Goal: Use online tool/utility: Utilize a website feature to perform a specific function

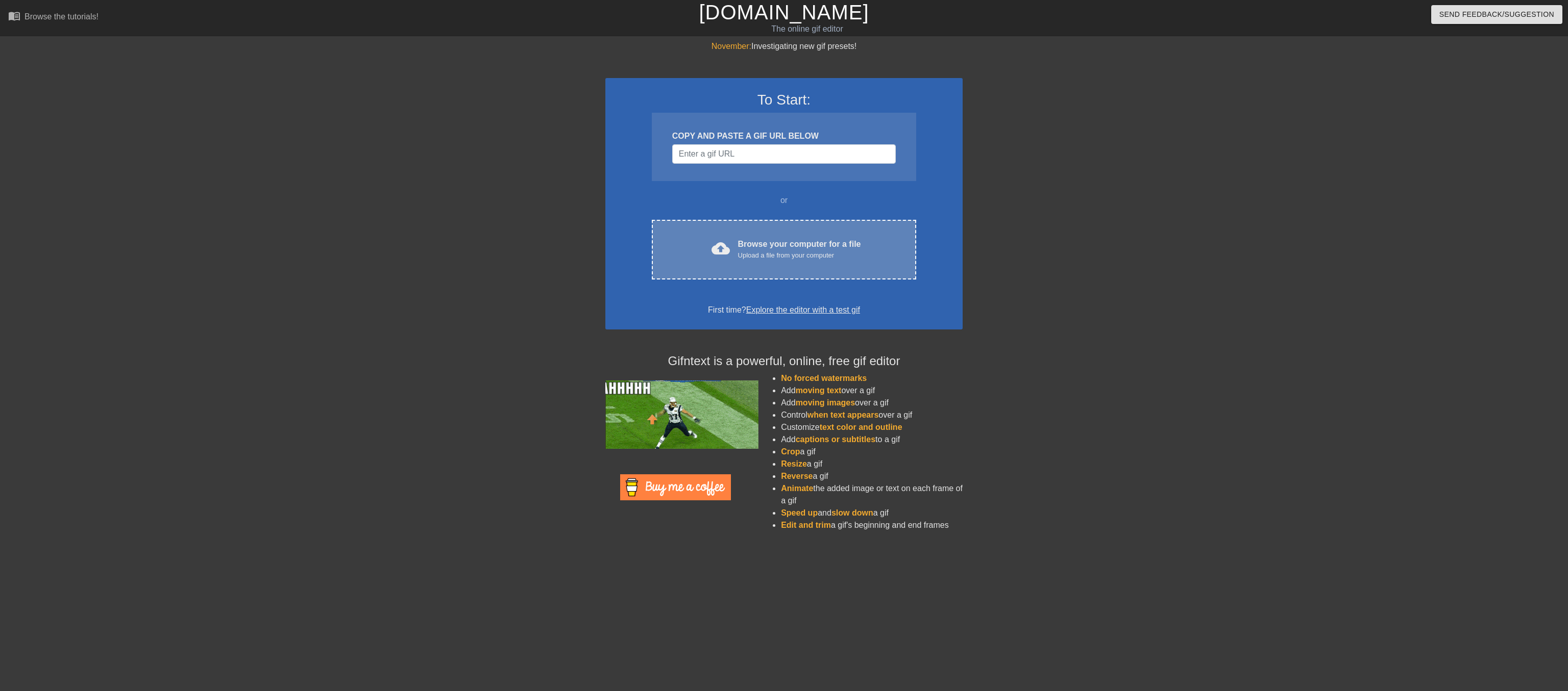
click at [740, 260] on div "Browse your computer for a file Upload a file from your computer" at bounding box center [800, 249] width 123 height 23
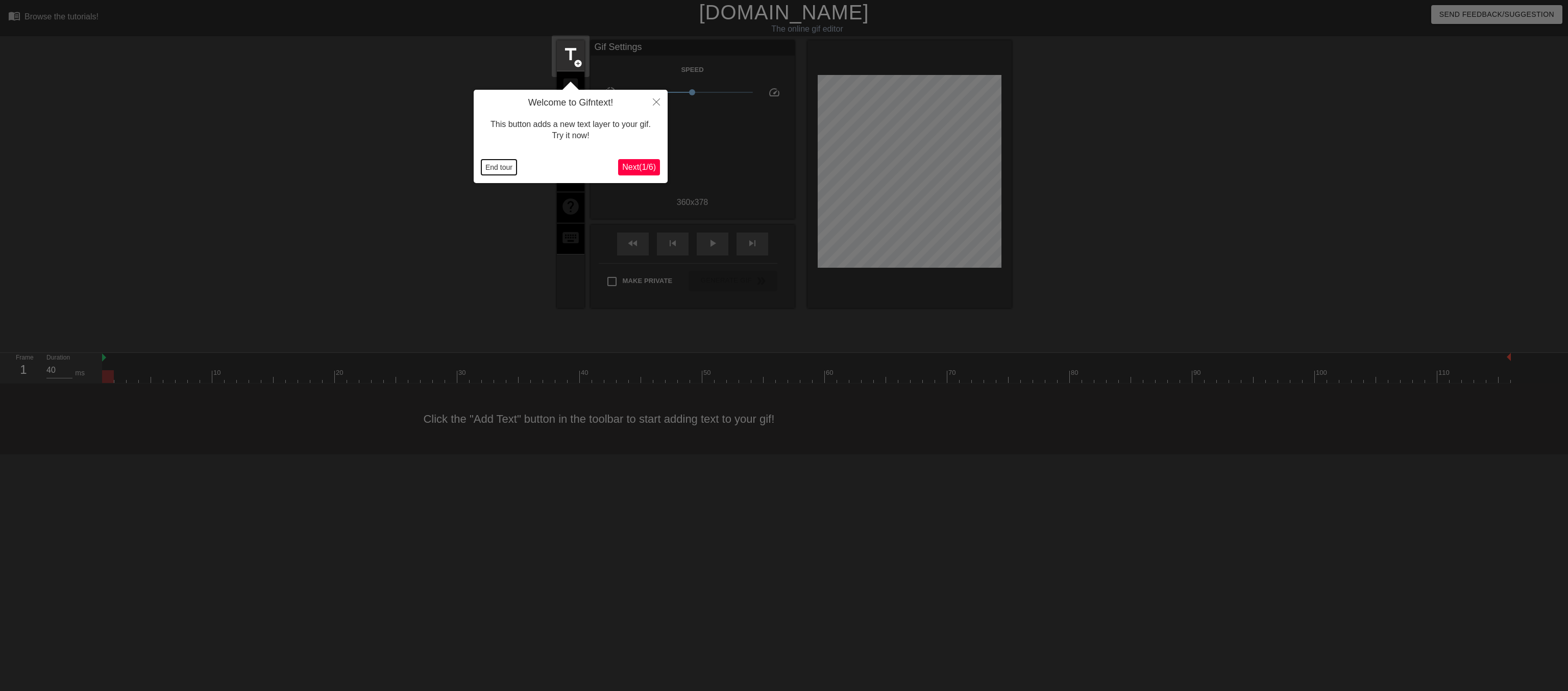
click at [502, 166] on button "End tour" at bounding box center [499, 167] width 35 height 15
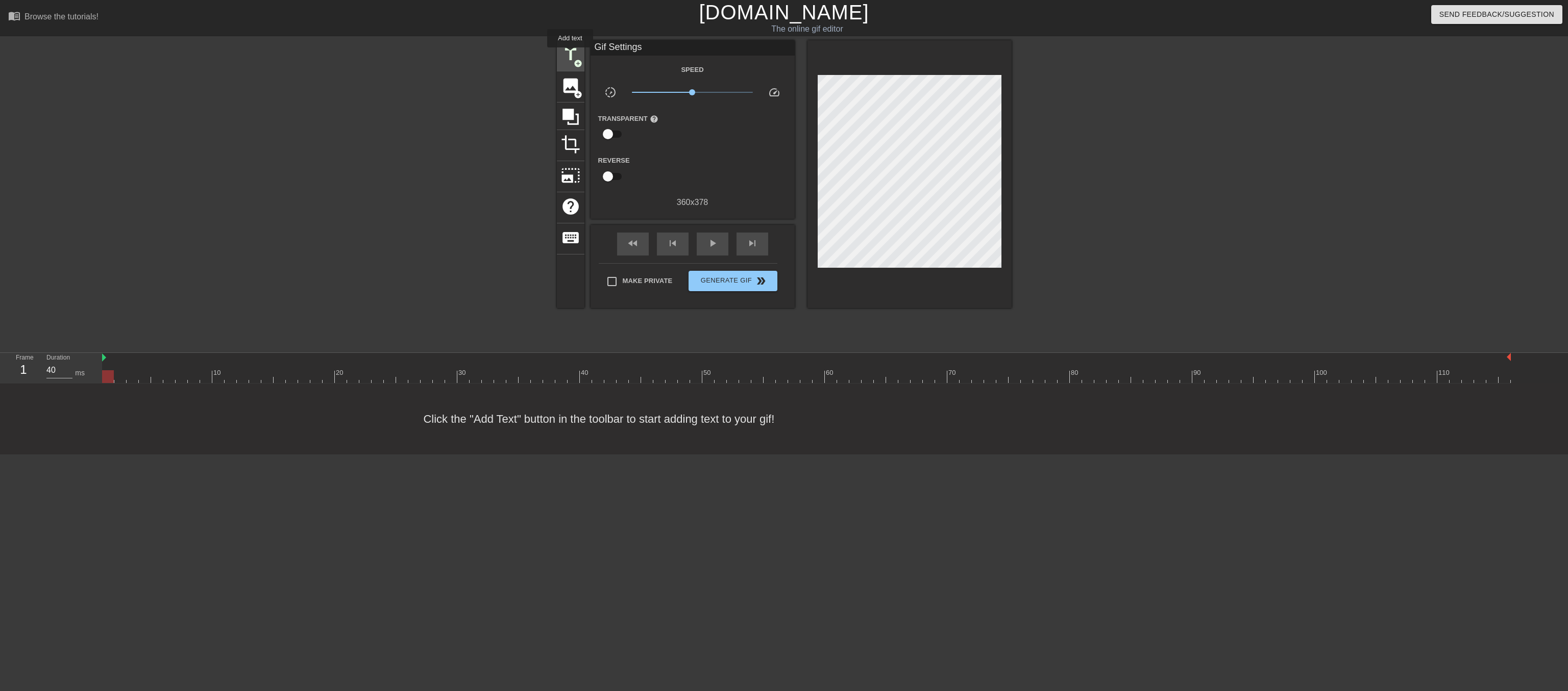
click at [570, 55] on span "title" at bounding box center [571, 55] width 19 height 19
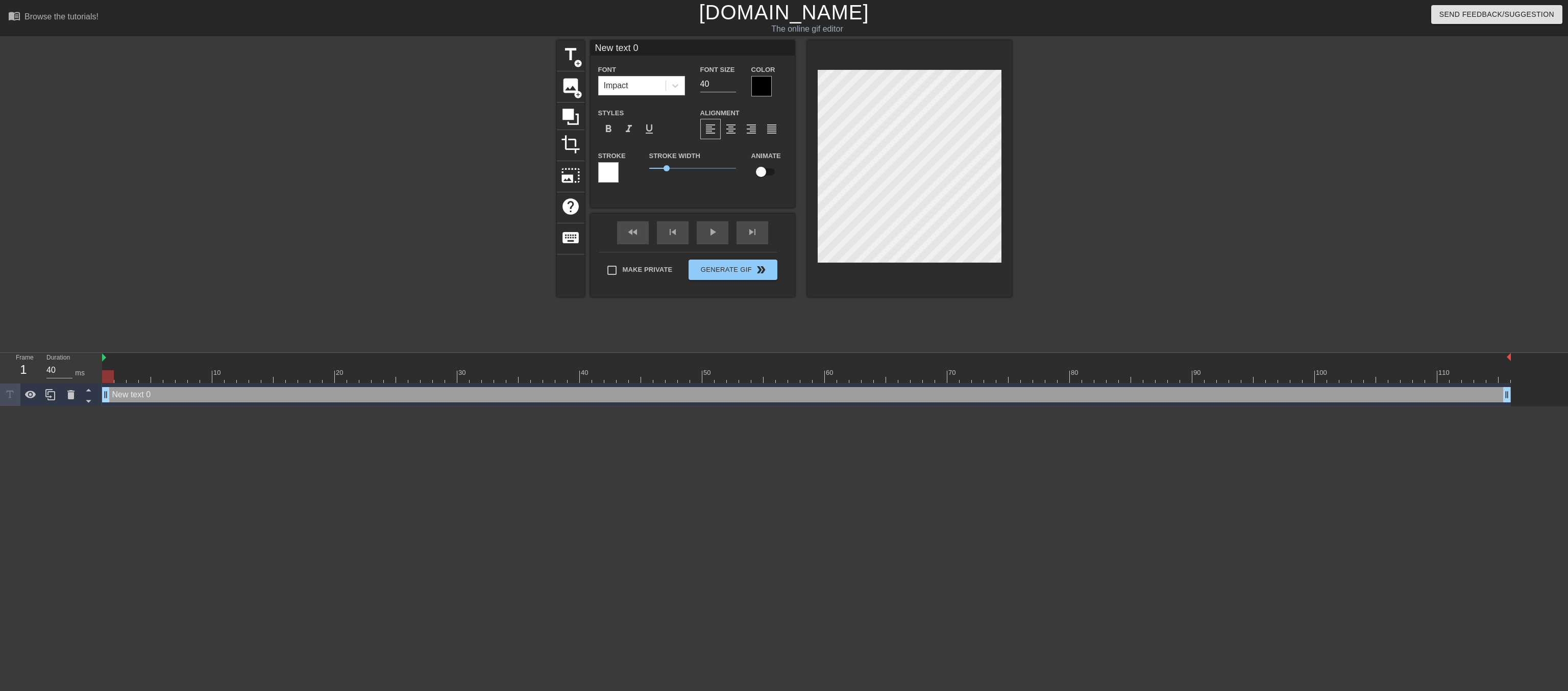
scroll to position [0, 2]
type input "<"
type textarea "<"
type input "<s"
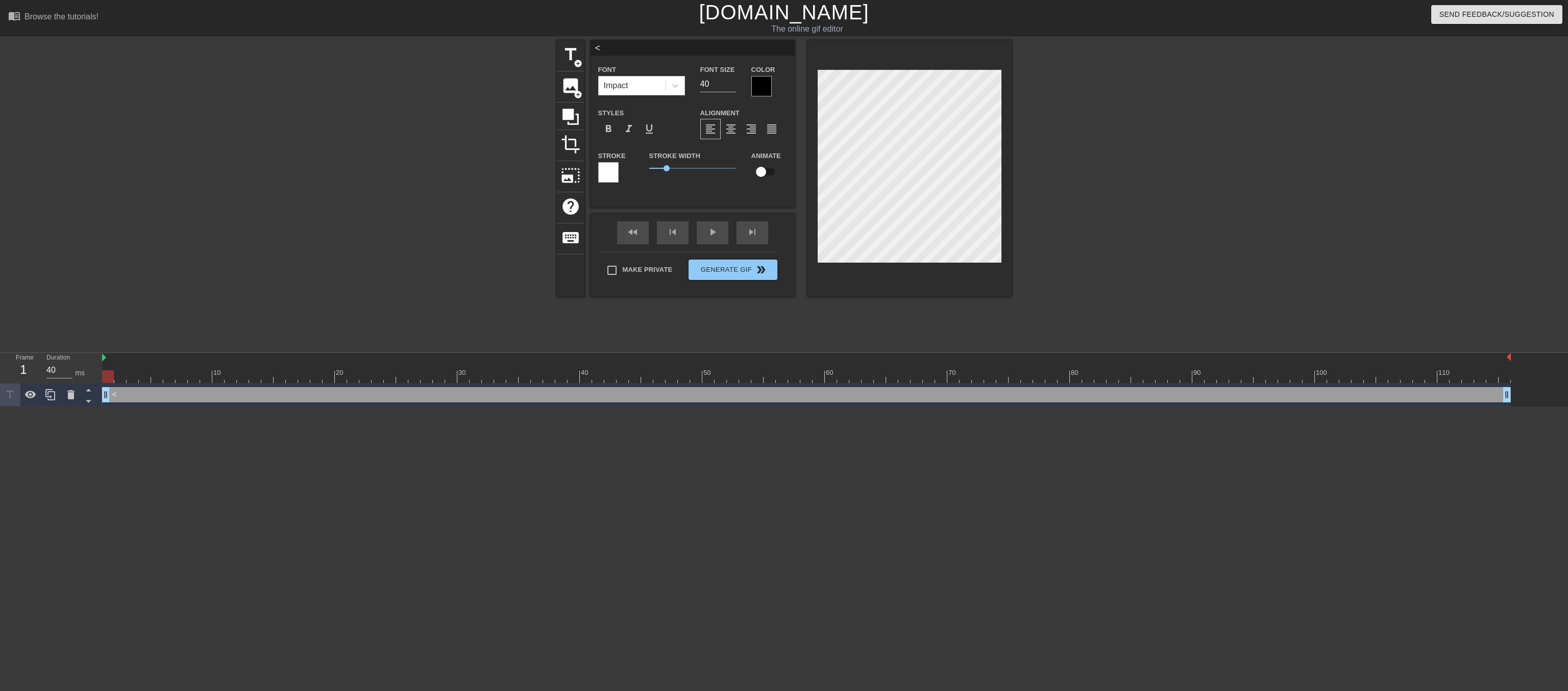
type textarea "<s"
type input "<sm"
type textarea "<sm"
type input "<smo"
type textarea "<smo"
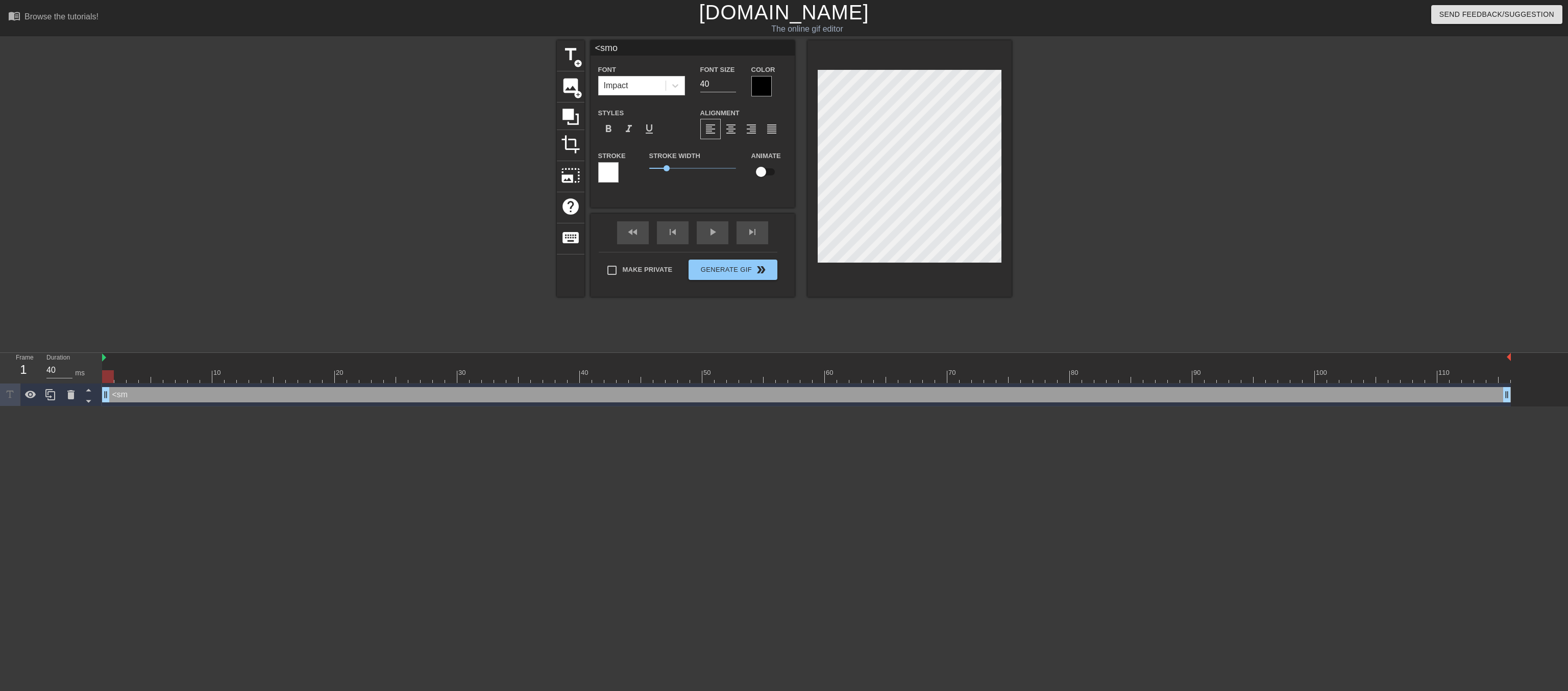
type input "<smoo"
type textarea "<smoo"
type input "<smooc"
type textarea "<smooc"
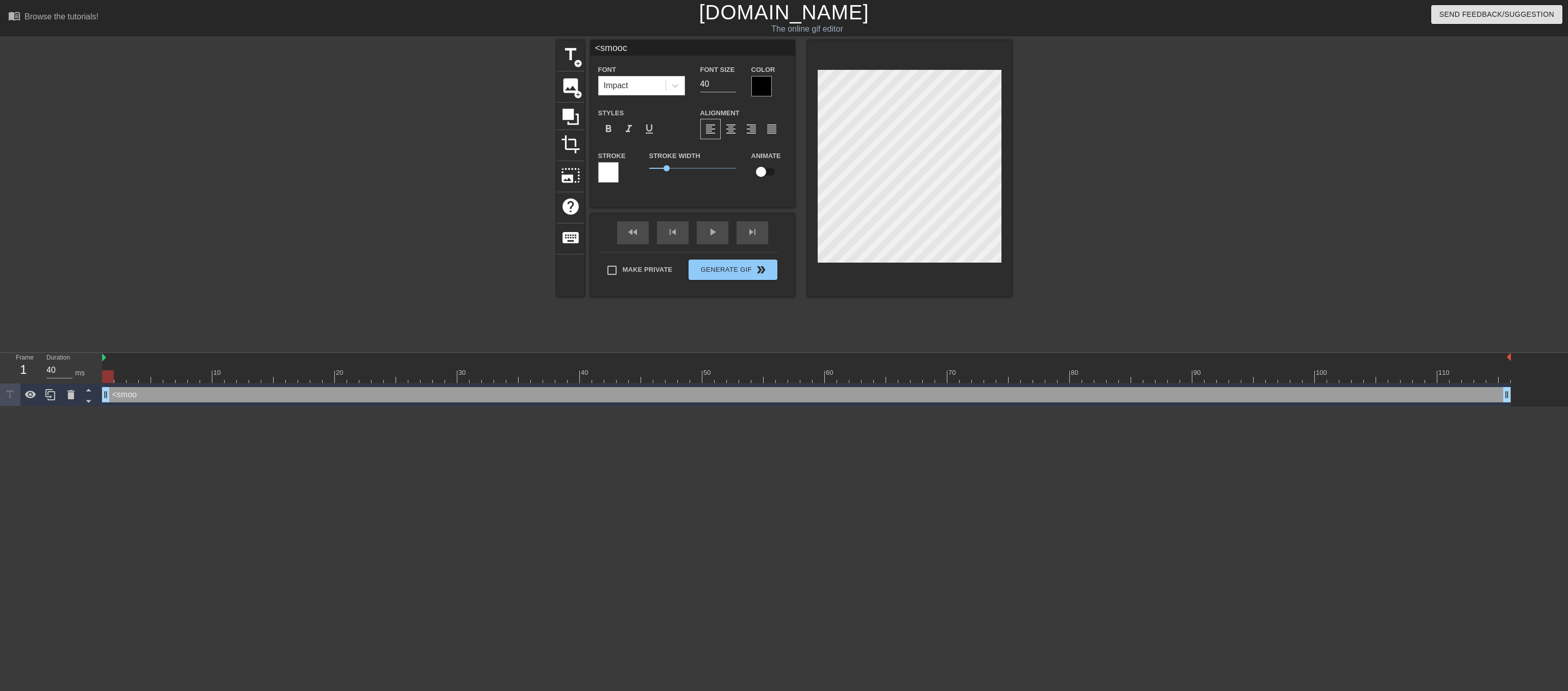
type input "<smooch"
type textarea "<smooch"
type input "<smooch>"
type textarea "<smooch>"
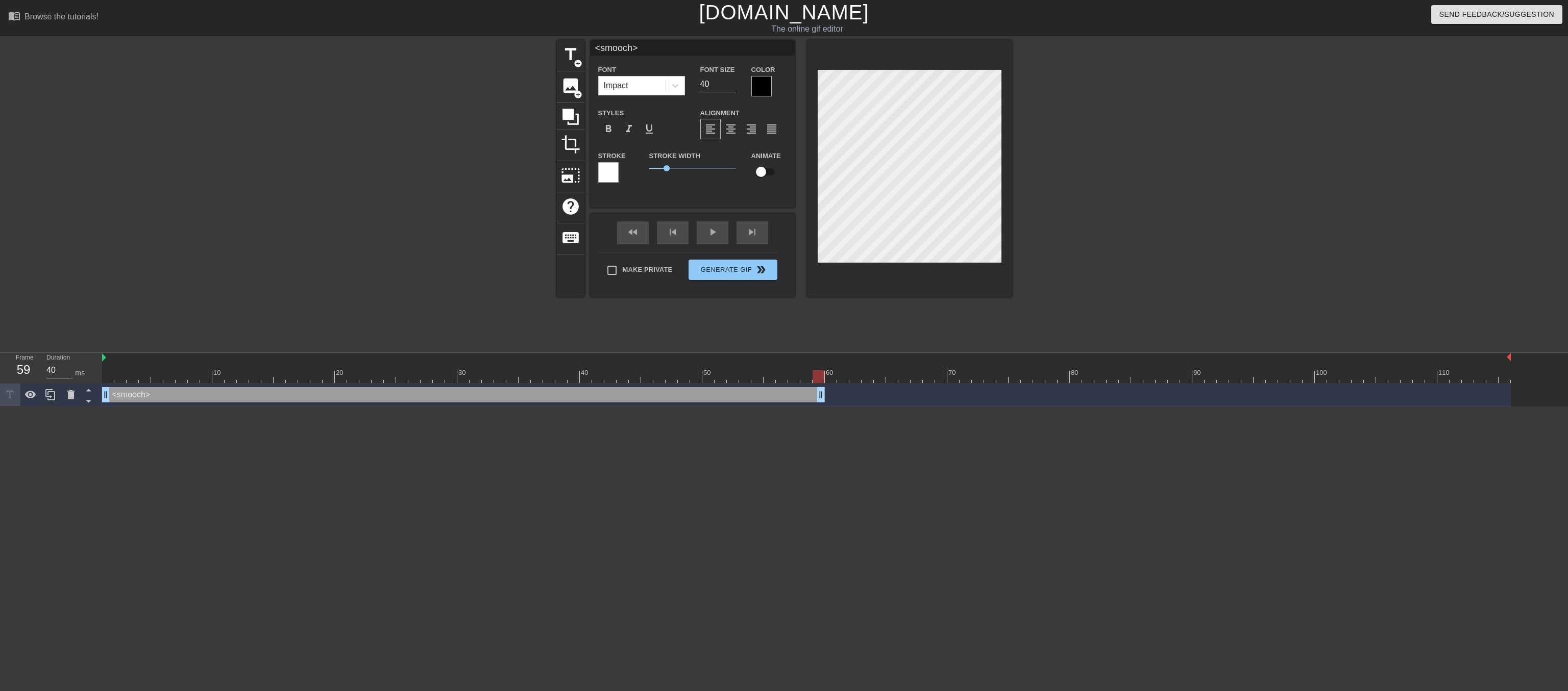
drag, startPoint x: 1507, startPoint y: 393, endPoint x: 827, endPoint y: 394, distance: 680.0
click at [827, 394] on div "<smooch> drag_handle drag_handle" at bounding box center [807, 394] width 1409 height 15
click at [566, 50] on span "title" at bounding box center [571, 55] width 19 height 19
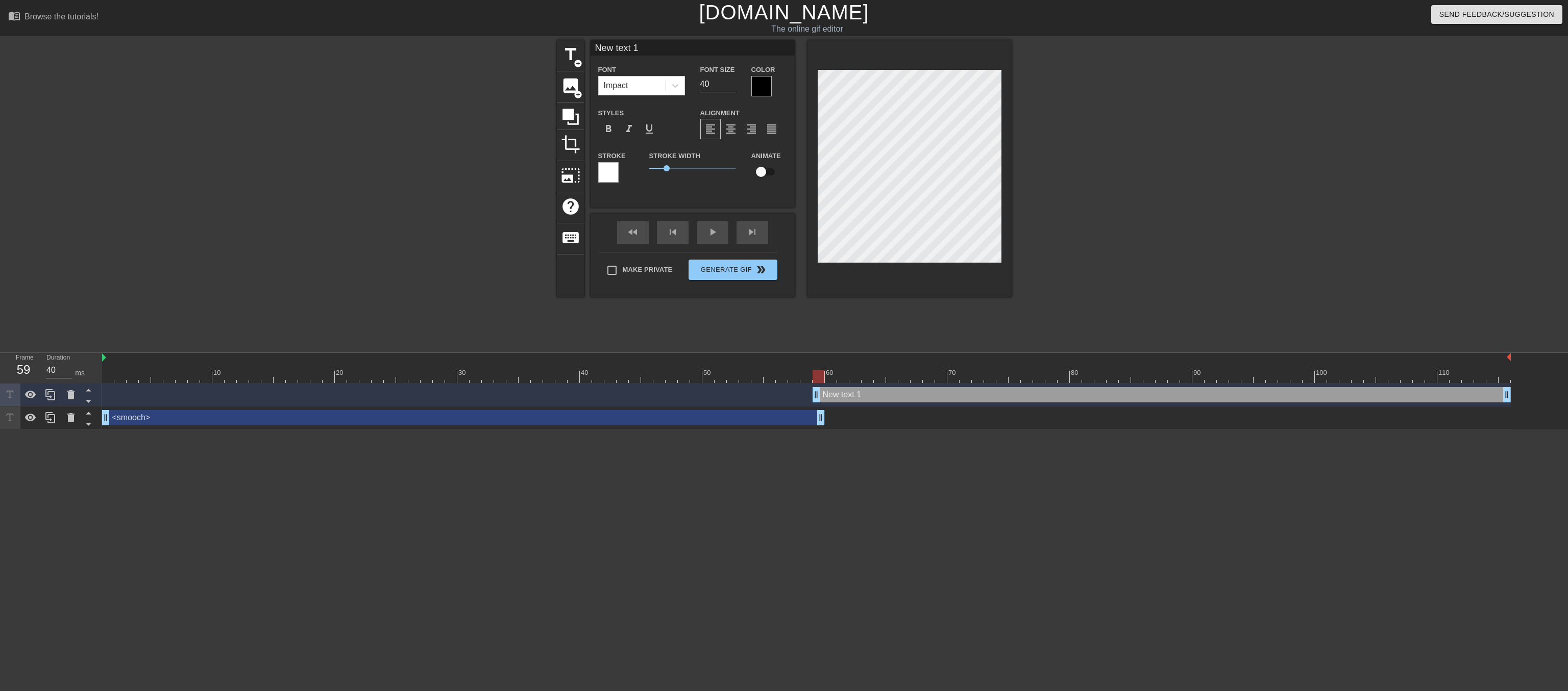
type input "T"
type textarea "T"
type input "Th"
type textarea "Th"
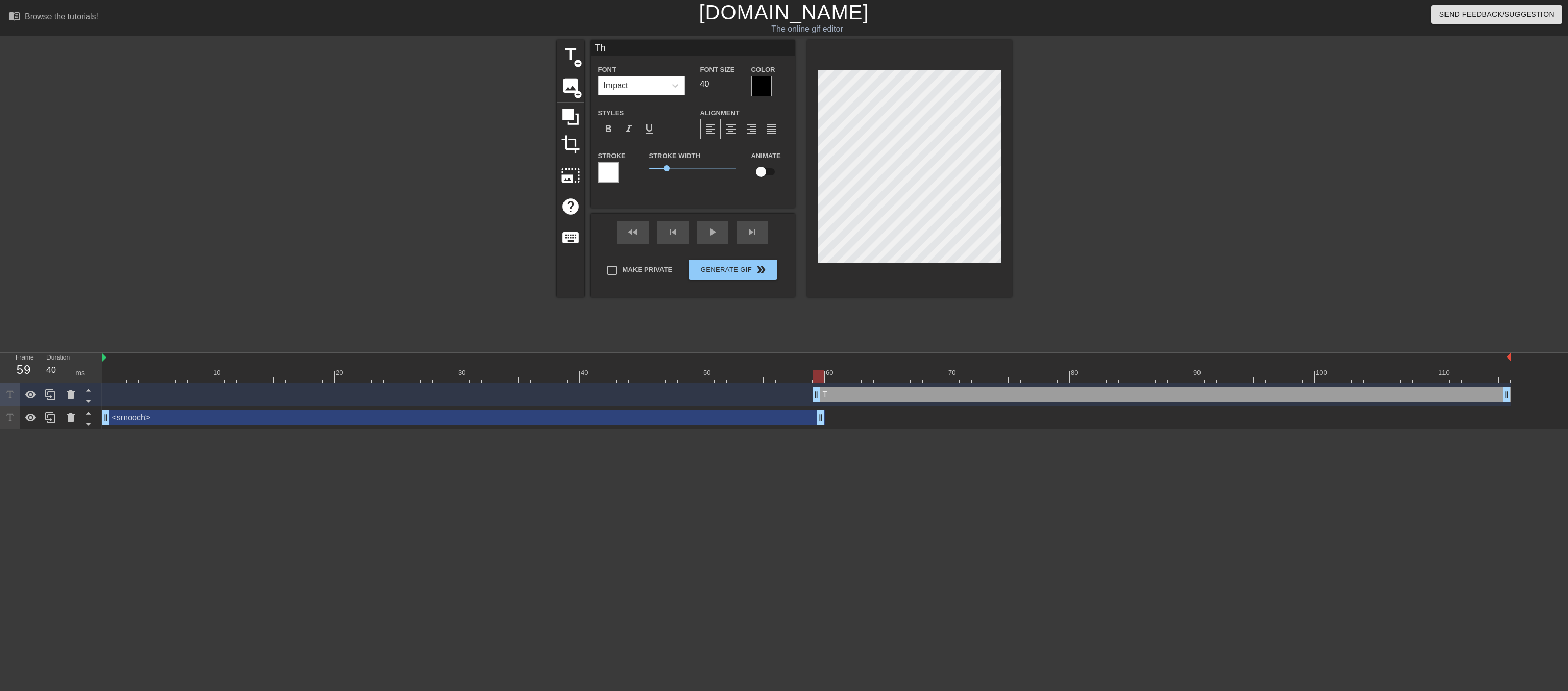
type input "Tha"
type textarea "Tha"
type input "Than"
type textarea "Than"
type input "Thank"
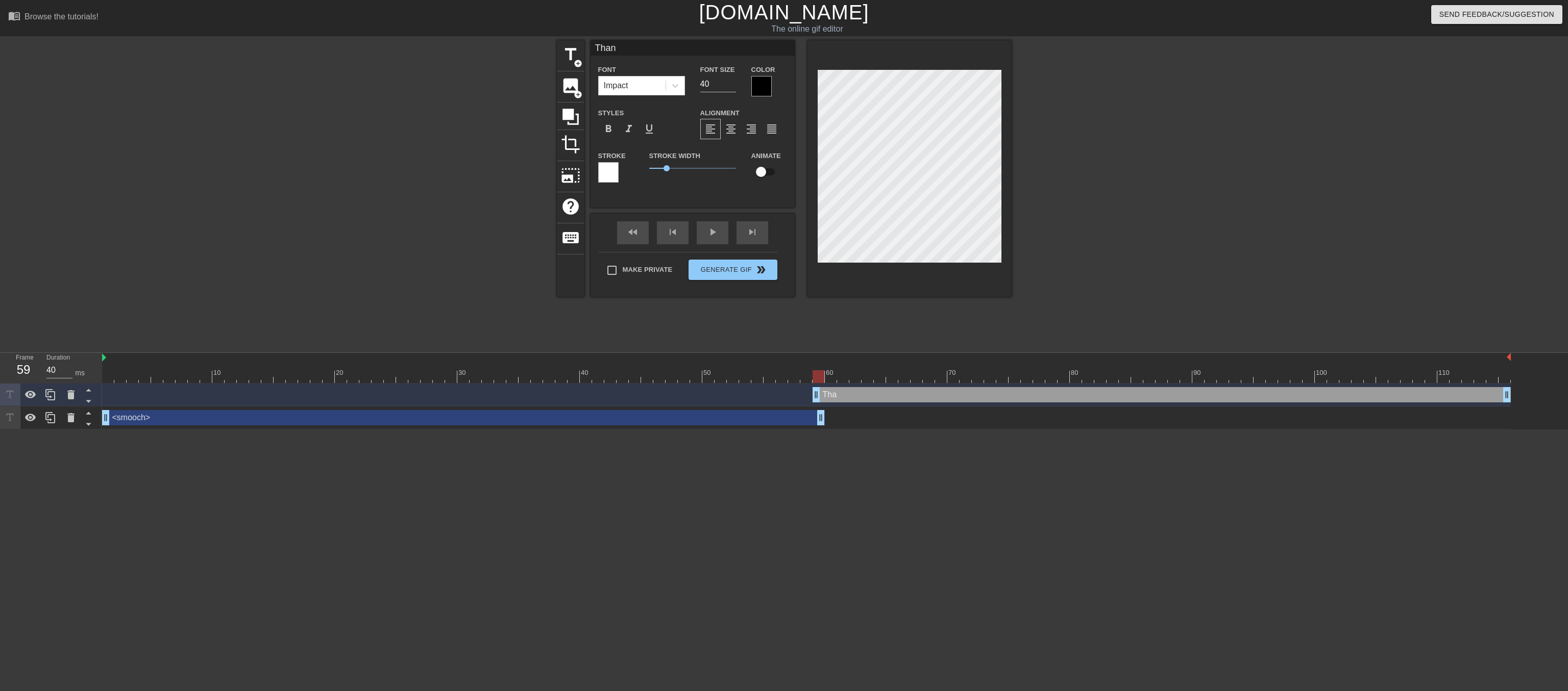
type textarea "Thank"
type input "Thanks"
type textarea "Thanks"
type input "Thanks"
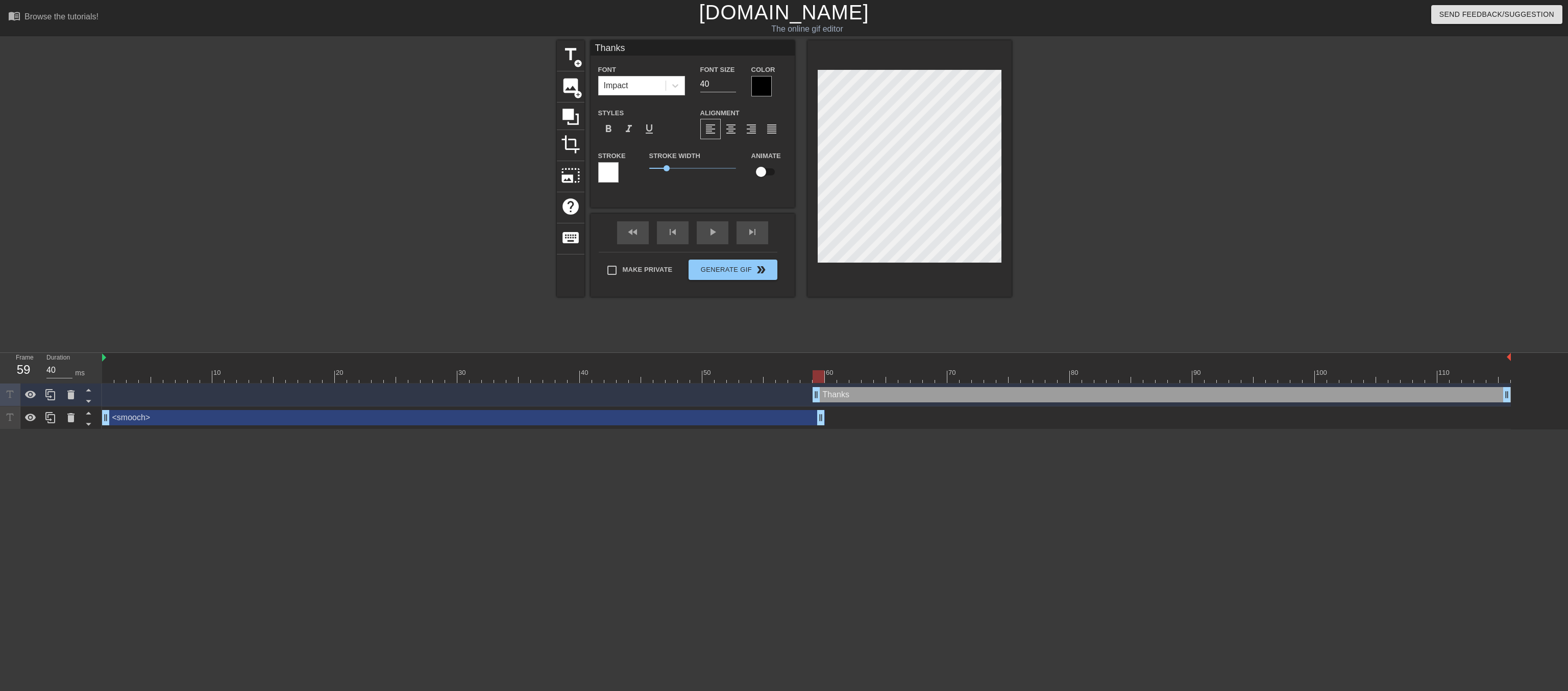
type textarea "Thanks"
type input "Thanks l"
type textarea "Thanks l"
type input "Thanks la"
type textarea "Thanks la"
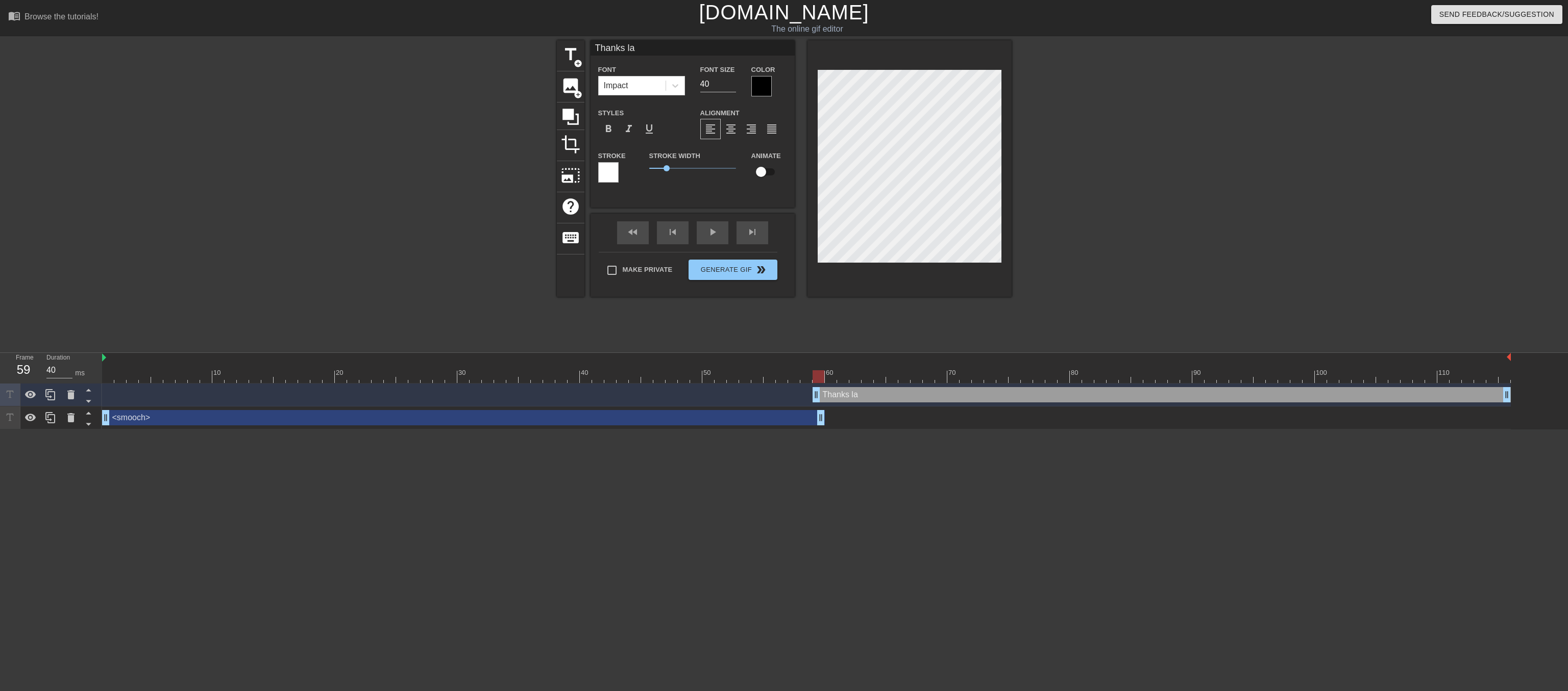
type input "Thanks lar"
type textarea "Thanks lar"
type input "Thanks larg"
type textarea "Thanks larg"
type input "Thanks large"
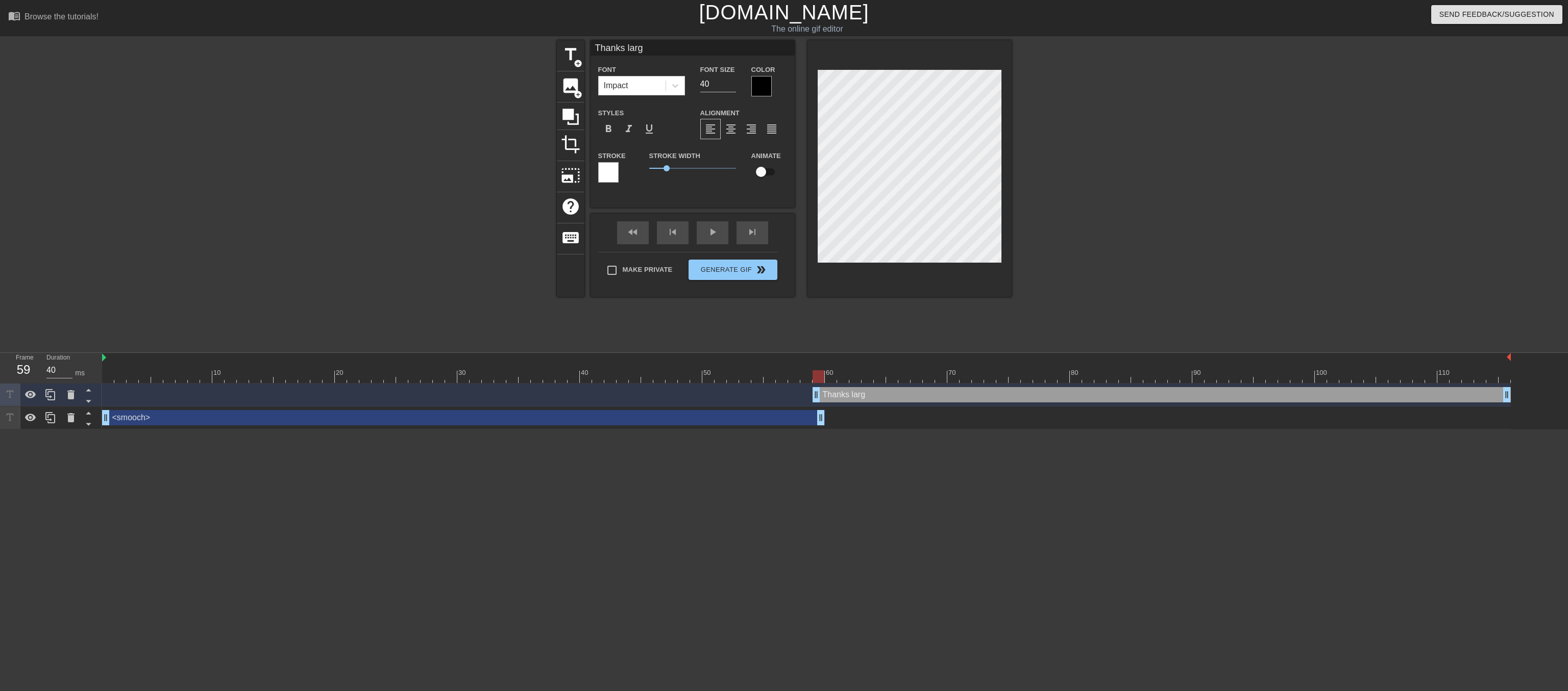
type textarea "Thanks large"
type input "Thanks large,"
type textarea "Thanks large,"
type input "Thanks large,"
type textarea "Thanks large,"
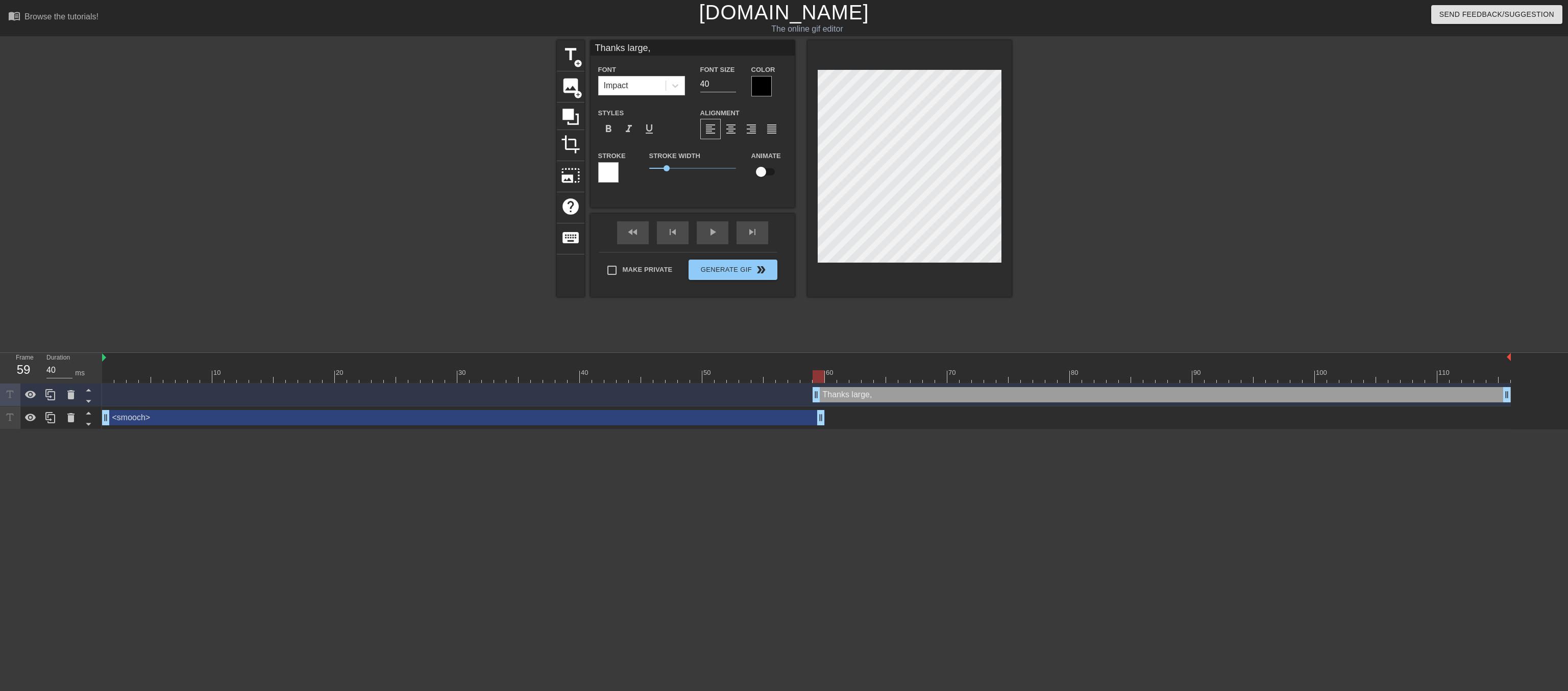
type input "Thanks large, M"
type textarea "Thanks large, M"
type input "Thanks large, Ma"
type textarea "Thanks large, Ma"
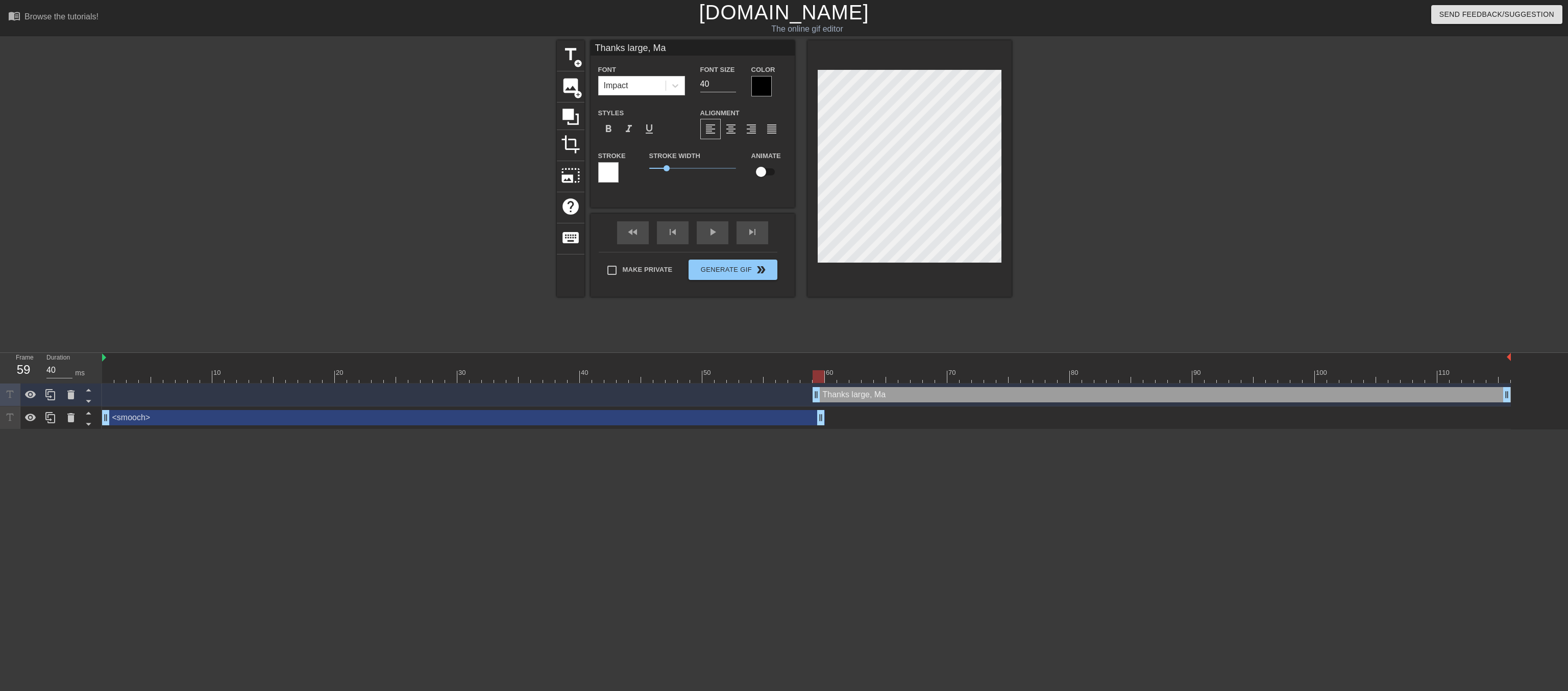
type input "Thanks large, Mac"
type textarea "Thanks large, Mac"
type input "Thanks large, Mac."
type textarea "Thanks large, Mac."
drag, startPoint x: 816, startPoint y: 394, endPoint x: 976, endPoint y: 417, distance: 161.6
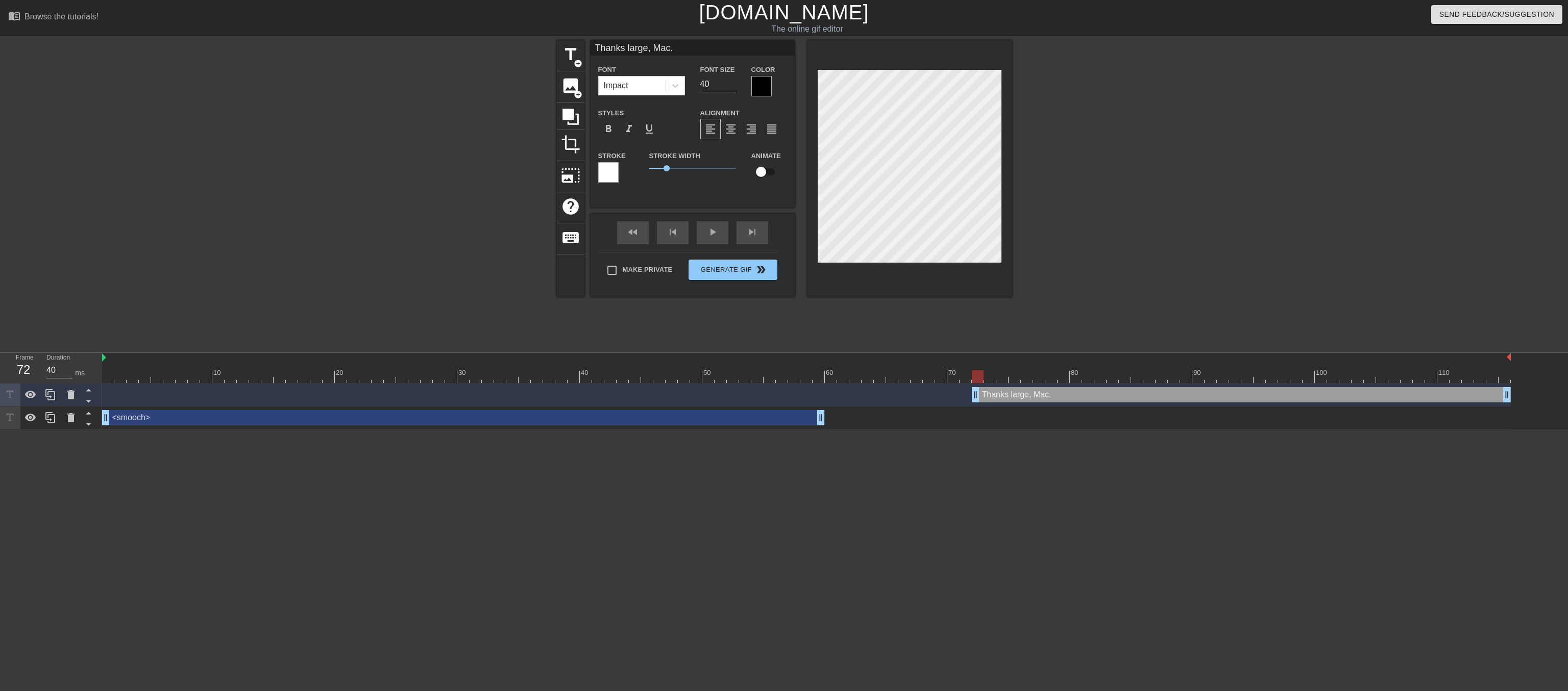
click at [976, 417] on div "Thanks large, Mac. drag_handle drag_handle <smooch> drag_handle drag_handle" at bounding box center [835, 406] width 1466 height 46
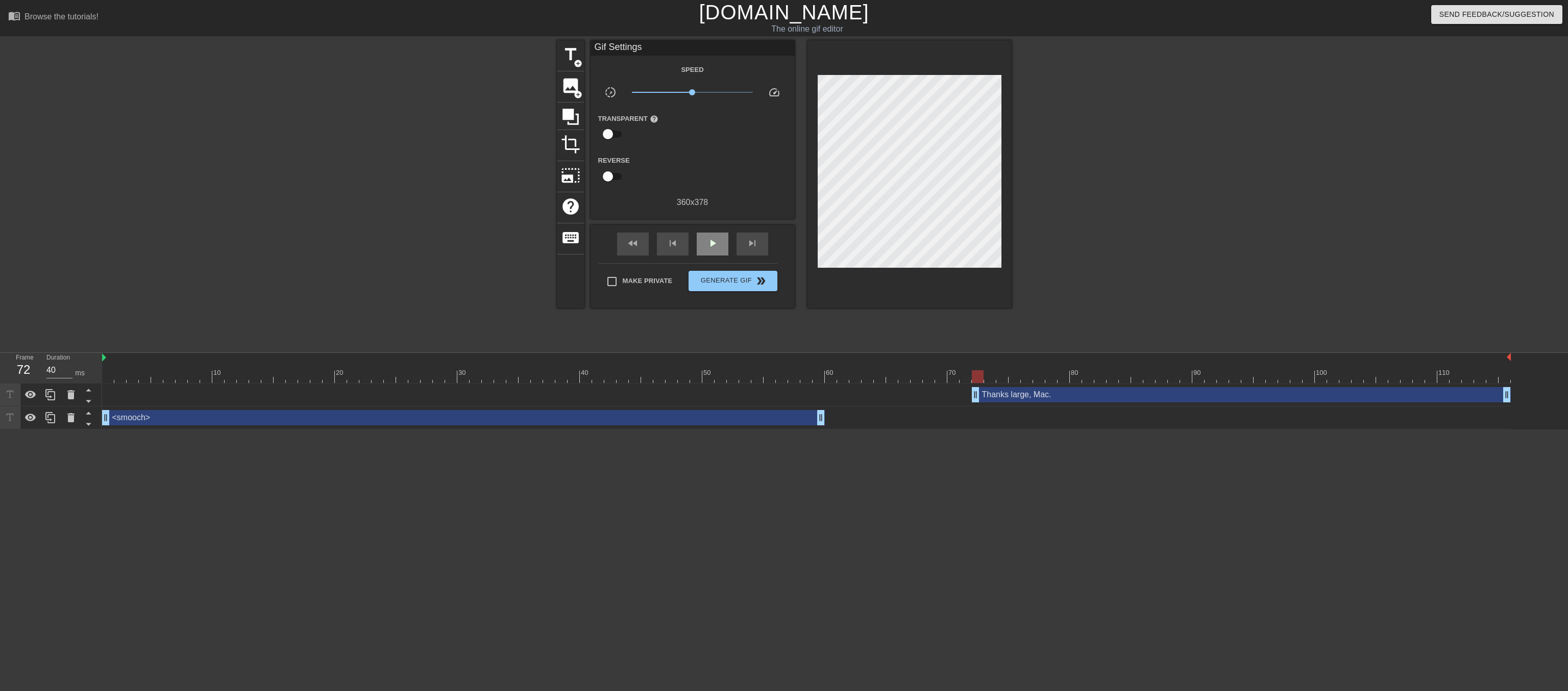
click at [712, 234] on div "Gif Settings Speed slow_motion_video x1.00 speed Transparent help Reverse 360 x…" at bounding box center [692, 174] width 204 height 268
click at [716, 249] on span "play_arrow" at bounding box center [713, 243] width 12 height 12
click at [716, 249] on span "pause" at bounding box center [713, 243] width 12 height 12
drag, startPoint x: 659, startPoint y: 374, endPoint x: 83, endPoint y: 377, distance: 576.0
click at [83, 377] on div "Frame 1 Duration 40 ms 10 20 30 40 50 60 70 80 90 100 110 Thanks large, Mac. dr…" at bounding box center [784, 391] width 1568 height 77
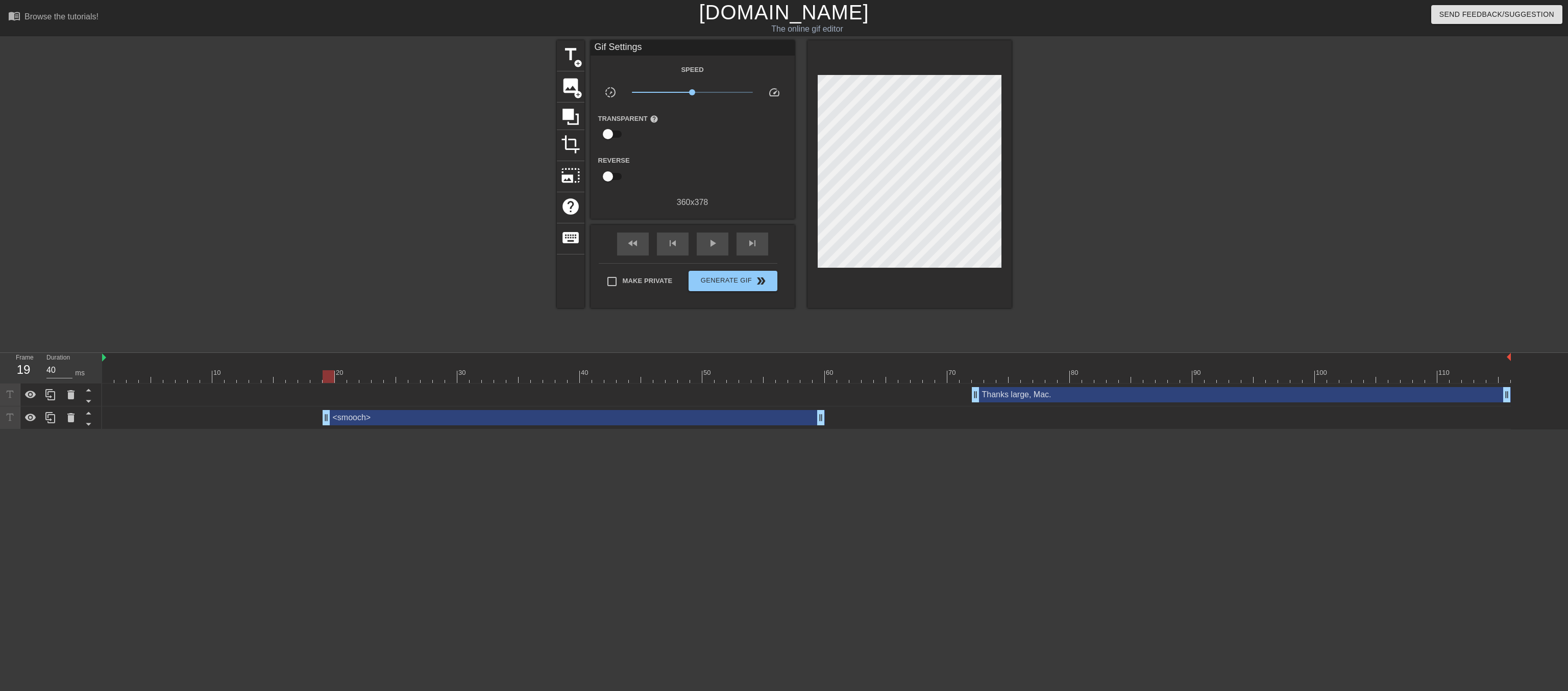
drag, startPoint x: 106, startPoint y: 422, endPoint x: 331, endPoint y: 416, distance: 225.1
click at [331, 416] on div "<smooch> drag_handle drag_handle" at bounding box center [573, 417] width 502 height 15
click at [708, 239] on div "Gif Settings Speed slow_motion_video x1.00 speed Transparent help Reverse 360 x…" at bounding box center [692, 174] width 204 height 268
click at [719, 249] on span "play_arrow" at bounding box center [713, 243] width 12 height 12
click at [738, 287] on span "Generate Gif double_arrow" at bounding box center [733, 281] width 80 height 12
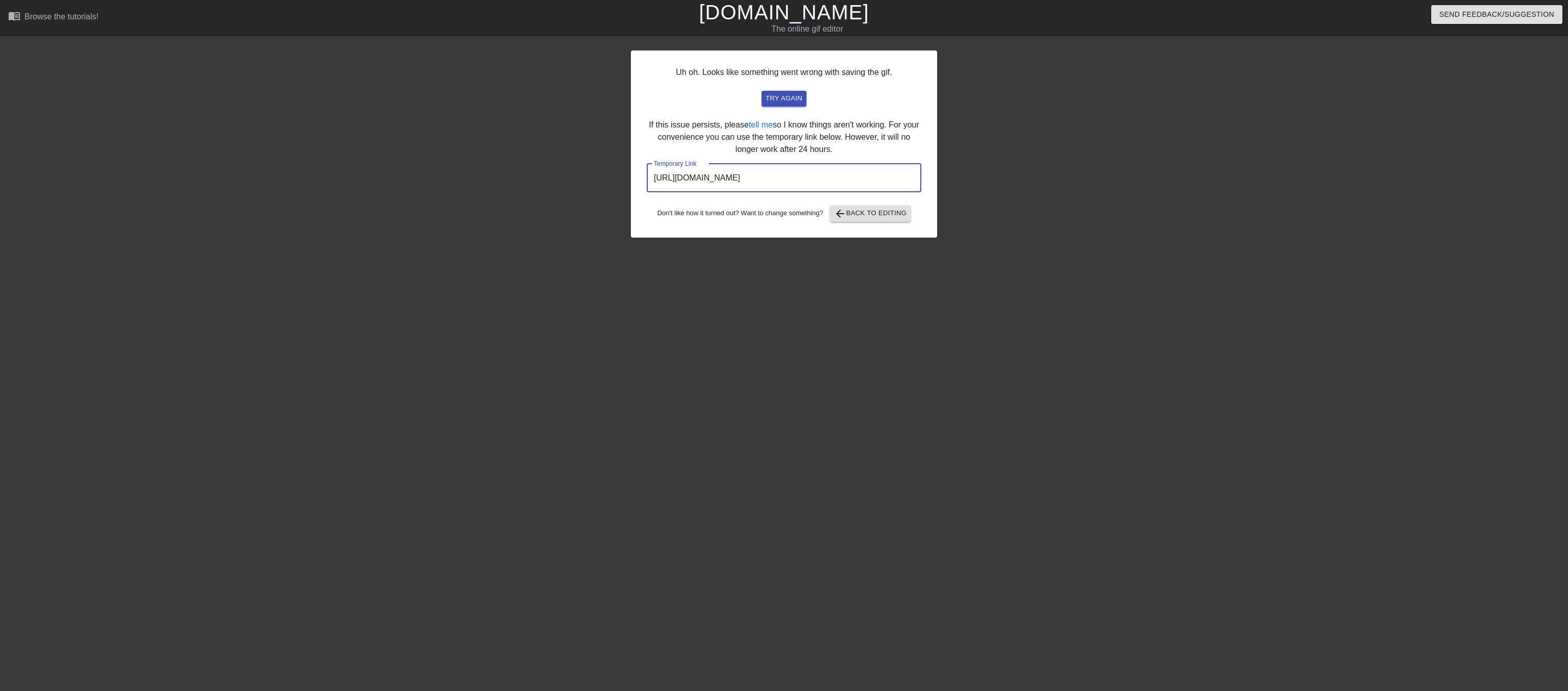
drag, startPoint x: 652, startPoint y: 205, endPoint x: 914, endPoint y: 201, distance: 262.0
click at [914, 192] on input "https://www.gifntext.com/temp_generations/Y3cSMaJ8.gif" at bounding box center [783, 178] width 275 height 29
click at [904, 192] on input "https://www.gifntext.com/temp_generations/Y3cSMaJ8.gif" at bounding box center [783, 178] width 275 height 29
drag, startPoint x: 914, startPoint y: 198, endPoint x: 650, endPoint y: 205, distance: 264.1
click at [650, 192] on input "https://www.gifntext.com/temp_generations/Y3cSMaJ8.gif" at bounding box center [783, 178] width 275 height 29
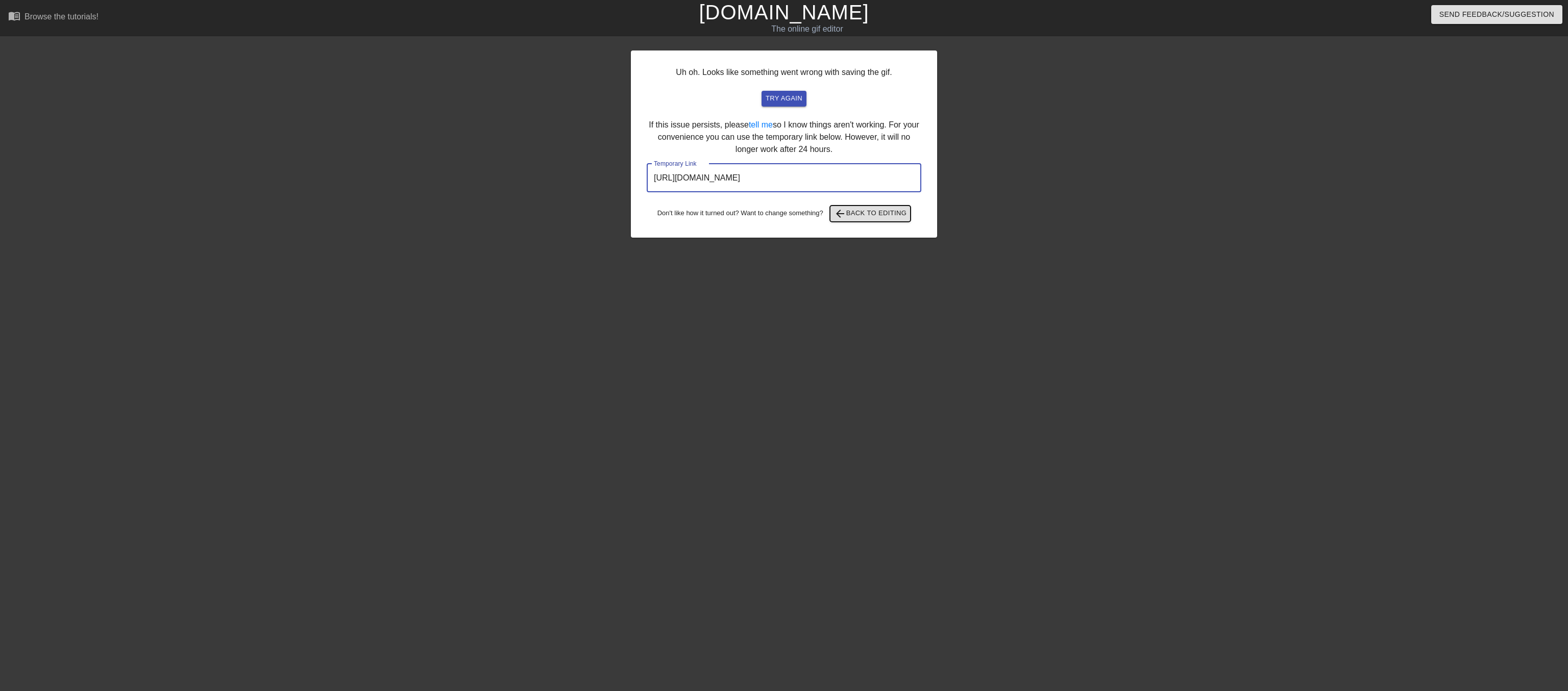
click at [878, 220] on span "arrow_back Back to Editing" at bounding box center [870, 214] width 73 height 12
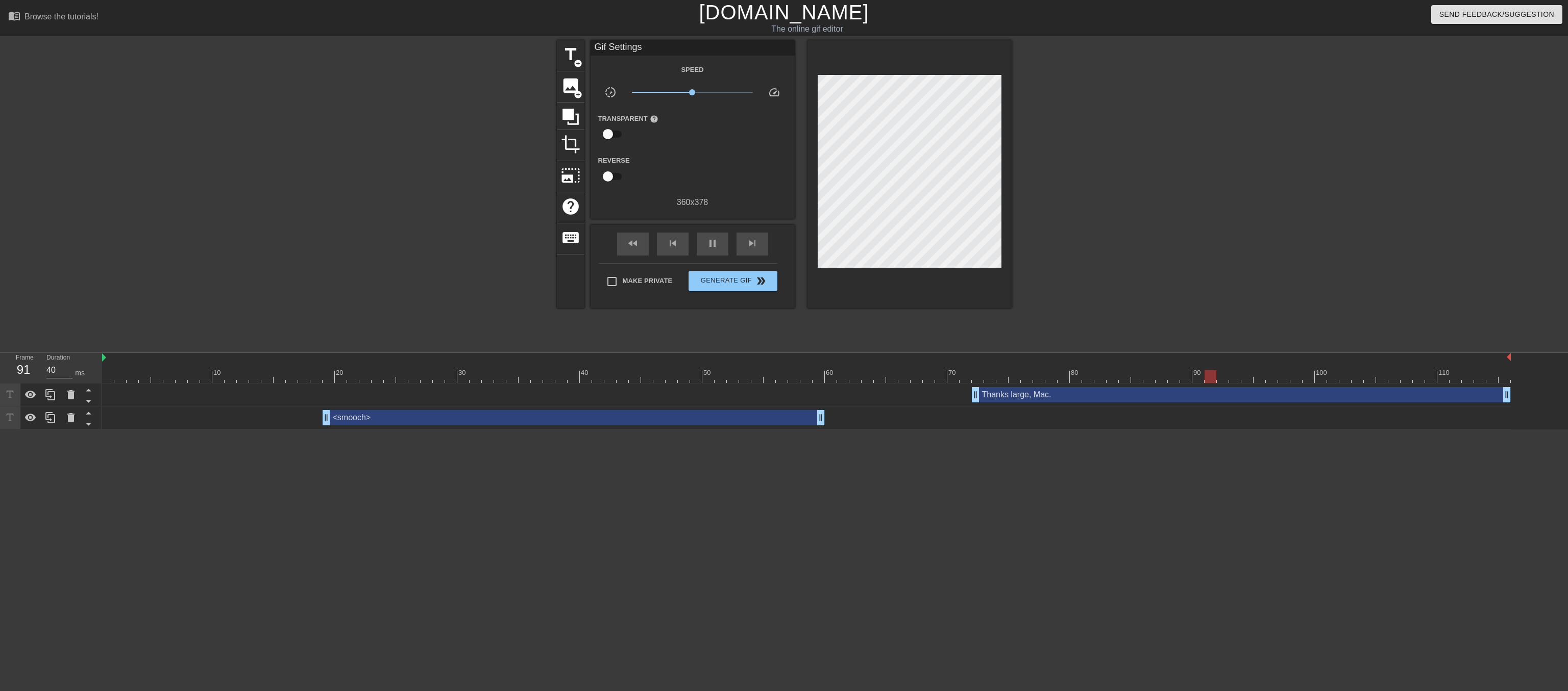
click at [755, 12] on link "[DOMAIN_NAME]" at bounding box center [783, 12] width 170 height 23
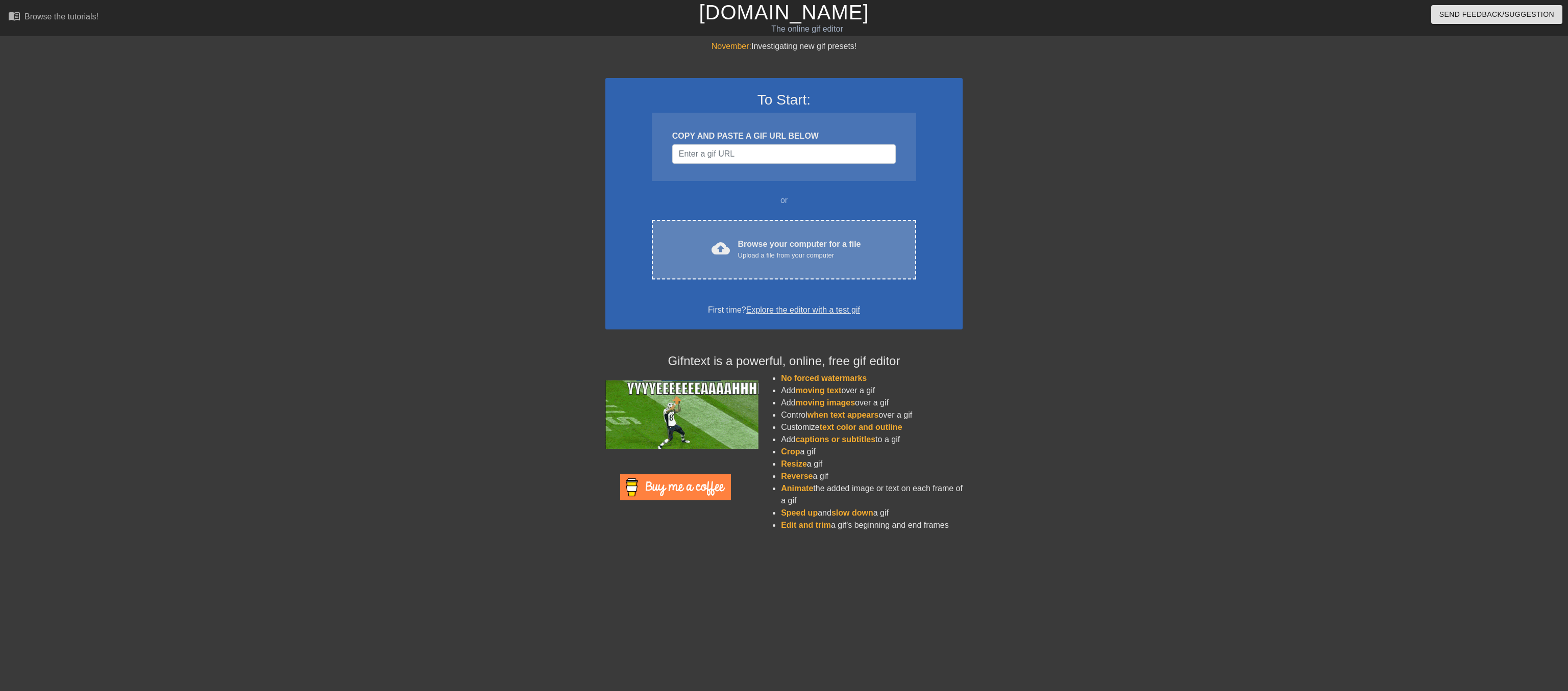
click at [793, 260] on div "Browse your computer for a file Upload a file from your computer" at bounding box center [800, 249] width 123 height 23
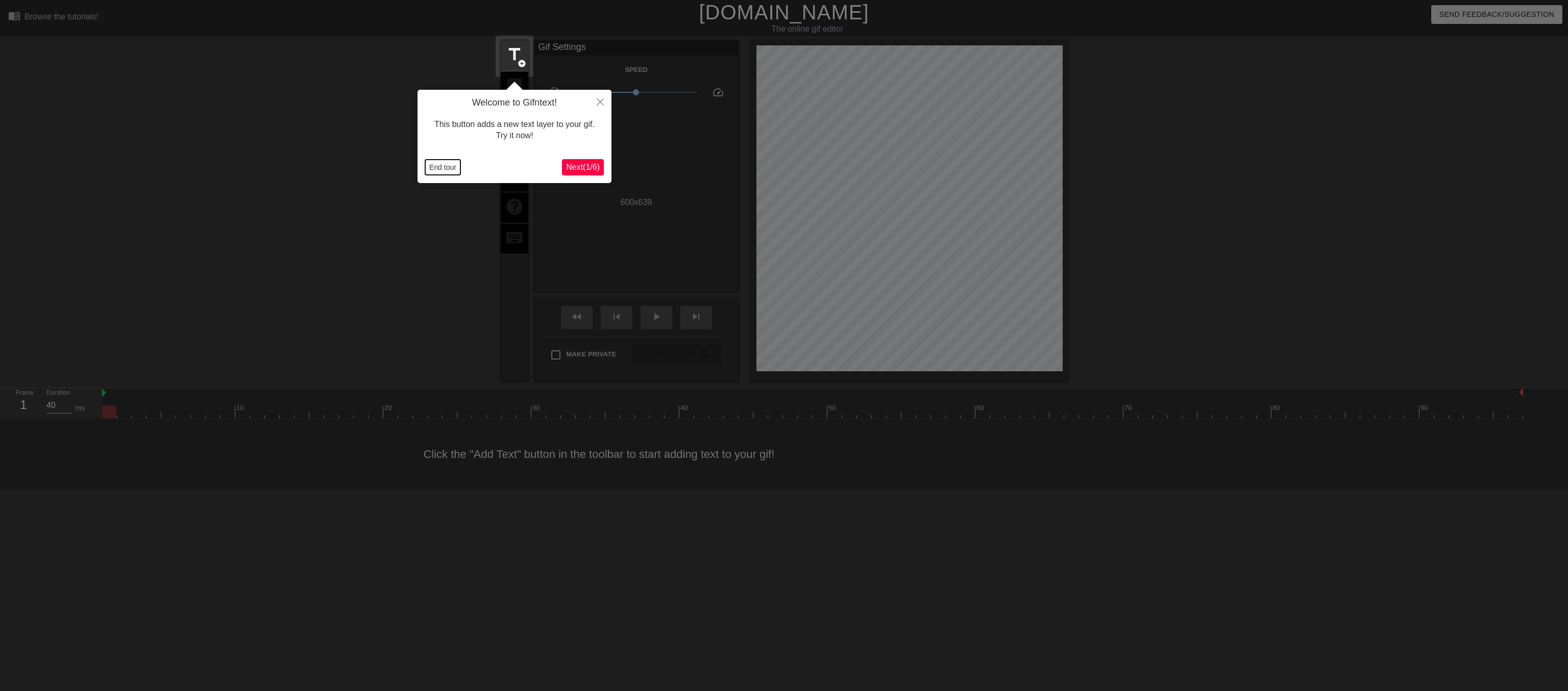
click at [430, 169] on button "End tour" at bounding box center [443, 167] width 35 height 15
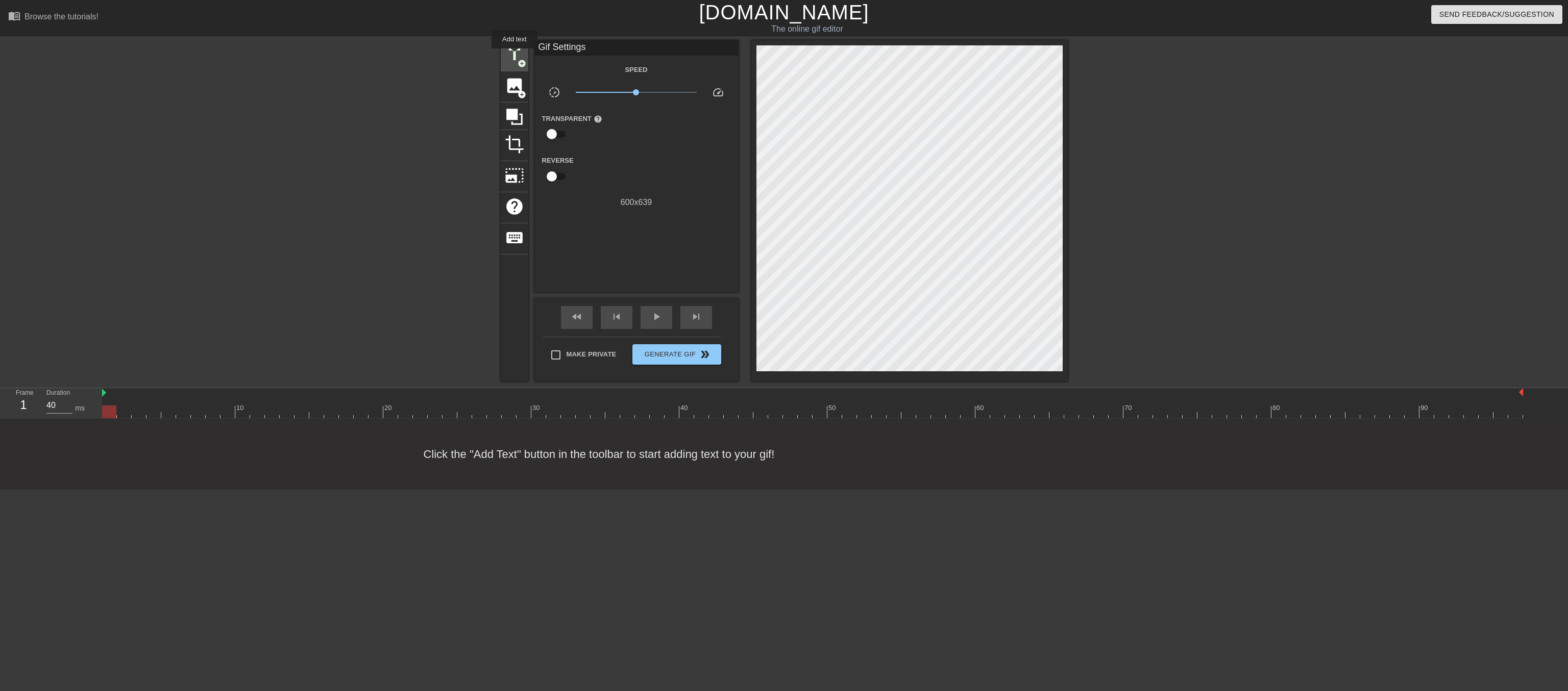
click at [514, 55] on span "title" at bounding box center [514, 55] width 19 height 19
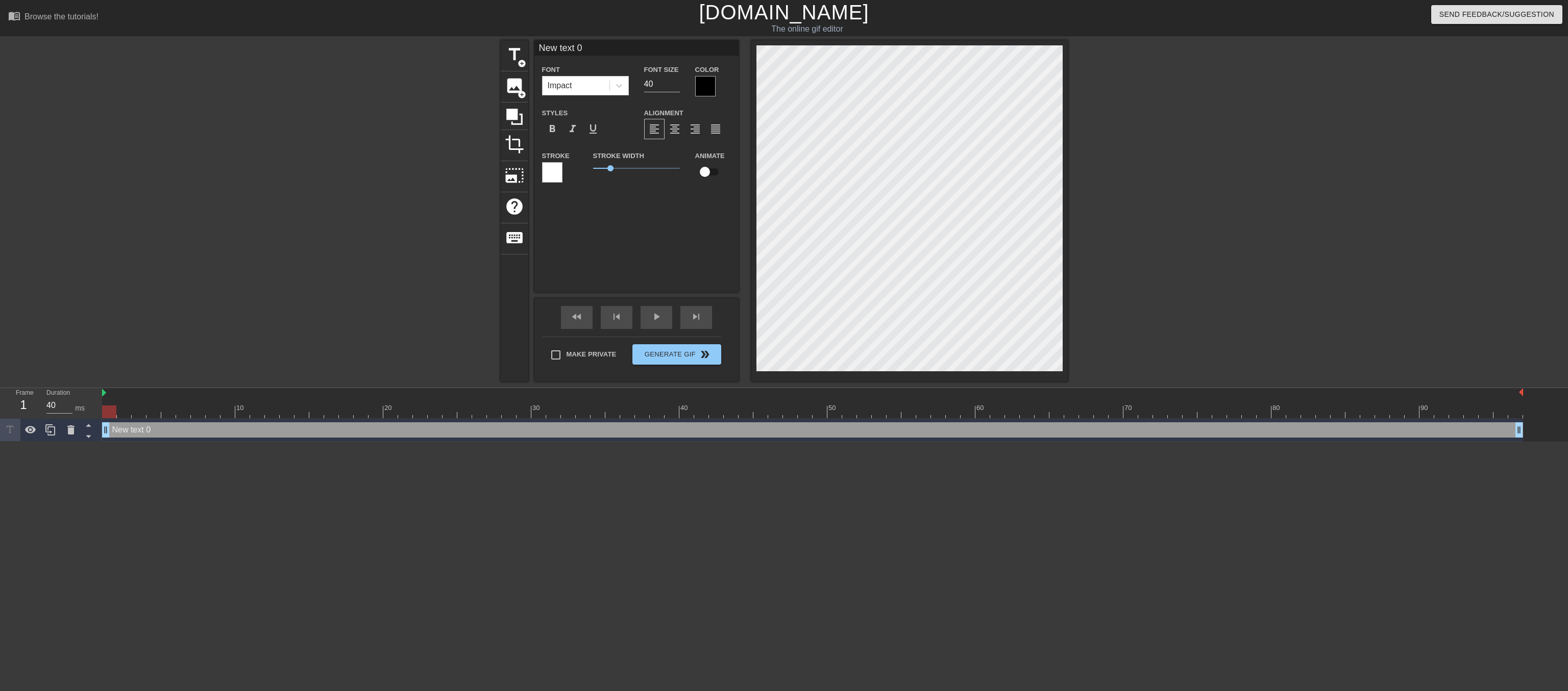
scroll to position [0, 2]
type input "<"
type textarea "<"
type input "<e"
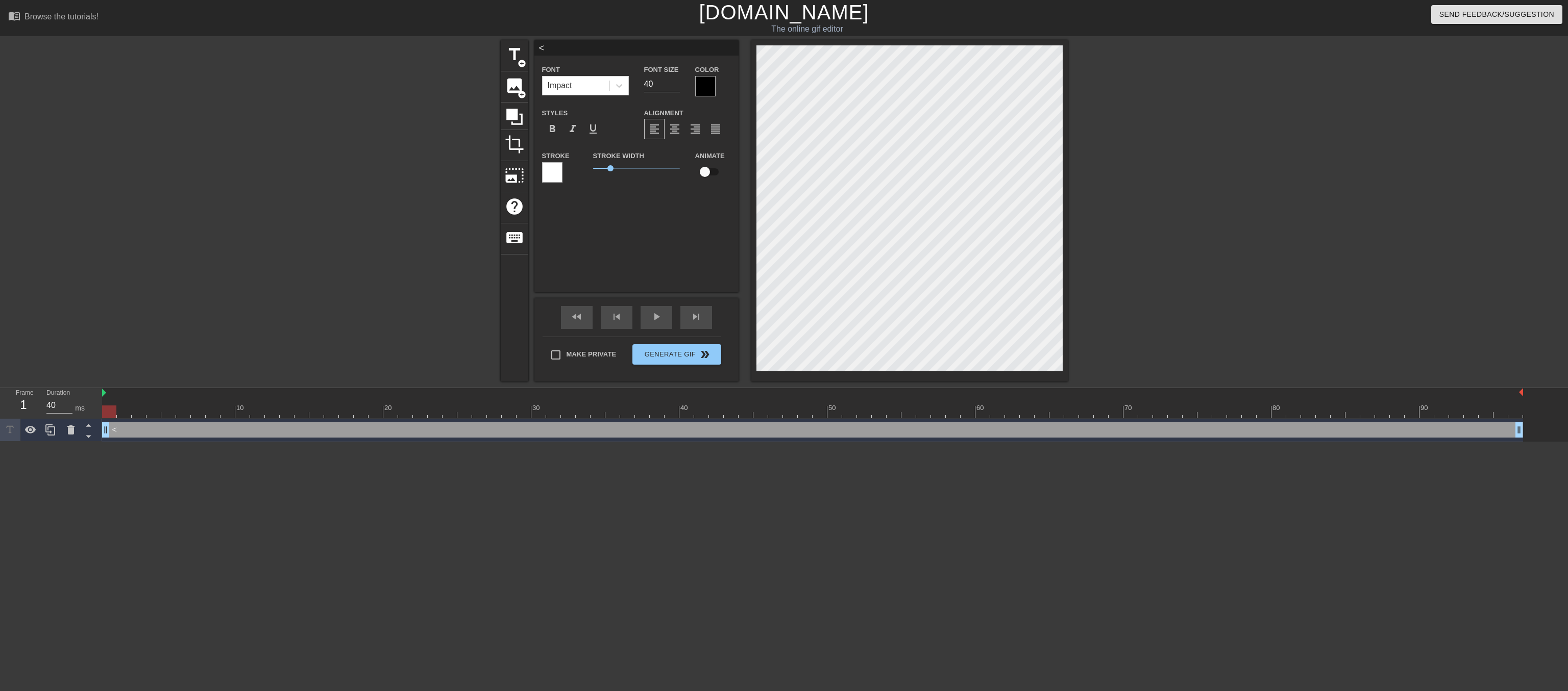
type textarea "<e"
type input "<ev"
type textarea "<ev"
type input "<evi"
type textarea "<evi"
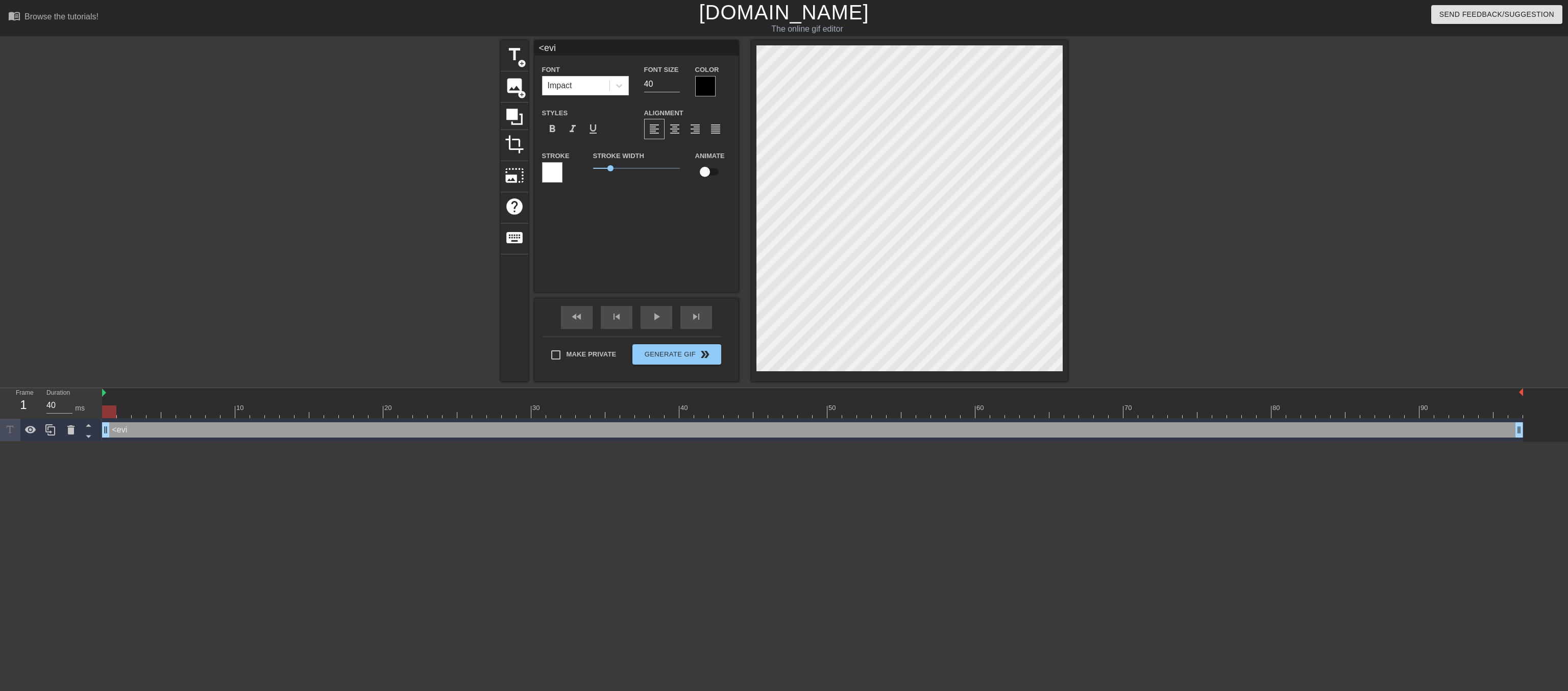
type input "<evil"
type textarea "<evil"
type input "<evil"
type textarea "<evil"
type input "<evil c"
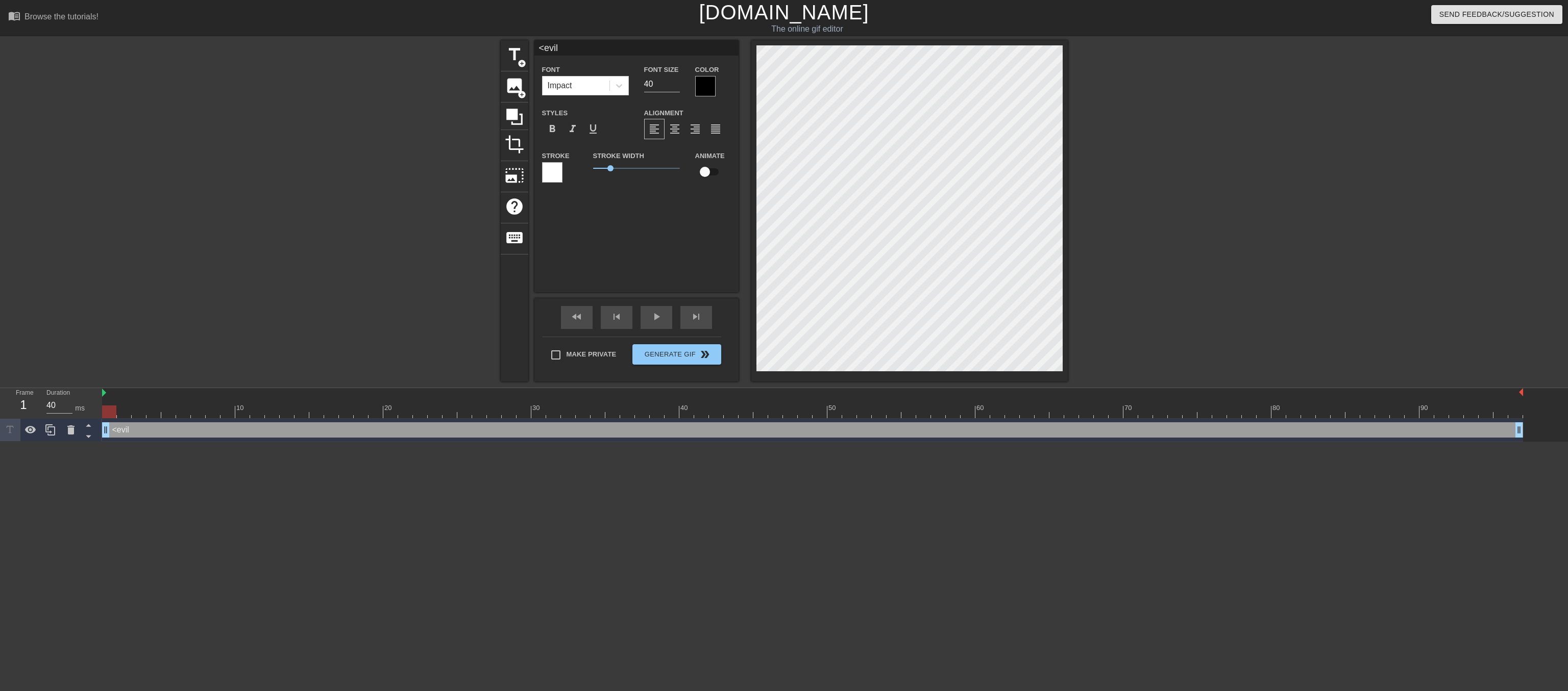
type textarea "<evil c"
type input "<evil ca"
type textarea "<evil ca"
type input "<evil cac"
type textarea "<evil cac"
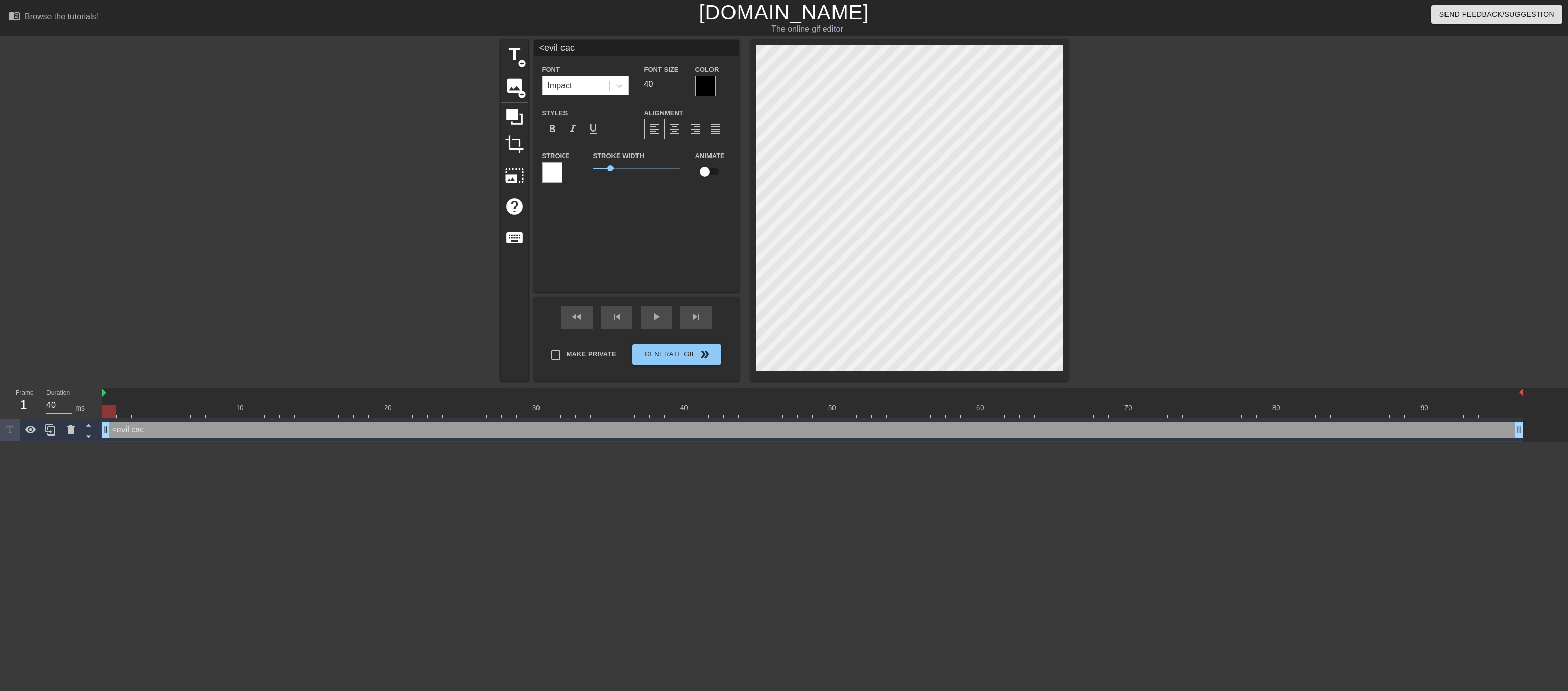
type input "<evil cack"
type textarea "<evil cack"
type input "<evil cackl"
type textarea "<evil cackl"
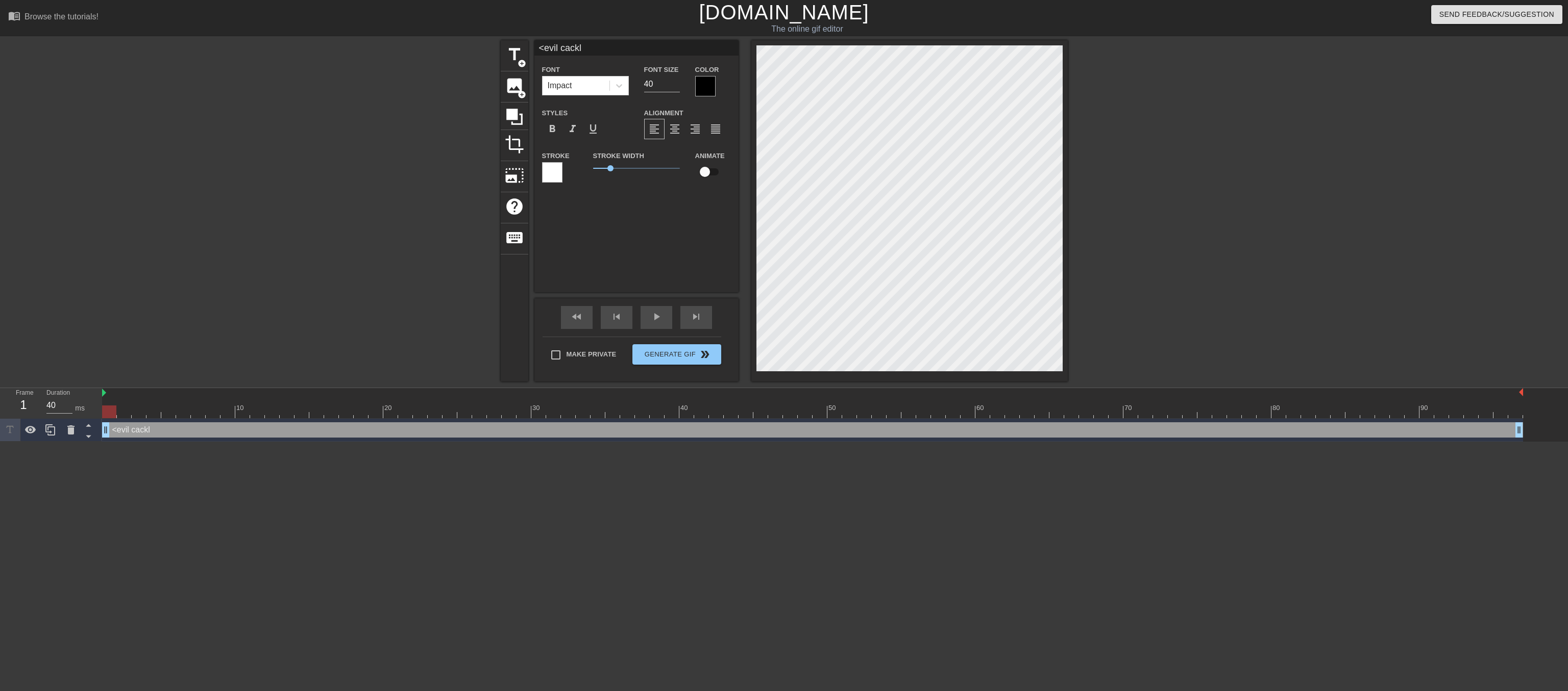
type input "<evil cackle"
type textarea "<evil cackle"
type input "<evil cackle>"
type textarea "<evil cackle>"
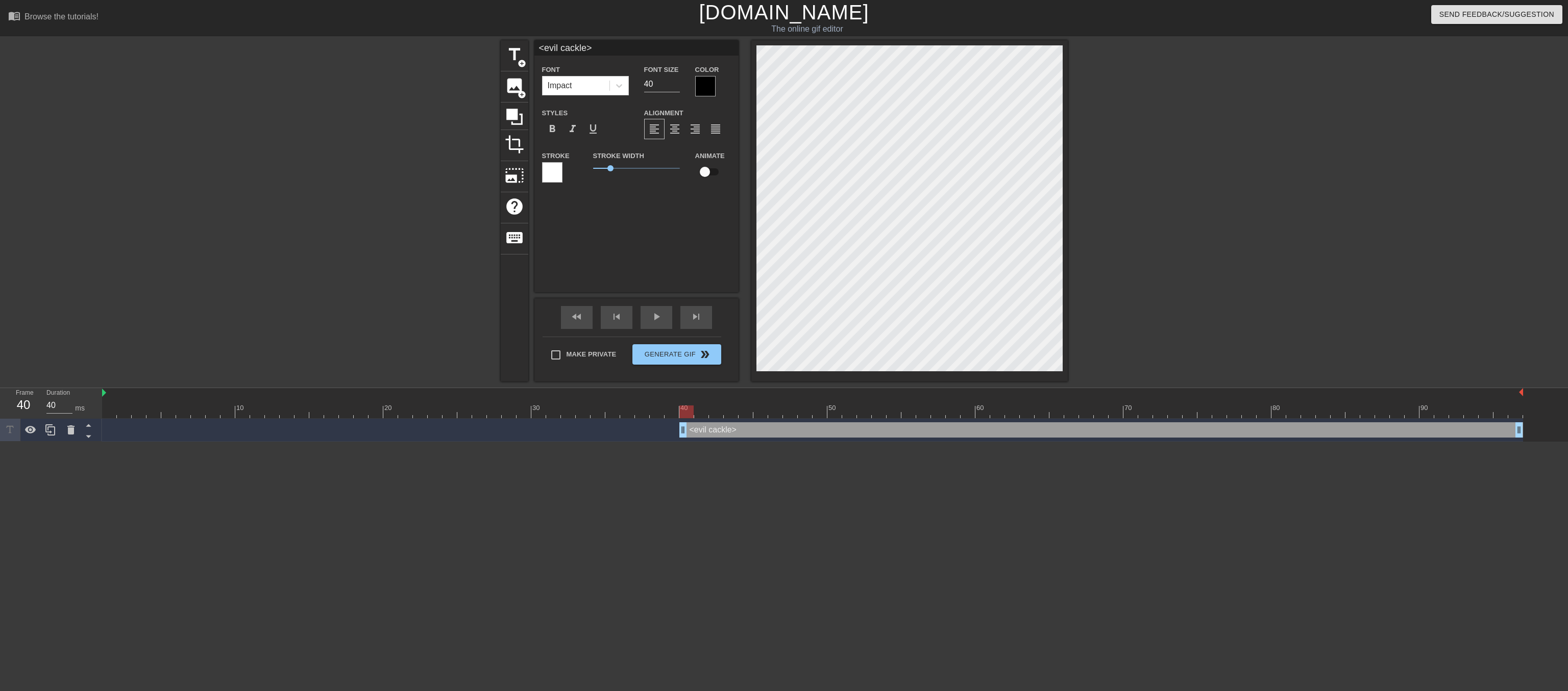
drag, startPoint x: 107, startPoint y: 430, endPoint x: 686, endPoint y: 431, distance: 579.0
click at [686, 431] on div "<evil cackle> drag_handle drag_handle" at bounding box center [1101, 429] width 844 height 15
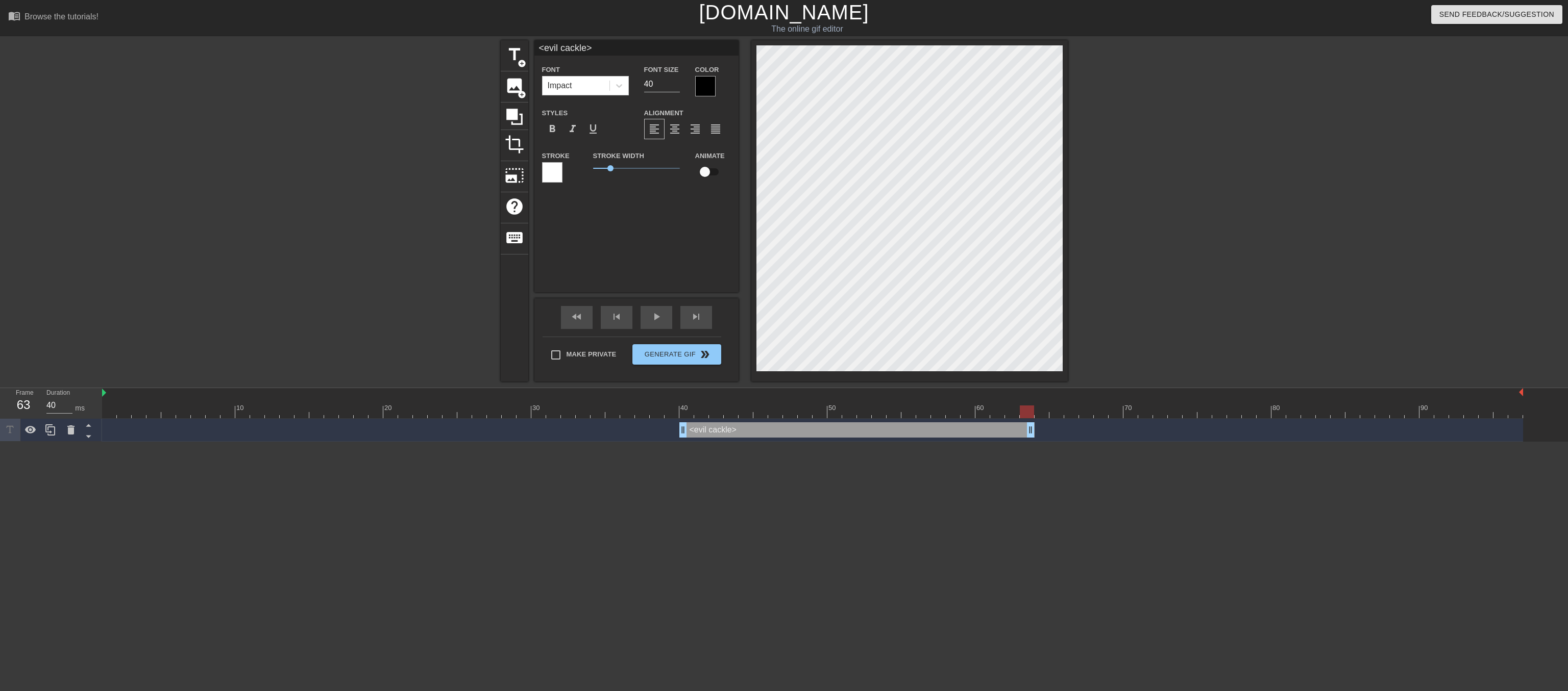
drag, startPoint x: 1521, startPoint y: 428, endPoint x: 1030, endPoint y: 436, distance: 491.1
click at [1030, 436] on div "<evil cackle> drag_handle drag_handle" at bounding box center [857, 429] width 355 height 15
click at [512, 55] on span "title" at bounding box center [514, 55] width 19 height 19
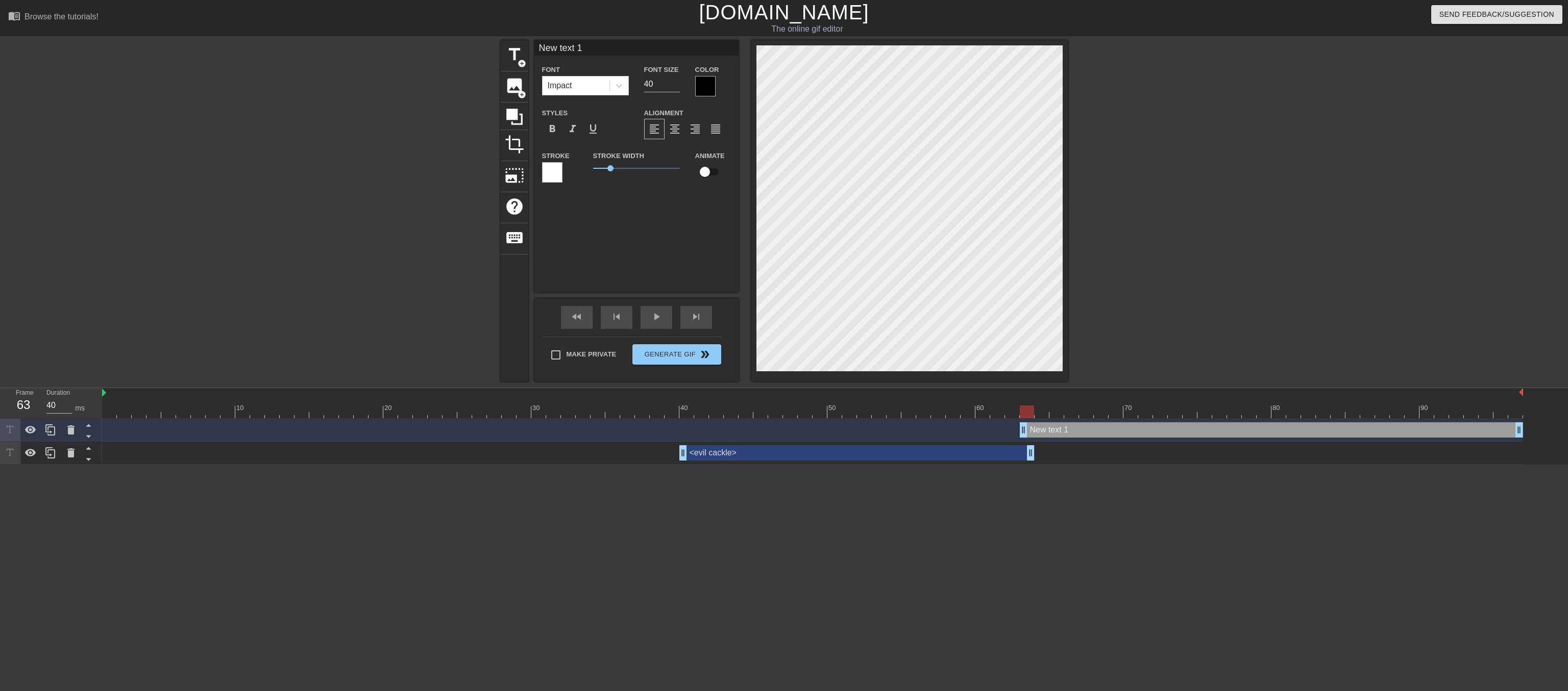
type input "S"
type textarea "S"
type input "SL"
type textarea "SL"
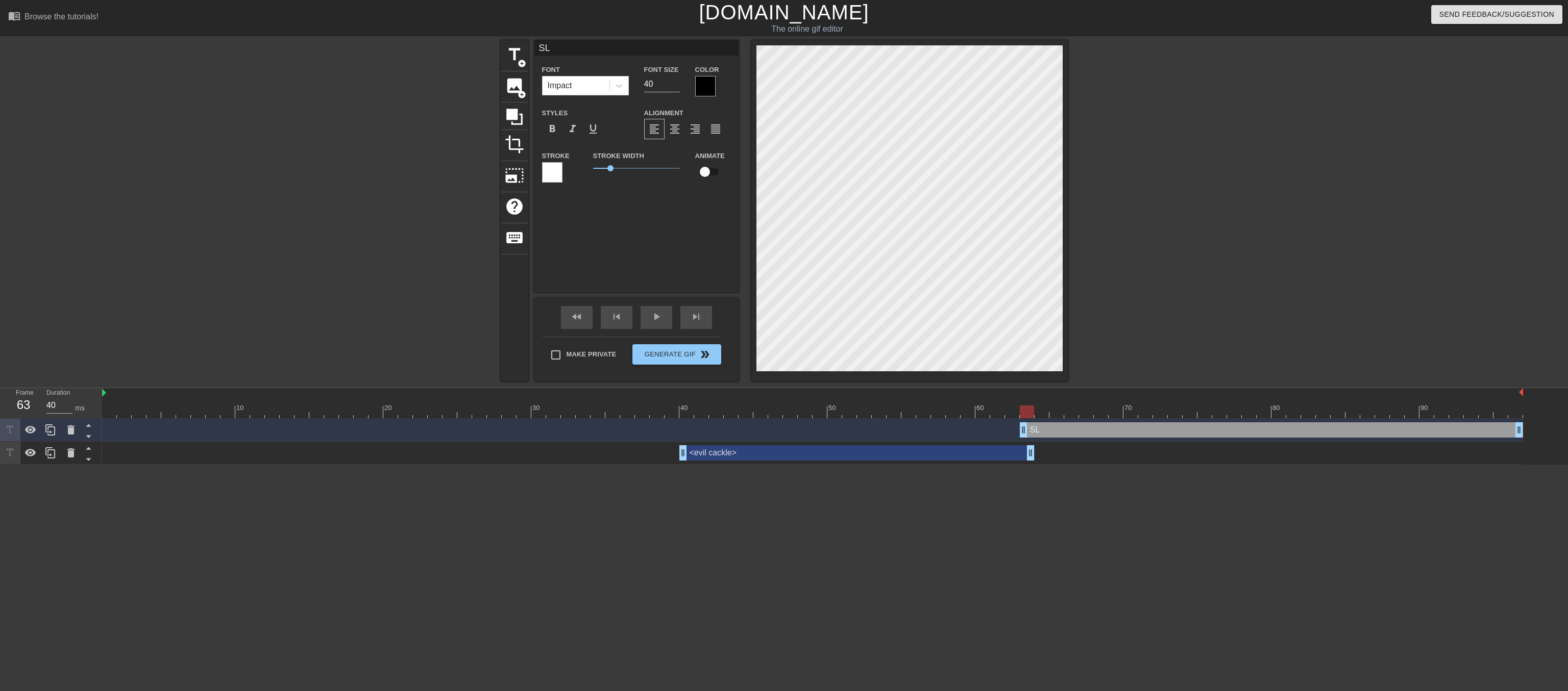
type input "SLA"
type textarea "SLA"
type input "SLAM"
type textarea "SLAM"
type input "SLAM!"
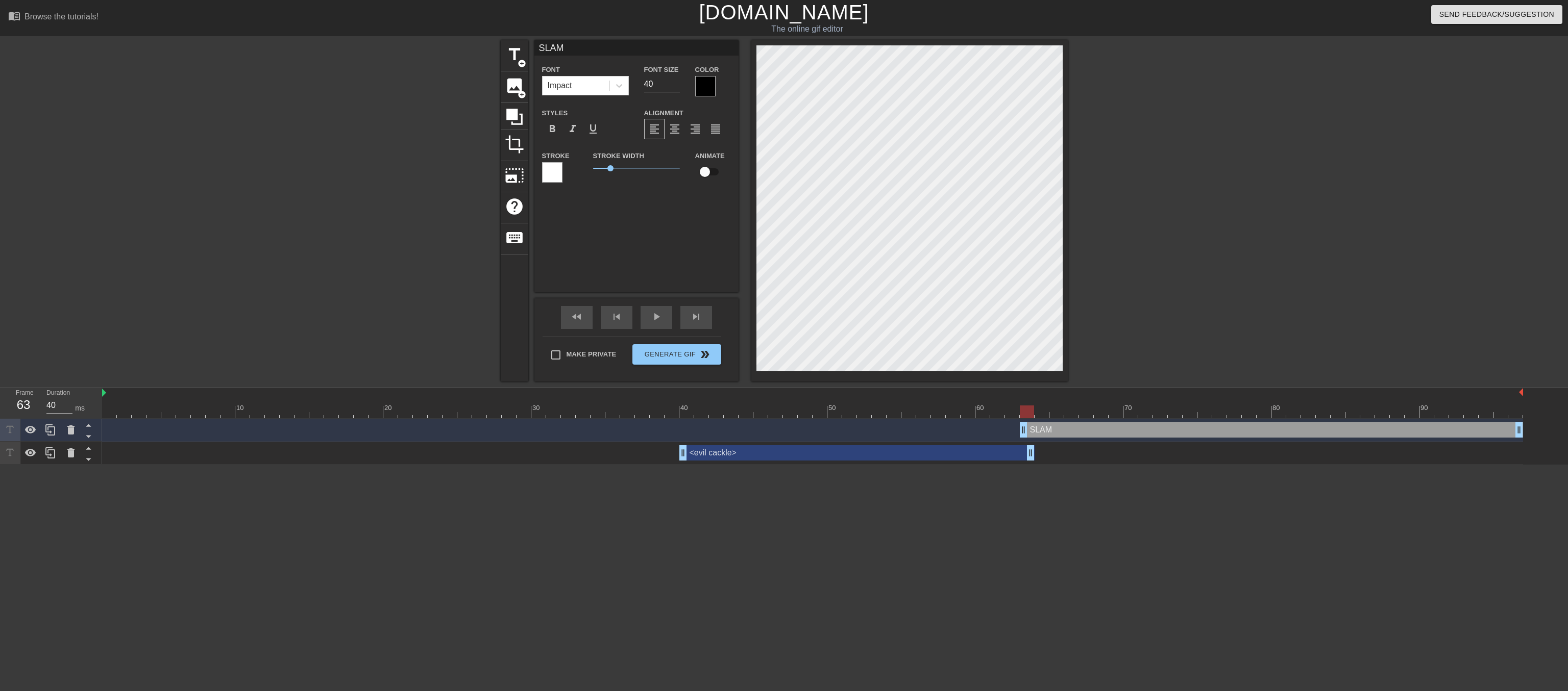
type textarea "SLAM!"
drag, startPoint x: 1518, startPoint y: 430, endPoint x: 1221, endPoint y: 443, distance: 297.3
click at [1221, 443] on div "SLAM! drag_handle drag_handle <evil cackle> drag_handle drag_handle" at bounding box center [835, 441] width 1466 height 46
drag, startPoint x: 1024, startPoint y: 430, endPoint x: 1071, endPoint y: 428, distance: 47.0
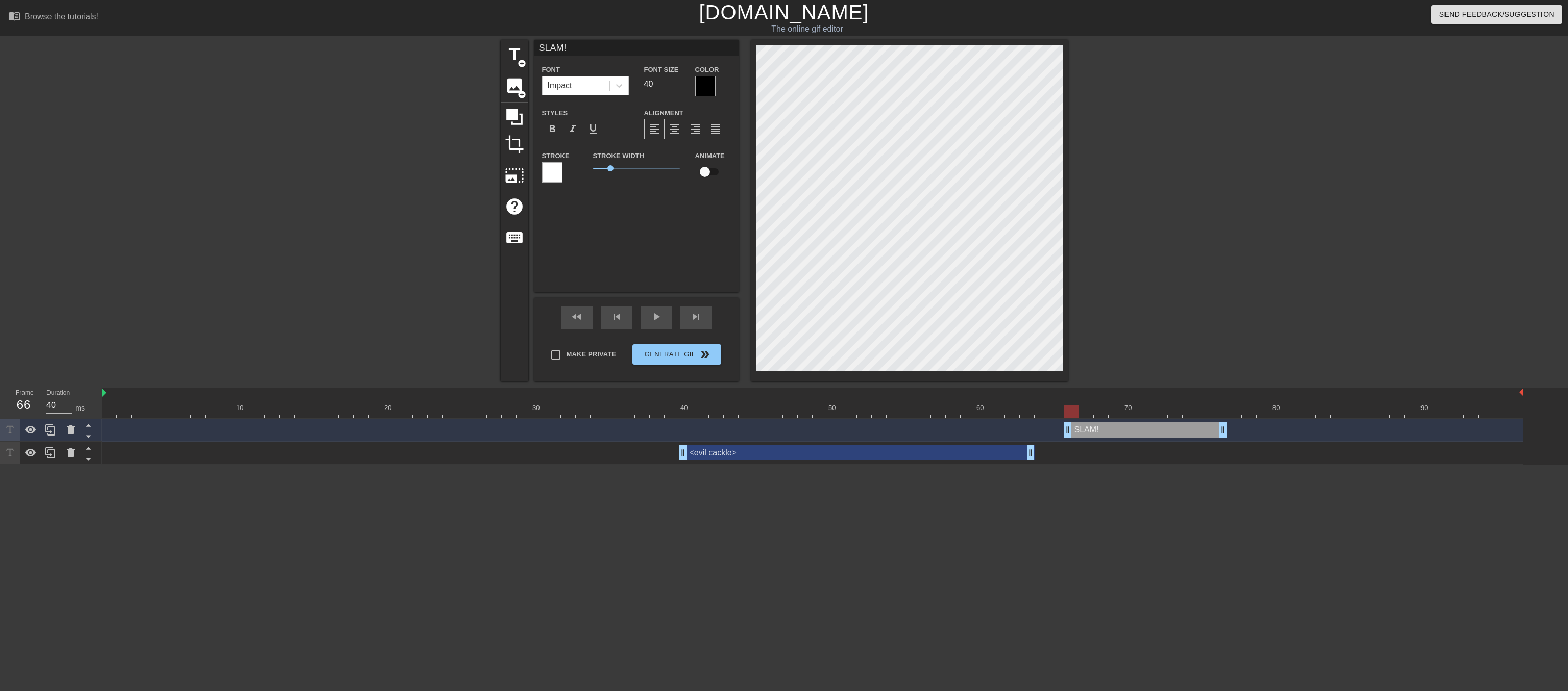
click at [1071, 428] on div "SLAM! drag_handle drag_handle" at bounding box center [1145, 429] width 163 height 15
click at [513, 49] on span "title" at bounding box center [514, 55] width 19 height 19
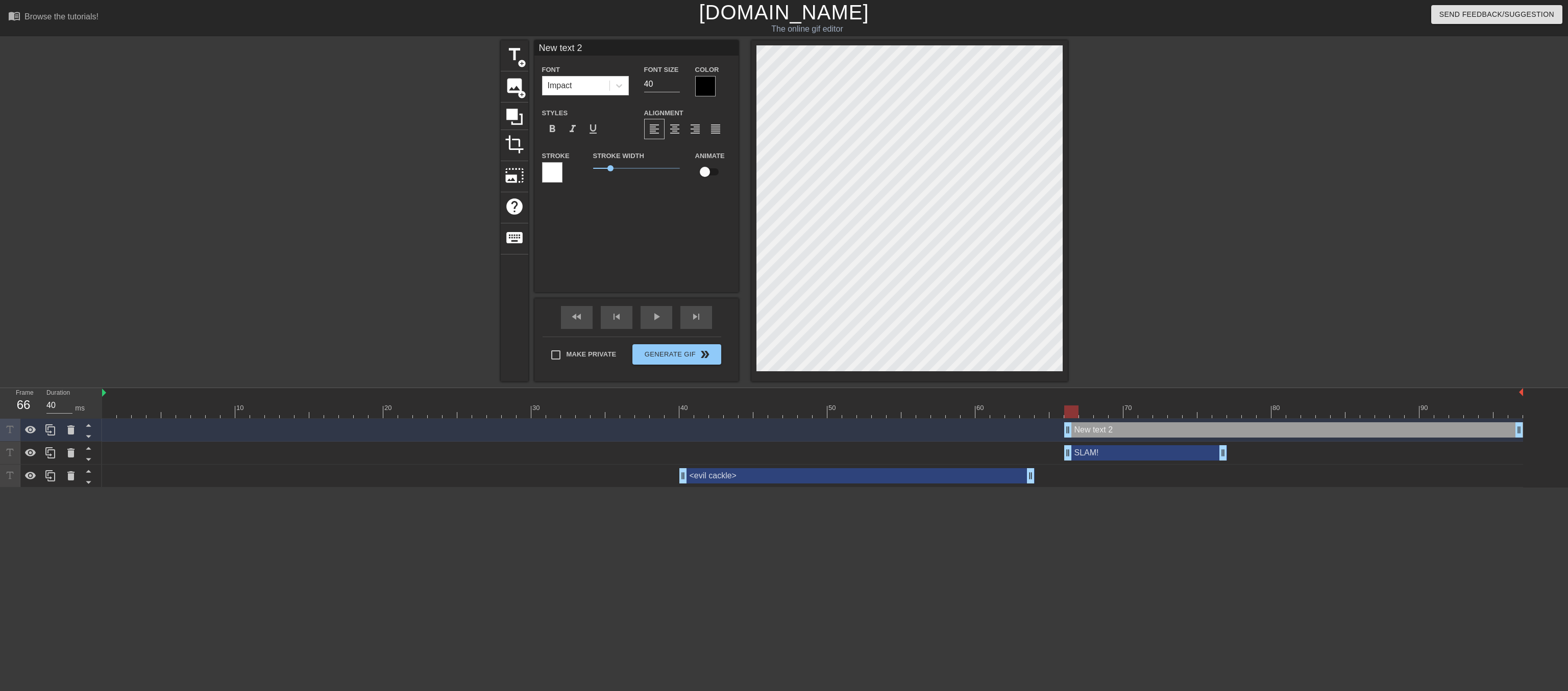
type input "p"
type textarea "p"
type input "pl"
type textarea "pl"
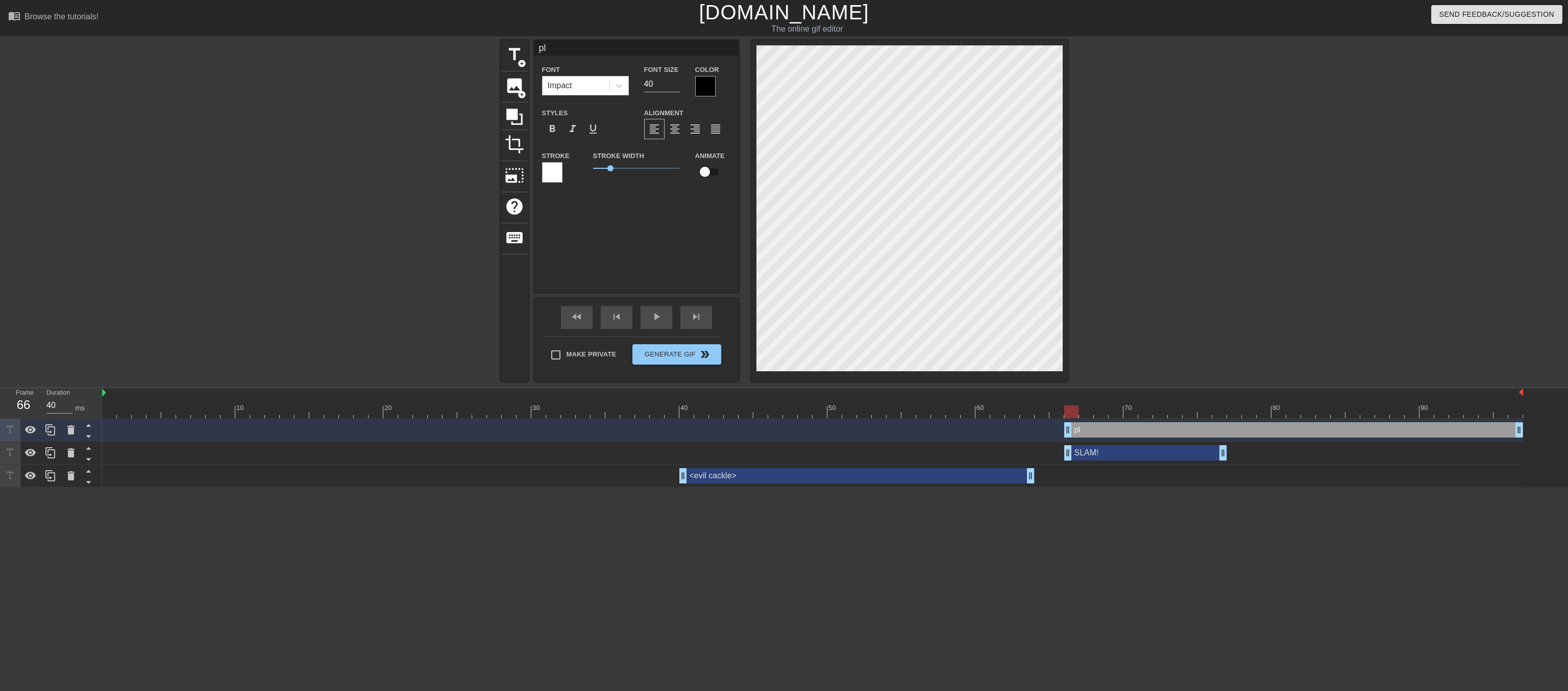
type input "pli"
type textarea "pli"
type input "plin"
type textarea "plin"
type input "plink"
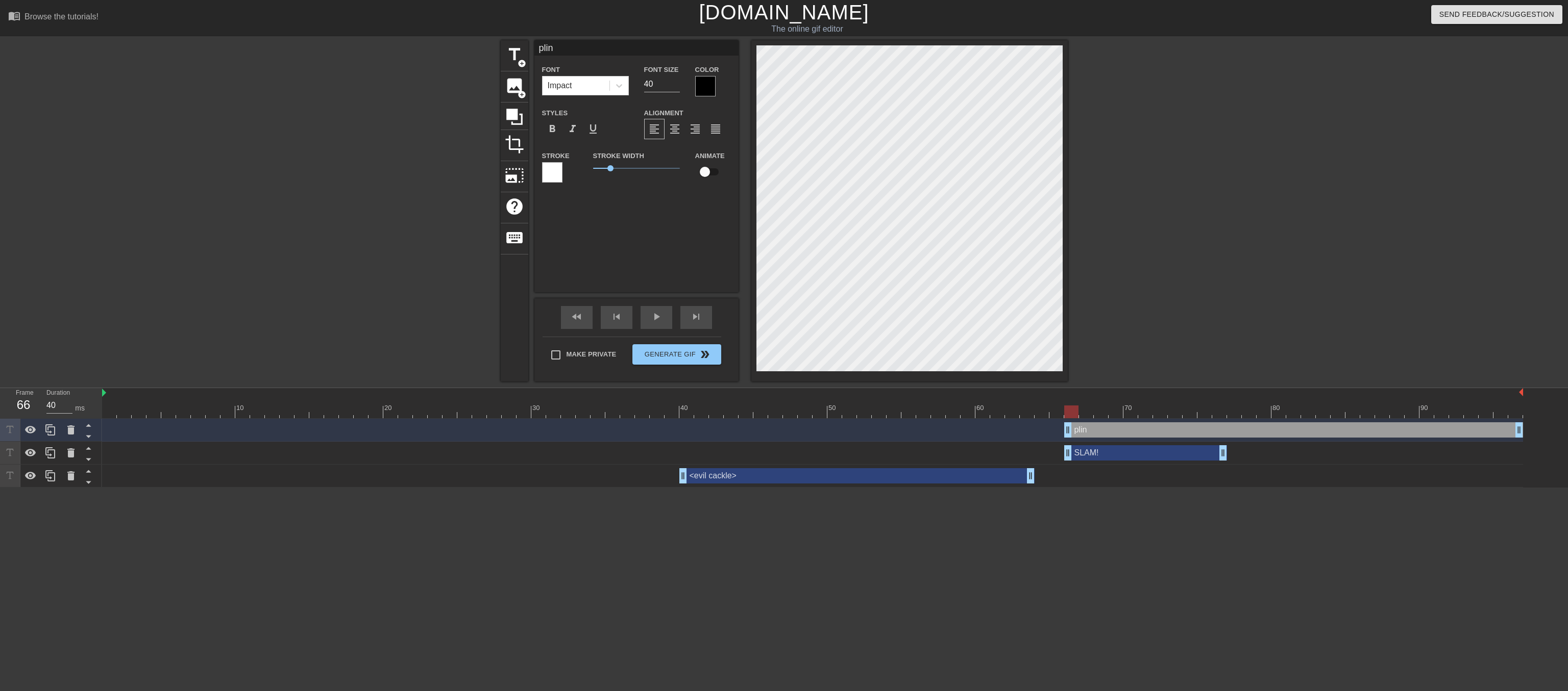
type textarea "plink"
type input "plink-"
type textarea "plink-"
type input "plink-p"
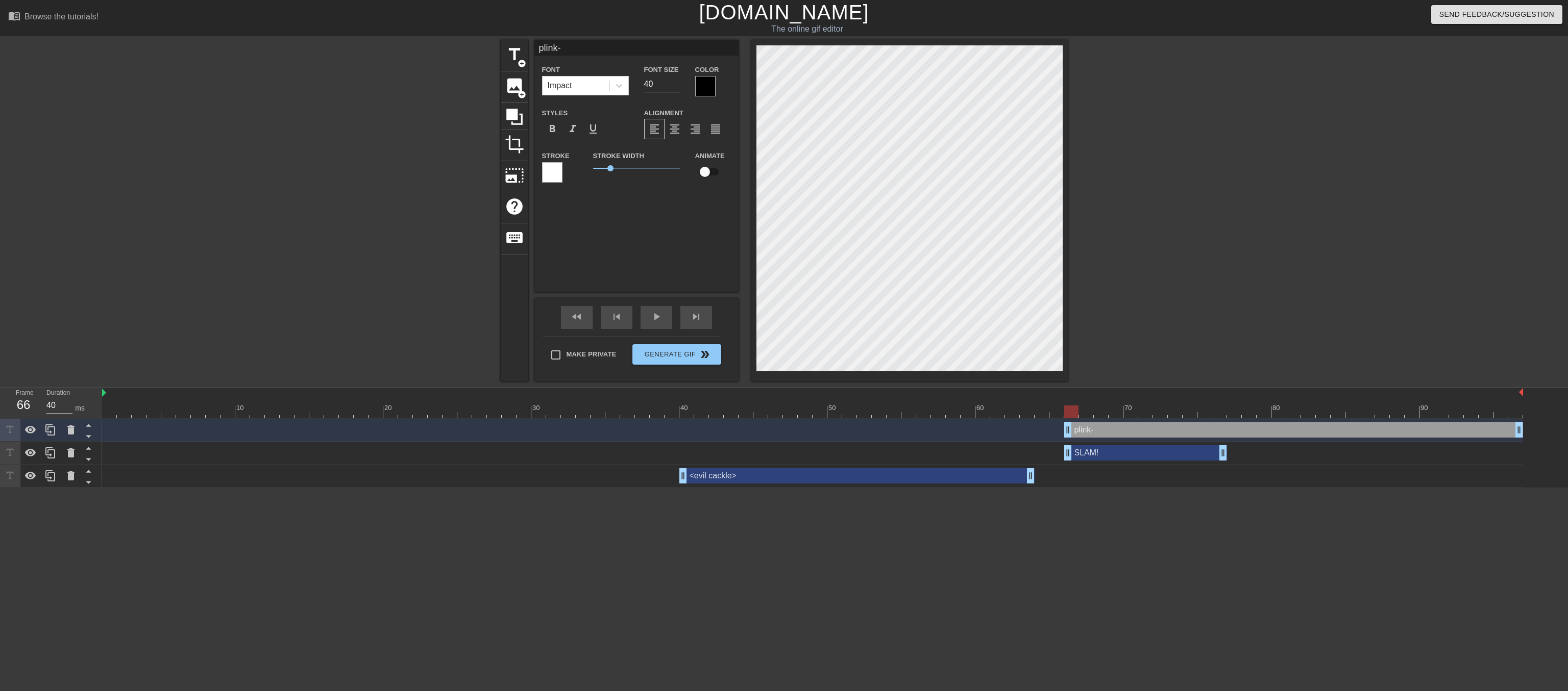
type textarea "plink-p"
type input "plink-pl"
type textarea "plink-pl"
type input "plink-pli"
type textarea "plink-pli"
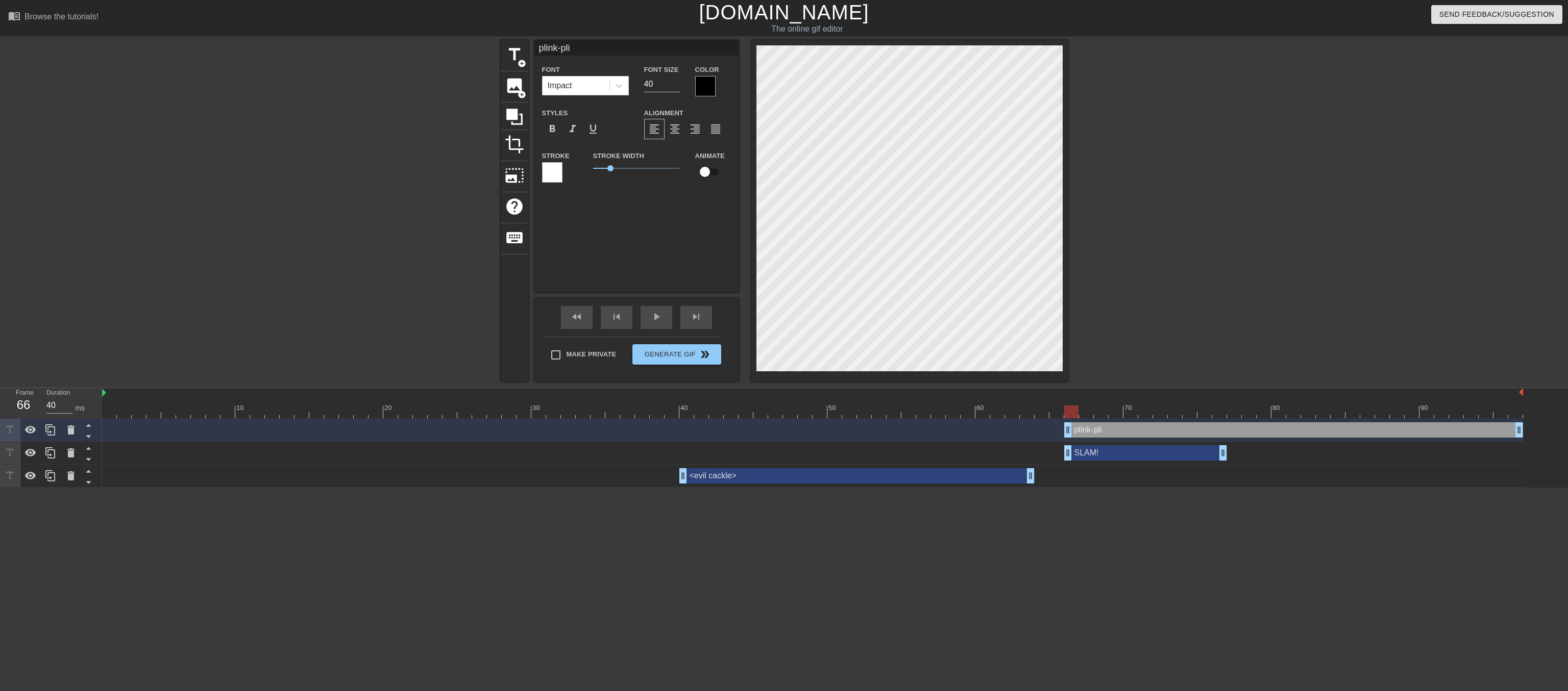
type input "plink-plin"
type textarea "plink-plin"
type input "plink-plink"
type textarea "plink-plink"
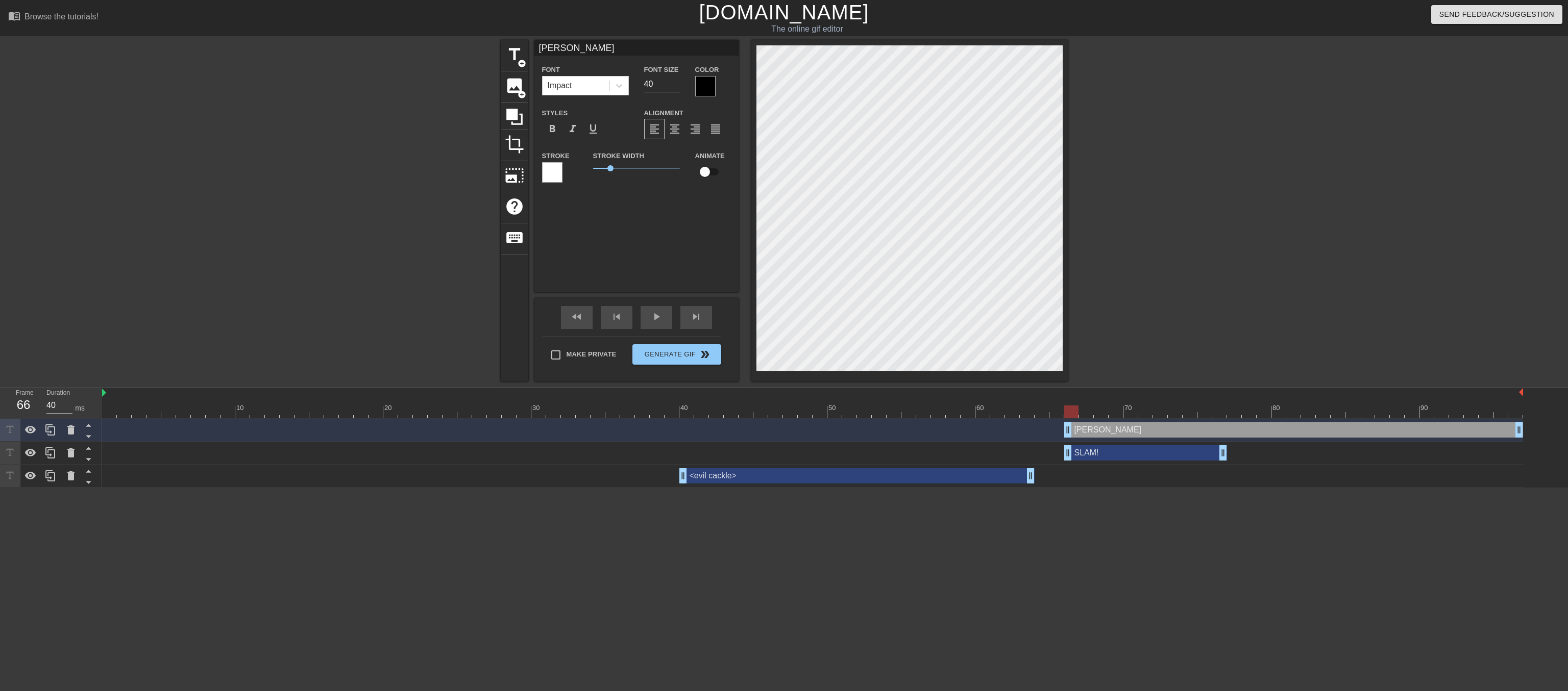
type input "plink-plink-"
type textarea "plink-plink-"
type input "plink-plink-p"
type textarea "plink-plink-p"
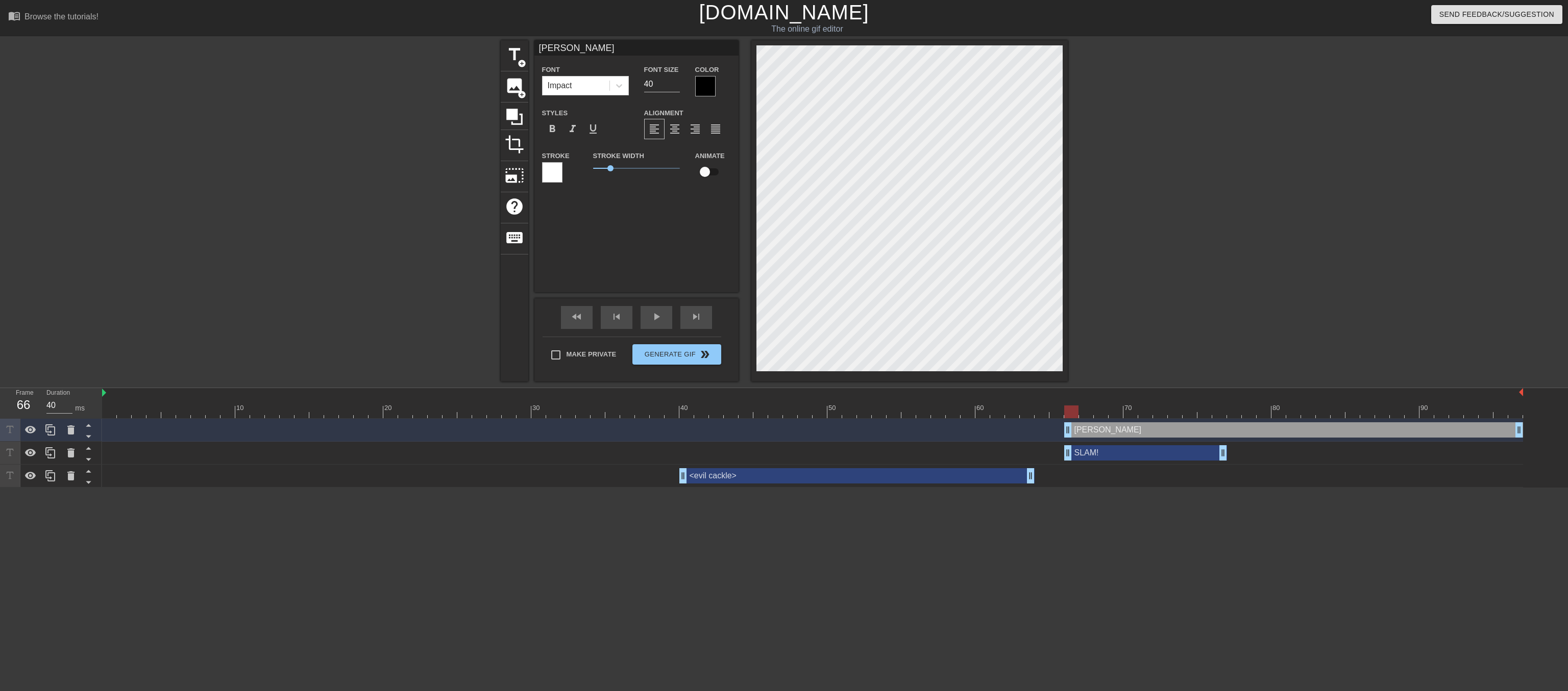
type input "plink-plink-pl"
type textarea "plink-plink-pl"
type input "plink-plink-pli"
type textarea "plink-plink-pli"
type input "plink-plink-plin"
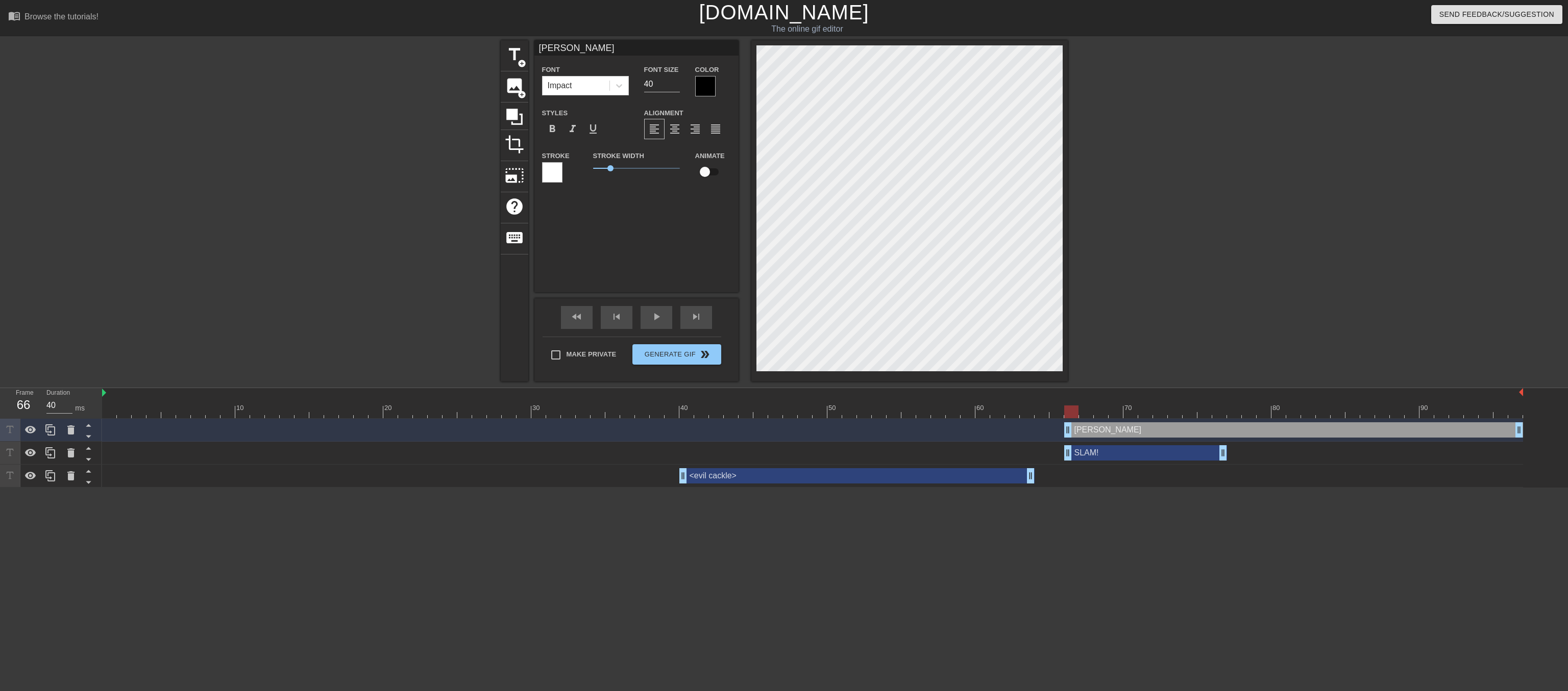
type textarea "plink-plink-plin"
type input "plink-plink-plink"
type textarea "plink-plink-plink"
type input "plink-plink-plink-"
type textarea "plink-plink-plink-"
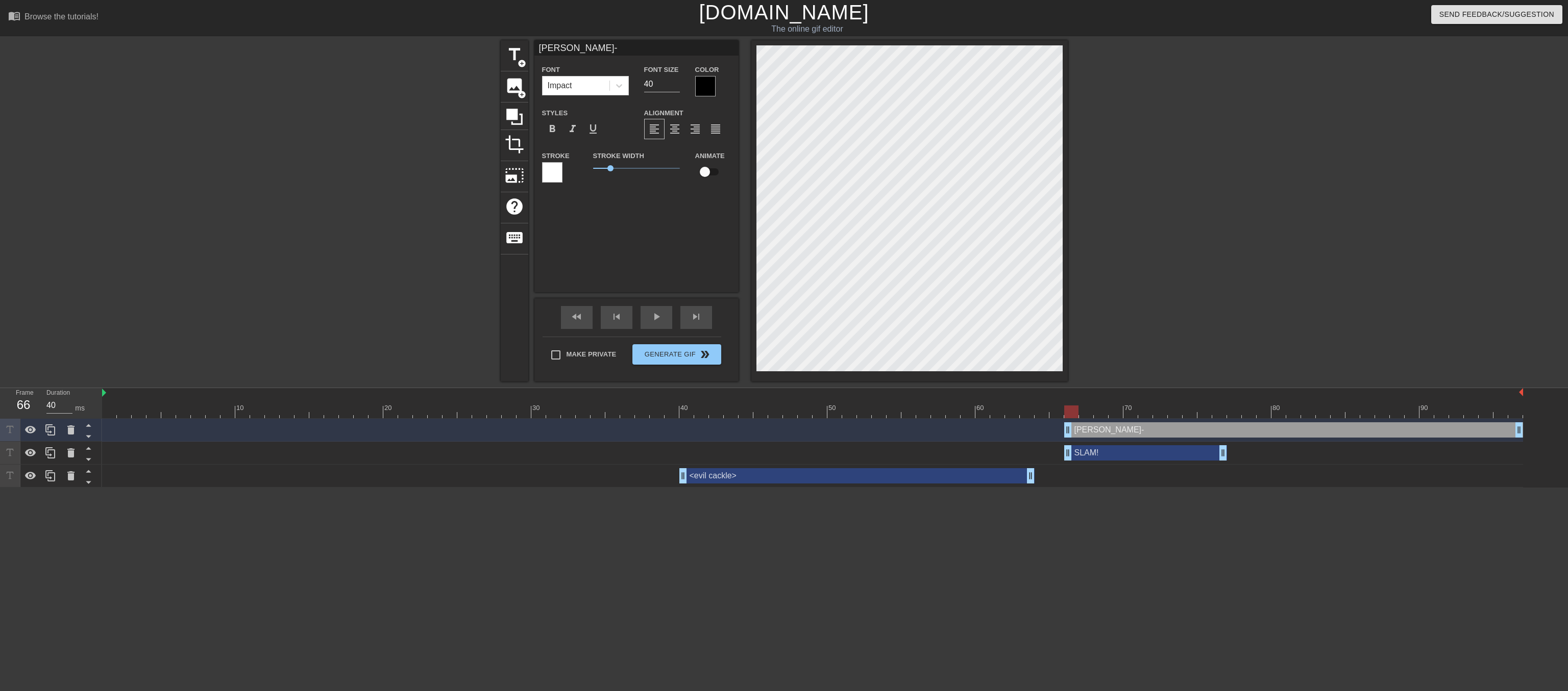
type input "plink-plink-plink-p"
type textarea "plink-plink-plink-p"
type input "plink-plink-plink-pl"
type textarea "plink-plink-plink-pl"
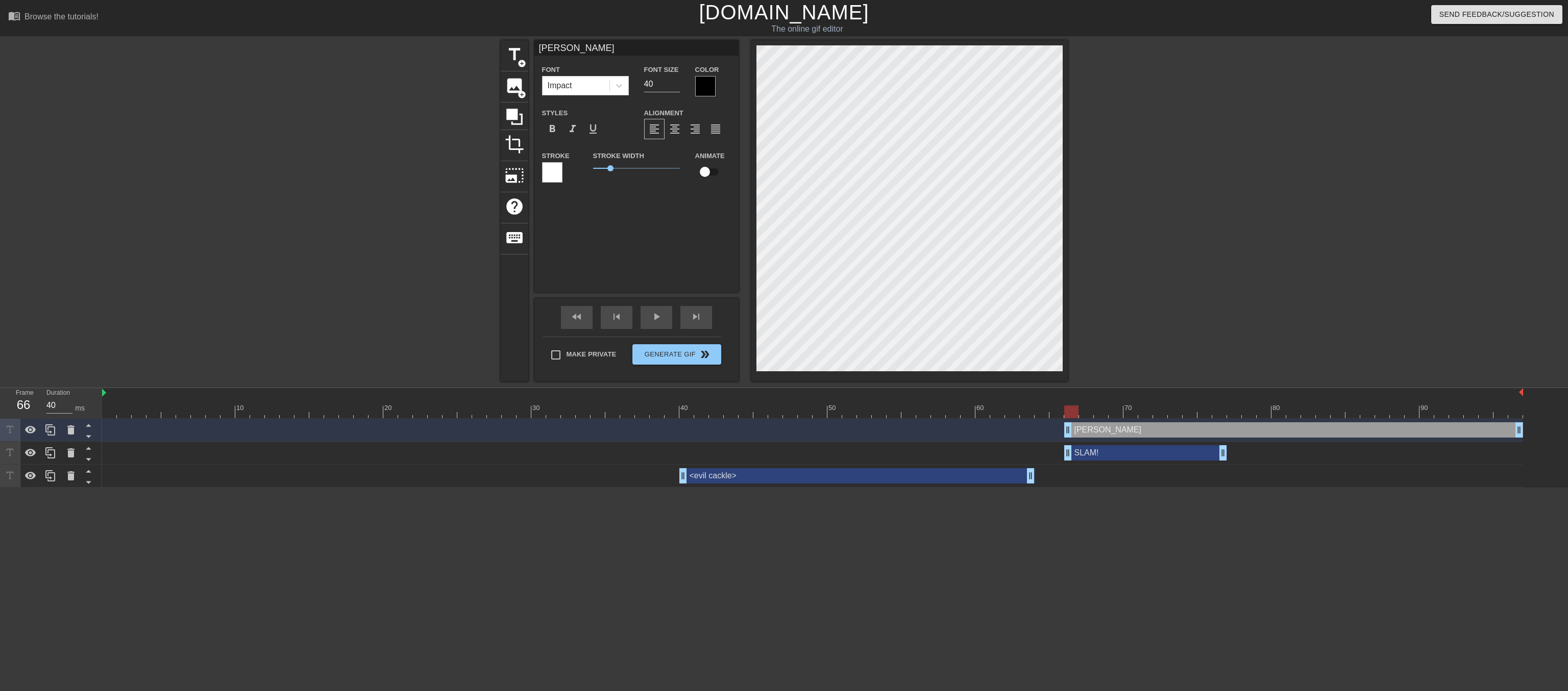
type input "plink-plink-plink-pli"
type textarea "plink-plink-plink-pli"
type input "plink-plink-plink-pl"
type textarea "plink-plink-plink-pl"
type input "plink-plink-plink-plu"
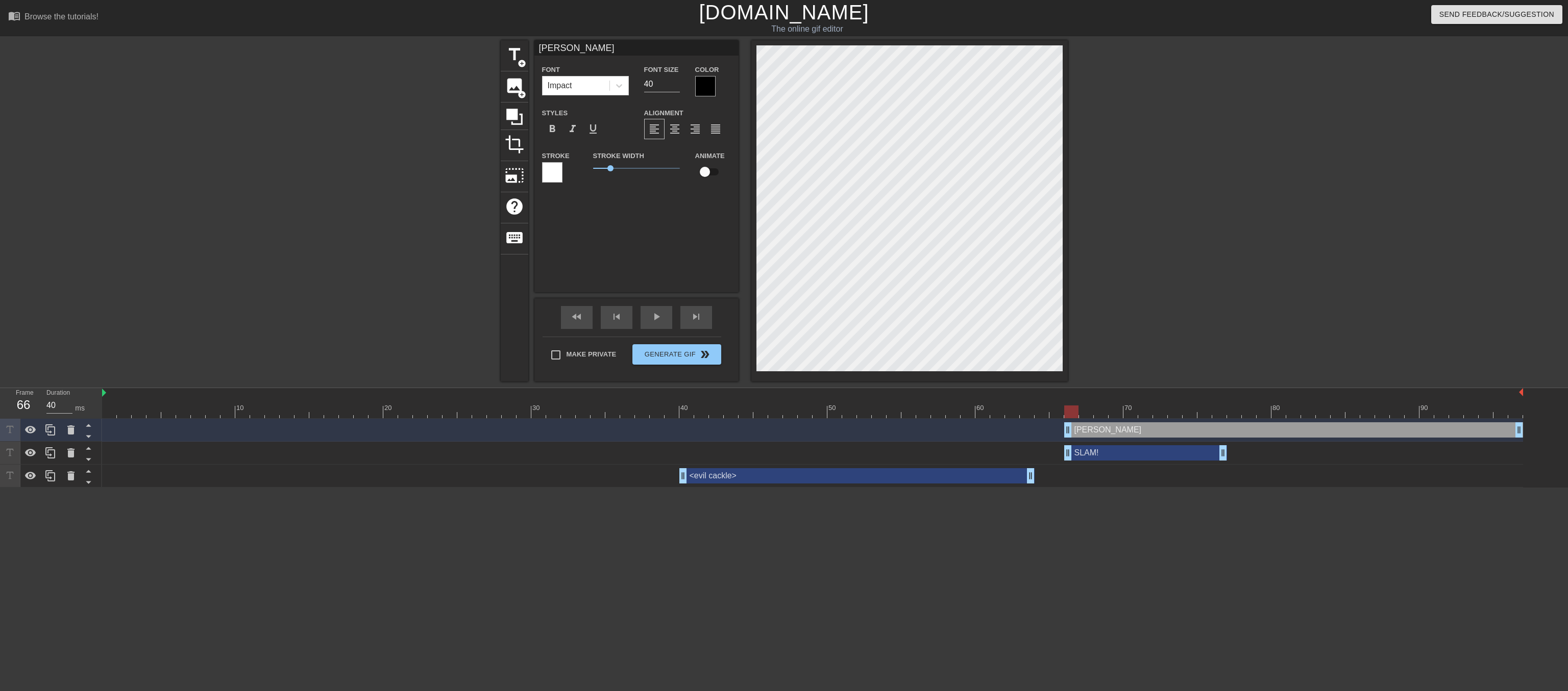
type textarea "plink-plink-plink-plu"
type input "plink-plink-plink-plun"
type textarea "plink-plink-plink-plun"
type input "plink-plink-plink-plunk"
type textarea "plink-plink-plink-plunk"
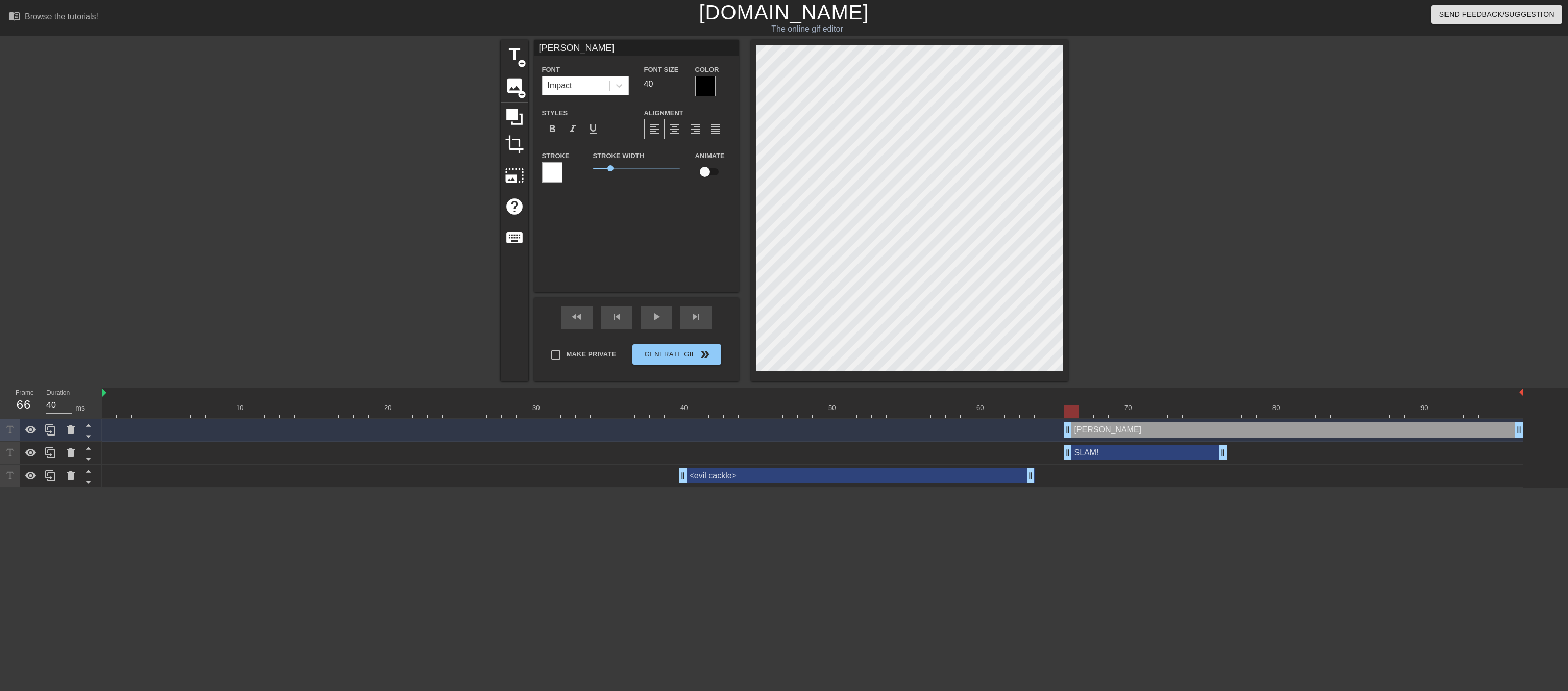
scroll to position [0, 5]
type input "plink-plink-plink-plunk>"
type textarea "plink-plink-plink-plunk>"
type input "<plink-plink-plink-plunk>"
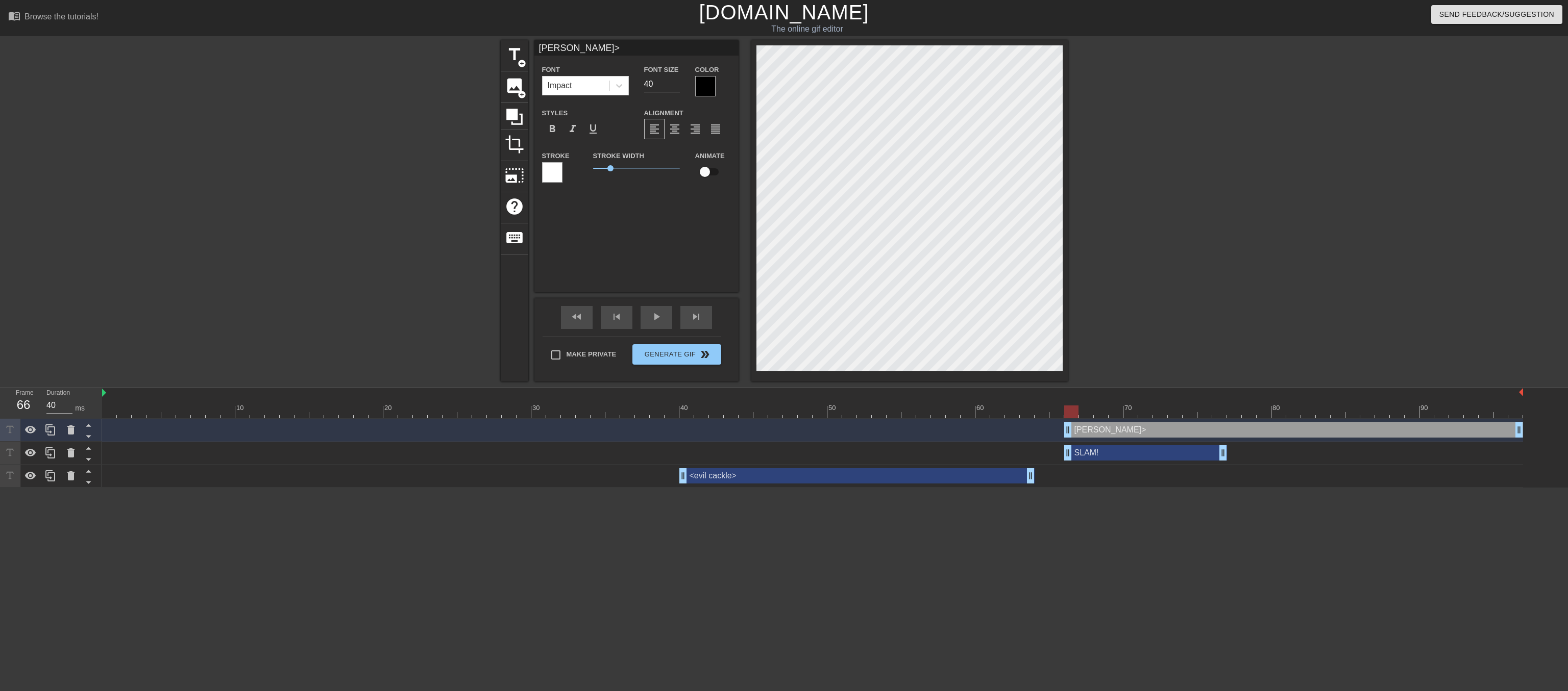
type textarea "<plink-plink-plink-plunk>"
drag, startPoint x: 1067, startPoint y: 428, endPoint x: 1303, endPoint y: 442, distance: 236.4
click at [1303, 442] on div "<plink-plink-plink-plunk> drag_handle drag_handle SLAM! drag_handle drag_handle…" at bounding box center [835, 453] width 1466 height 69
click at [660, 308] on div "play_arrow" at bounding box center [656, 318] width 32 height 23
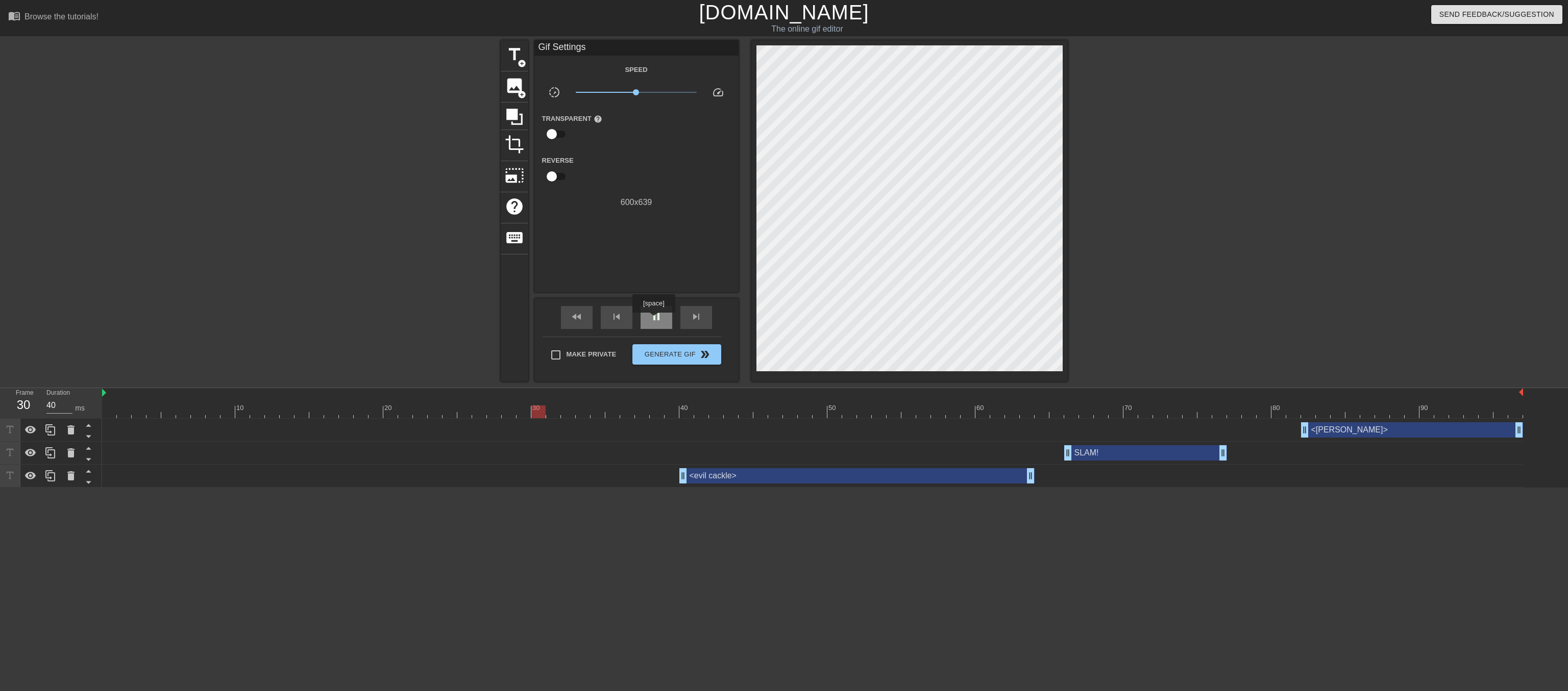
click at [653, 320] on span "pause" at bounding box center [656, 317] width 12 height 12
click at [659, 356] on span "Generate Gif double_arrow" at bounding box center [677, 355] width 80 height 12
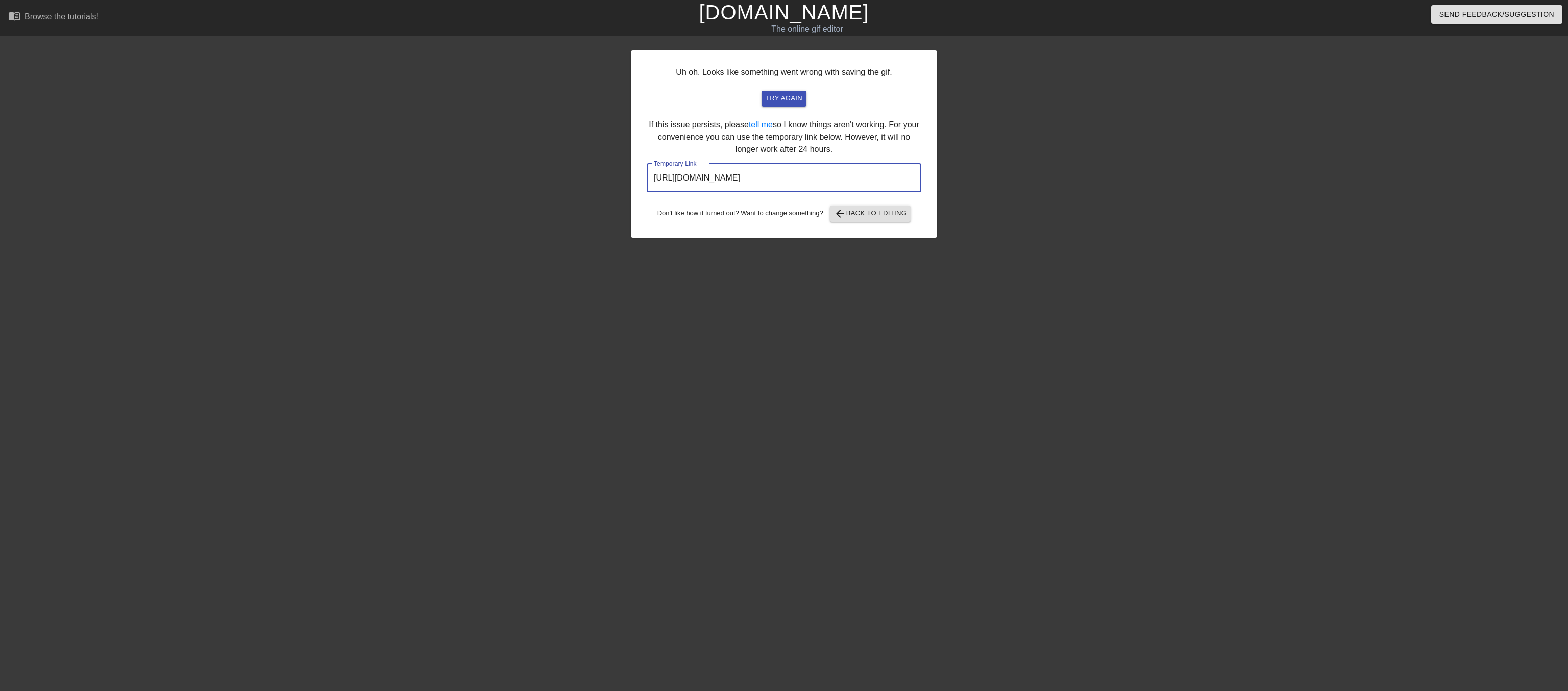
drag, startPoint x: 653, startPoint y: 201, endPoint x: 915, endPoint y: 206, distance: 262.0
click at [915, 192] on input "https://www.gifntext.com/temp_generations/3Y651IWR.gif" at bounding box center [783, 178] width 275 height 29
click at [861, 220] on span "arrow_back Back to Editing" at bounding box center [870, 214] width 73 height 12
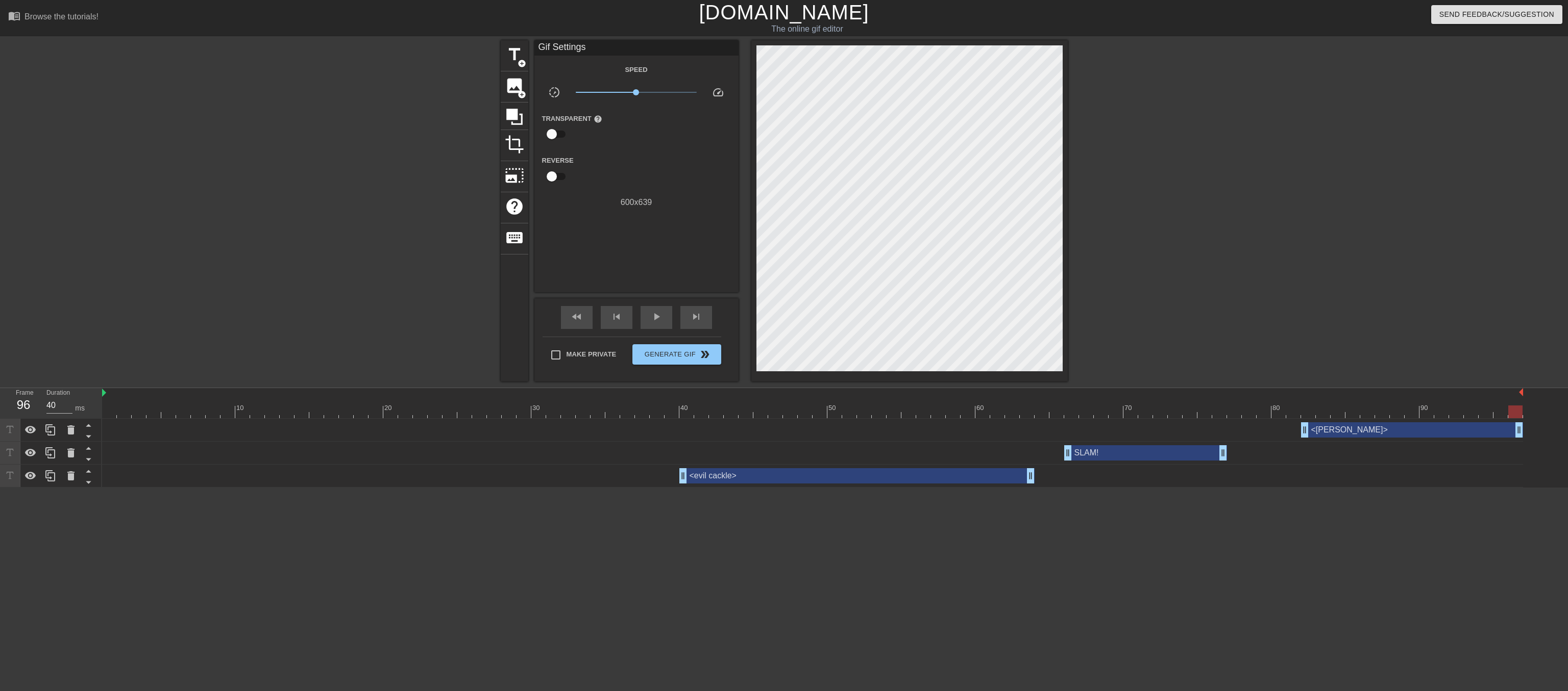
click at [773, 14] on link "[DOMAIN_NAME]" at bounding box center [783, 12] width 170 height 23
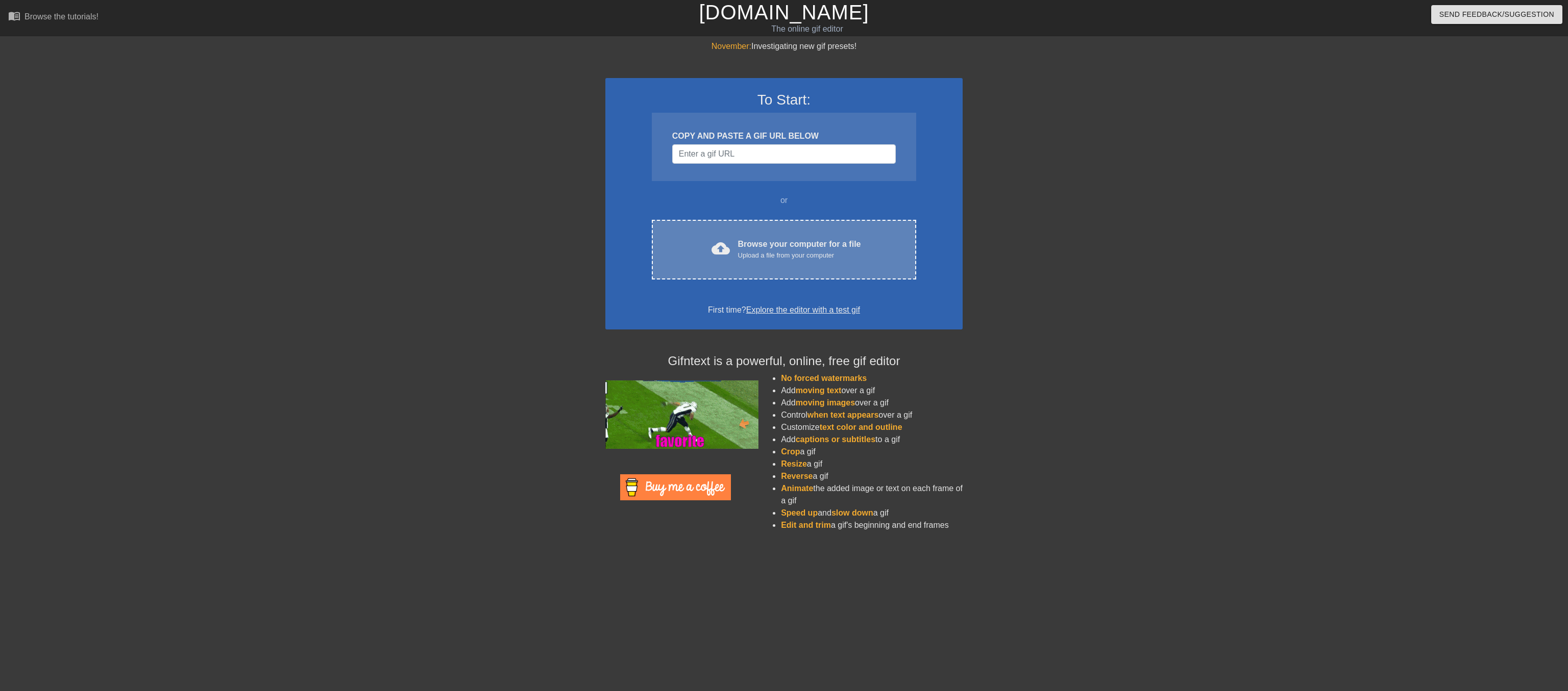
click at [786, 260] on div "Browse your computer for a file Upload a file from your computer" at bounding box center [800, 249] width 123 height 23
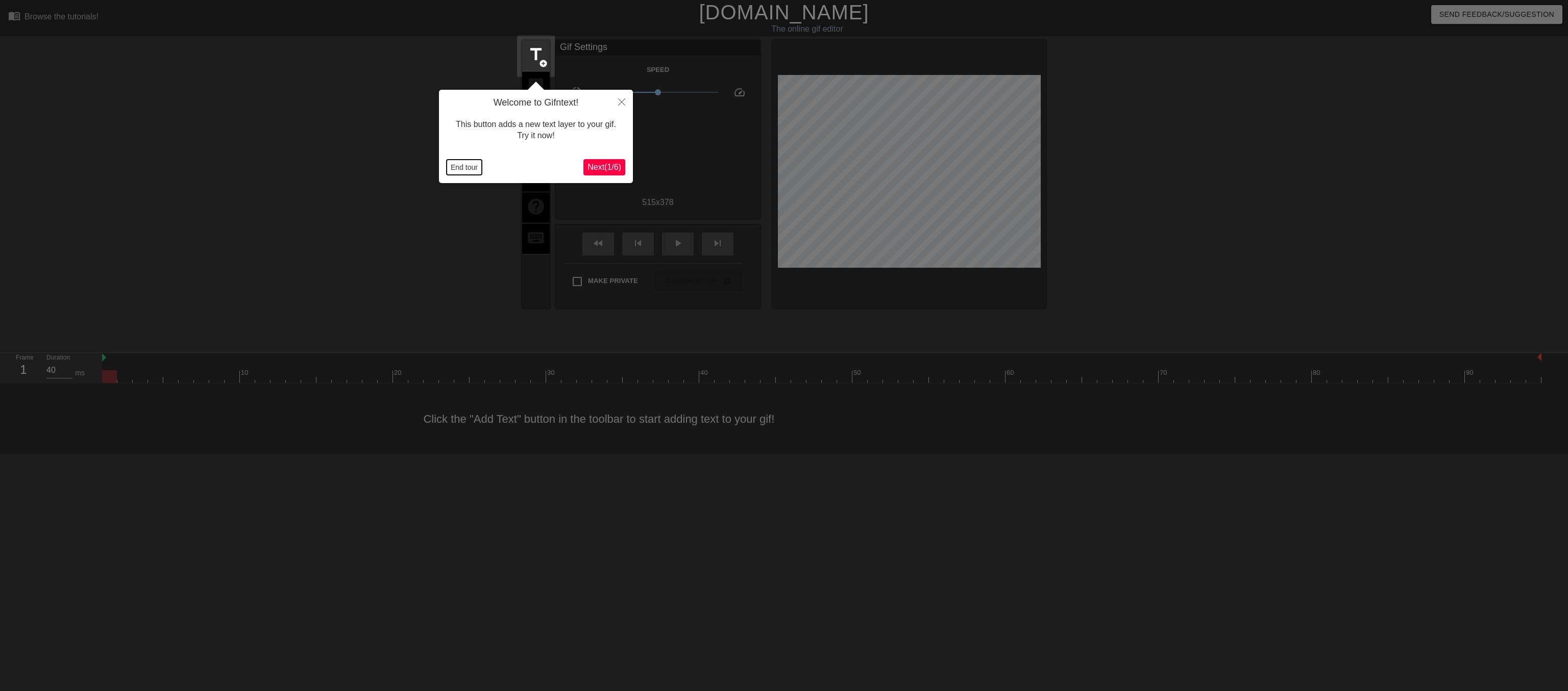
click at [467, 167] on button "End tour" at bounding box center [464, 167] width 35 height 15
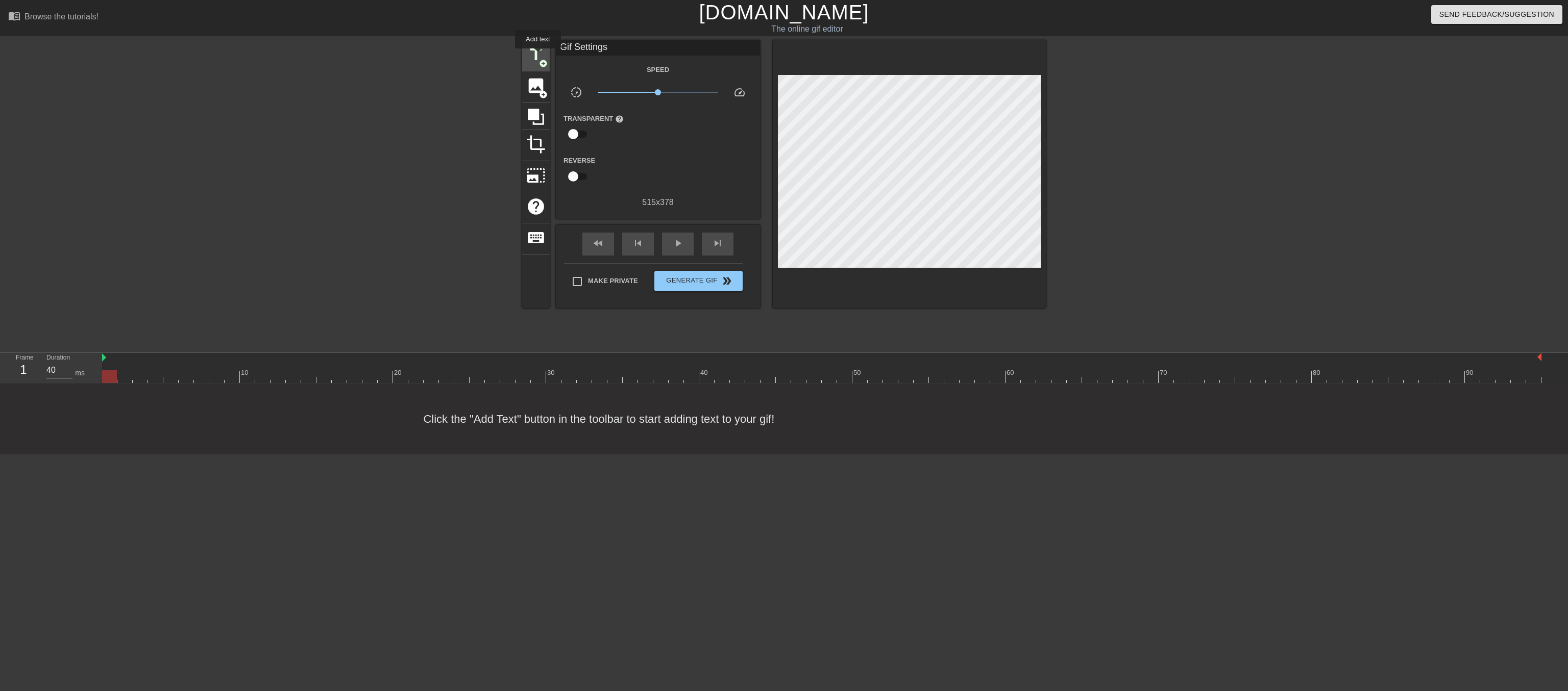
click at [538, 55] on span "title" at bounding box center [536, 55] width 19 height 19
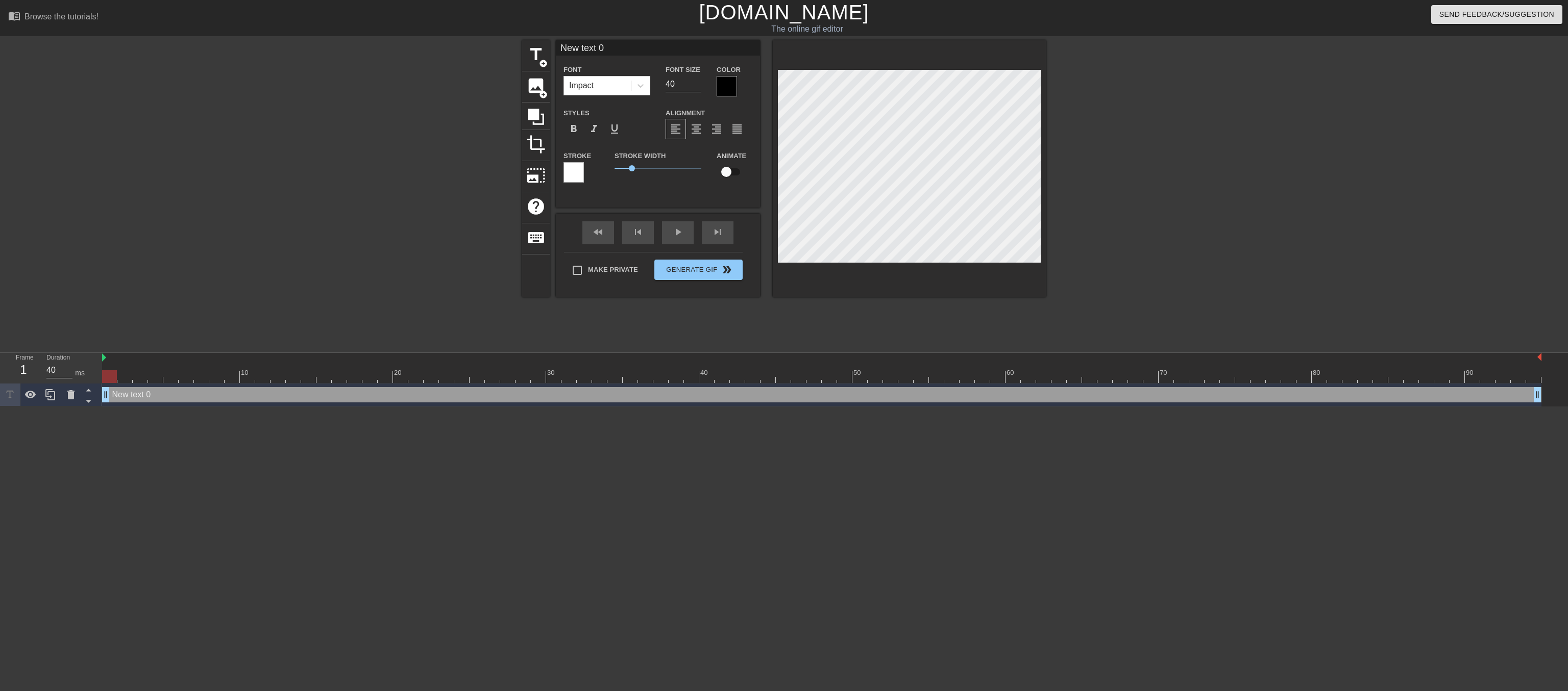
scroll to position [0, 2]
type input "I"
type textarea "I"
type input "I'"
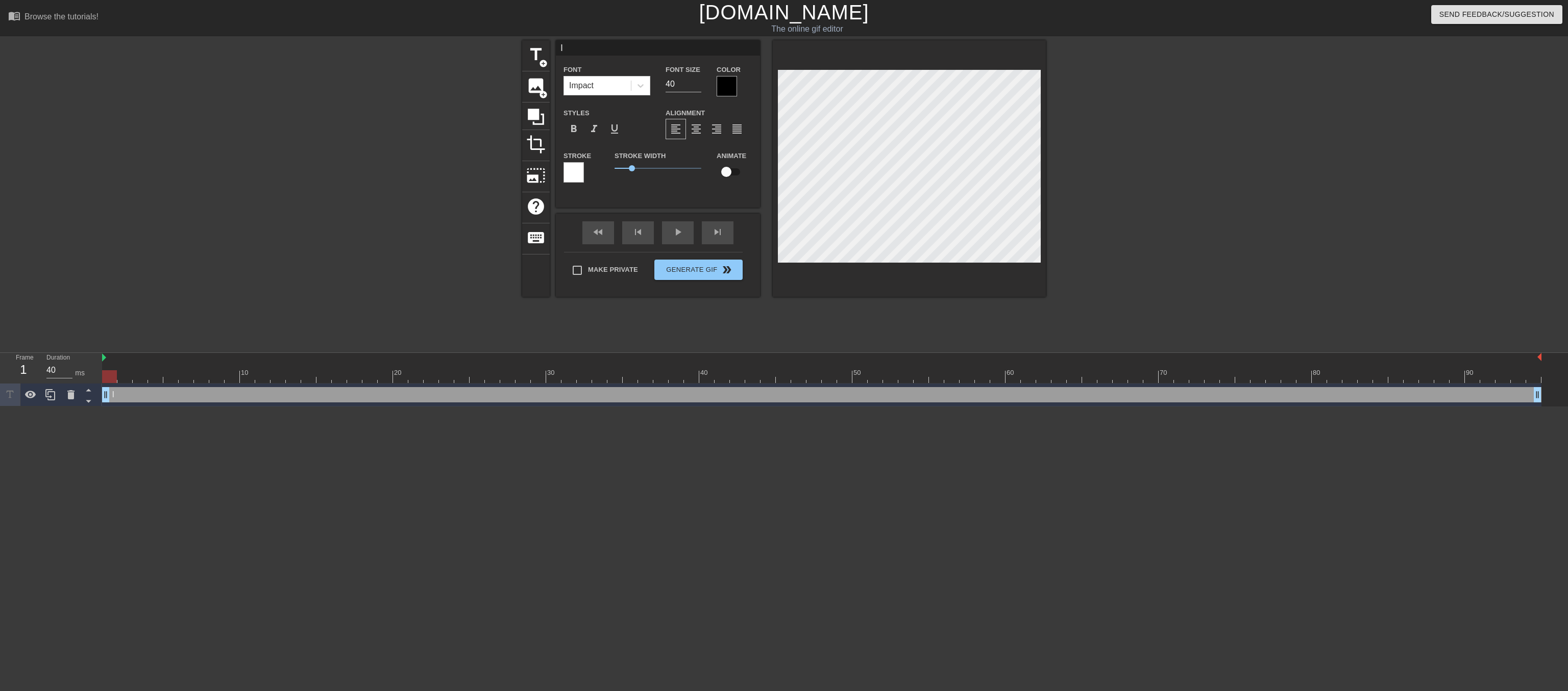
type textarea "I'"
type input "I'm"
type textarea "I'm"
type input "I'm"
type textarea "I'm"
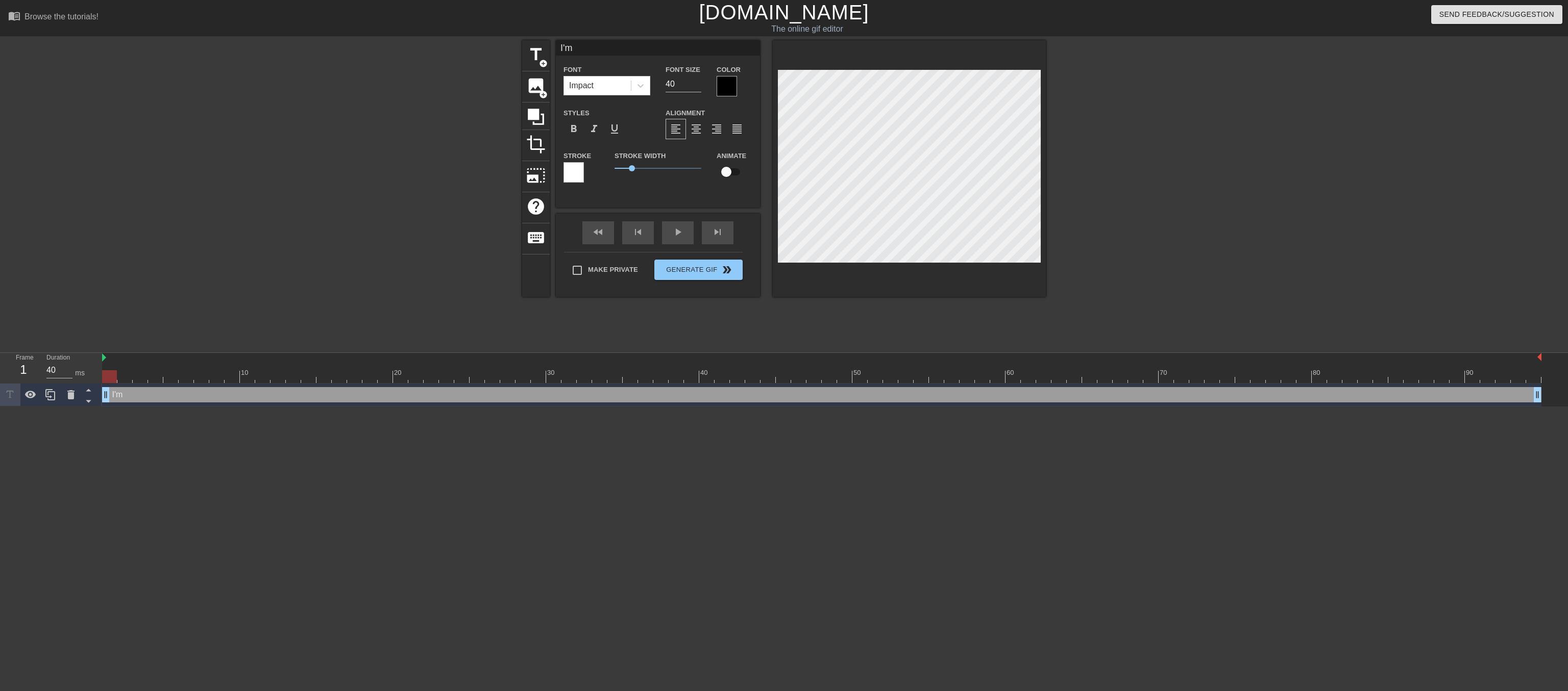
type input "I'm a"
type textarea "I'm a"
type input "I'm a"
type textarea "I'm a"
type input "I'm a l"
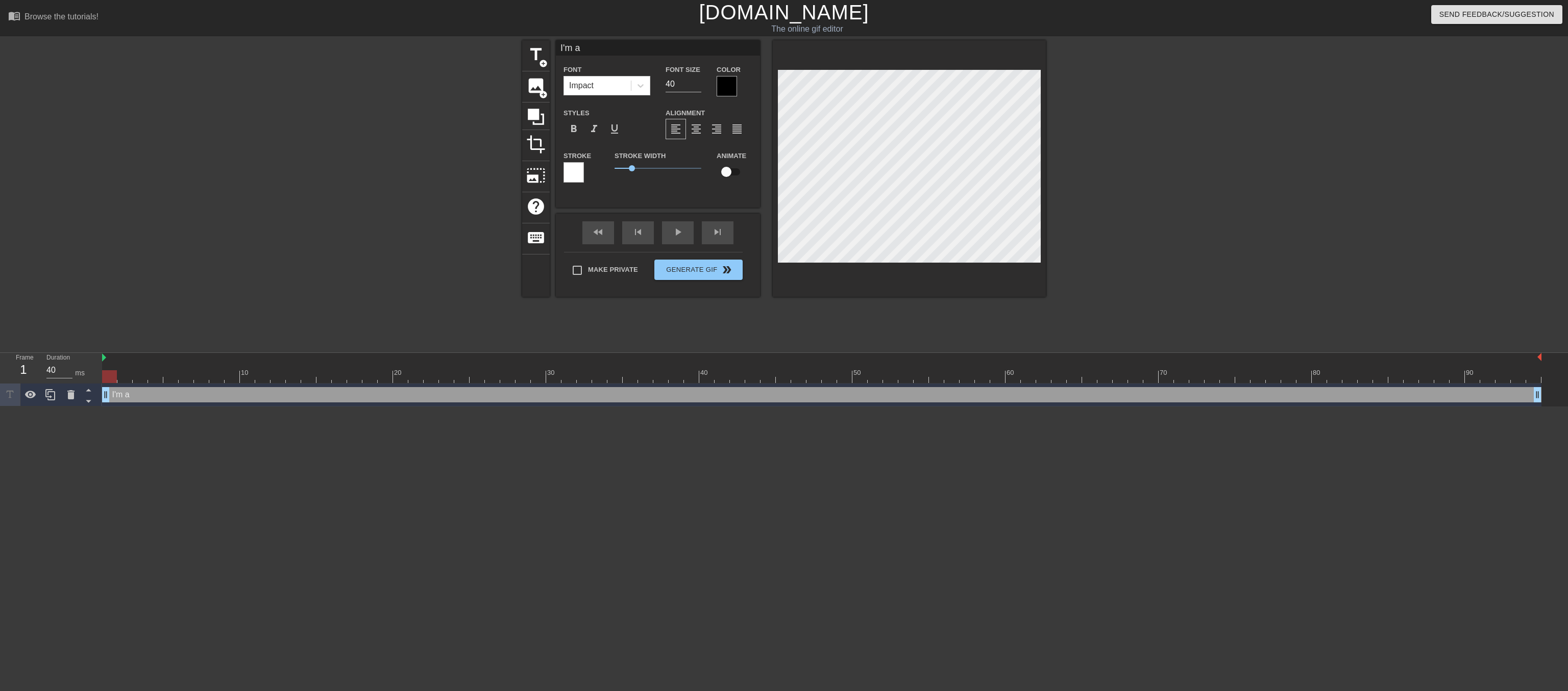
type textarea "I'm a l"
type input "I'm a la"
type textarea "I'm a la"
type input "I'm a lad"
type textarea "I'm a lad"
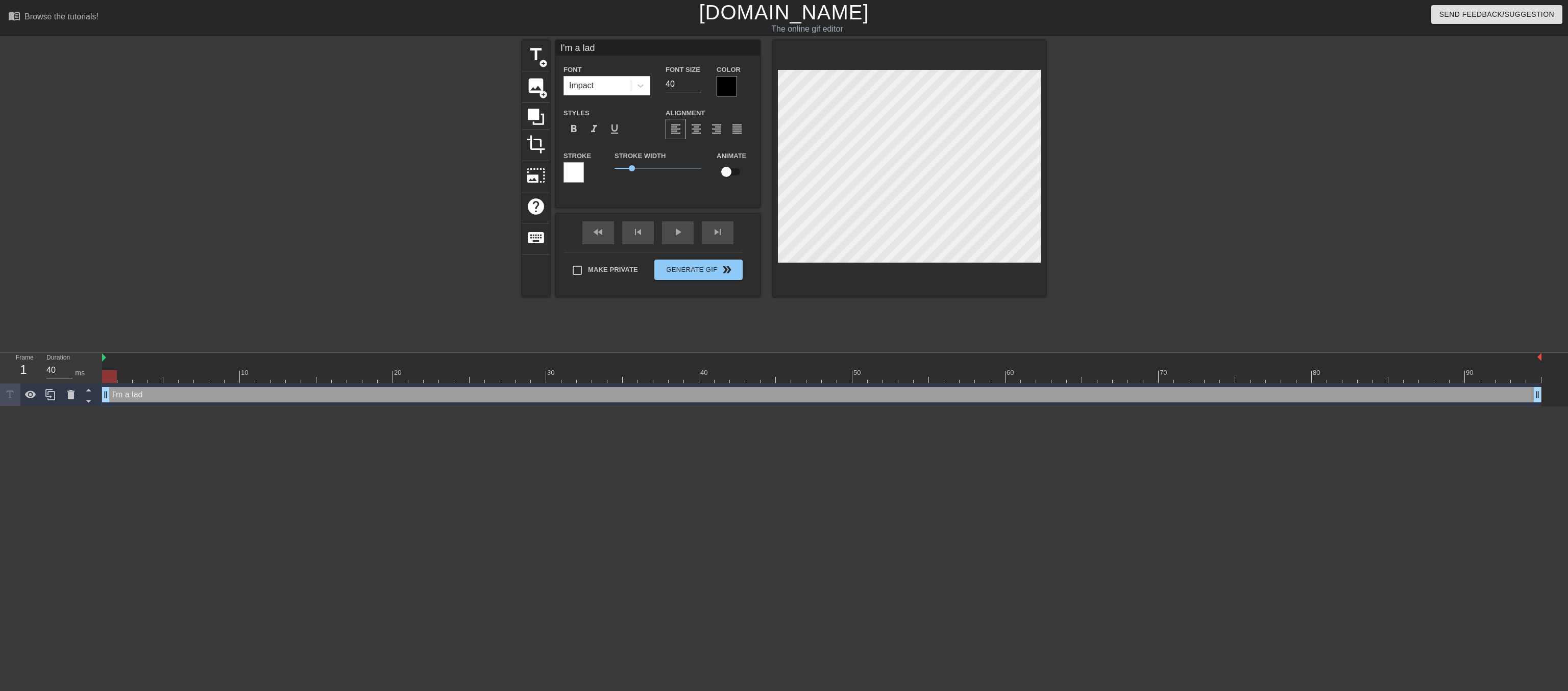
type input "I'm a lady"
type textarea "I'm a lady"
type input "I'm a lady"
type textarea "I'm a lady"
type input "I'm a lady o"
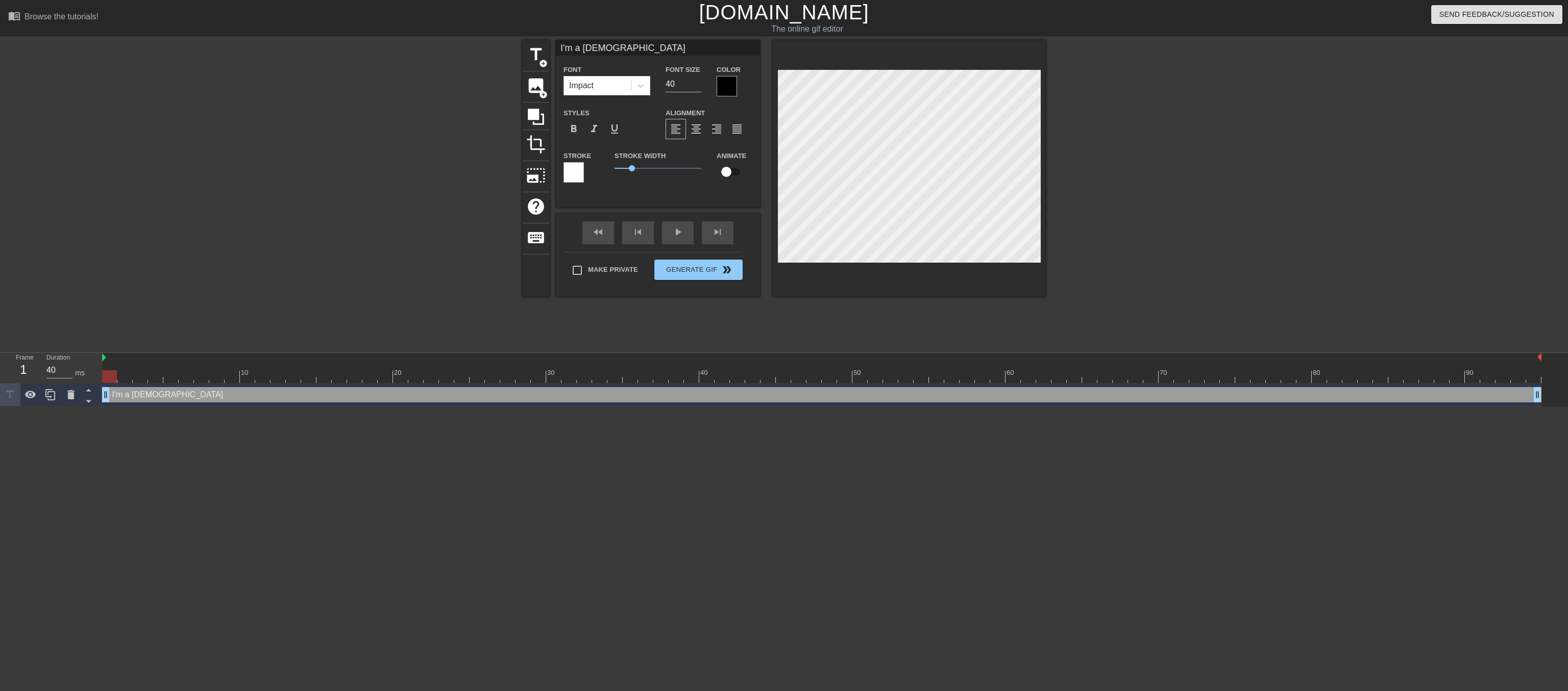
type textarea "I'm a lady o"
type input "I'm a lady of"
type textarea "I'm a lady of"
type input "I'm a lady of"
type textarea "I'm a lady of"
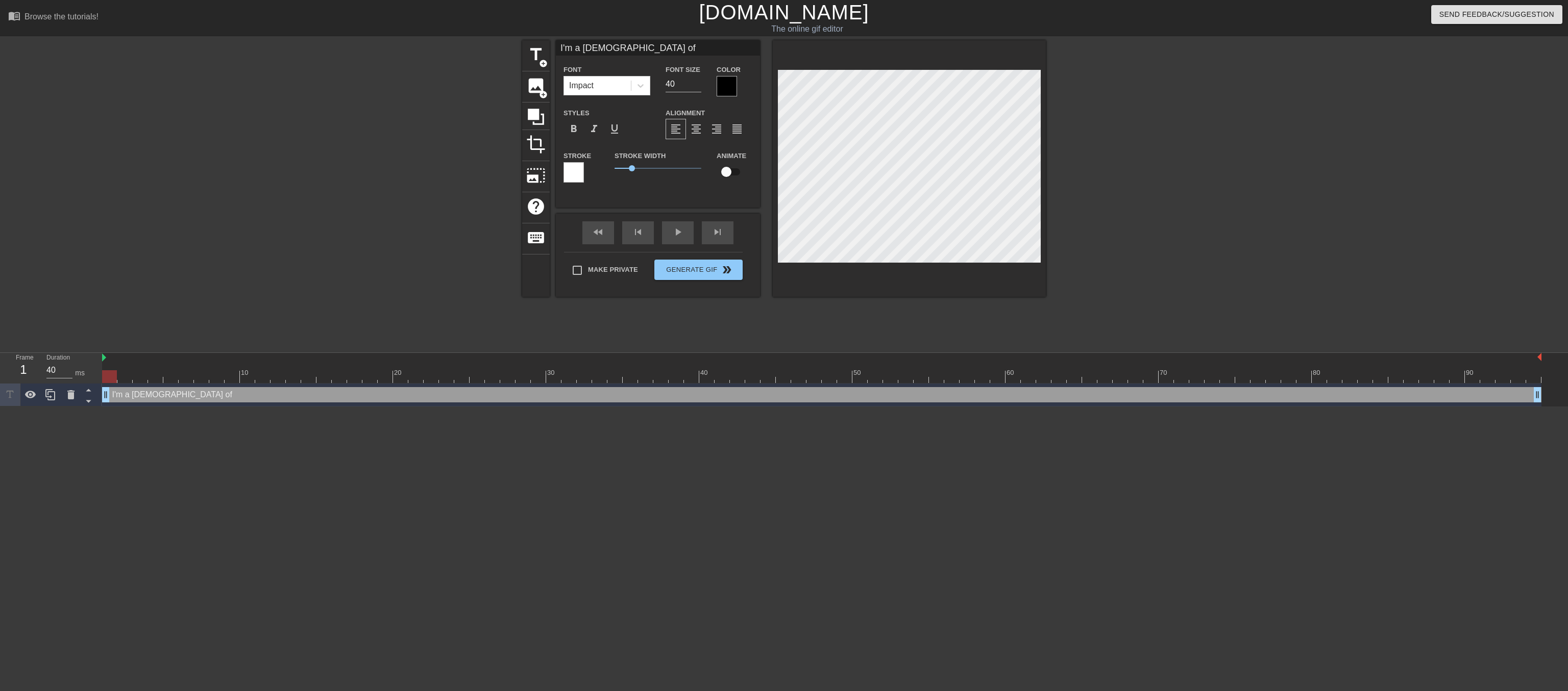
type input "I'm a lady of q"
type textarea "I'm a lady of q"
type input "I'm a lady of qu"
type textarea "I'm a lady of qu"
type input "I'm a lady of qua"
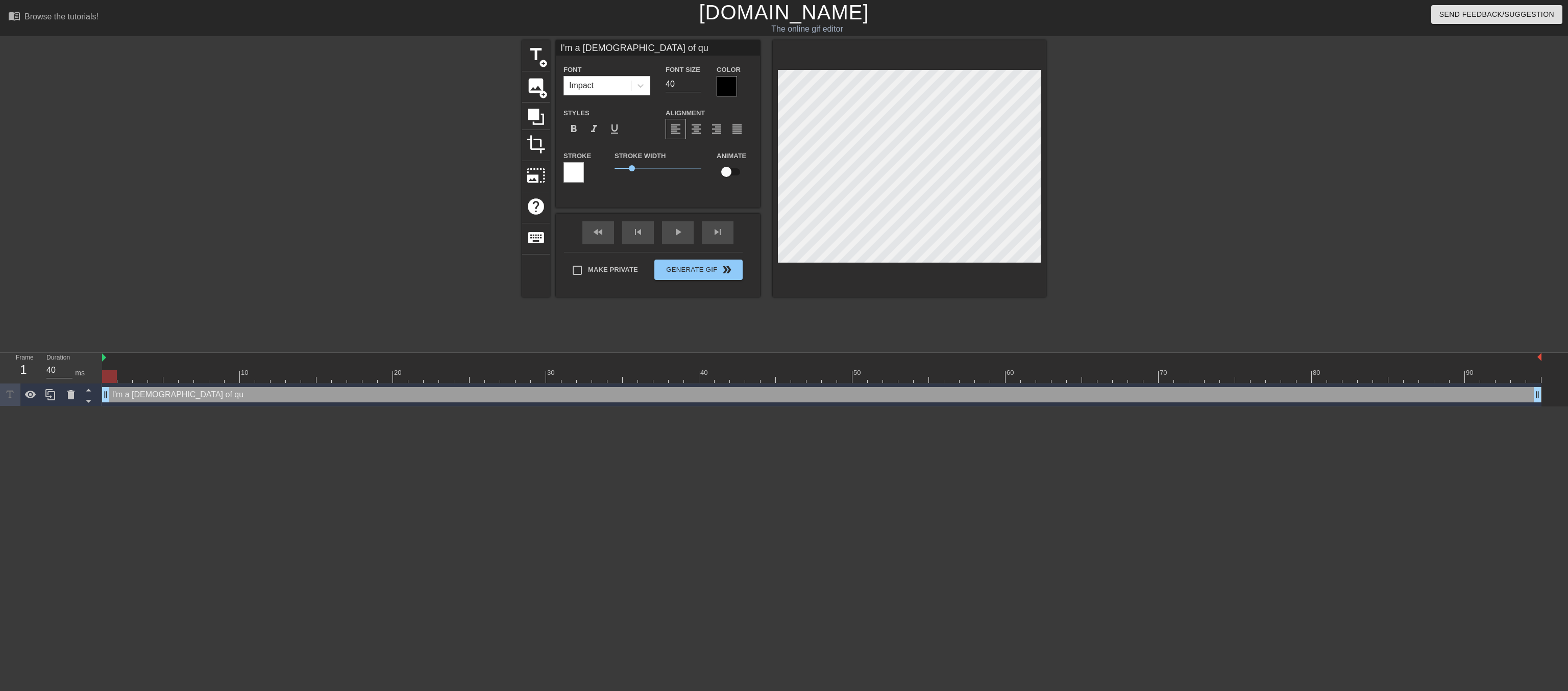
type textarea "I'm a lady of qua"
type input "I'm a lady of qual"
type textarea "I'm a lady of qual"
type input "I'm a lady of quali"
type textarea "I'm a lady of quali"
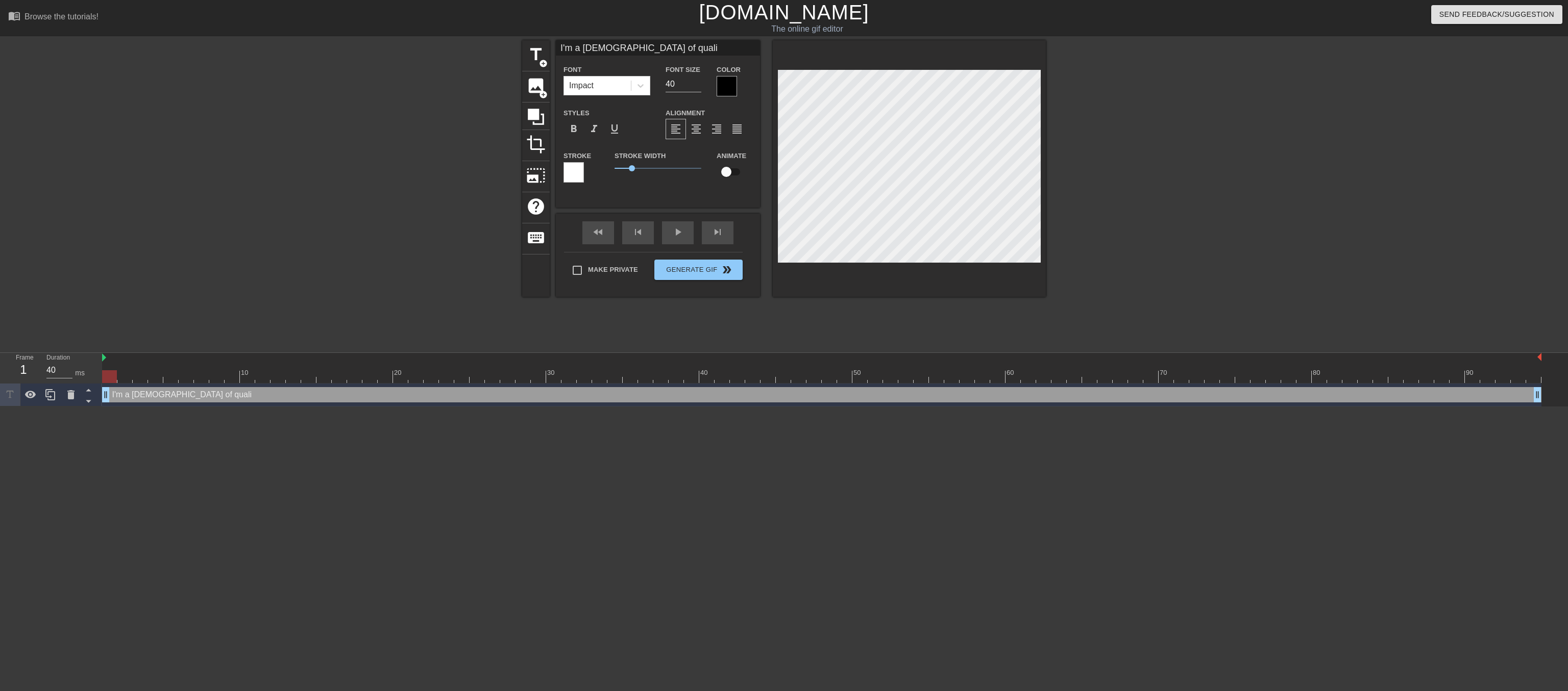
type input "I'm a lady of qualit"
type textarea "I'm a lady of qualit"
type input "I'm a lady of quality"
type textarea "I'm a lady of quality"
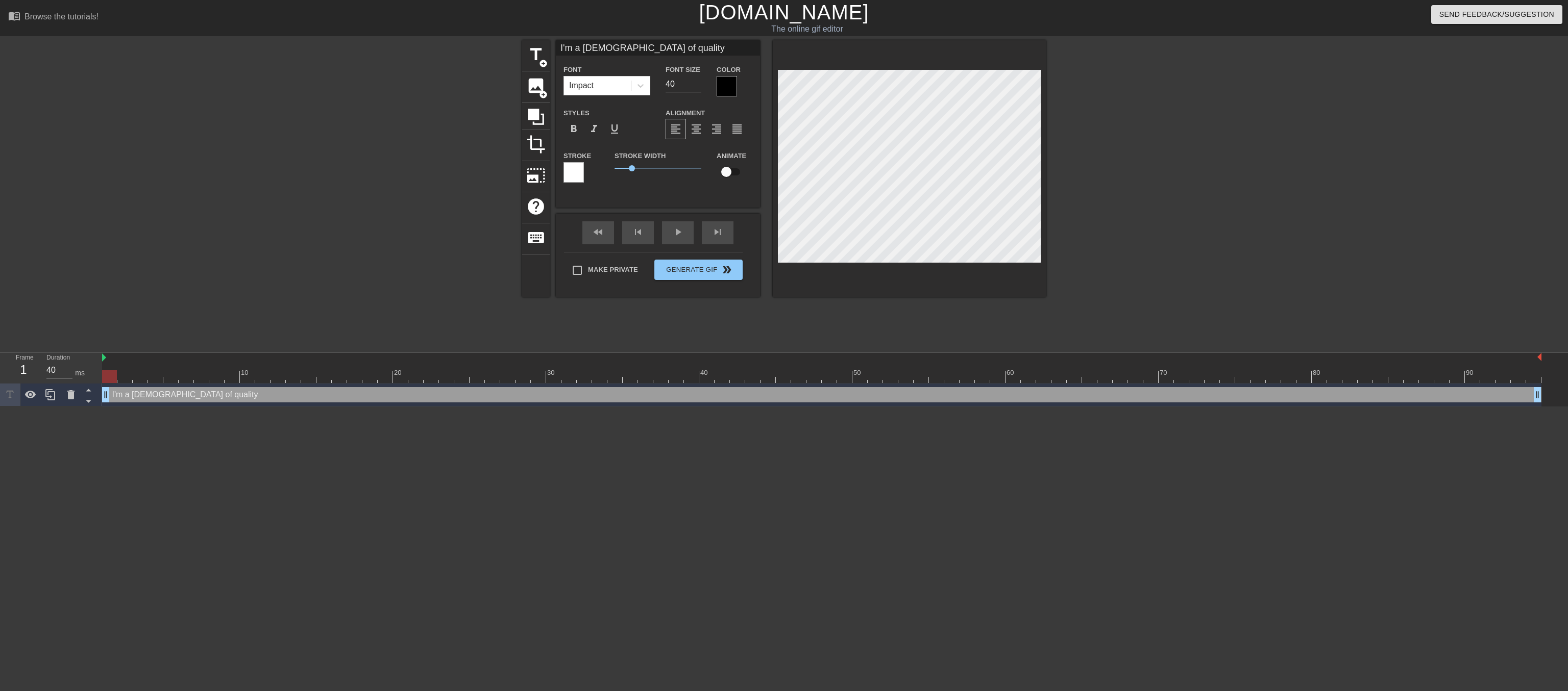
type input "I'm a lady of quality!"
type textarea "I'm a lady of quality!"
click at [729, 87] on div at bounding box center [727, 86] width 21 height 21
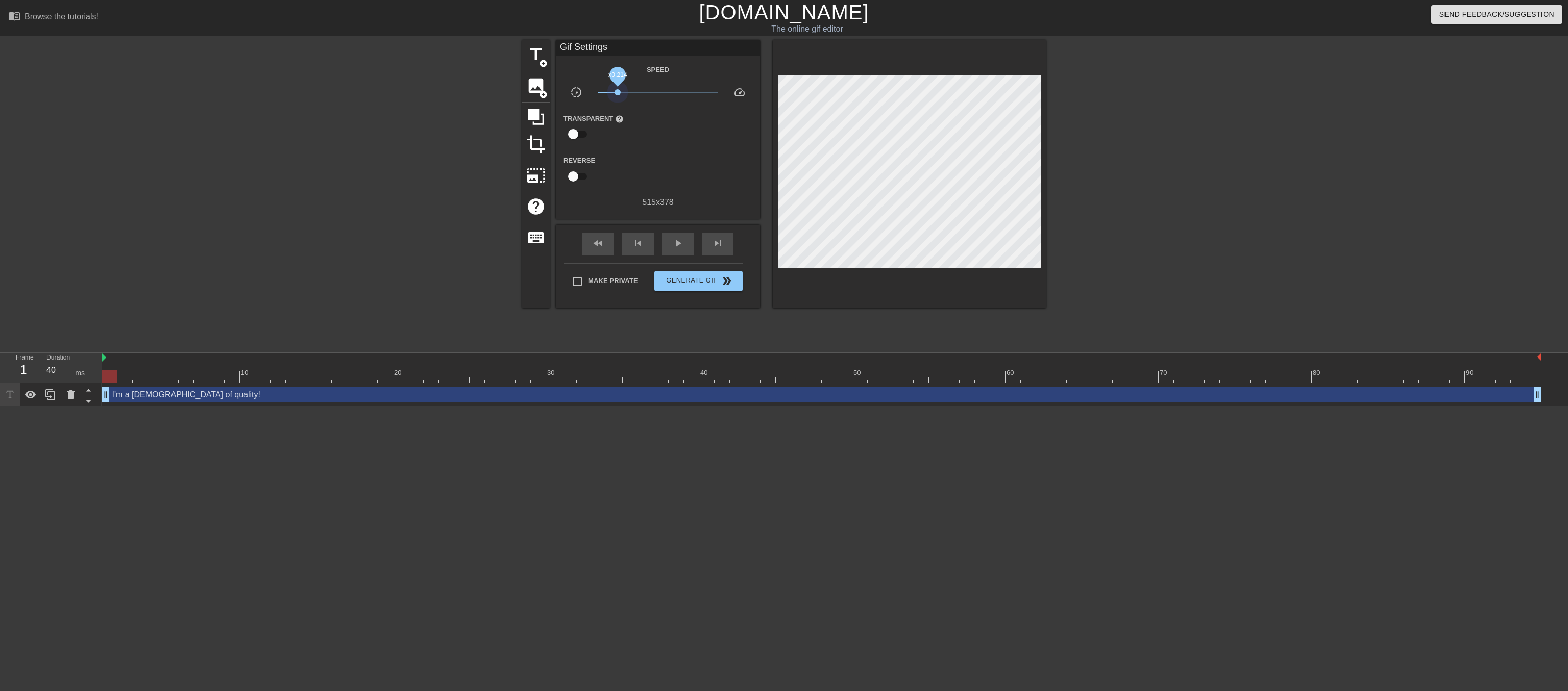
drag, startPoint x: 656, startPoint y: 95, endPoint x: 618, endPoint y: 103, distance: 38.8
click at [618, 102] on div "x0.214" at bounding box center [658, 94] width 136 height 16
click at [668, 255] on div "play_arrow" at bounding box center [678, 244] width 32 height 23
drag, startPoint x: 619, startPoint y: 97, endPoint x: 663, endPoint y: 101, distance: 44.2
click at [663, 101] on div "x1.22" at bounding box center [658, 94] width 136 height 16
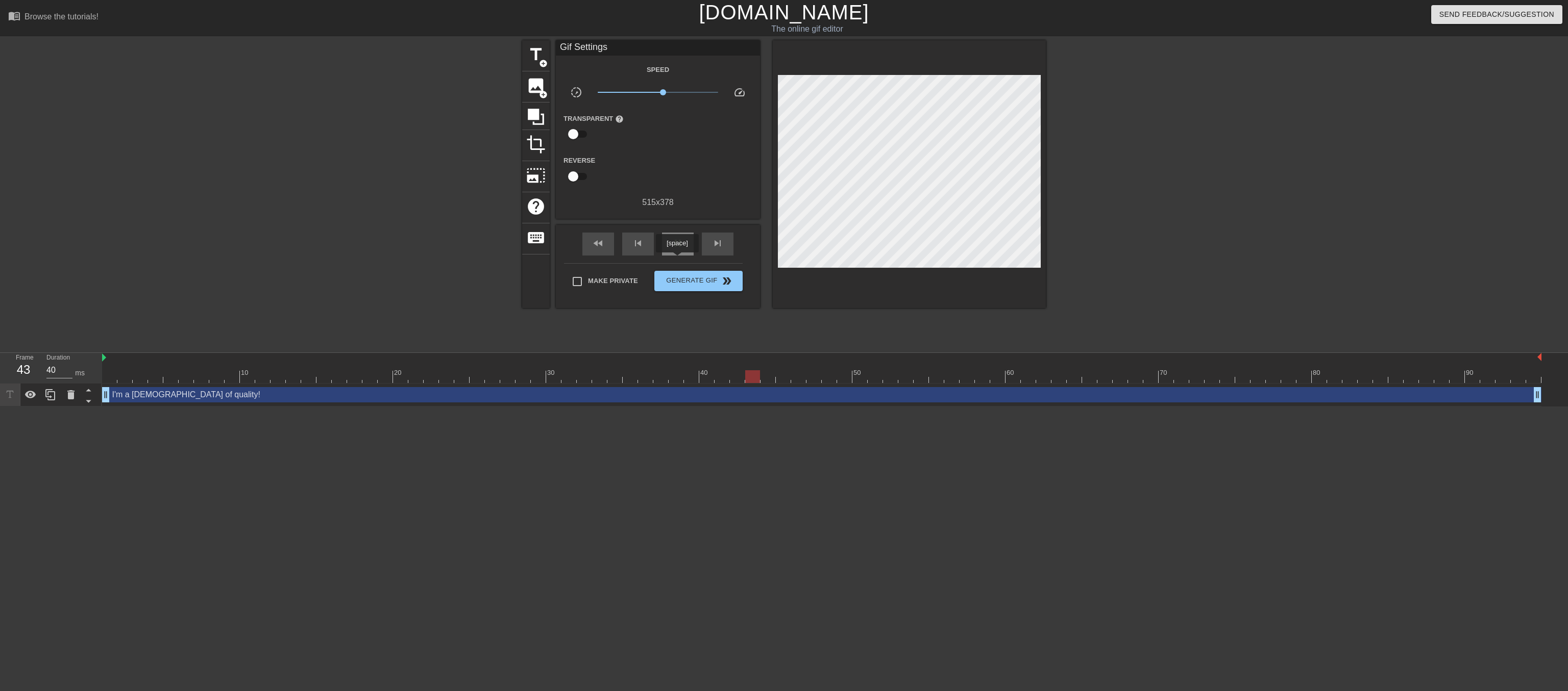
click at [677, 249] on span "pause" at bounding box center [678, 243] width 12 height 12
drag, startPoint x: 1541, startPoint y: 397, endPoint x: 1272, endPoint y: 390, distance: 269.1
click at [1272, 390] on div "I'm a lady of quality! drag_handle drag_handle" at bounding box center [822, 394] width 1440 height 15
click at [679, 249] on span "play_arrow" at bounding box center [678, 243] width 12 height 12
click at [690, 287] on span "Generate Gif double_arrow" at bounding box center [699, 281] width 80 height 12
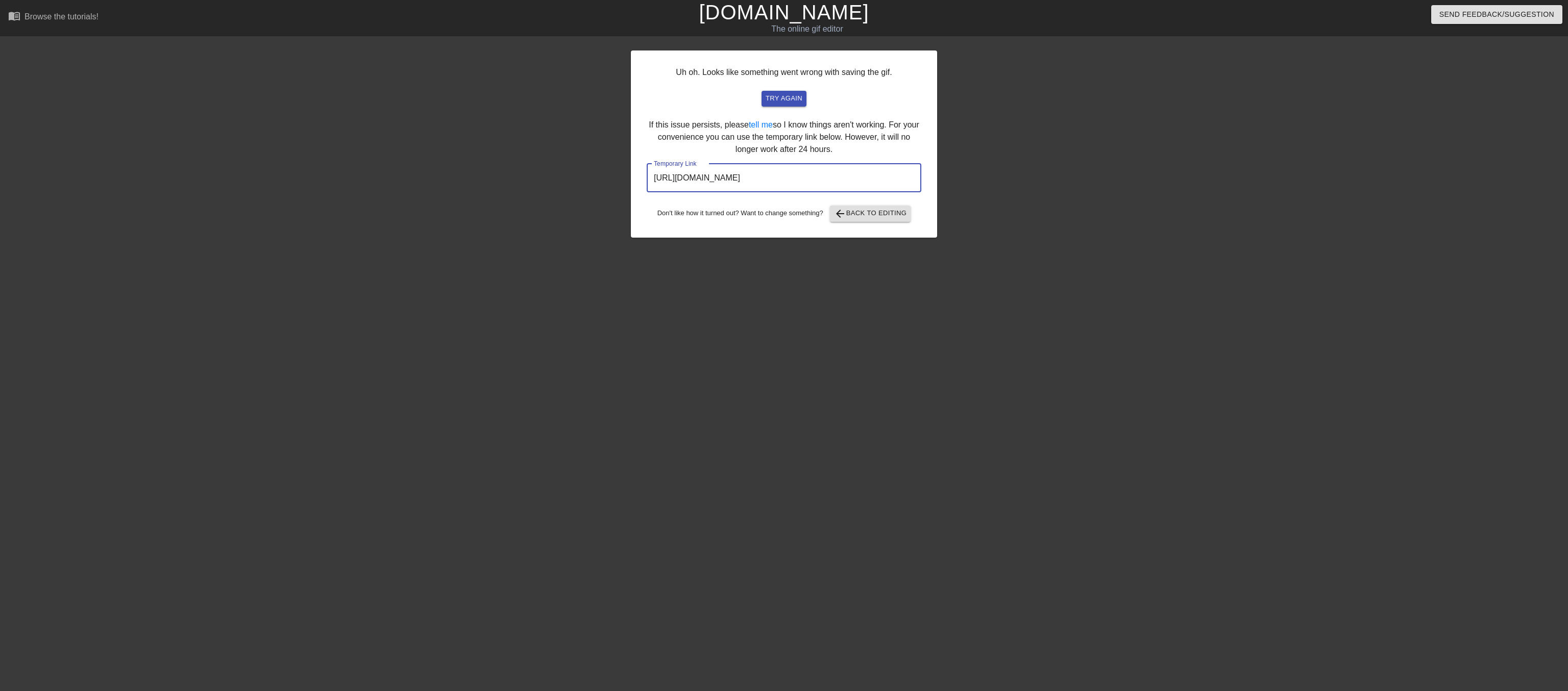
drag, startPoint x: 653, startPoint y: 203, endPoint x: 925, endPoint y: 196, distance: 272.1
click at [924, 197] on div "Uh oh. Looks like something went wrong with saving the gif. try again If this i…" at bounding box center [783, 144] width 306 height 187
click at [866, 220] on span "arrow_back Back to Editing" at bounding box center [870, 214] width 73 height 12
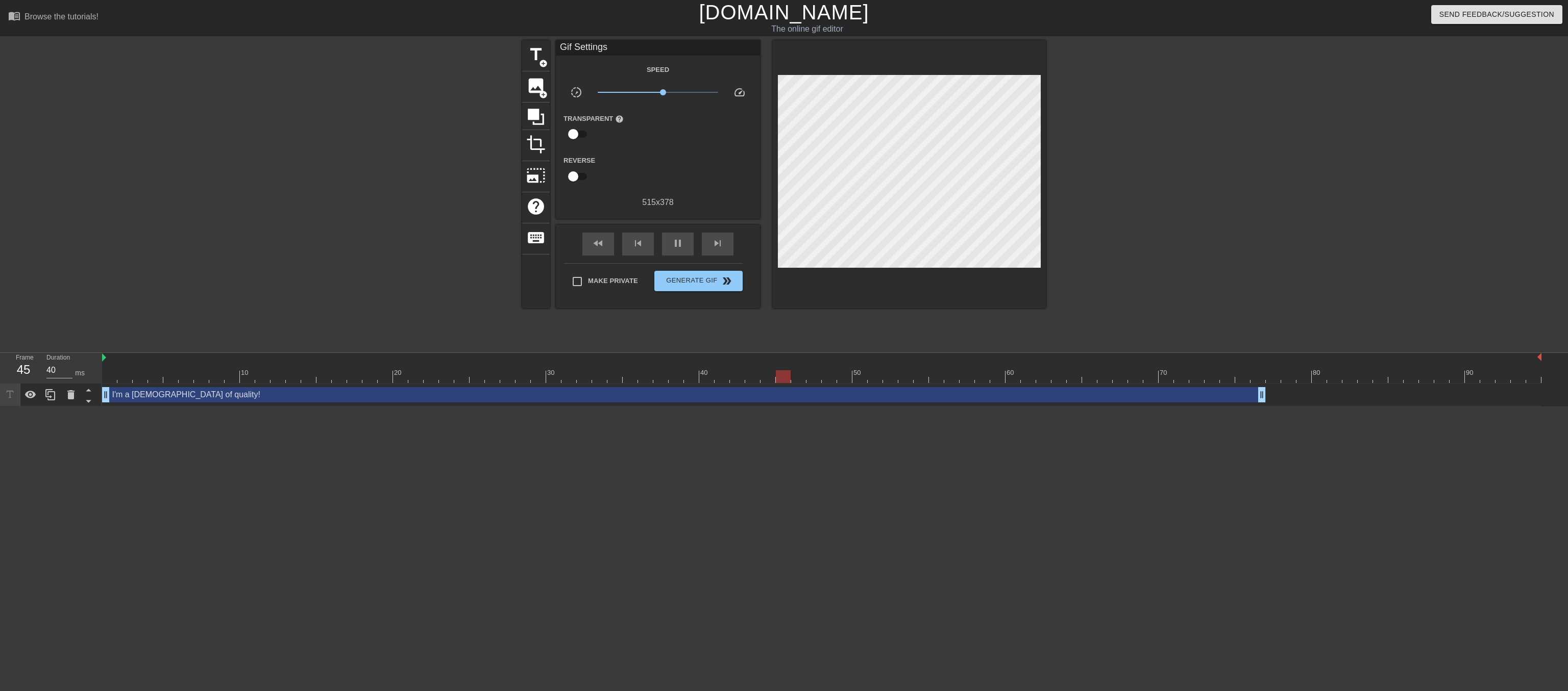
click at [775, 15] on link "[DOMAIN_NAME]" at bounding box center [783, 12] width 170 height 23
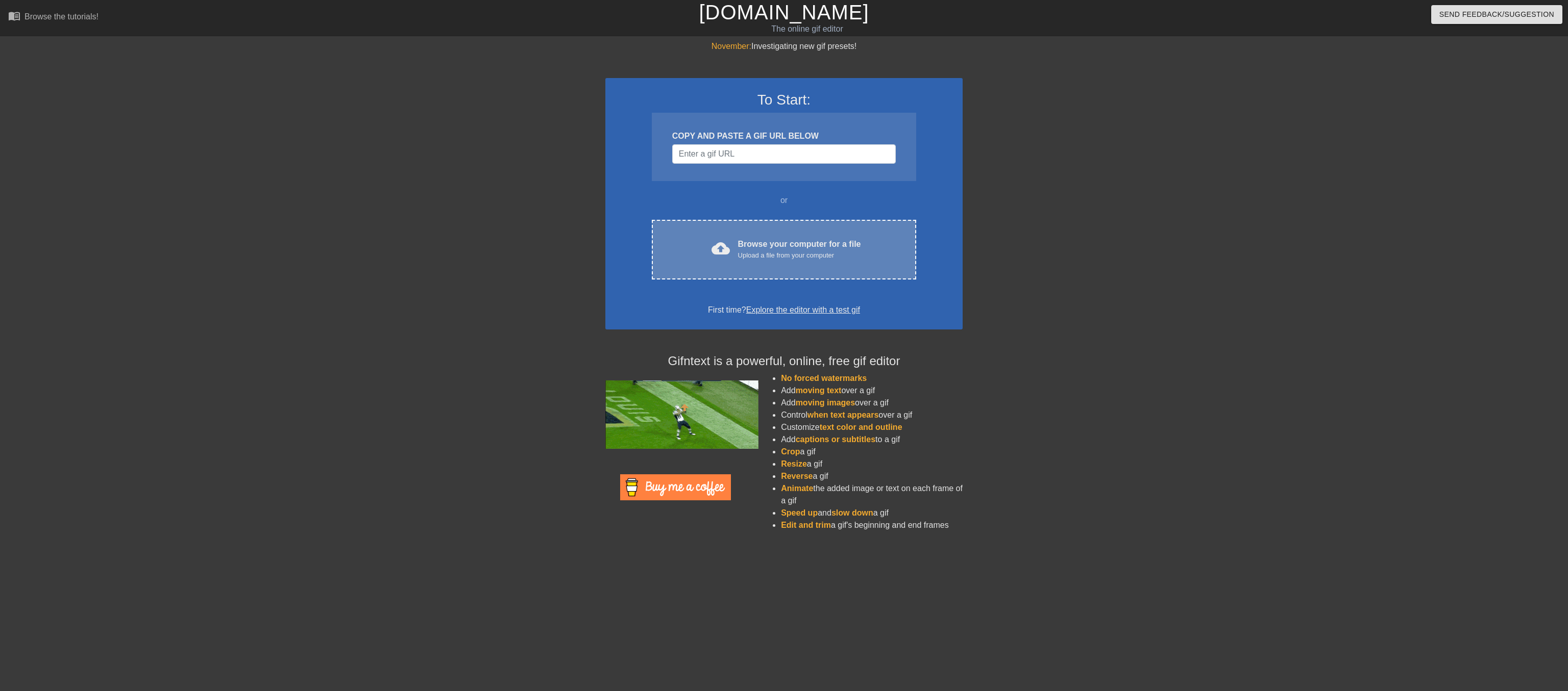
click at [803, 260] on div "Browse your computer for a file Upload a file from your computer" at bounding box center [800, 249] width 123 height 23
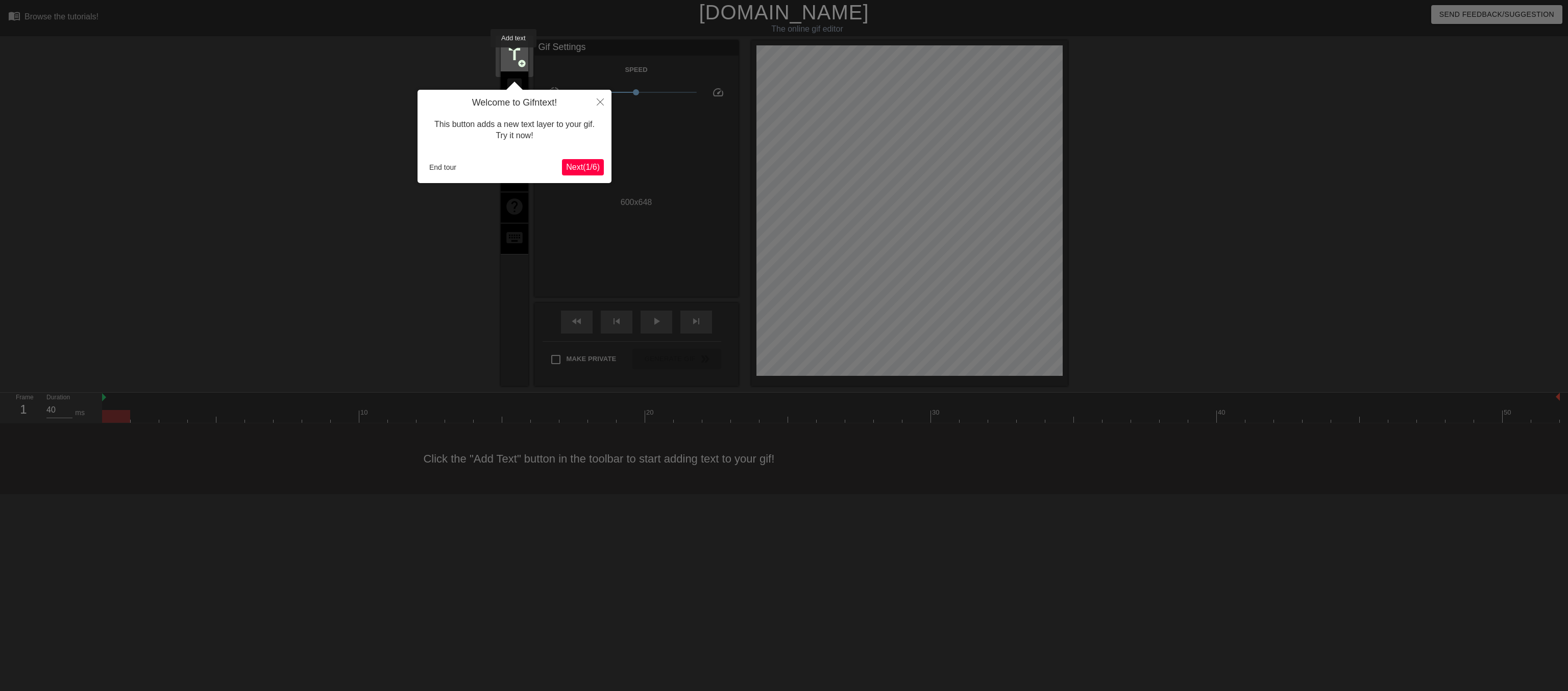
click at [514, 55] on span "title" at bounding box center [514, 55] width 19 height 19
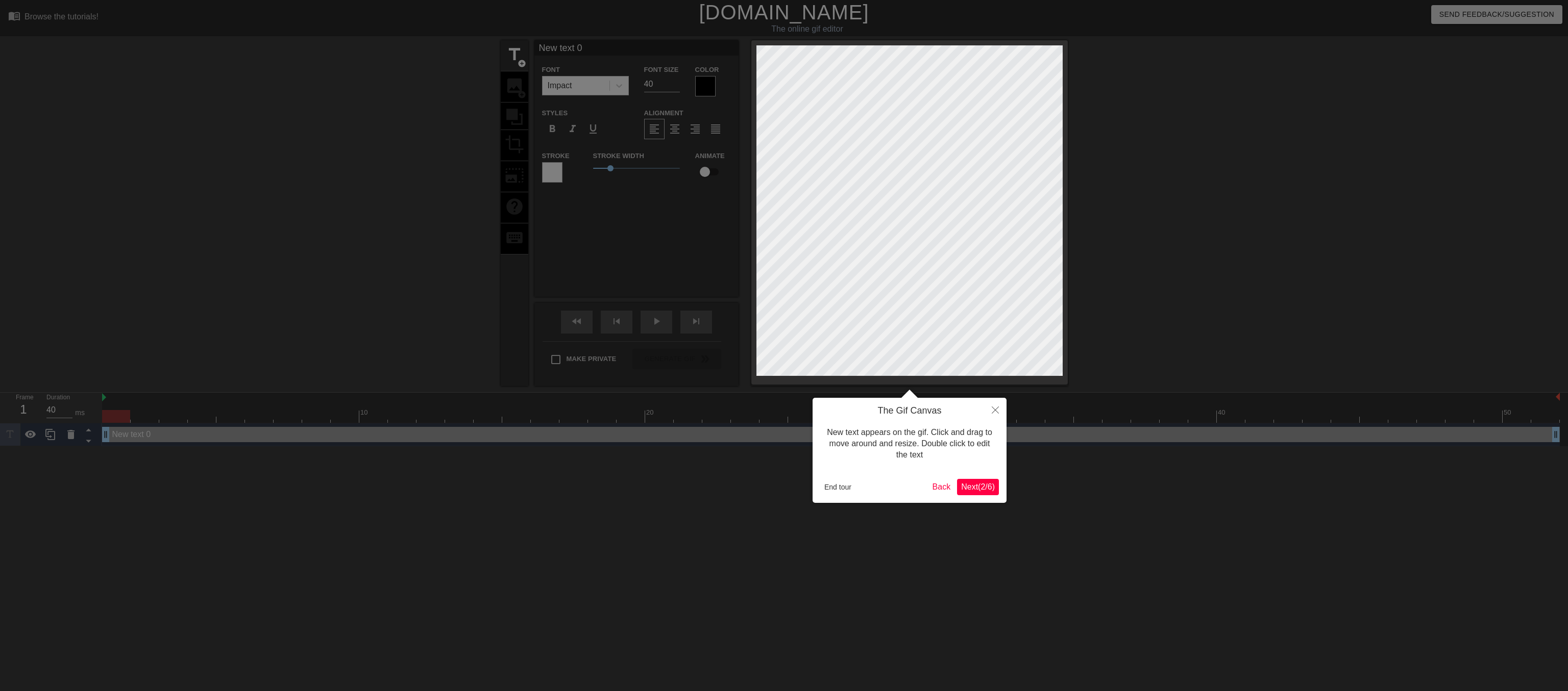
scroll to position [0, 2]
type input "*"
type textarea "*"
type input "*b"
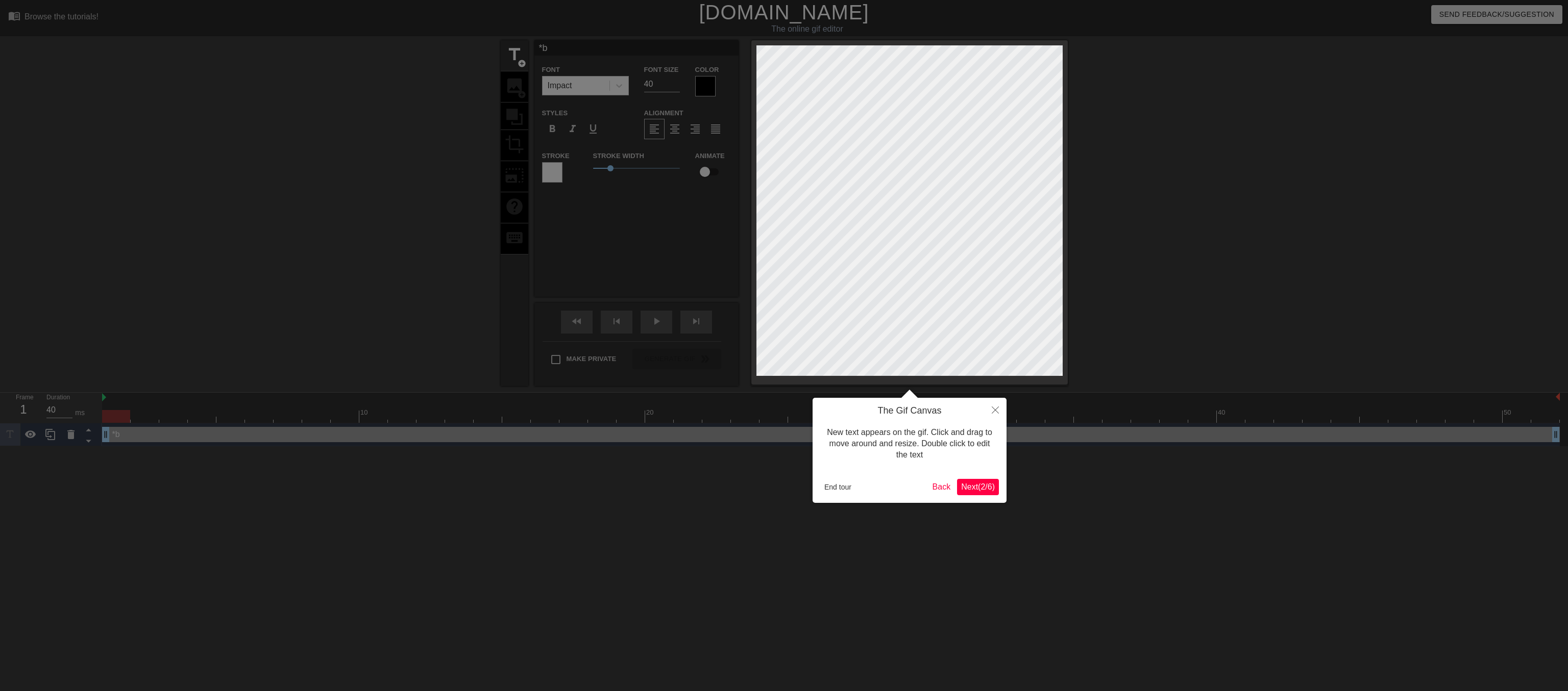
type textarea "*b;"
type input "*b;l"
type textarea "*b;l"
type input "*b;"
type textarea "*b;"
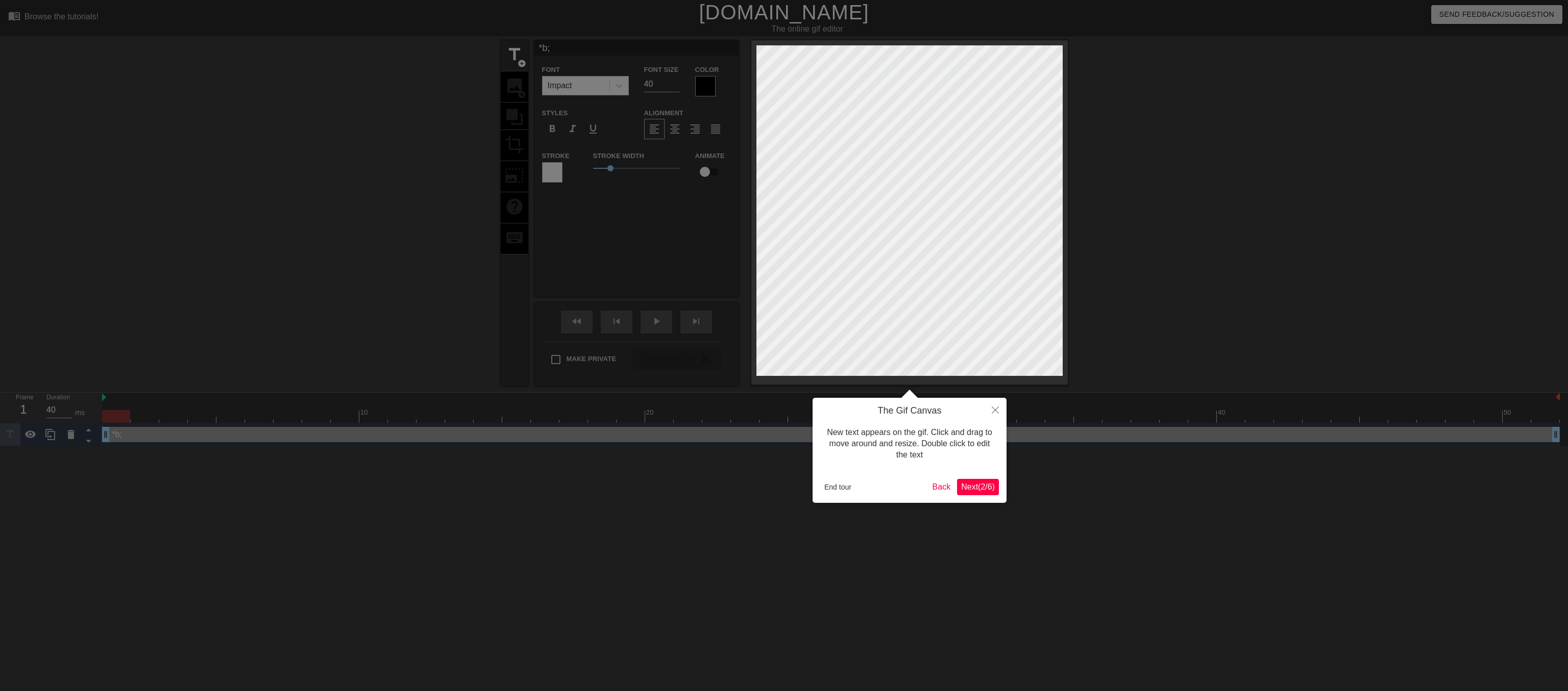
type input "*b"
type textarea "*b"
type input "*"
type textarea "*"
click at [839, 490] on button "End tour" at bounding box center [838, 487] width 35 height 15
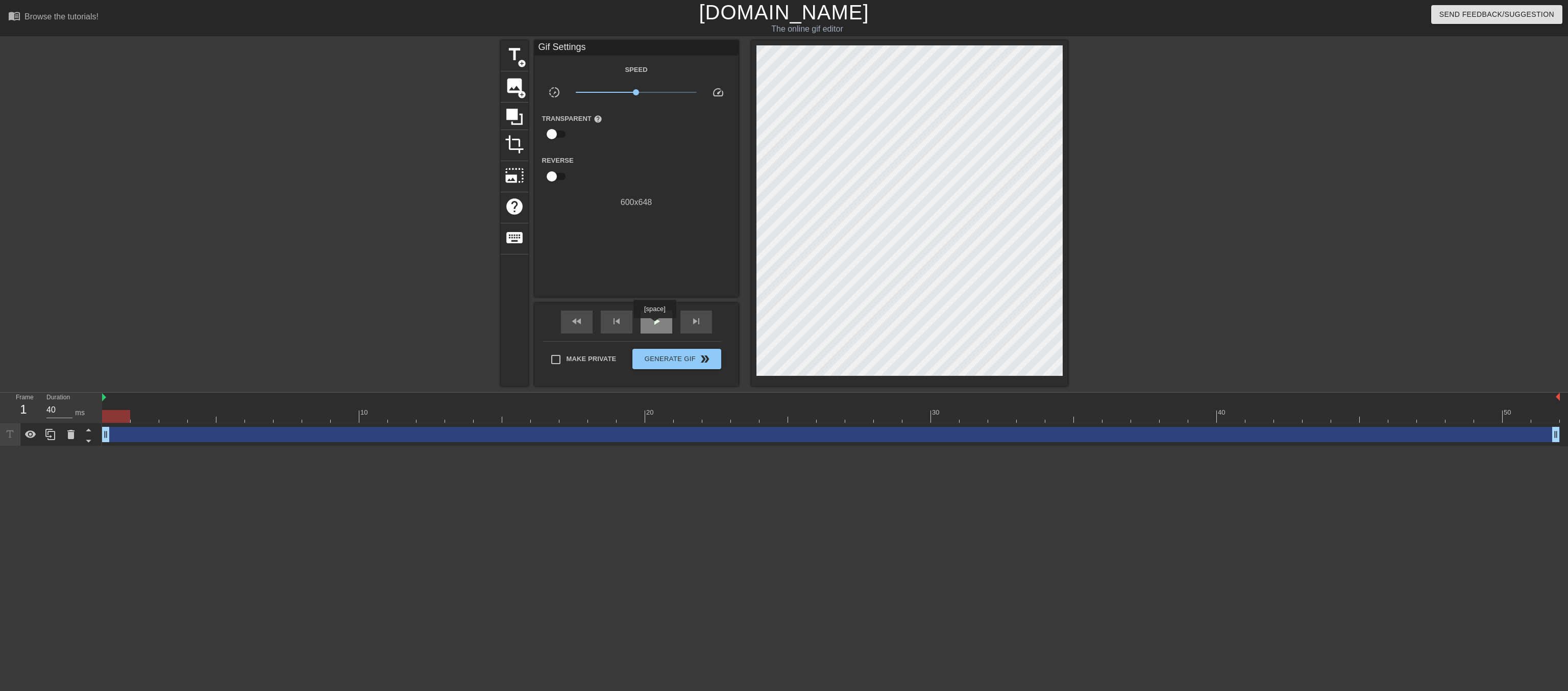
click at [654, 325] on span "play_arrow" at bounding box center [656, 321] width 12 height 12
click at [746, 22] on link "[DOMAIN_NAME]" at bounding box center [783, 12] width 170 height 23
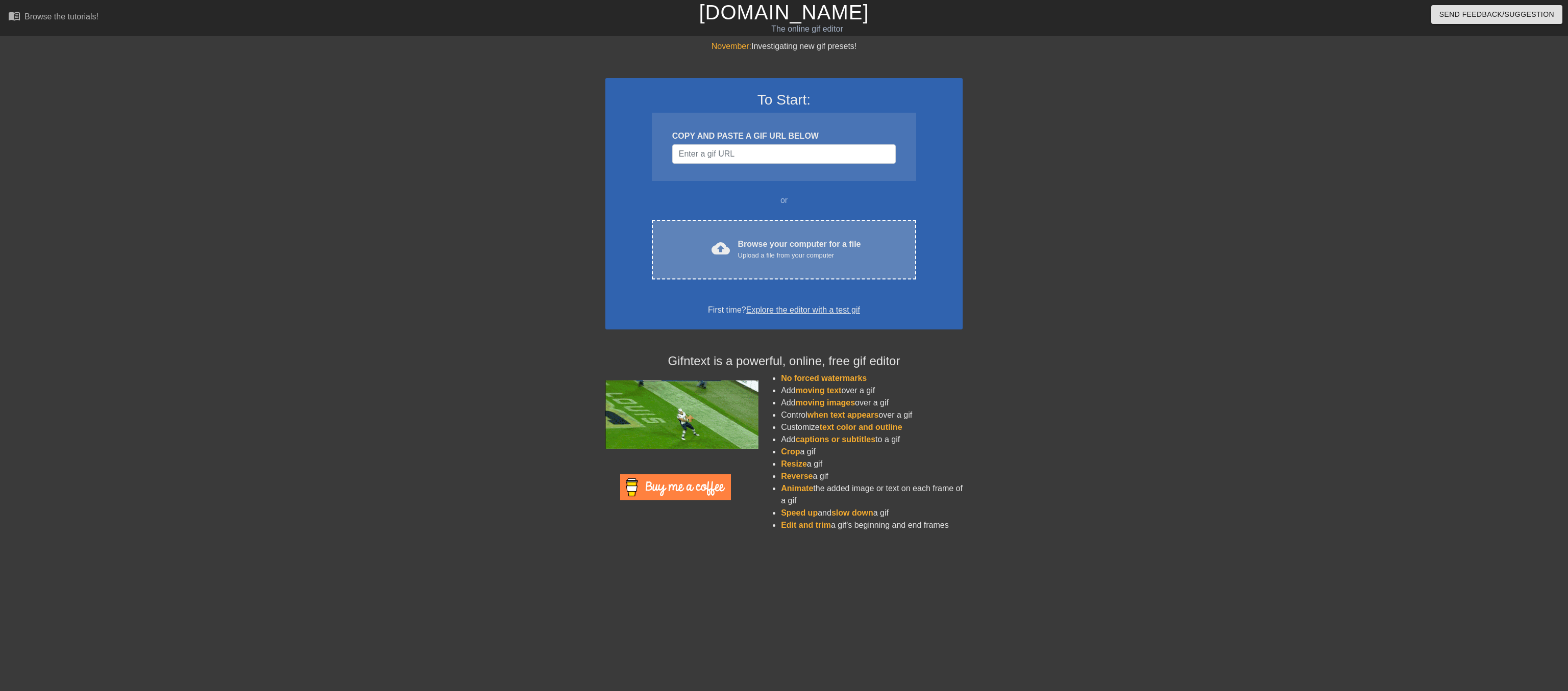
click at [765, 259] on div "Browse your computer for a file Upload a file from your computer" at bounding box center [800, 249] width 123 height 23
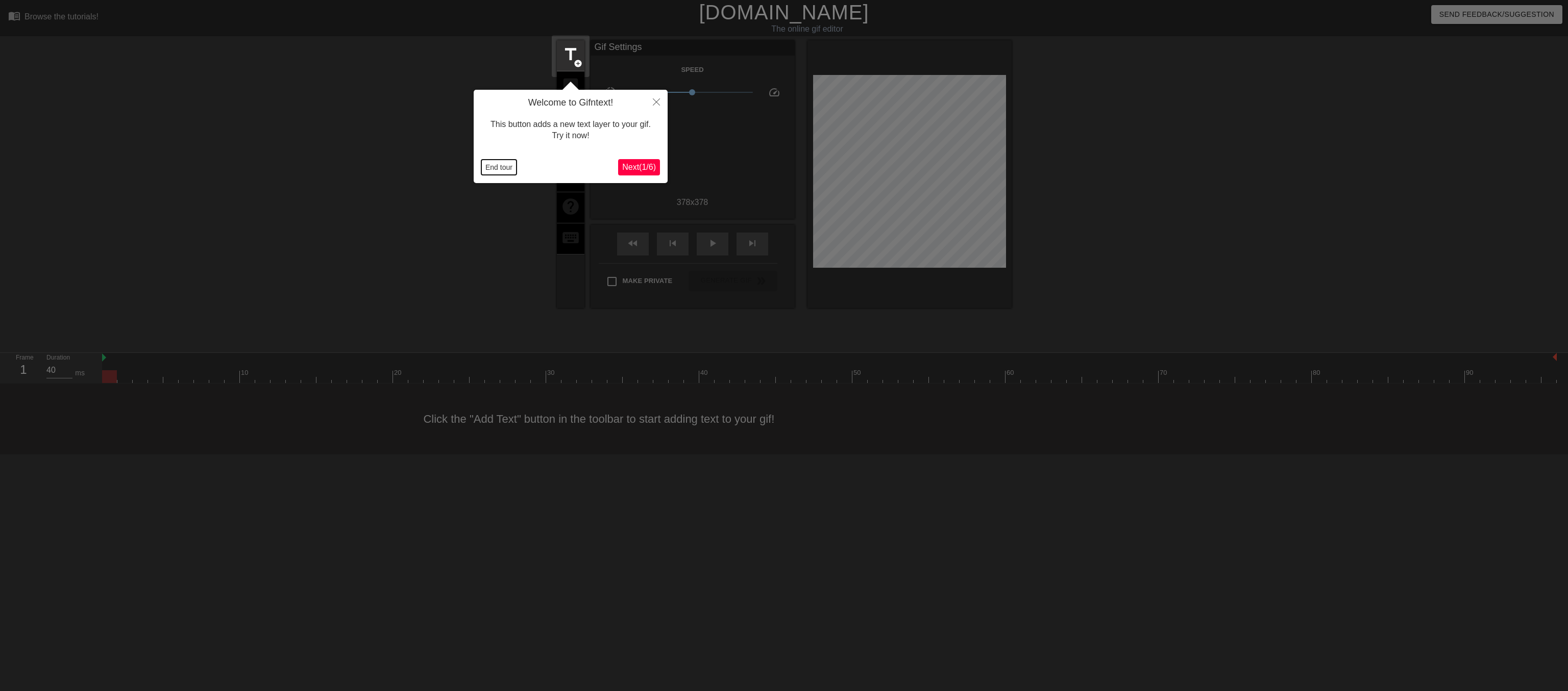
click at [489, 166] on button "End tour" at bounding box center [499, 167] width 35 height 15
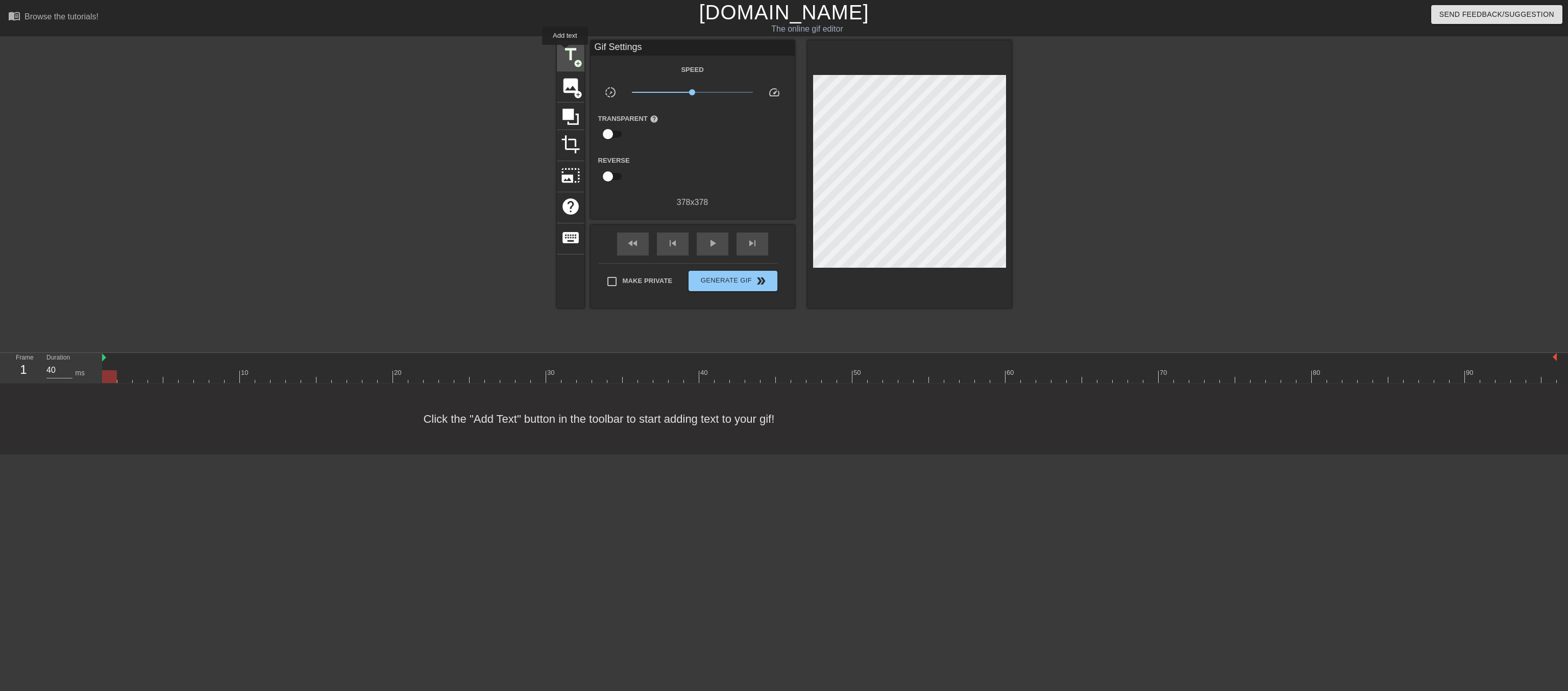
click at [565, 52] on span "title" at bounding box center [571, 55] width 19 height 19
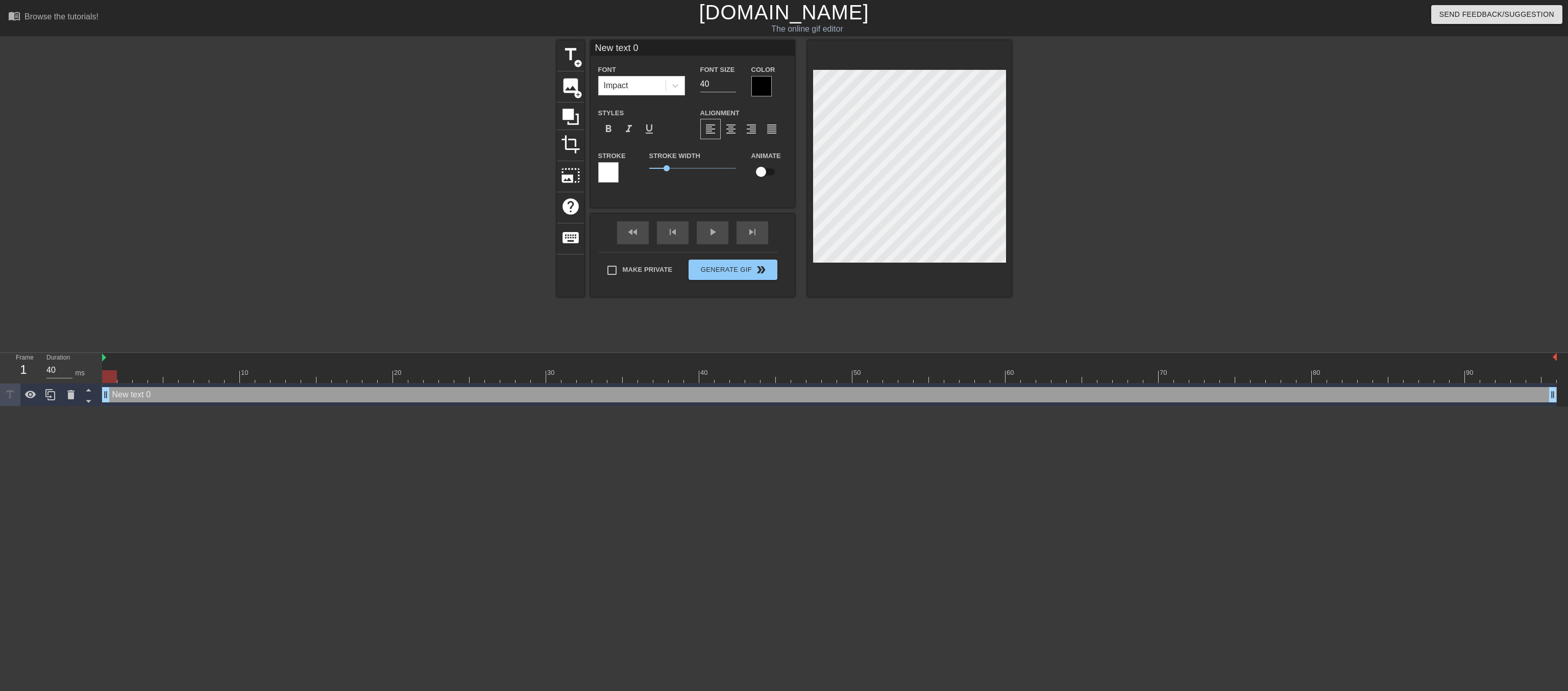
scroll to position [0, 2]
type input "I"
type textarea "I"
type input "I"
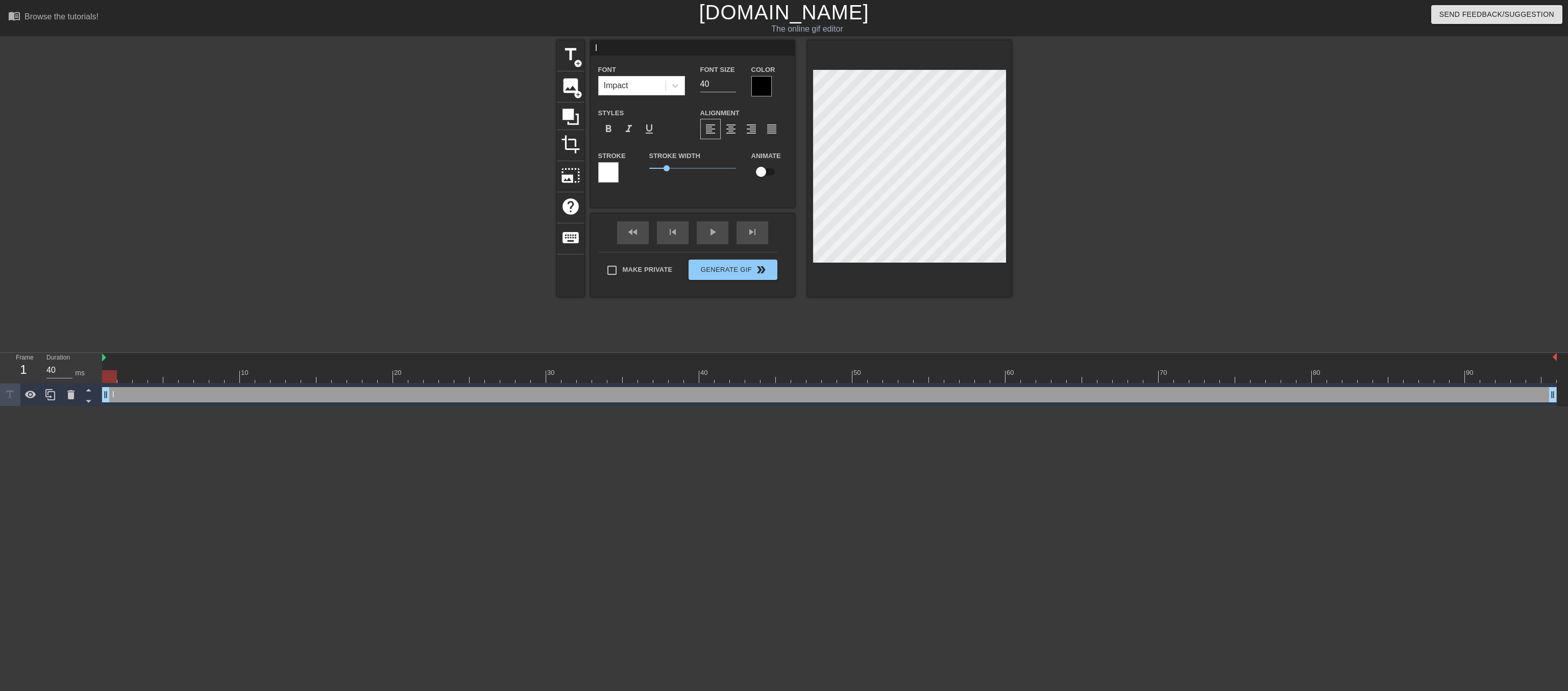
type textarea "I"
type input "I g"
type textarea "I g"
type input "I ge"
type textarea "I ge"
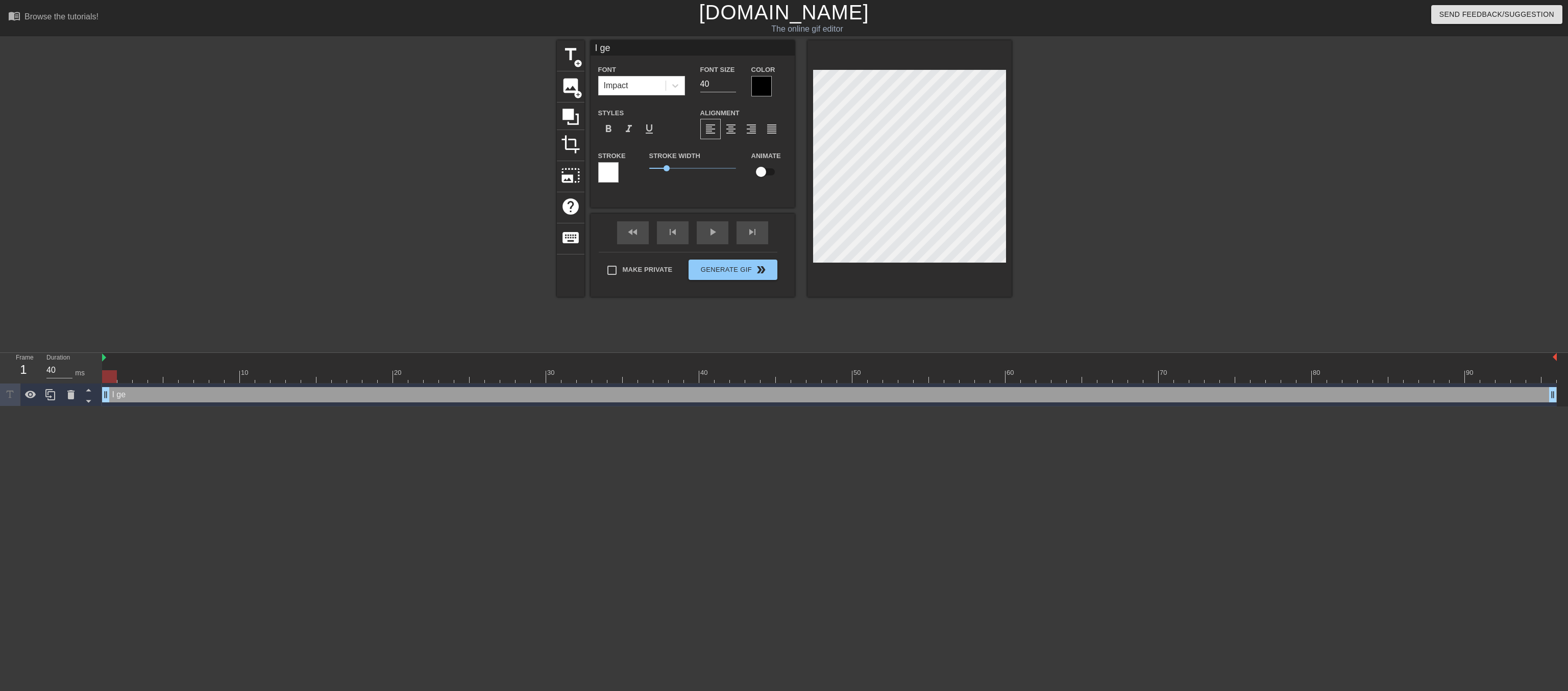
type input "I get"
type textarea "I get"
type input "I get"
type textarea "I get"
type input "I get t"
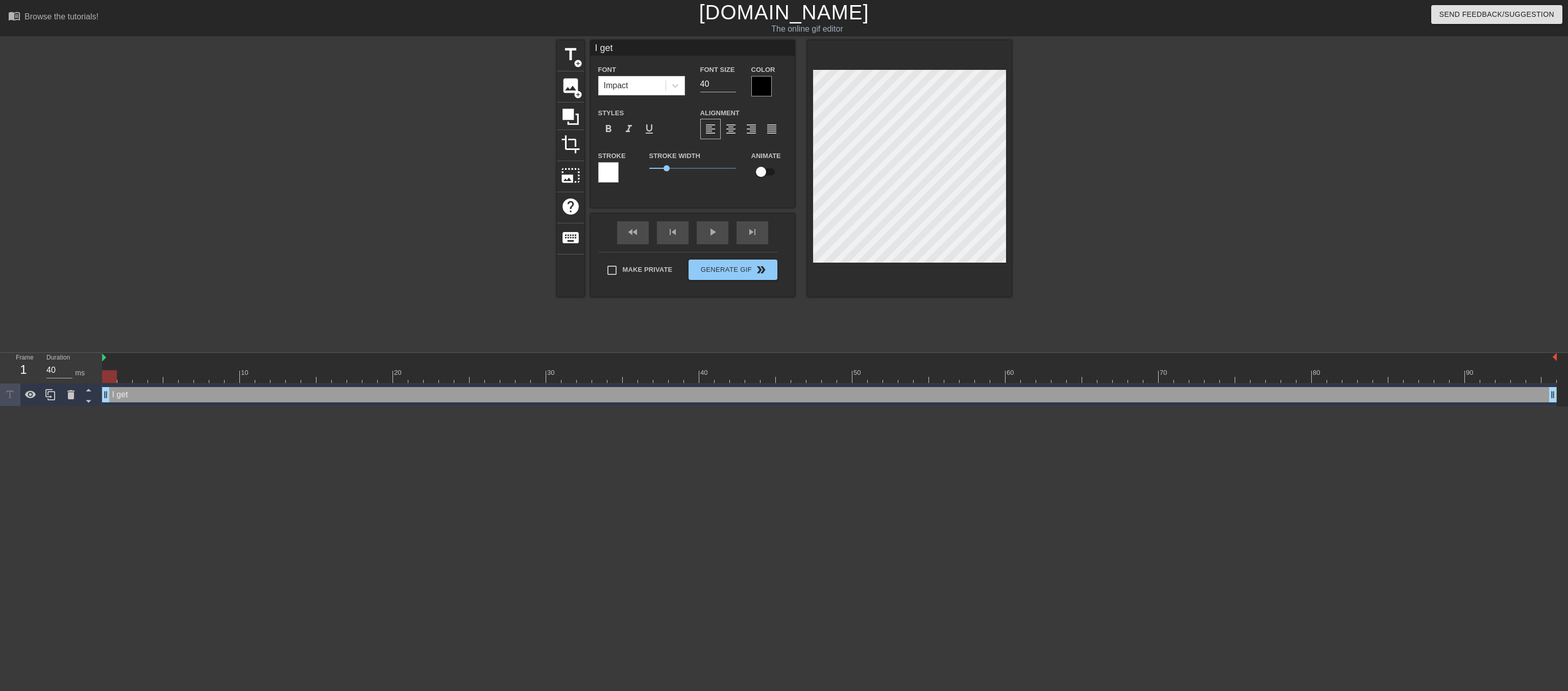
type textarea "I get t"
type input "I get to"
type textarea "I get to"
type input "I get to"
type textarea "I get to"
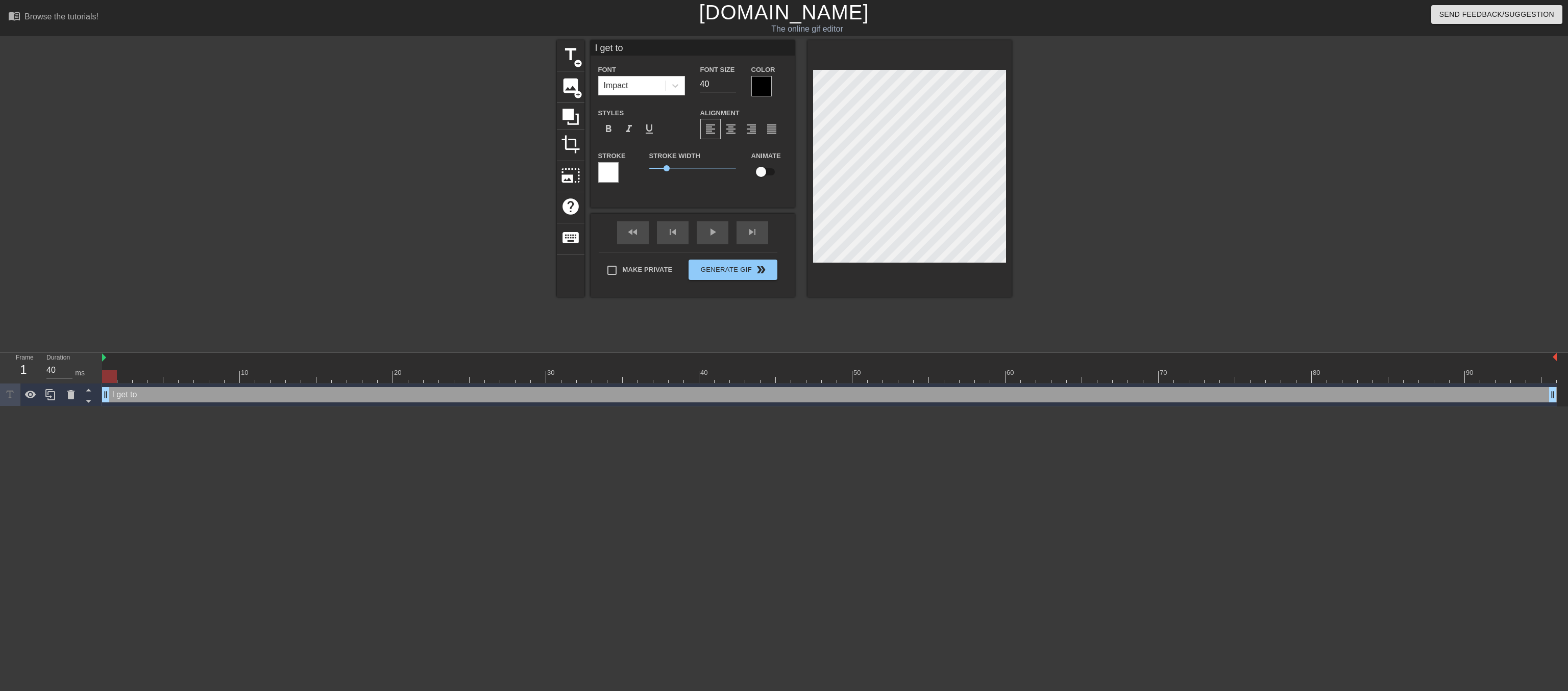
type input "I get to l"
type textarea "I get to l"
type input "I get to li"
type textarea "I get to li"
type input "I get to lic"
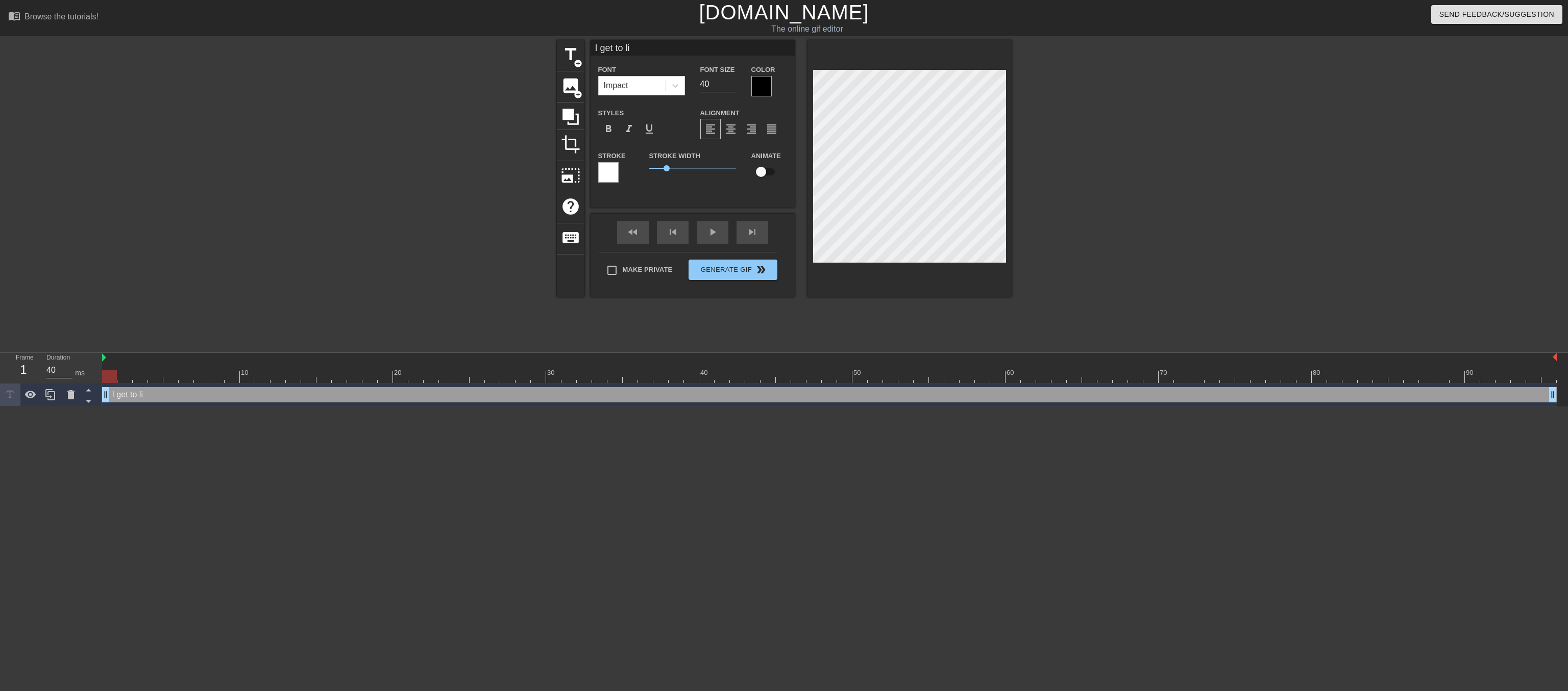
type textarea "I get to lic"
type input "I get to lick"
type textarea "I get to lick"
type input "I get to lick"
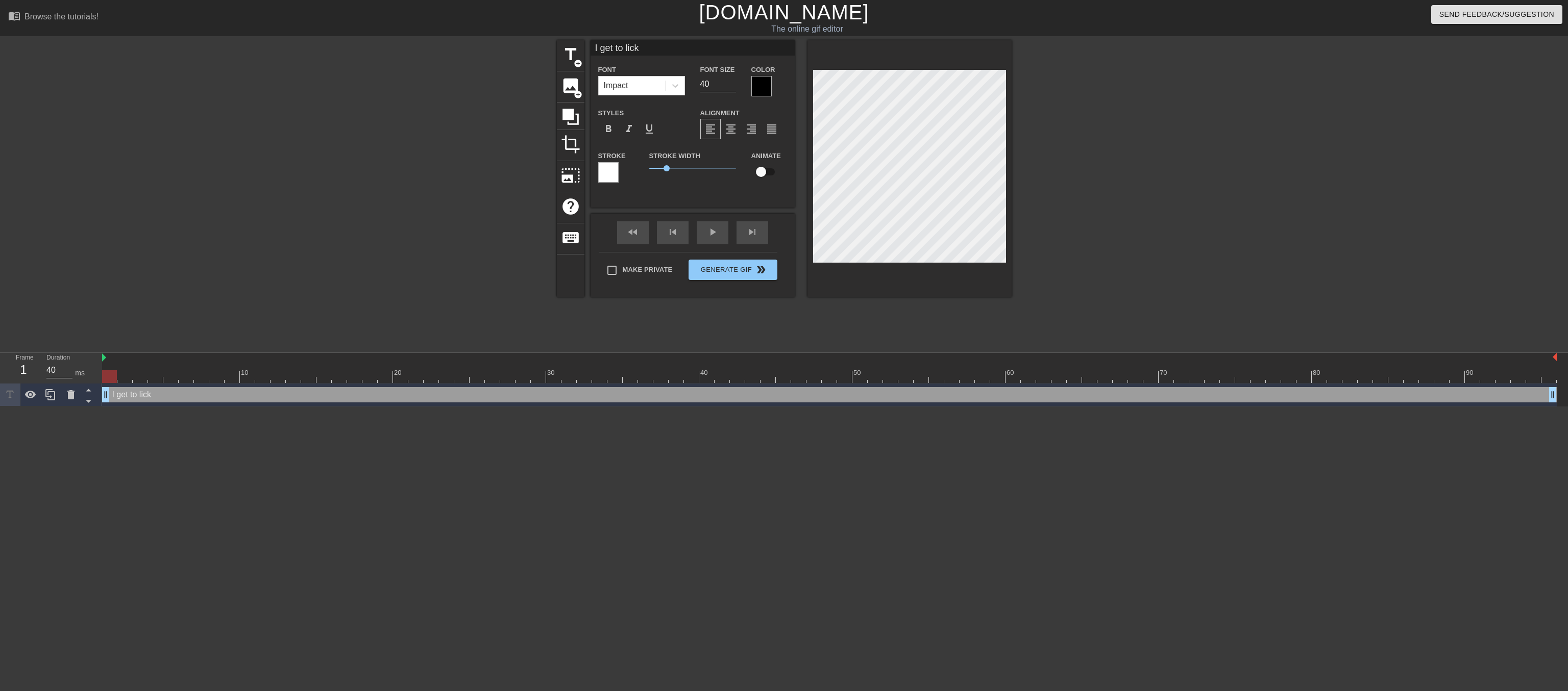
type textarea "I get to lick"
type input "I get to lick t"
type textarea "I get to lick t"
type input "I get to lick th"
type textarea "I get to lick th"
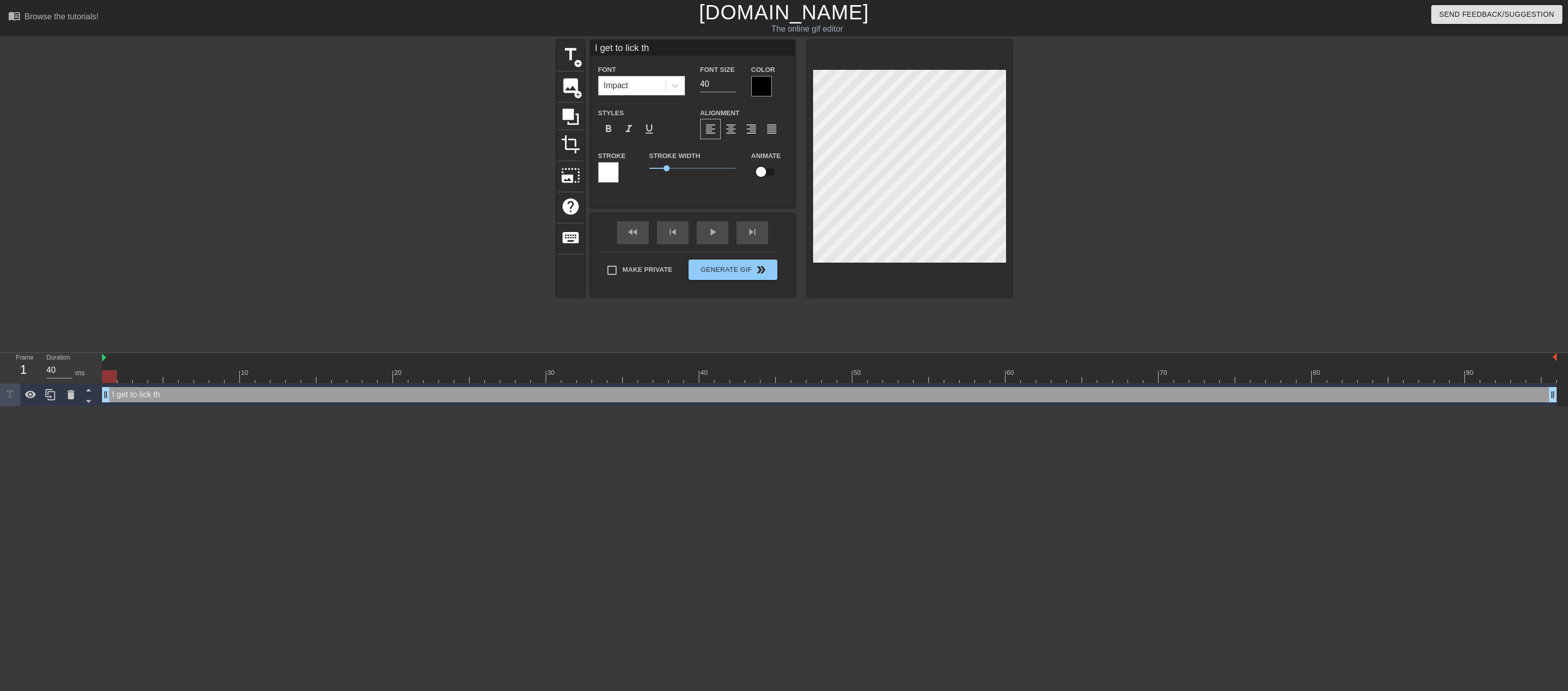
type input "I get to lick the"
type textarea "I get to lick the"
type input "I get to lick the"
type textarea "I get to lick the"
type input "I get to lick the p"
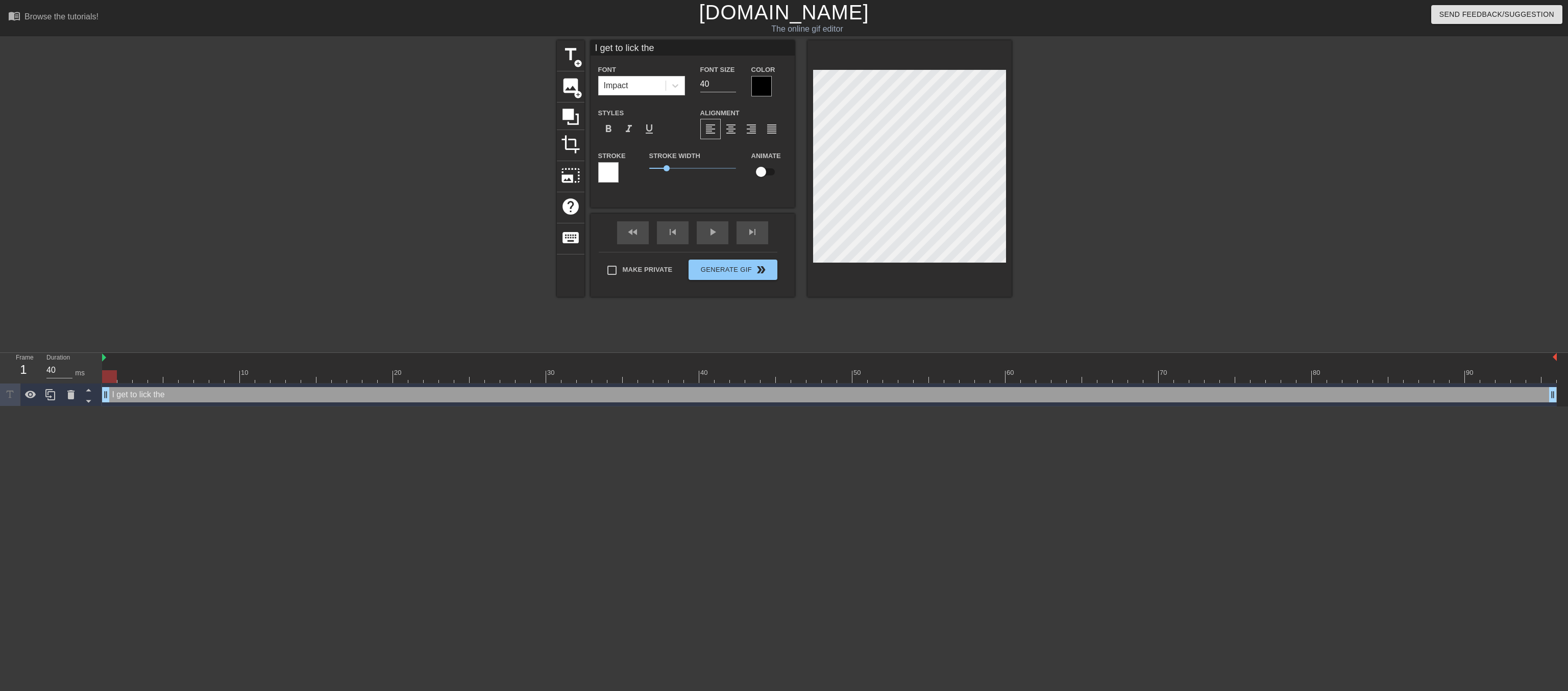
type textarea "I get to lick the p"
type input "I get to lick the po"
type textarea "I get to lick the po"
type input "I get to lick the pot"
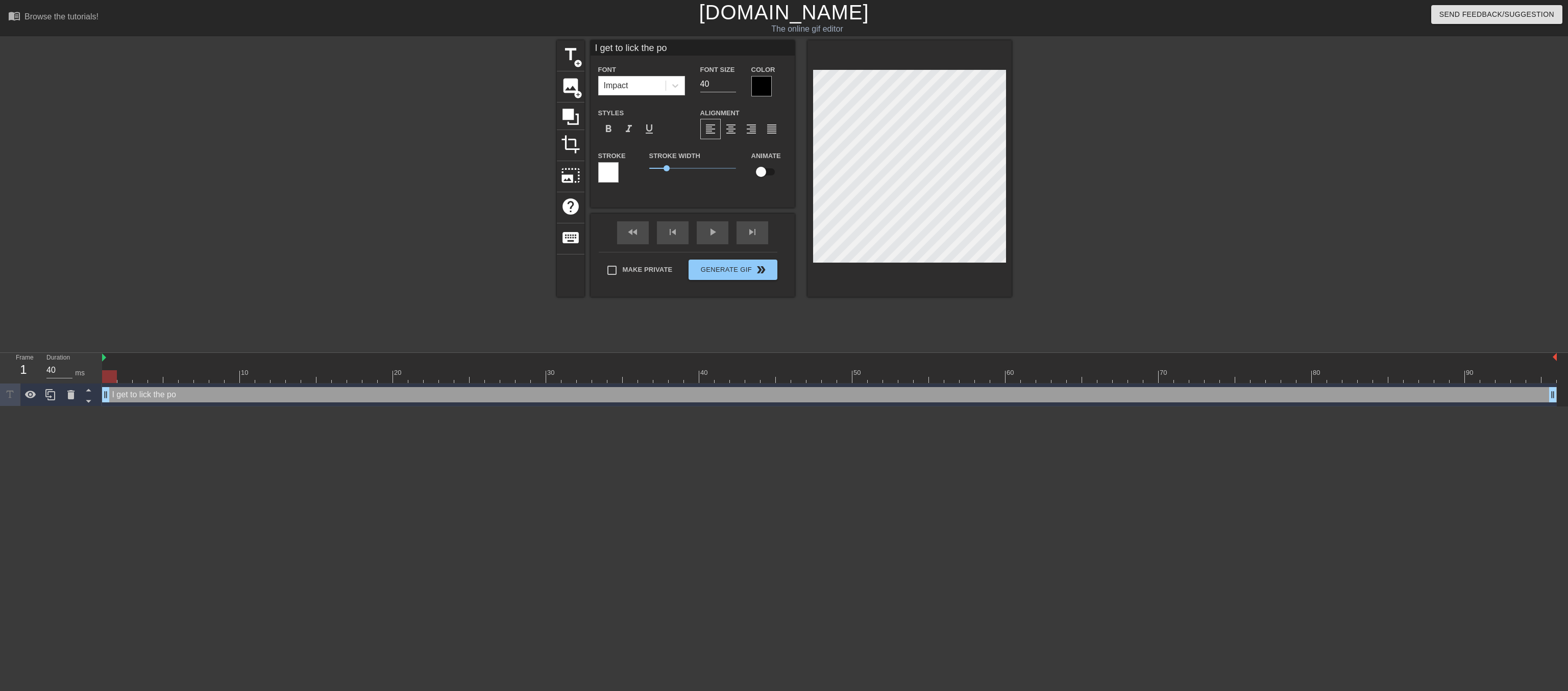
type textarea "I get to lick the pot"
type input "I get to lick the pot."
type textarea "I get to lick the pot."
type input "I get to lick the pot."
type textarea "I get to lick the pot."
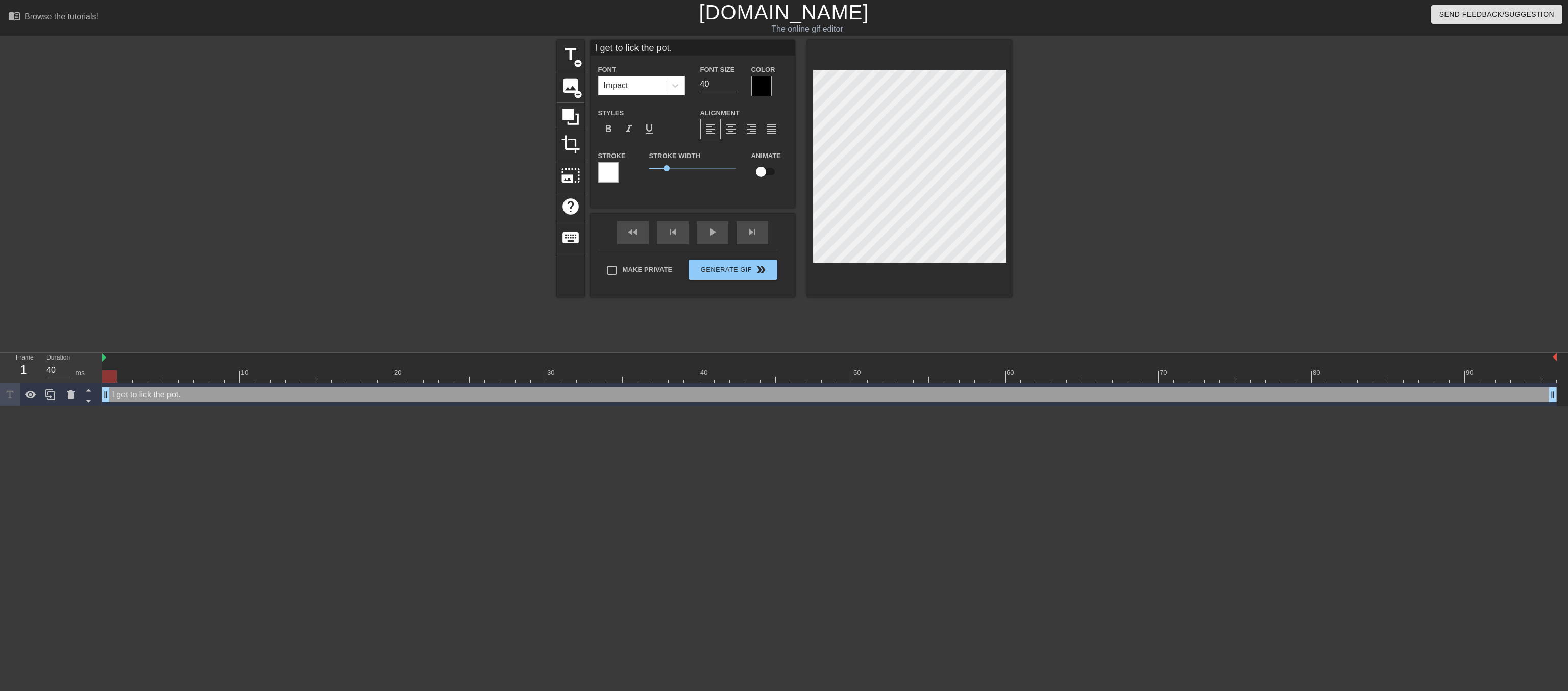
scroll to position [1, 1]
type input "I get to lick the pot.I"
type textarea "I get to lick the pot. I"
type input "I get to lick the pot.I"
type textarea "I get to lick the pot. I"
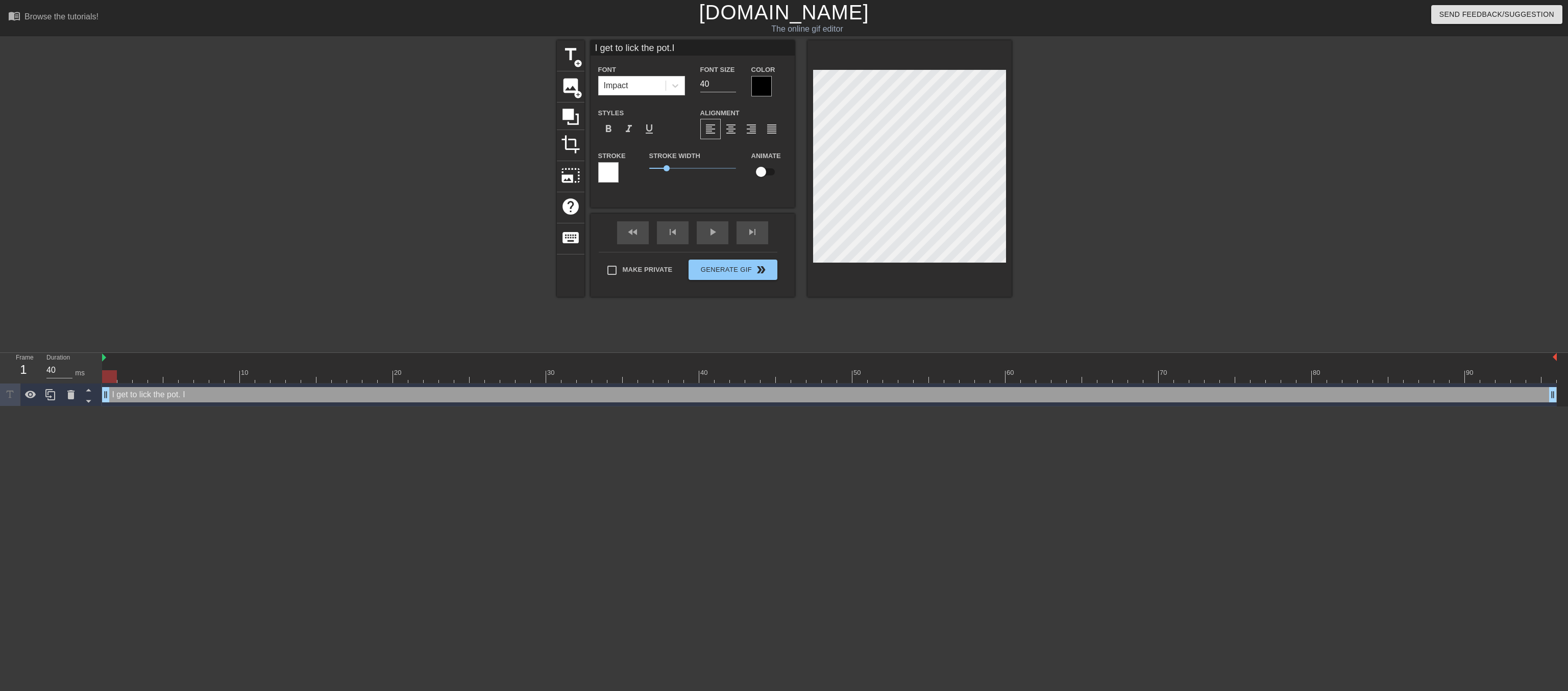
type input "I get to lick the pot.I"
type textarea "I get to lick the pot. I"
type input "I get to lick the pot."
type textarea "I get to lick the pot."
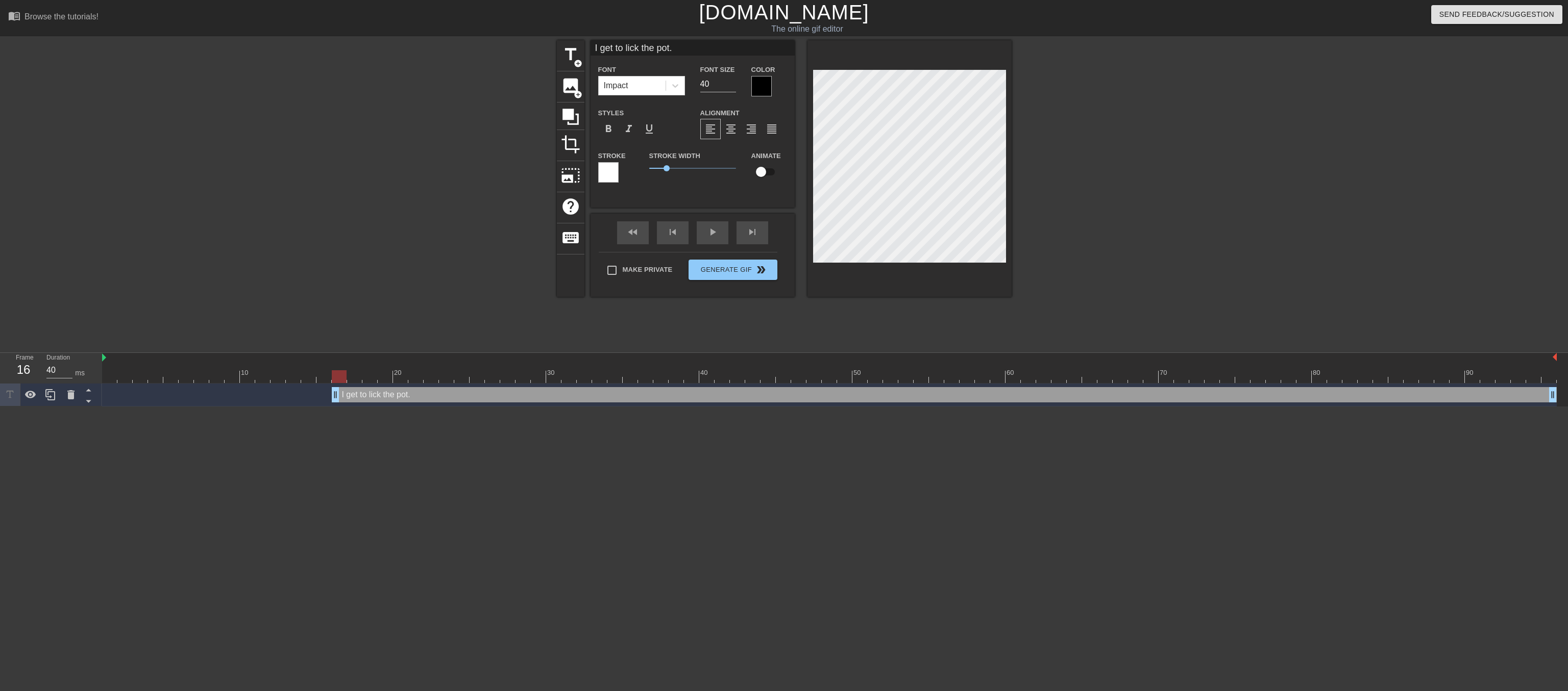
drag, startPoint x: 106, startPoint y: 394, endPoint x: 338, endPoint y: 400, distance: 232.1
click at [338, 400] on div "I get to lick the pot. drag_handle drag_handle" at bounding box center [944, 394] width 1225 height 15
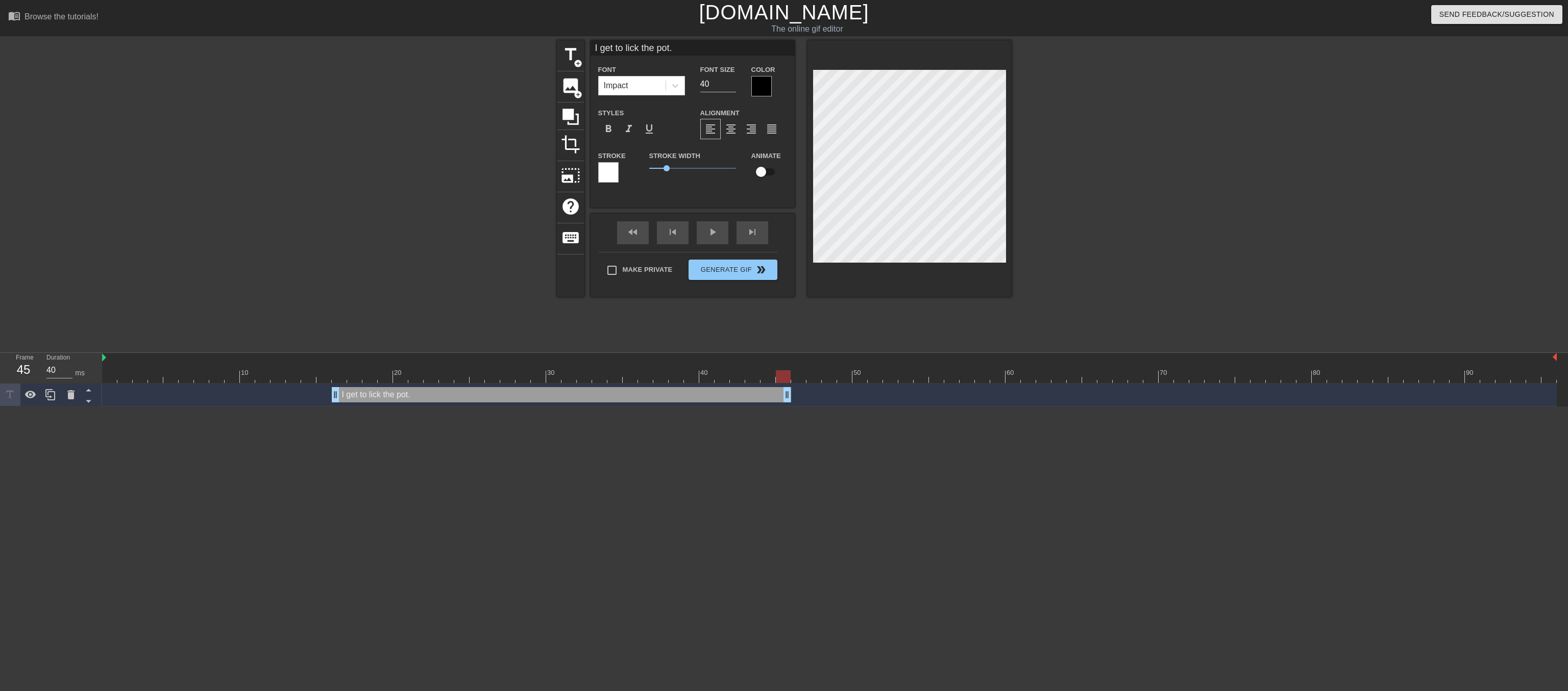
drag, startPoint x: 1553, startPoint y: 397, endPoint x: 781, endPoint y: 400, distance: 772.0
click at [781, 400] on div "I get to lick the pot. drag_handle drag_handle" at bounding box center [561, 394] width 460 height 15
click at [569, 52] on span "title" at bounding box center [571, 55] width 19 height 19
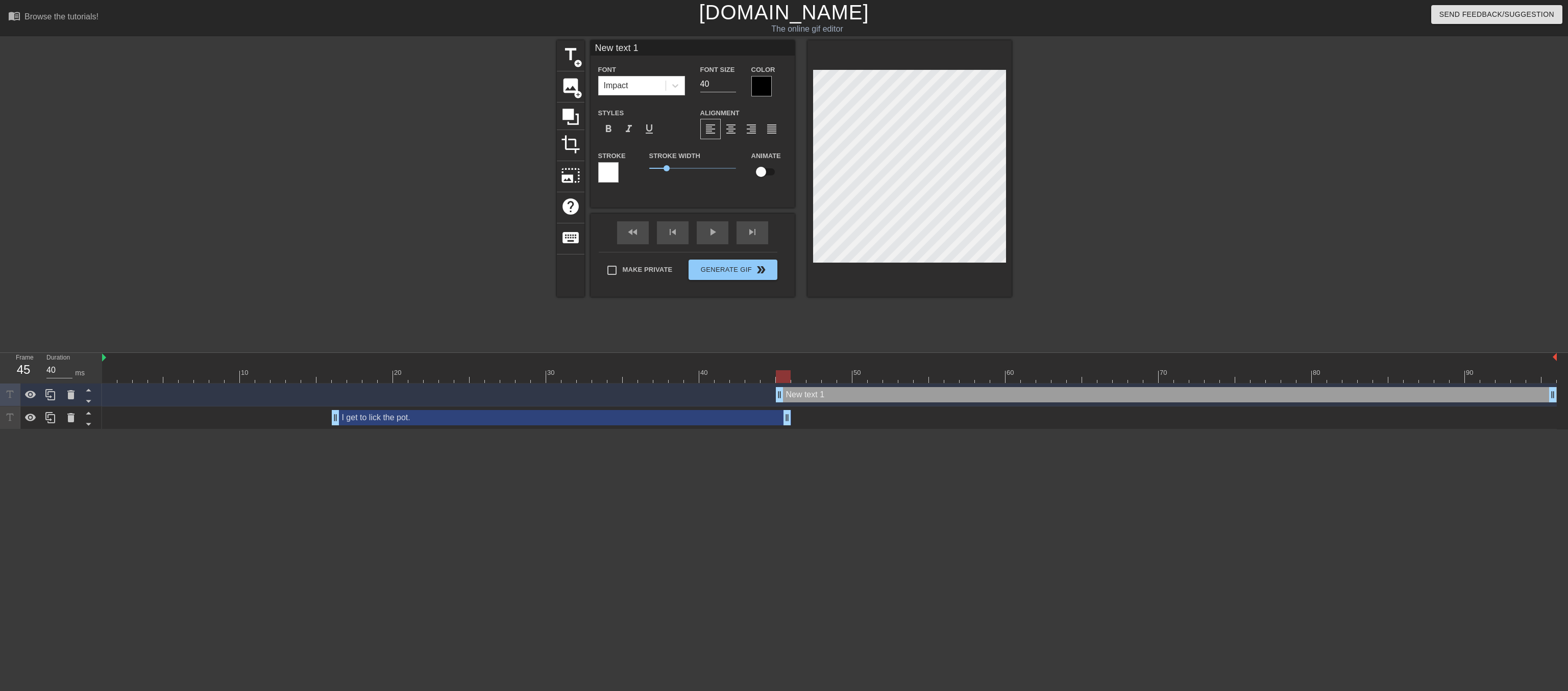
scroll to position [0, 2]
type input "I"
type textarea "I"
type input "I"
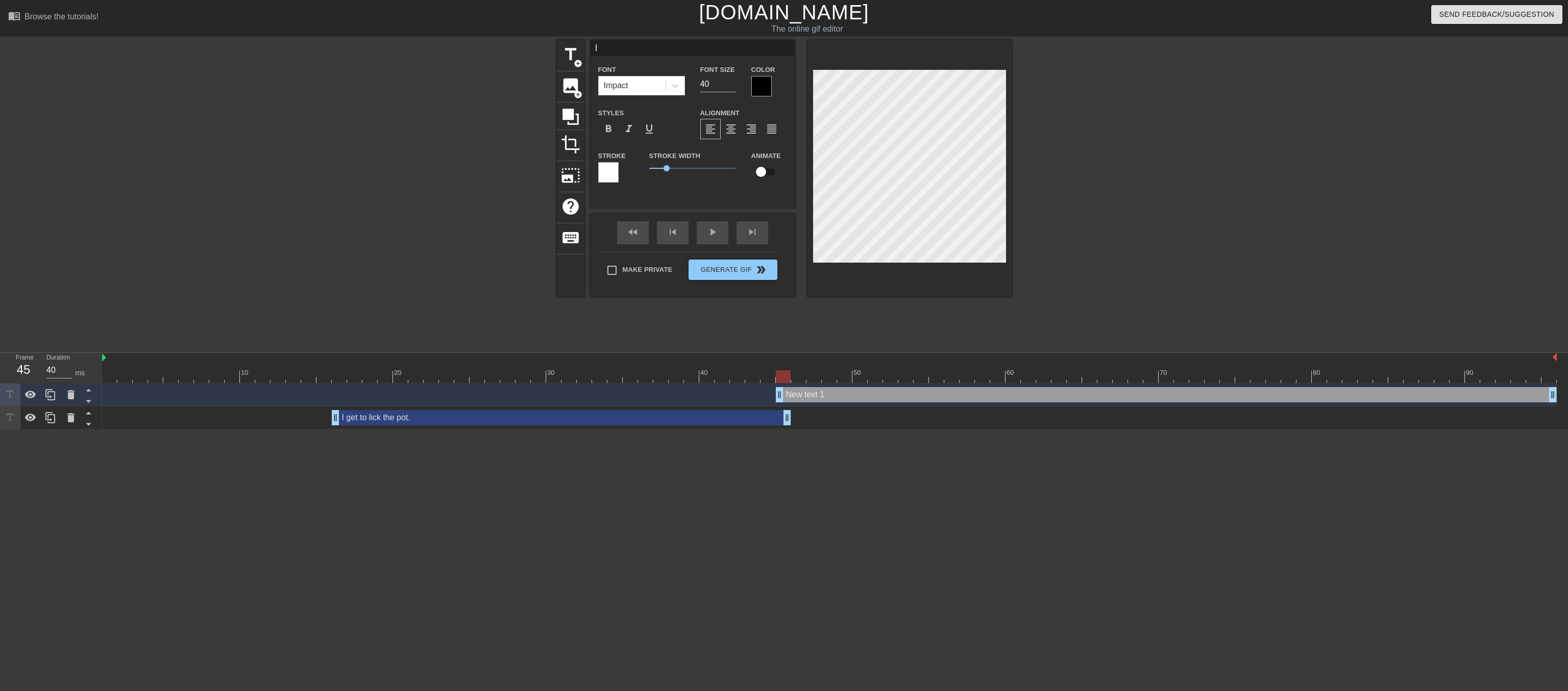
type textarea "I"
type input "I g"
type textarea "I g"
type input "I ge"
type textarea "I ge"
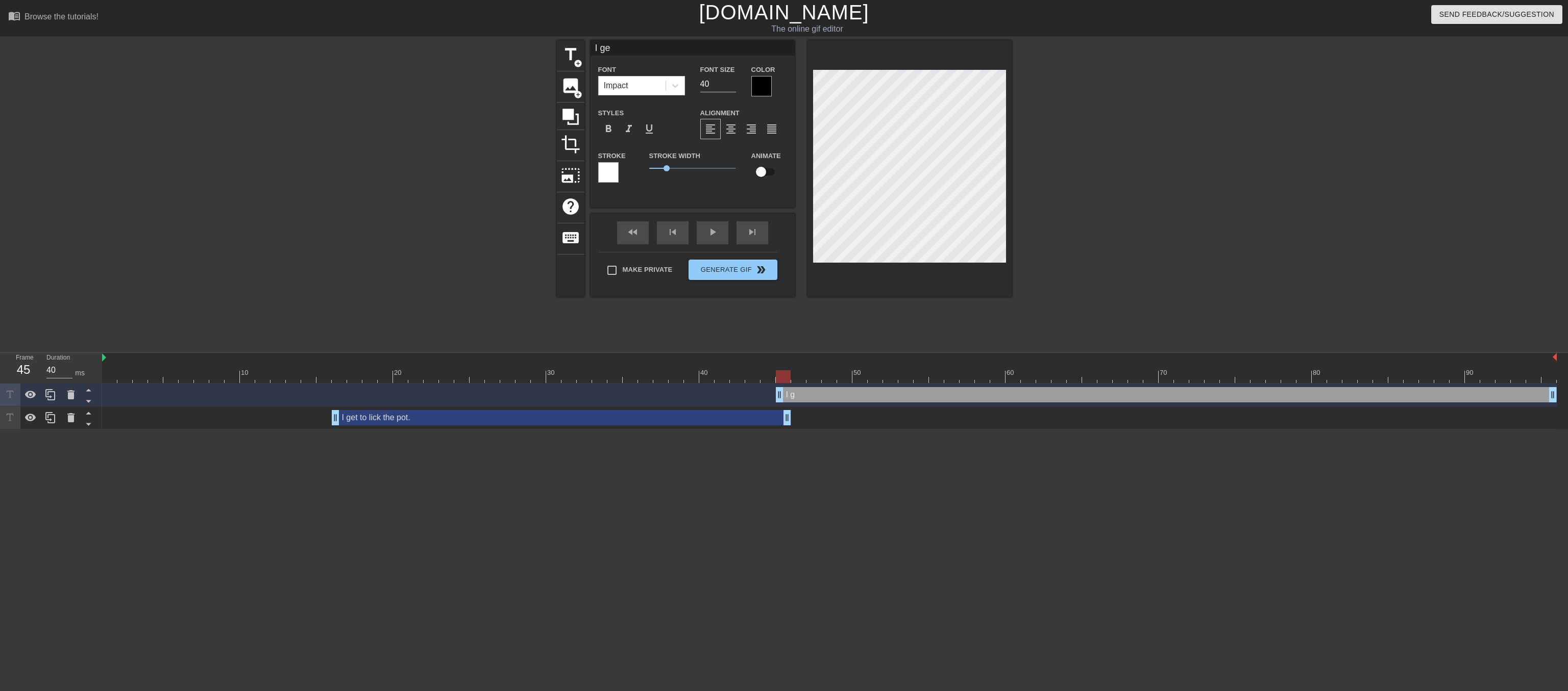
type input "I get"
type textarea "I get"
type input "I get"
type textarea "I get"
type input "I get t"
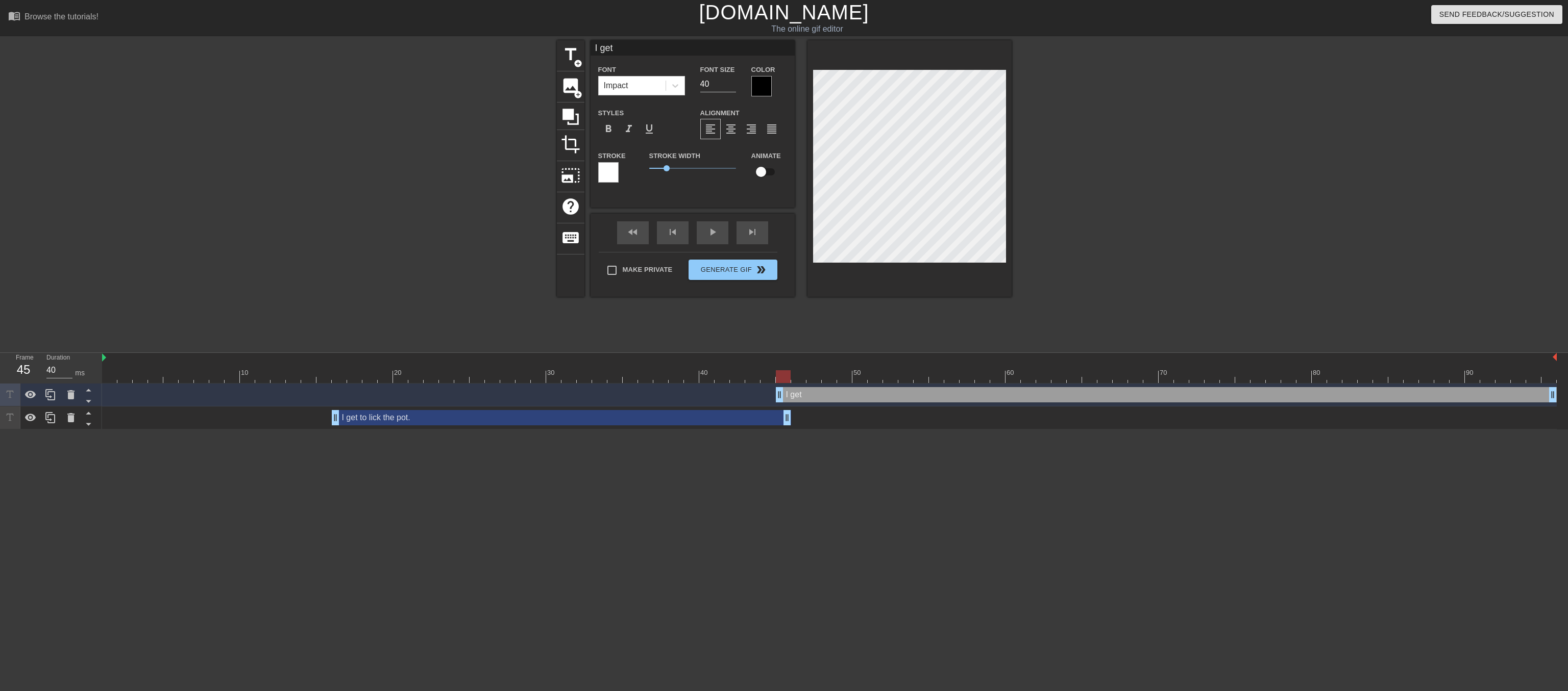
type textarea "I get t"
type input "I get to"
type textarea "I get to"
type input "I get to"
type textarea "I get to"
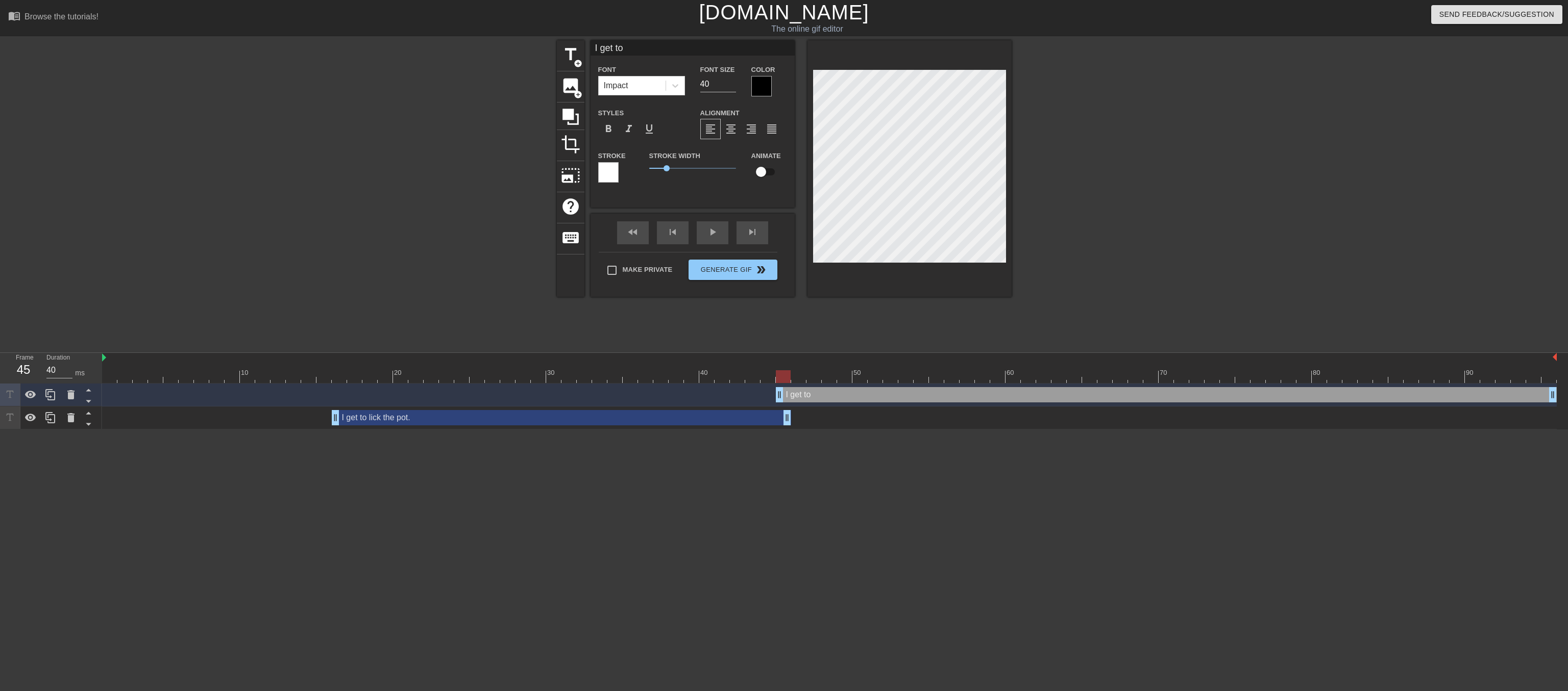
type input "I get to l"
type textarea "I get to l"
type input "I get to li"
type textarea "I get to li"
type input "I get to lic"
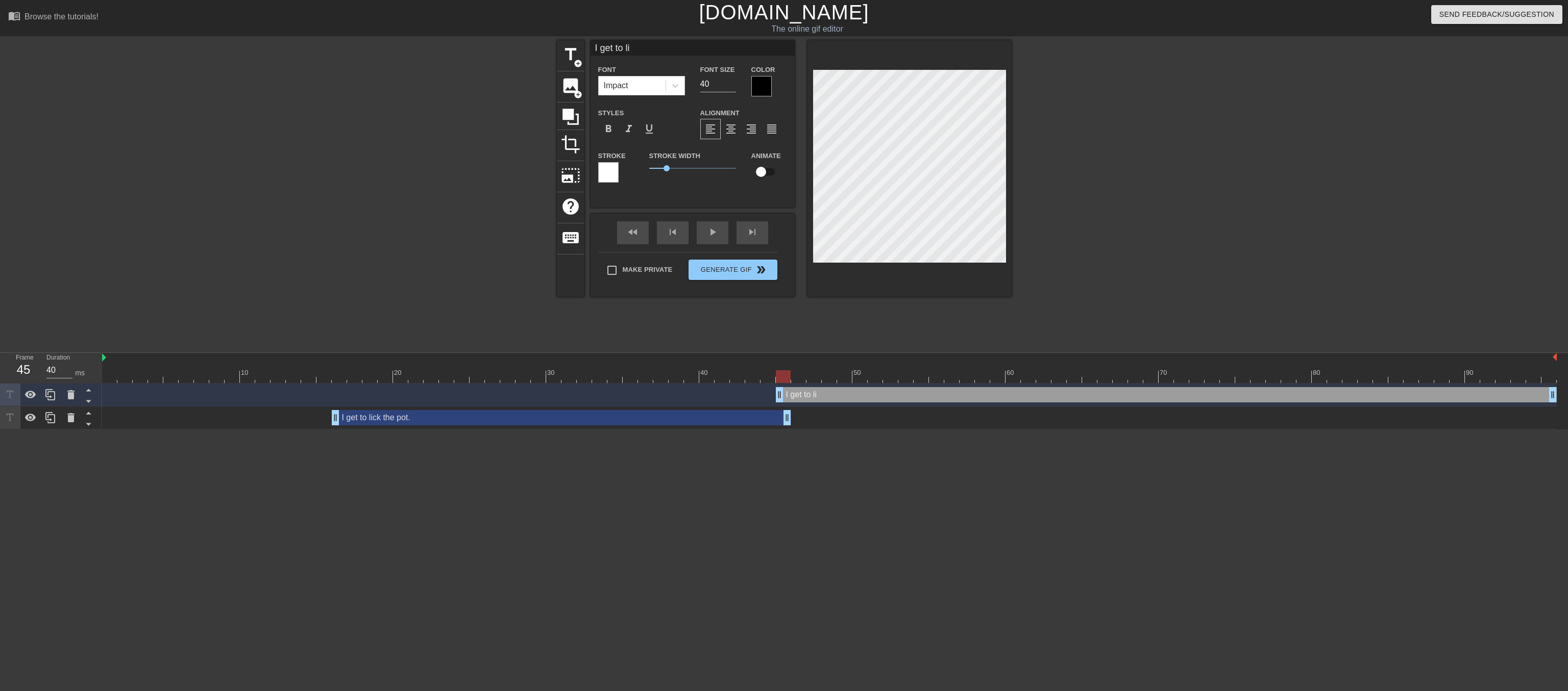
type textarea "I get to lic"
type input "I get to lick"
type textarea "I get to lick"
type input "I get to lick"
type textarea "I get to lick"
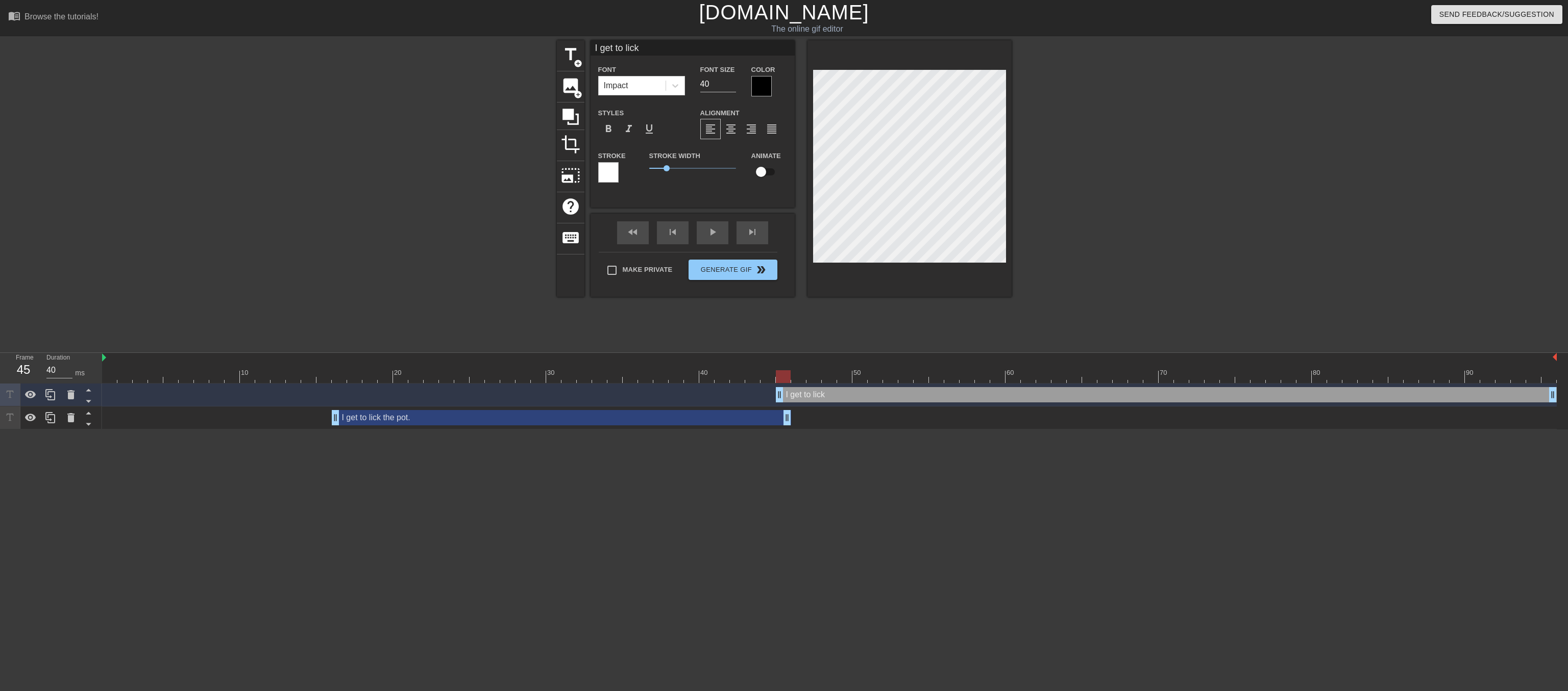
type input "I get to lick t"
type textarea "I get to lick t"
type input "I get to lick th"
type textarea "I get to lick th"
type input "I get to lick the"
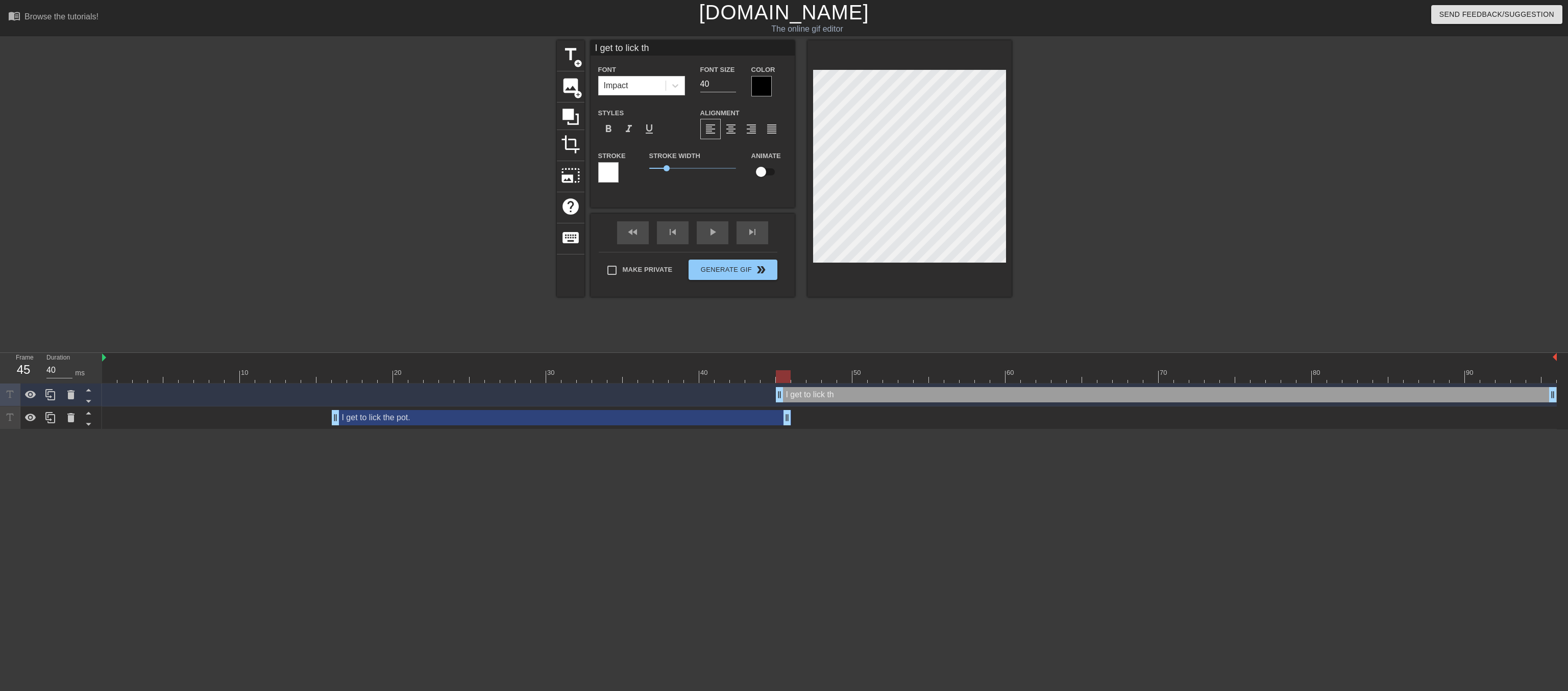
type textarea "I get to lick the"
type input "I get to lick the"
type textarea "I get to lick the"
type input "I get to lick the p"
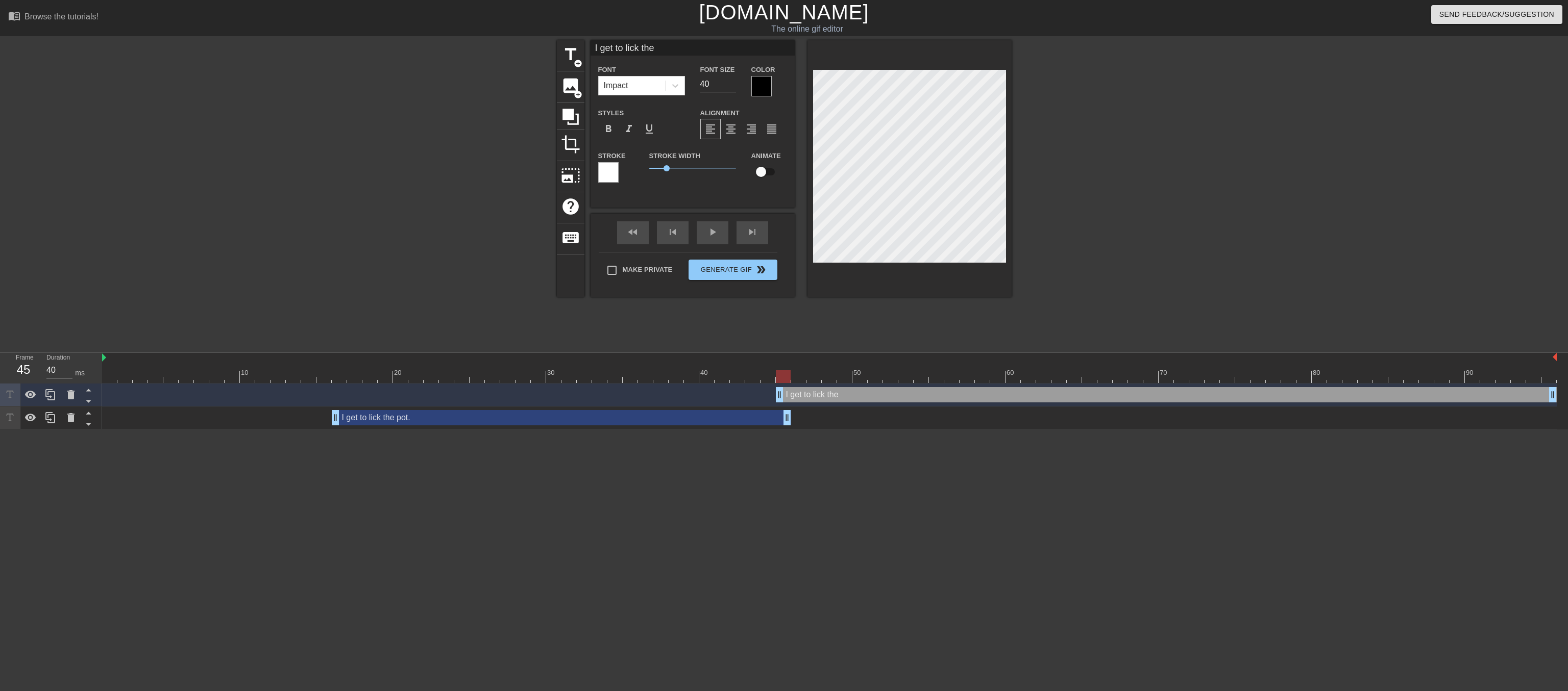
type textarea "I get to lick the p"
type input "I get to lick the po"
type textarea "I get to lick the po"
type input "I get to lick the po-"
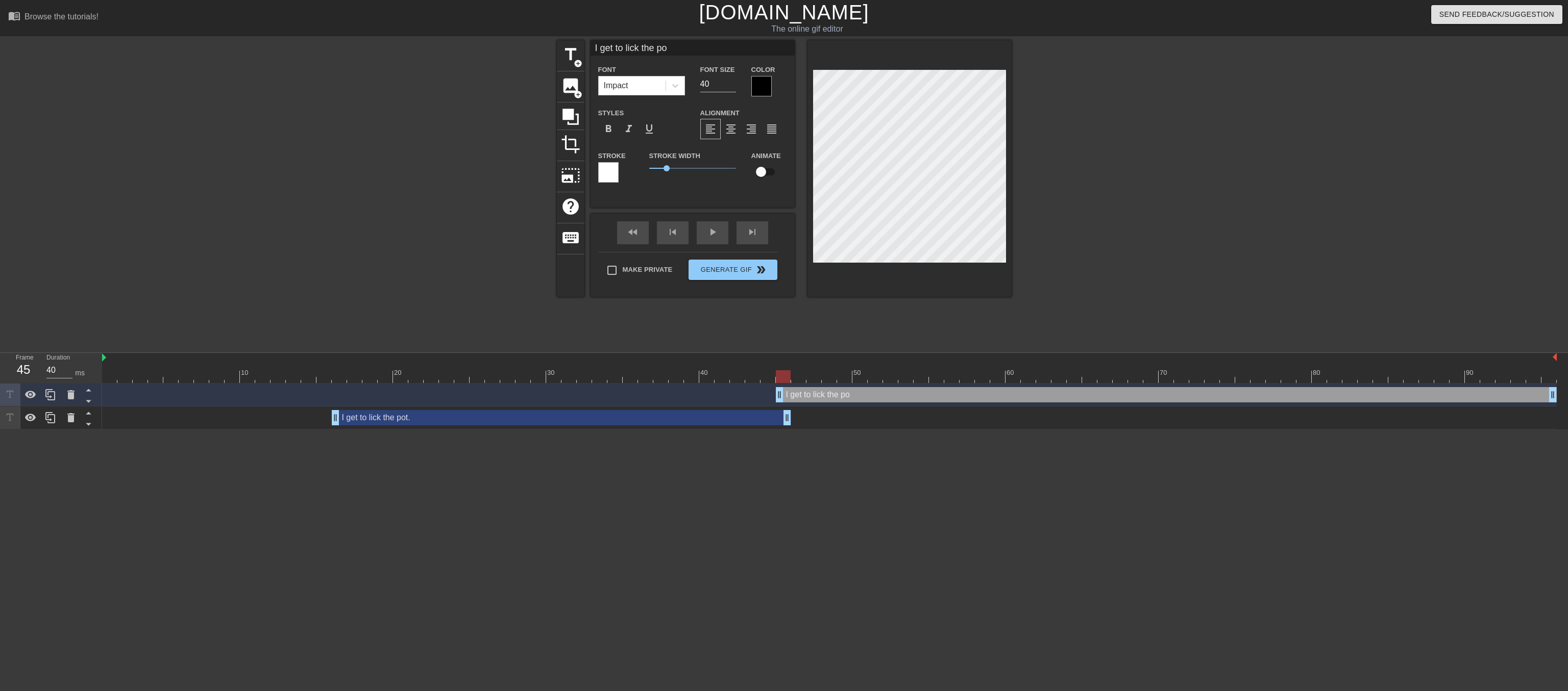
type textarea "I get to lick the po-"
type input "I get to lick the po-h"
type textarea "I get to lick the po-h"
type input "I get to lick the po-ho"
type textarea "I get to lick the po-ho"
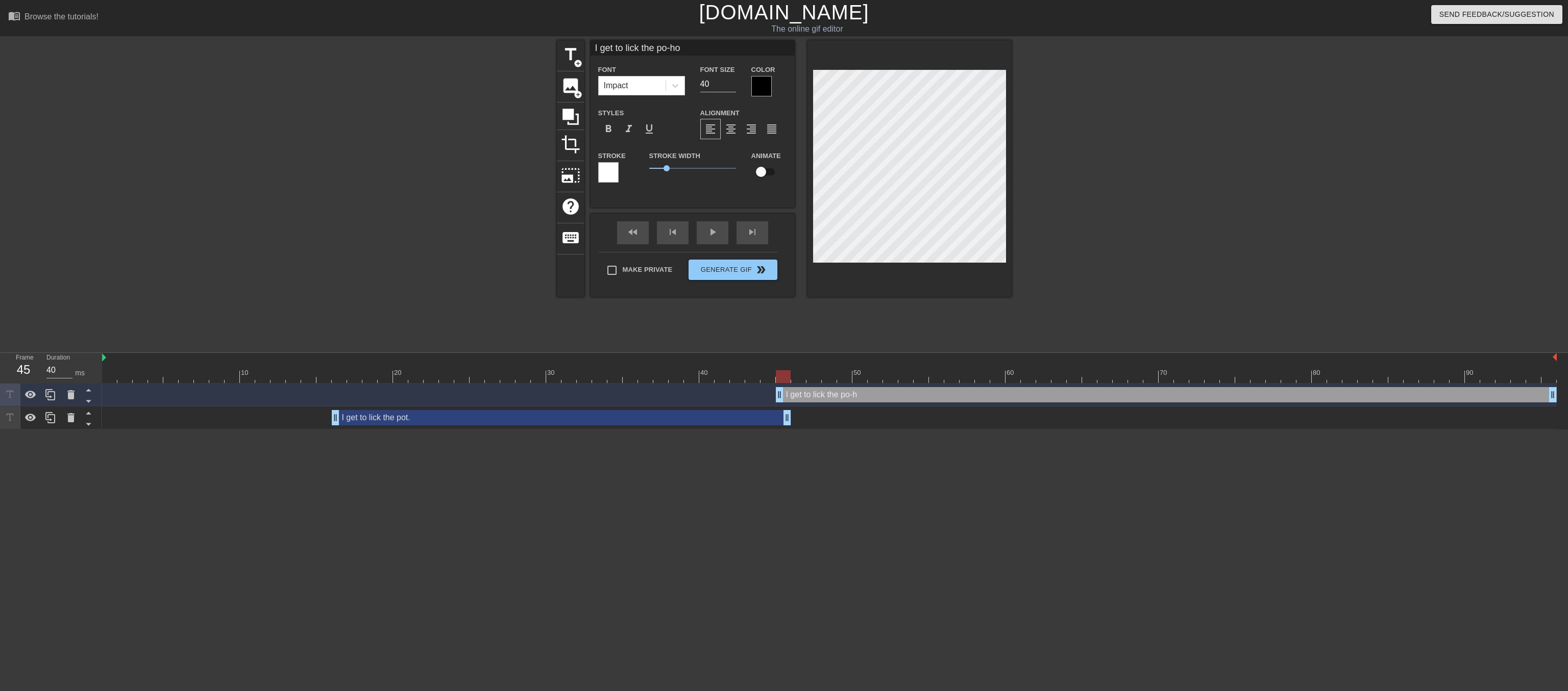
scroll to position [0, 4]
type input "I get to lick the po-hot"
type textarea "I get to lick the po-hot"
type input "I get to lick the po-hot~"
type textarea "I get to lick the po-hot~"
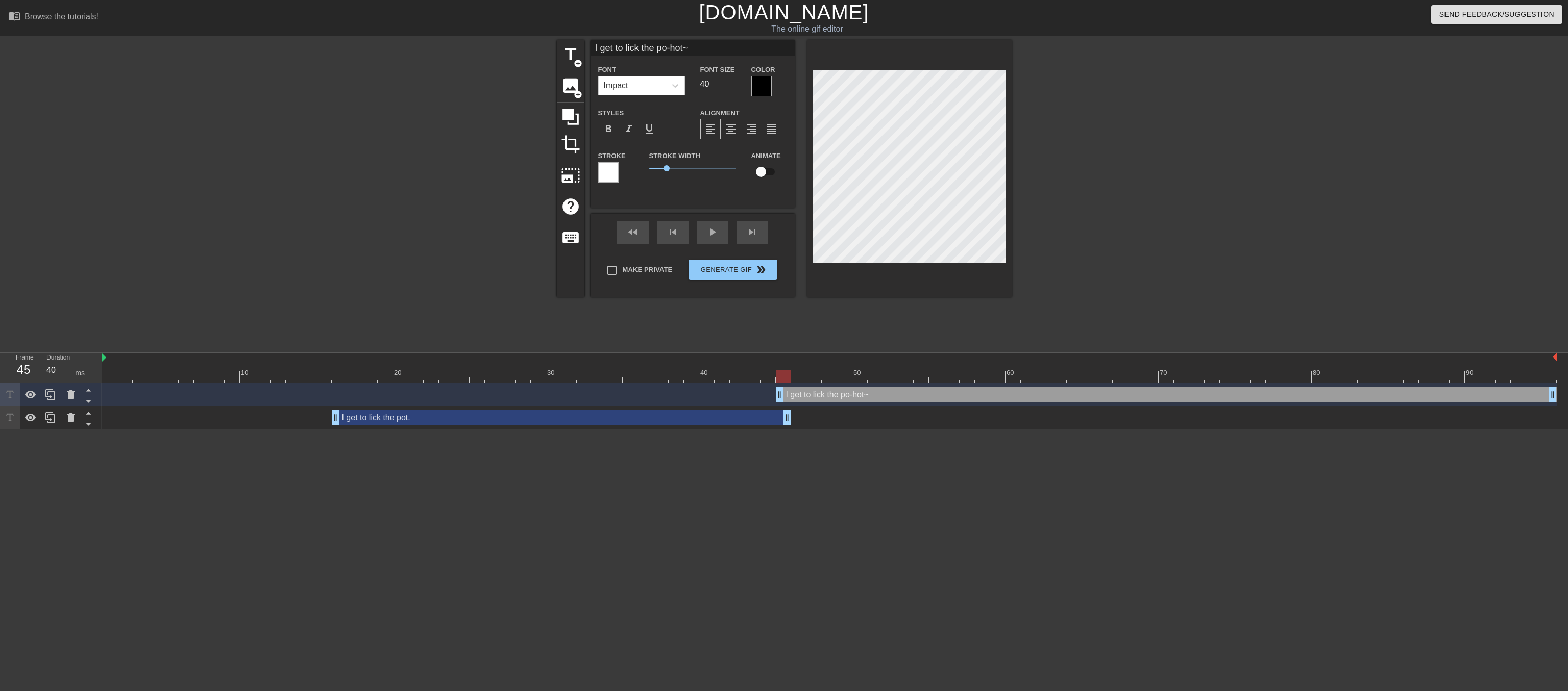
type input "I get to lick the po-hot"
type textarea "I get to lick the po-hot"
type input "I get to lick the po-hot!"
type textarea "I get to lick the po-hot!"
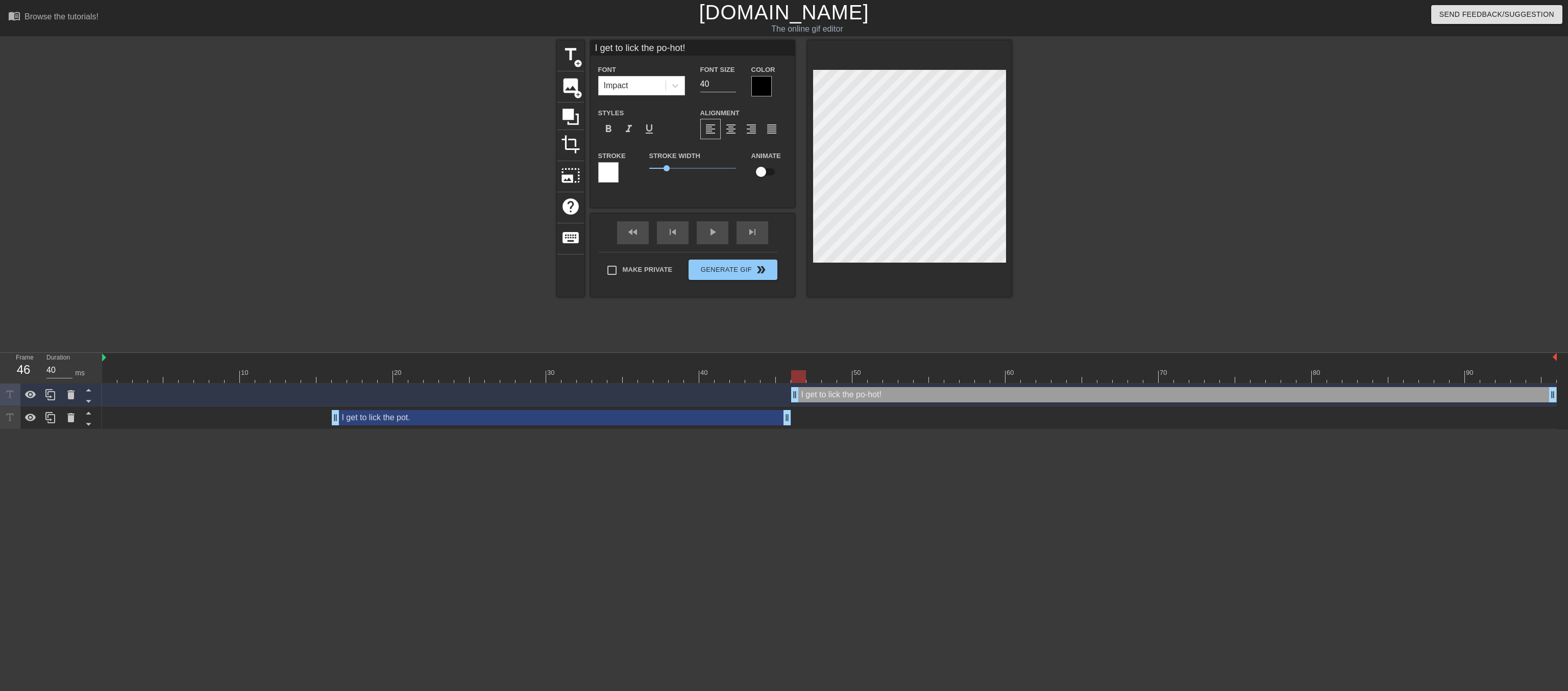
drag, startPoint x: 780, startPoint y: 397, endPoint x: 803, endPoint y: 394, distance: 23.2
click at [803, 394] on div "I get to lick the po-hot! drag_handle drag_handle" at bounding box center [1174, 394] width 766 height 15
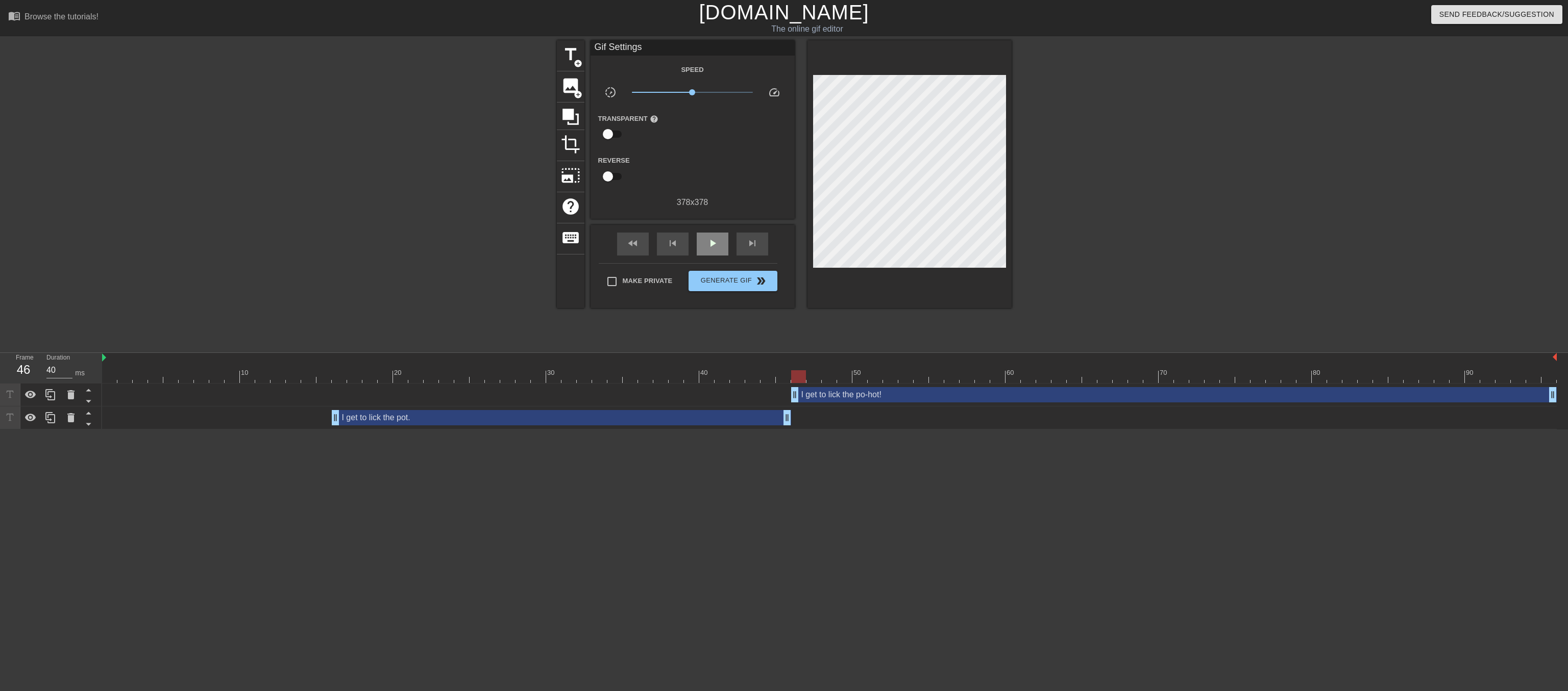
click at [712, 234] on div "Gif Settings Speed slow_motion_video x1.00 speed Transparent help Reverse 378 x…" at bounding box center [692, 174] width 204 height 268
click at [715, 249] on span "play_arrow" at bounding box center [713, 243] width 12 height 12
click at [715, 249] on span "pause" at bounding box center [713, 243] width 12 height 12
drag, startPoint x: 336, startPoint y: 418, endPoint x: 248, endPoint y: 428, distance: 88.6
click at [248, 428] on div "I get to lick the pot. drag_handle drag_handle" at bounding box center [830, 418] width 1455 height 23
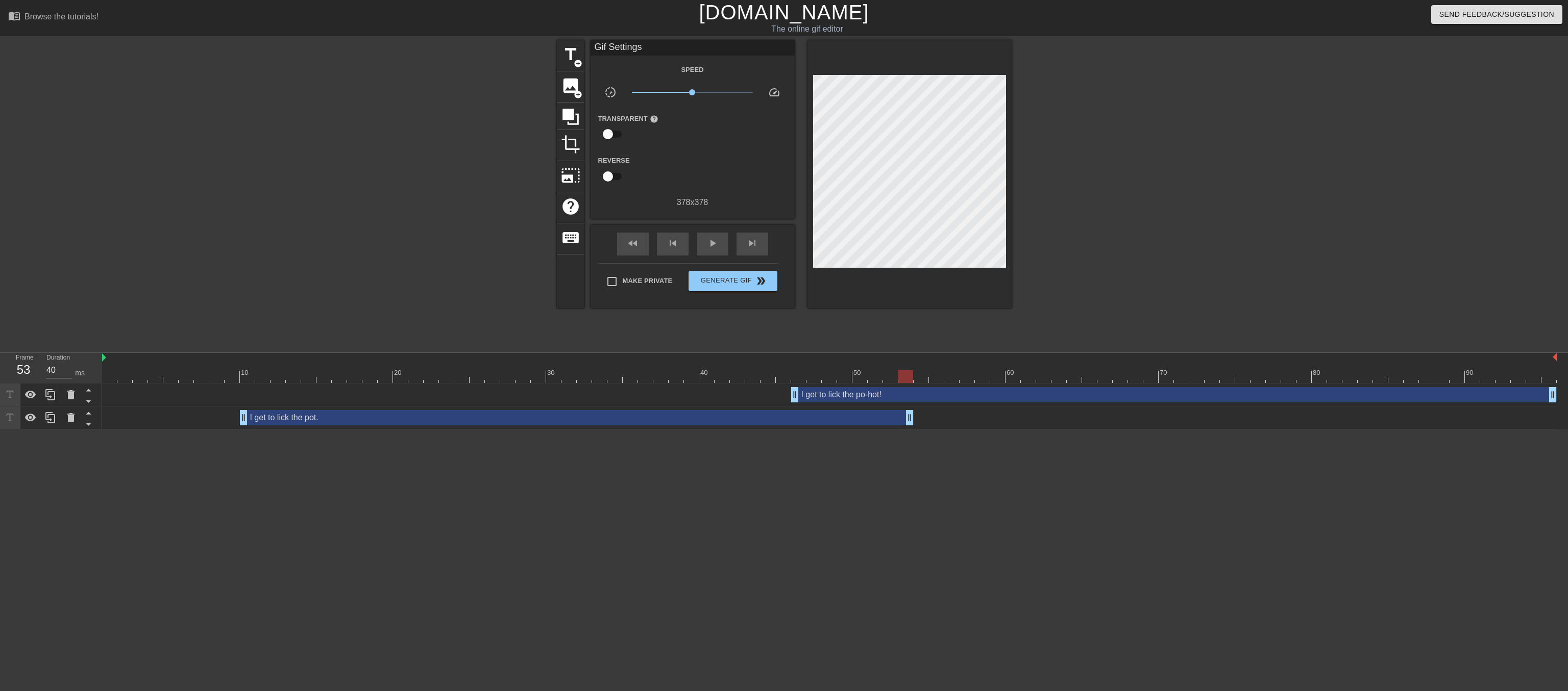
drag, startPoint x: 785, startPoint y: 420, endPoint x: 909, endPoint y: 437, distance: 125.2
click at [909, 429] on html "menu_book Browse the tutorials! Gifntext.com The online gif editor Send Feedbac…" at bounding box center [784, 215] width 1568 height 429
drag, startPoint x: 795, startPoint y: 394, endPoint x: 935, endPoint y: 393, distance: 140.0
click at [935, 393] on div "I get to lick the po-hot! drag_handle drag_handle" at bounding box center [1242, 394] width 628 height 15
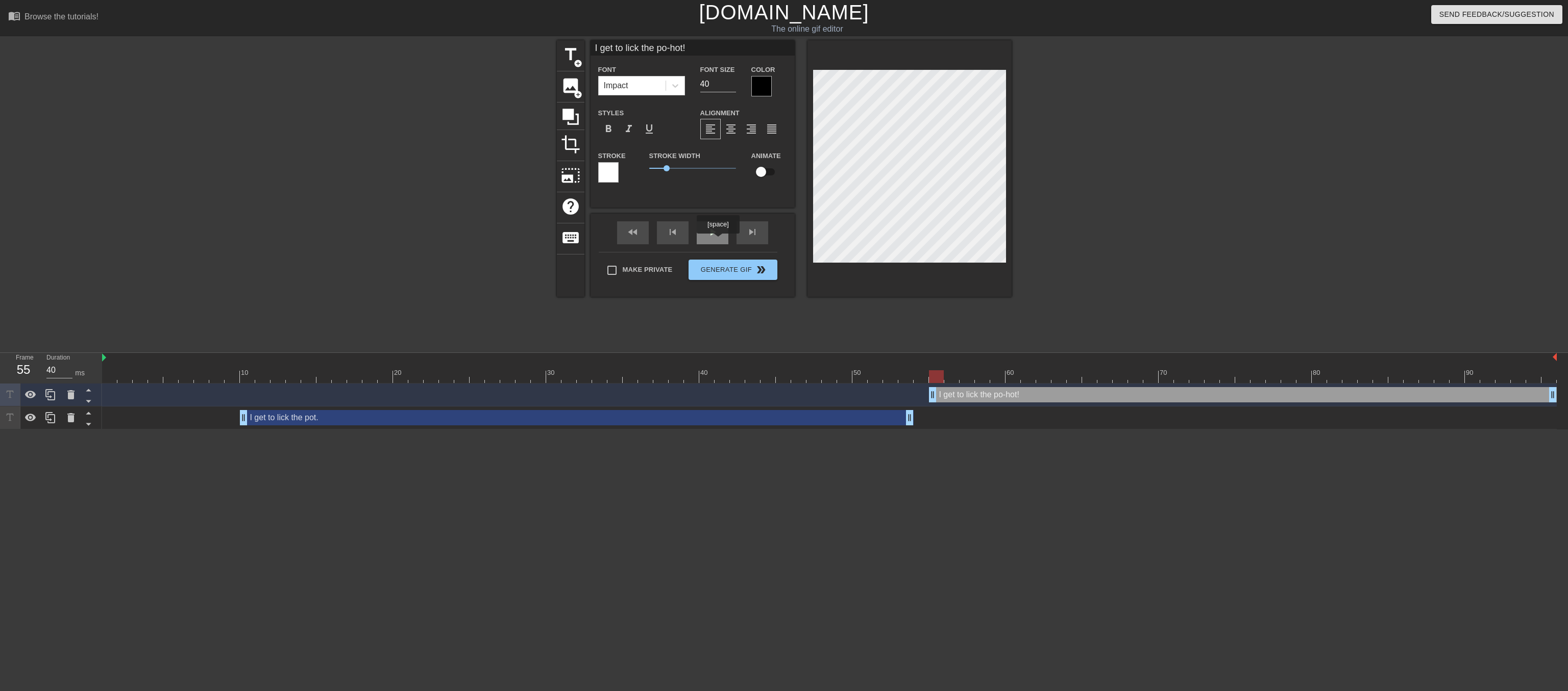
click at [718, 241] on div "fast_rewind skip_previous play_arrow skip_next" at bounding box center [692, 232] width 166 height 38
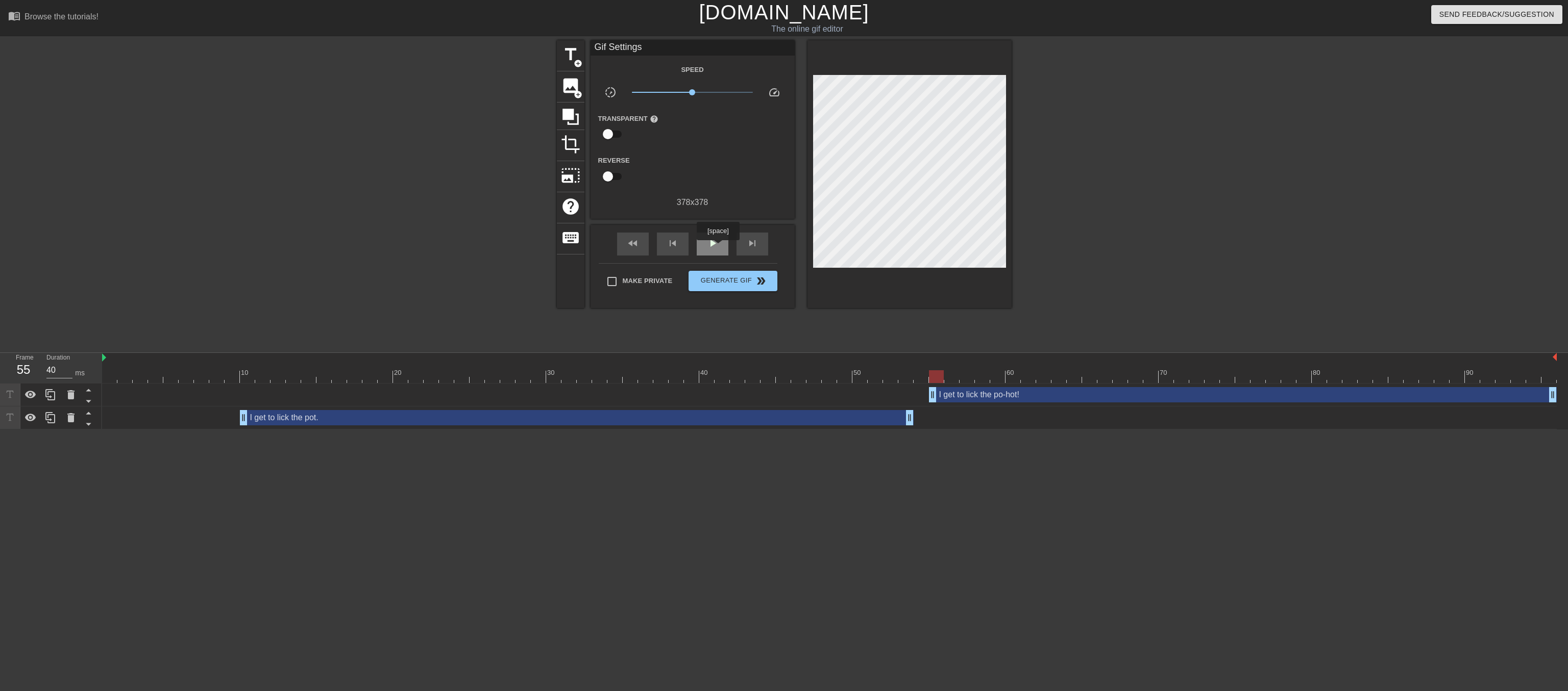
click at [718, 248] on div "play_arrow" at bounding box center [713, 244] width 32 height 23
click at [719, 287] on span "Generate Gif double_arrow" at bounding box center [733, 281] width 80 height 12
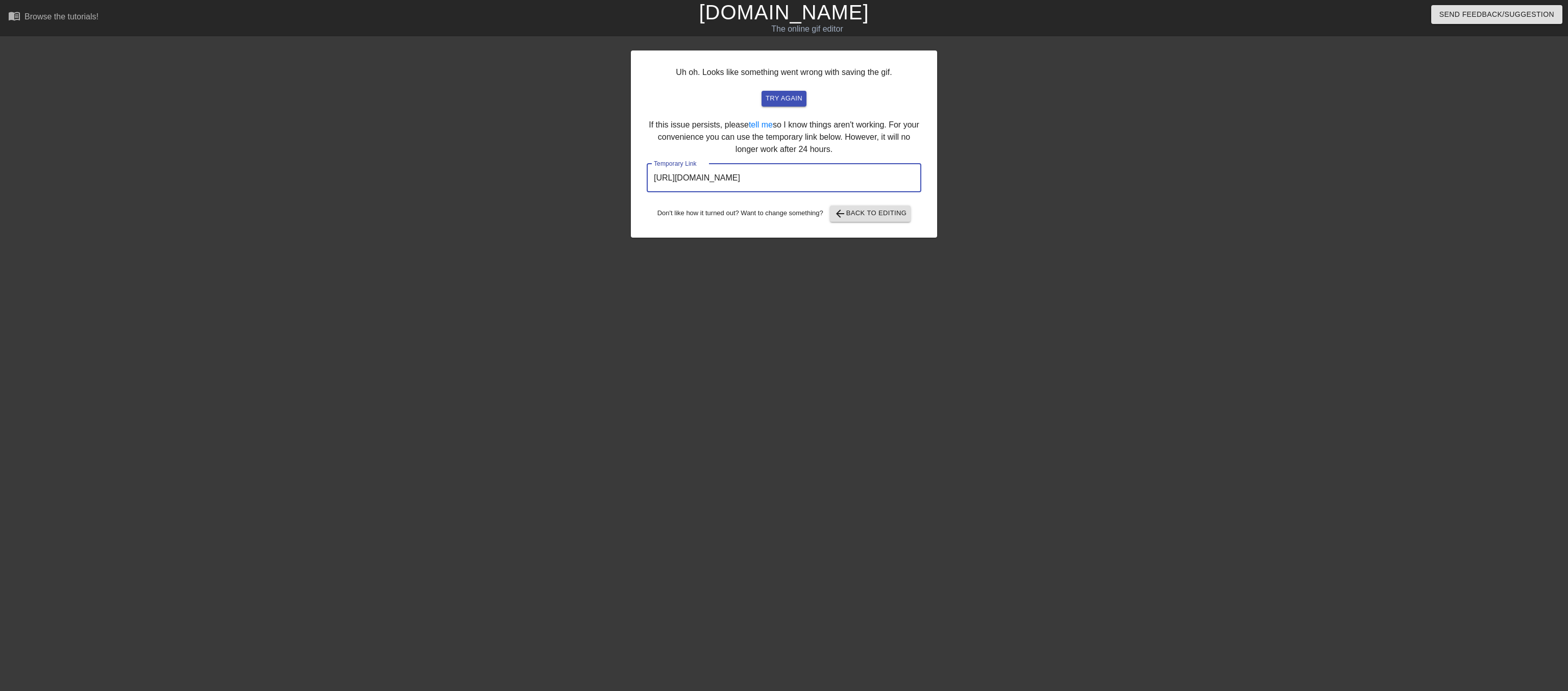
drag, startPoint x: 651, startPoint y: 201, endPoint x: 949, endPoint y: 203, distance: 298.0
click at [949, 203] on div "Uh oh. Looks like something went wrong with saving the gif. try again If this i…" at bounding box center [784, 193] width 1568 height 306
click at [883, 220] on span "arrow_back Back to Editing" at bounding box center [870, 214] width 73 height 12
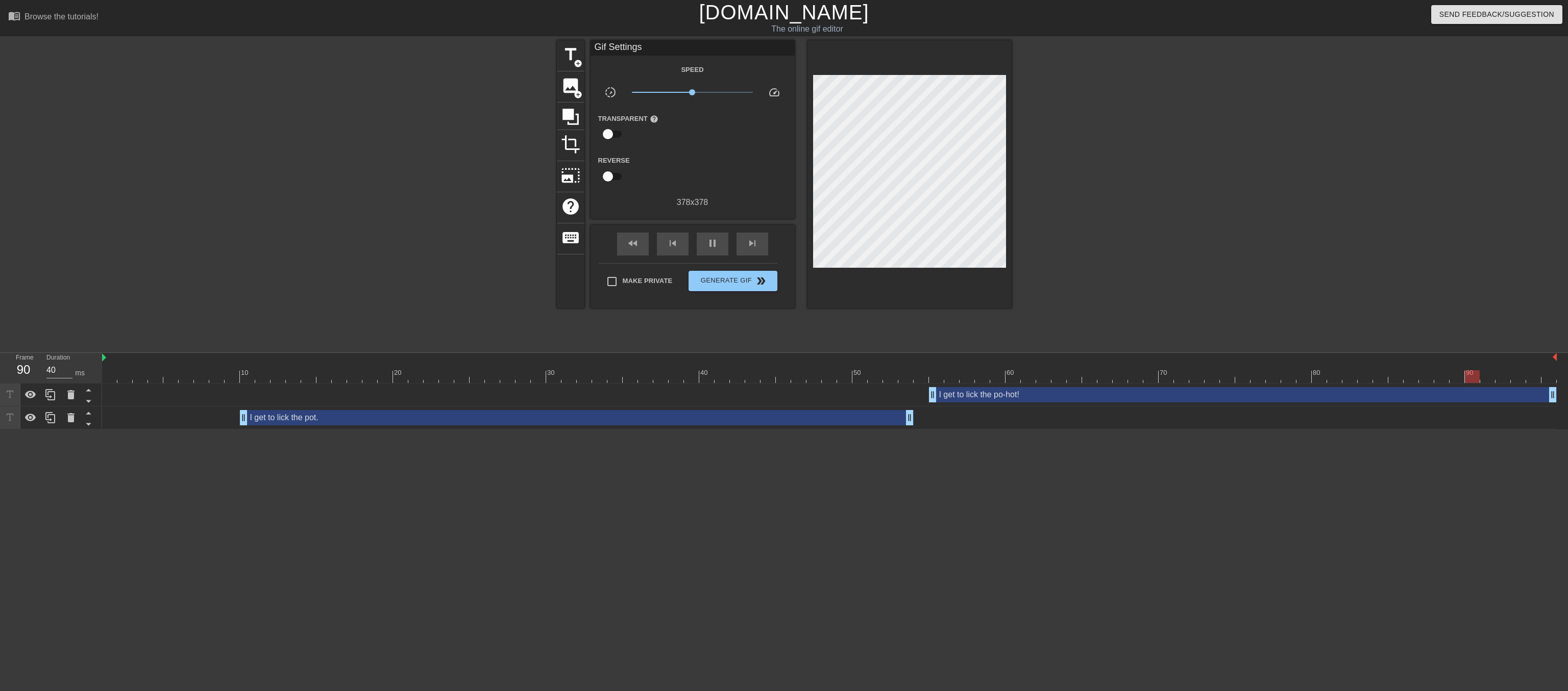
click at [799, 13] on link "[DOMAIN_NAME]" at bounding box center [783, 12] width 170 height 23
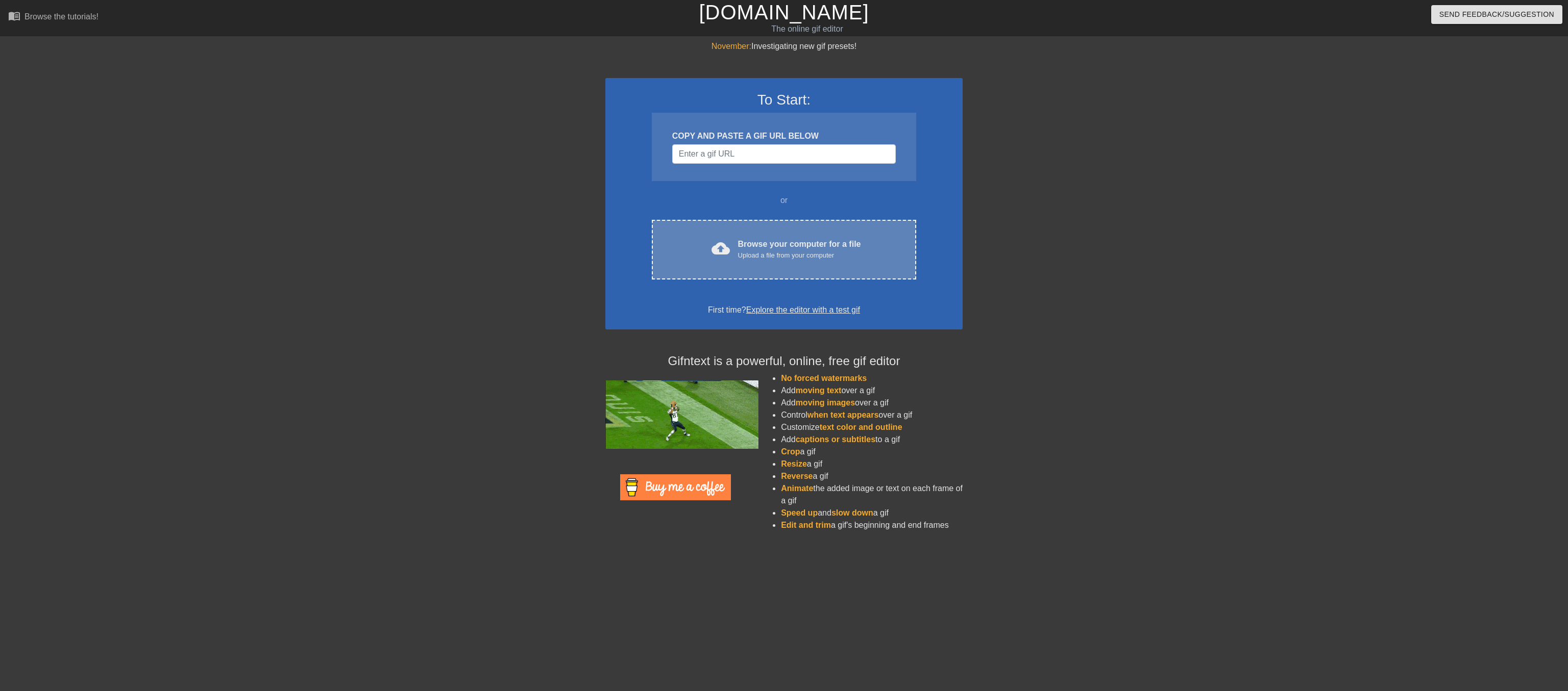
click at [802, 260] on div "Browse your computer for a file Upload a file from your computer" at bounding box center [800, 249] width 123 height 23
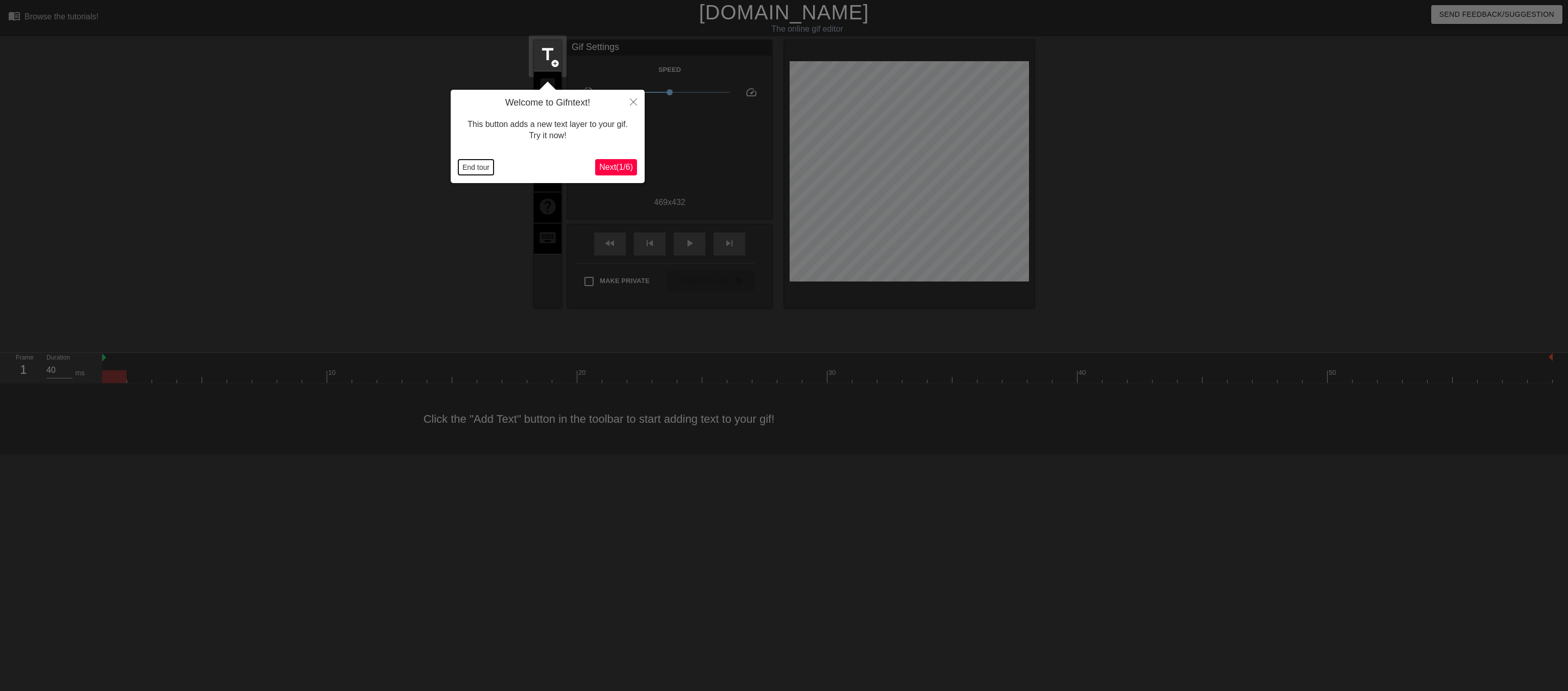
click at [468, 166] on button "End tour" at bounding box center [476, 167] width 35 height 15
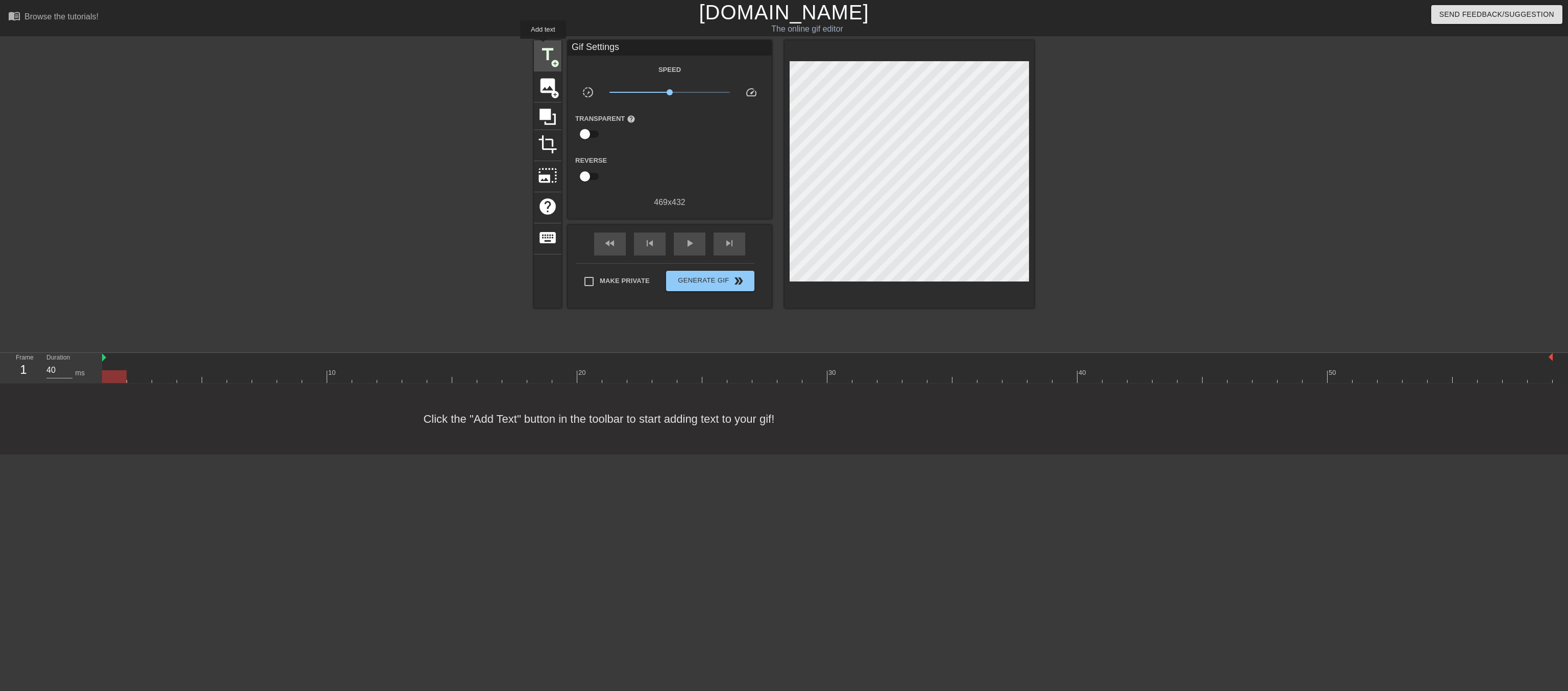
click at [543, 46] on span "title" at bounding box center [548, 55] width 19 height 19
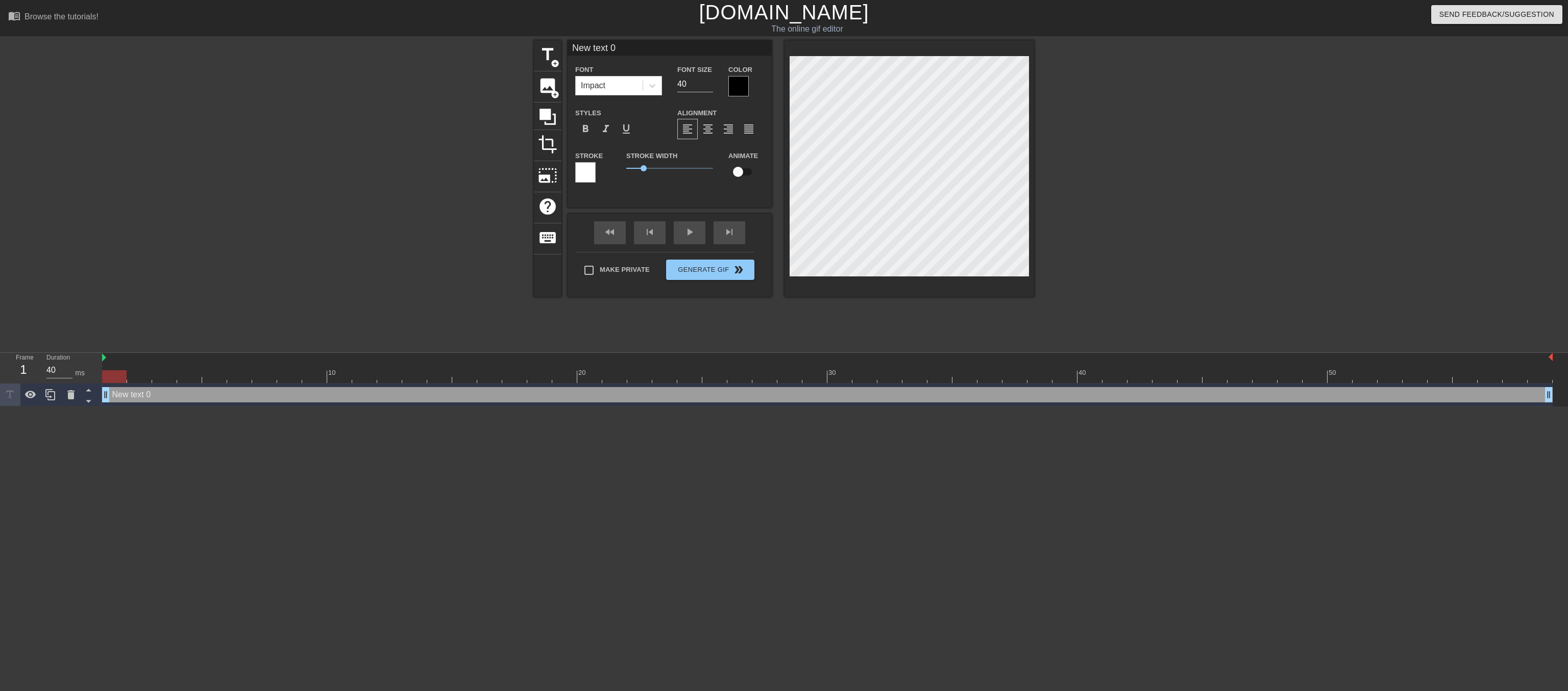
scroll to position [0, 2]
type input "T"
type textarea "T"
type input "Th"
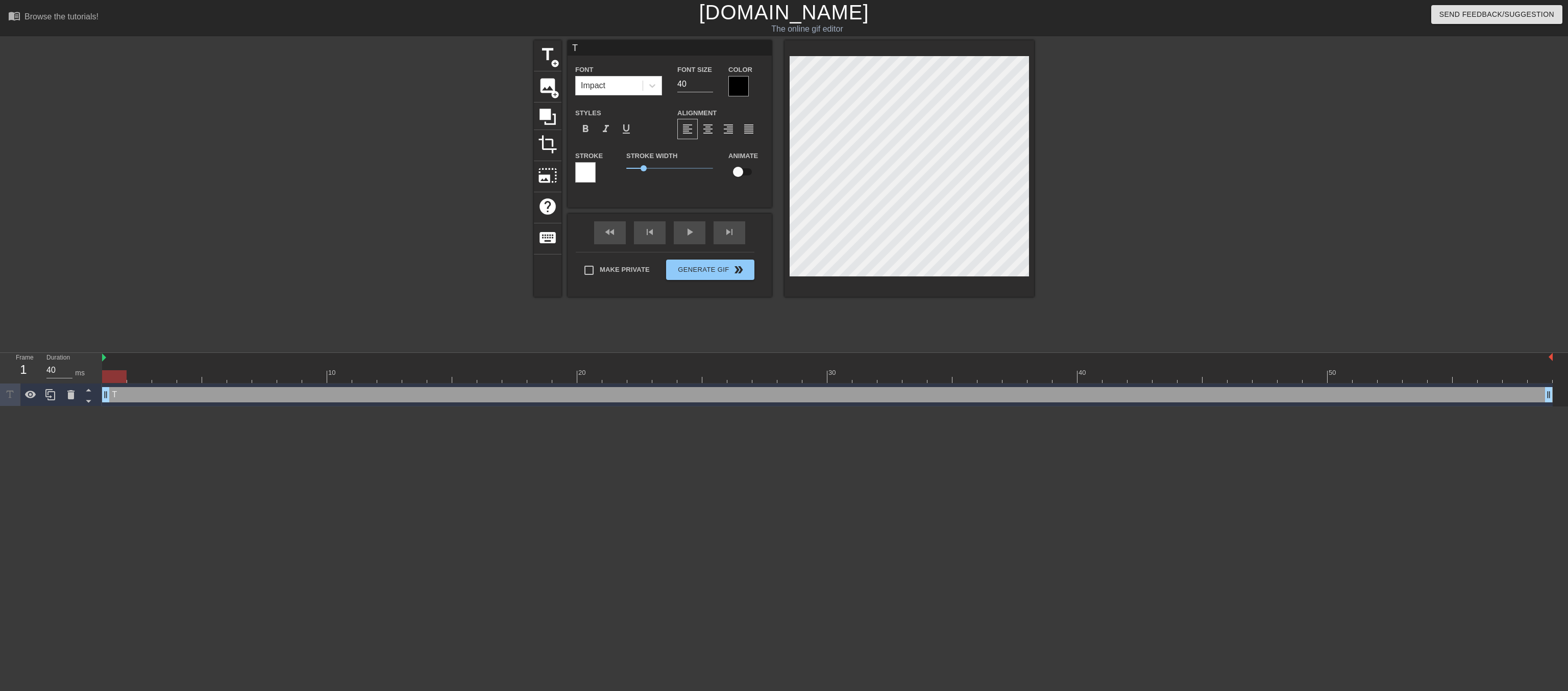
type textarea "Th"
type input "Thi"
type textarea "Thi"
type input "This"
type textarea "This"
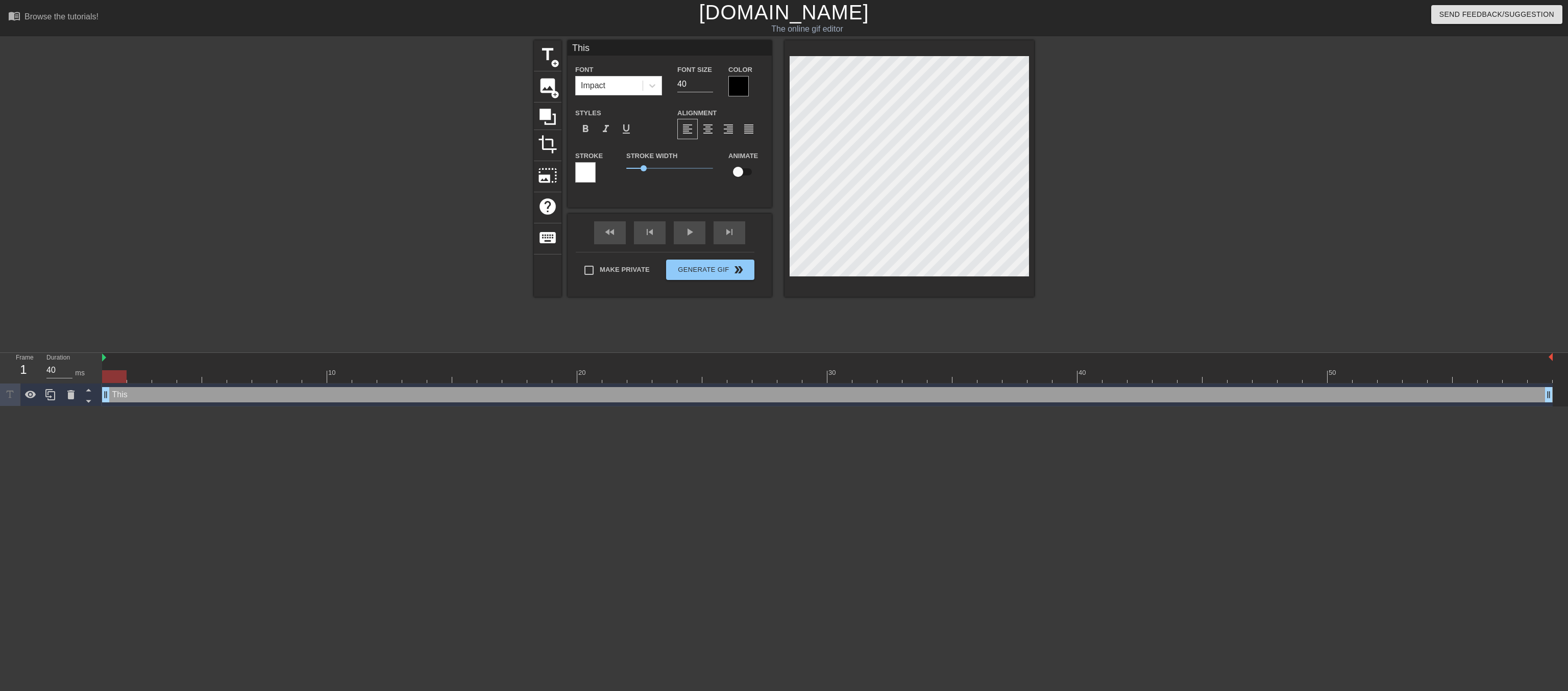
type input "This"
type textarea "This"
type input "This l"
type textarea "This l"
type input "This lo"
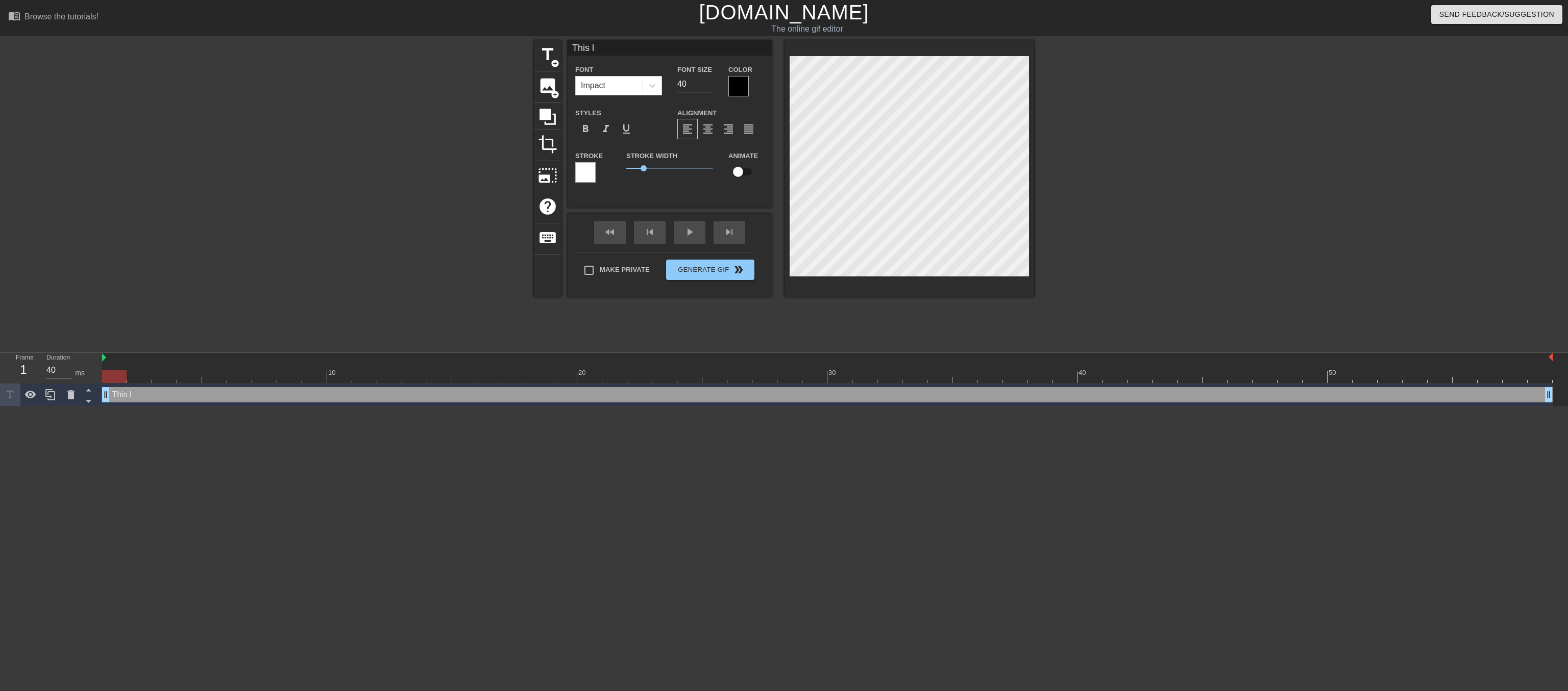
type textarea "This lo"
type input "This loo"
type textarea "This loo"
type input "This look"
type textarea "This look"
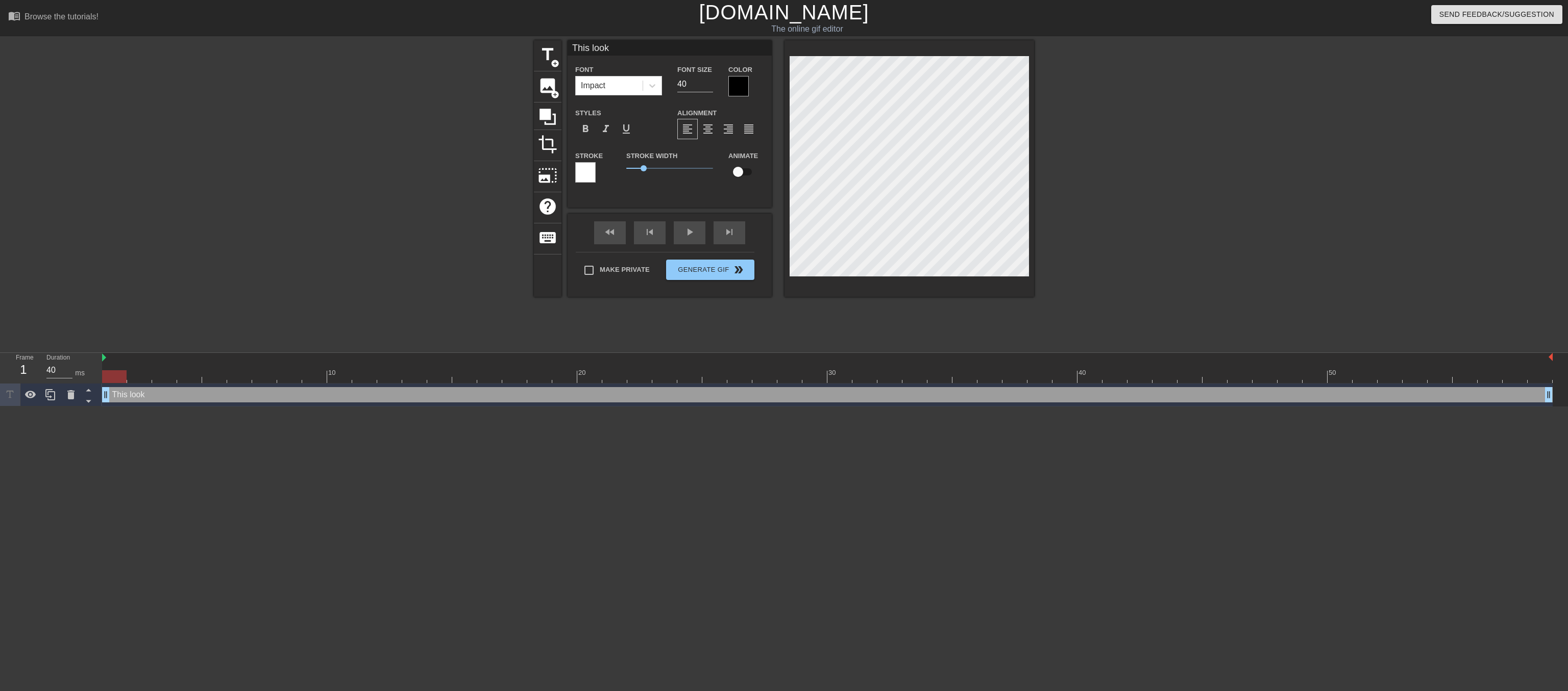
type input "This looks"
type textarea "This looks"
type input "This looks"
type textarea "This looks"
type input "This looks l"
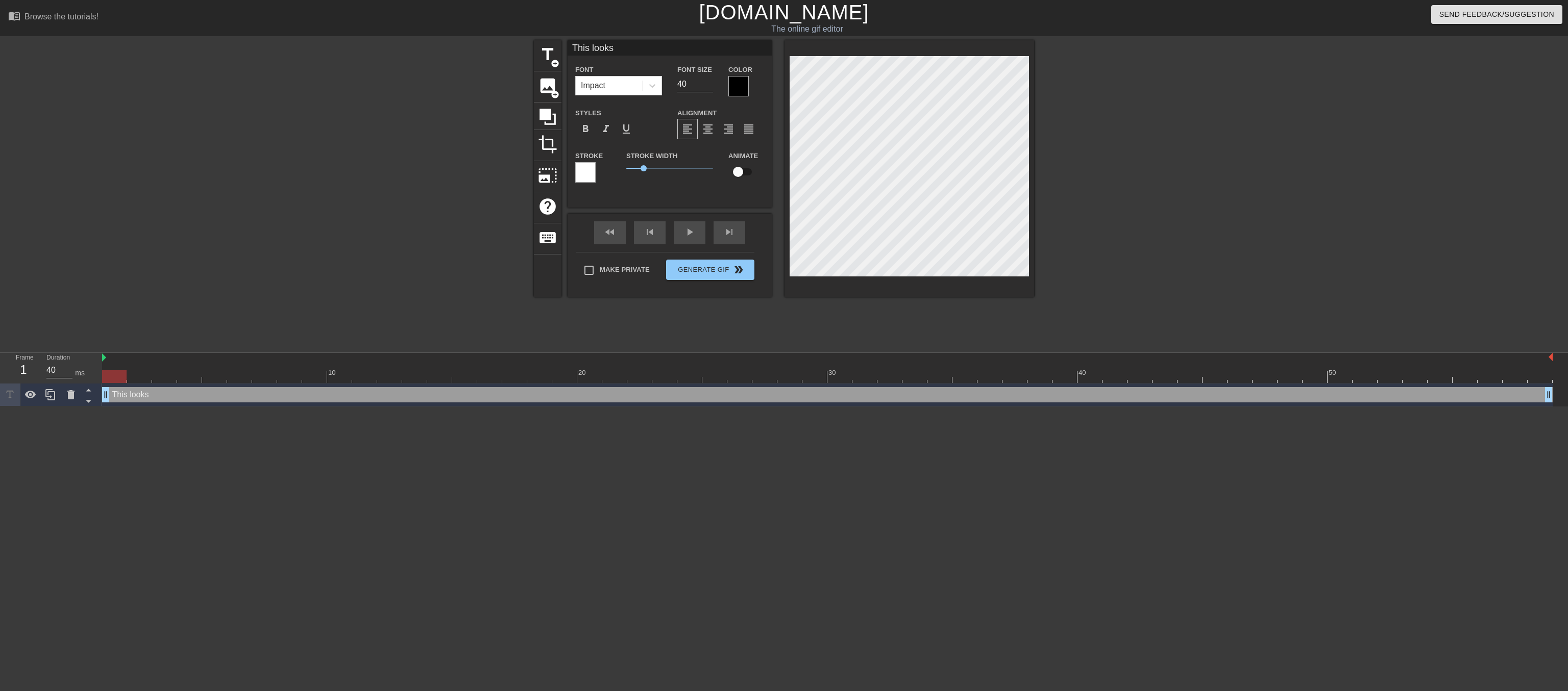
type textarea "This looks l"
type input "This looks li"
type textarea "This looks li"
type input "This looks lik"
type textarea "This looks lik"
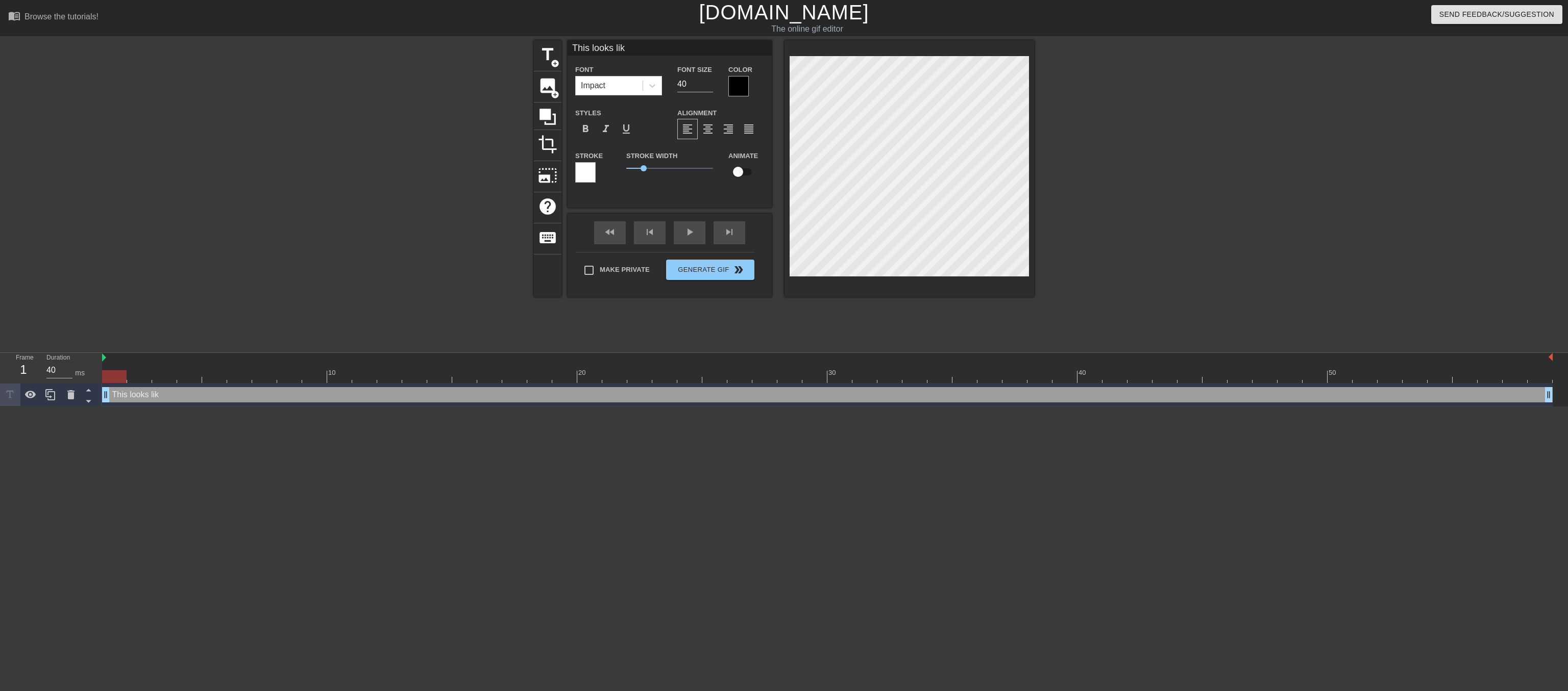
type input "This looks like"
type textarea "This looks like"
type input "This looks like"
type textarea "This looks like"
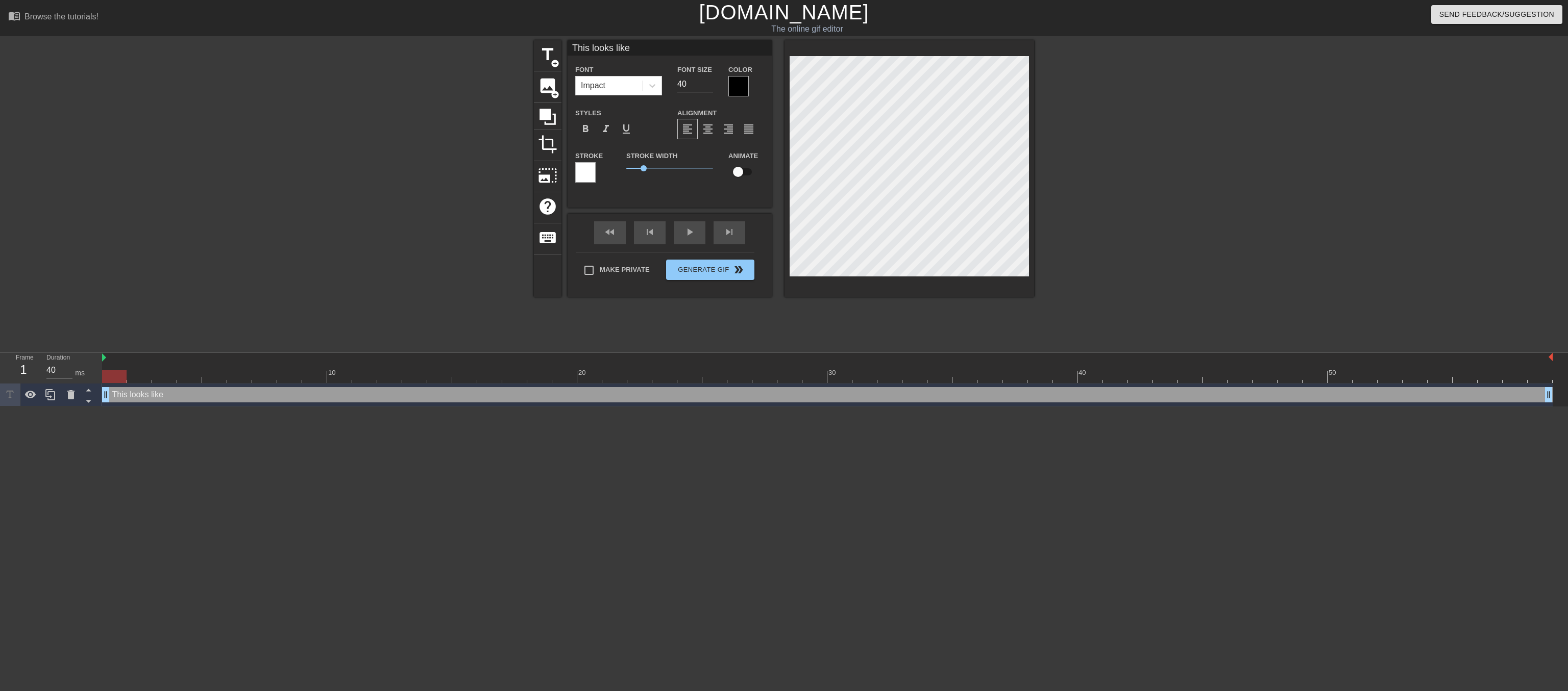
type input "This looks like a"
type textarea "This looks like a"
type input "This looks like a"
type textarea "This looks like a"
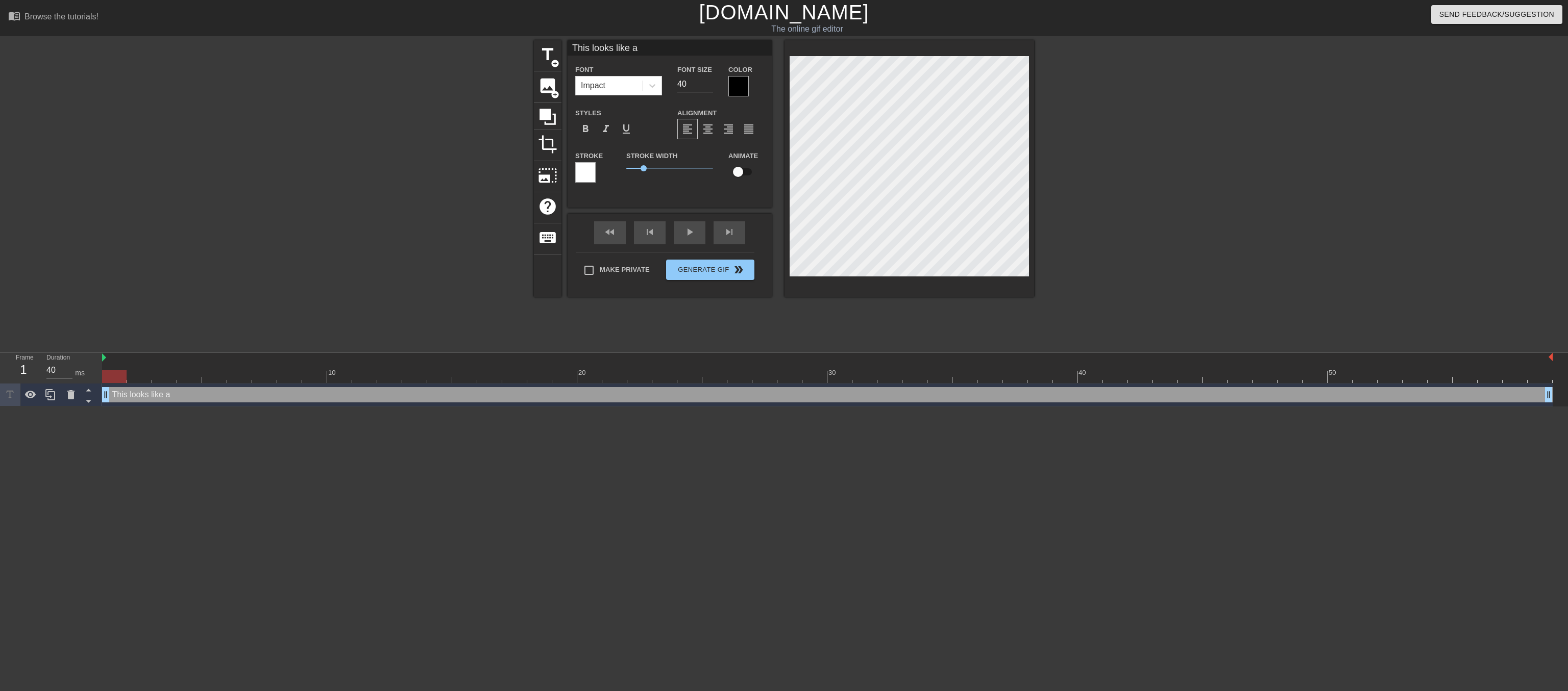
type input "This looks like aj"
type textarea "This looks like a j"
type input "This looks like ajo"
type textarea "This looks like a jo"
type input "This looks like ajob"
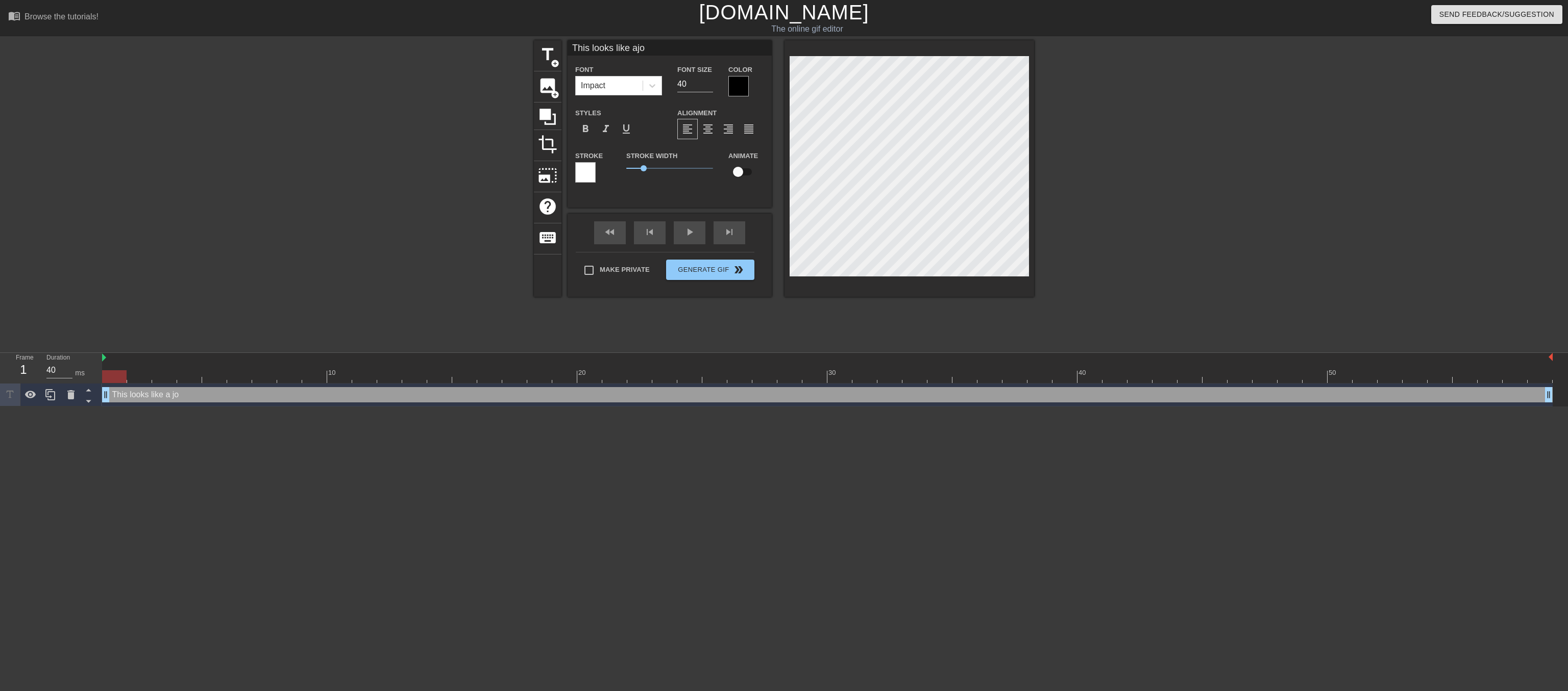
type textarea "This looks like a job"
type input "This looks like ajob"
type textarea "This looks like a job"
type input "This looks like ajob f"
type textarea "This looks like a job f"
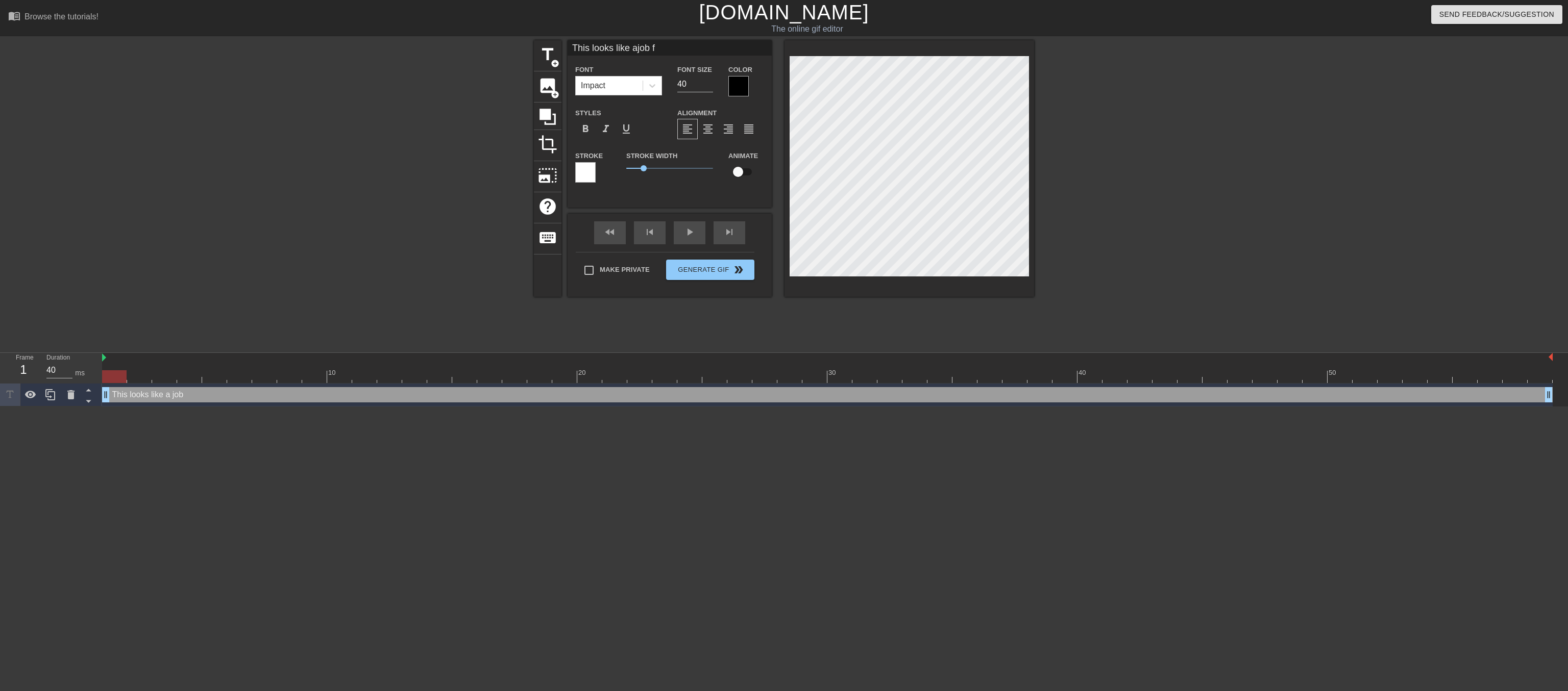
type input "This looks like ajob fo"
type textarea "This looks like a job fo"
type input "This looks like ajob for"
type textarea "This looks like a job for"
type input "This looks like ajob for"
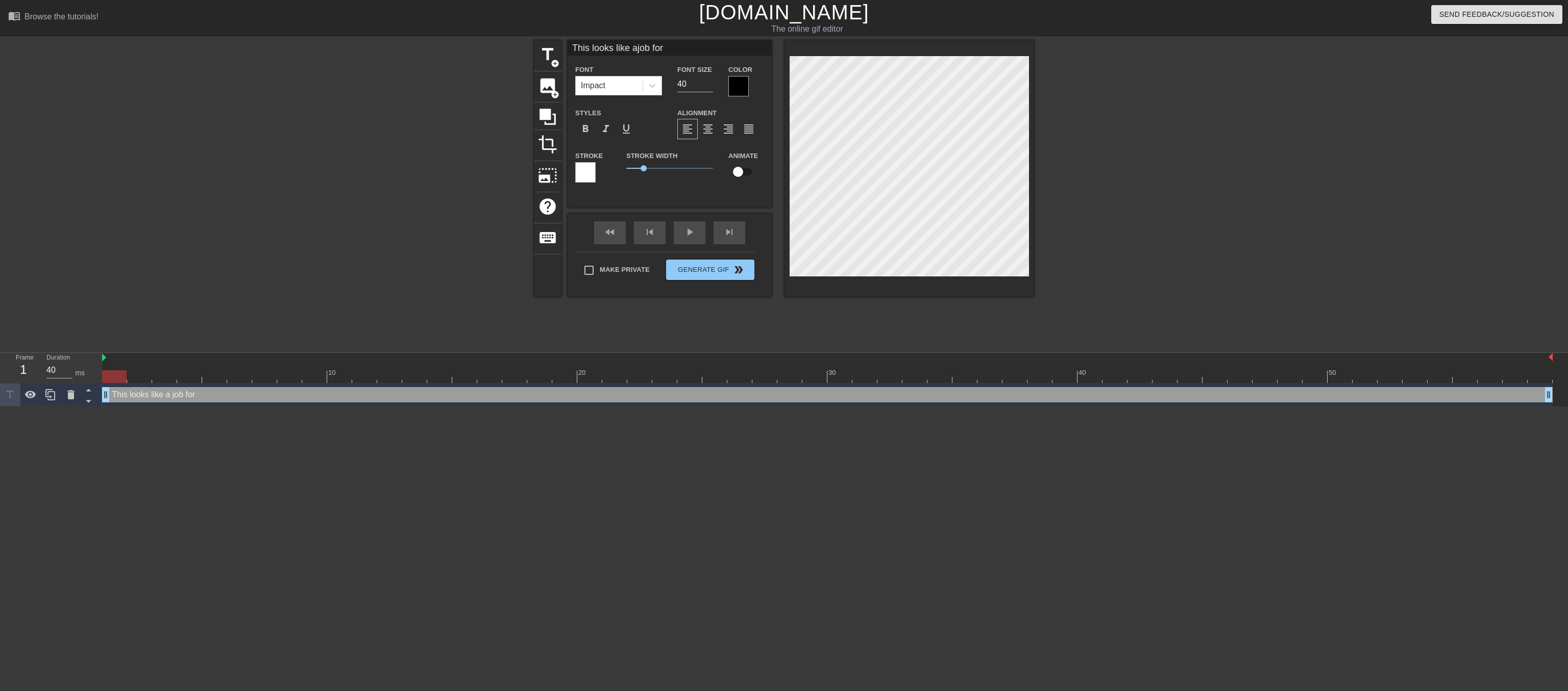
type textarea "This looks like a job for"
type input "This looks like ajob for t"
type textarea "This looks like a job for t"
type input "This looks like ajob for th"
type textarea "This looks like a job for th"
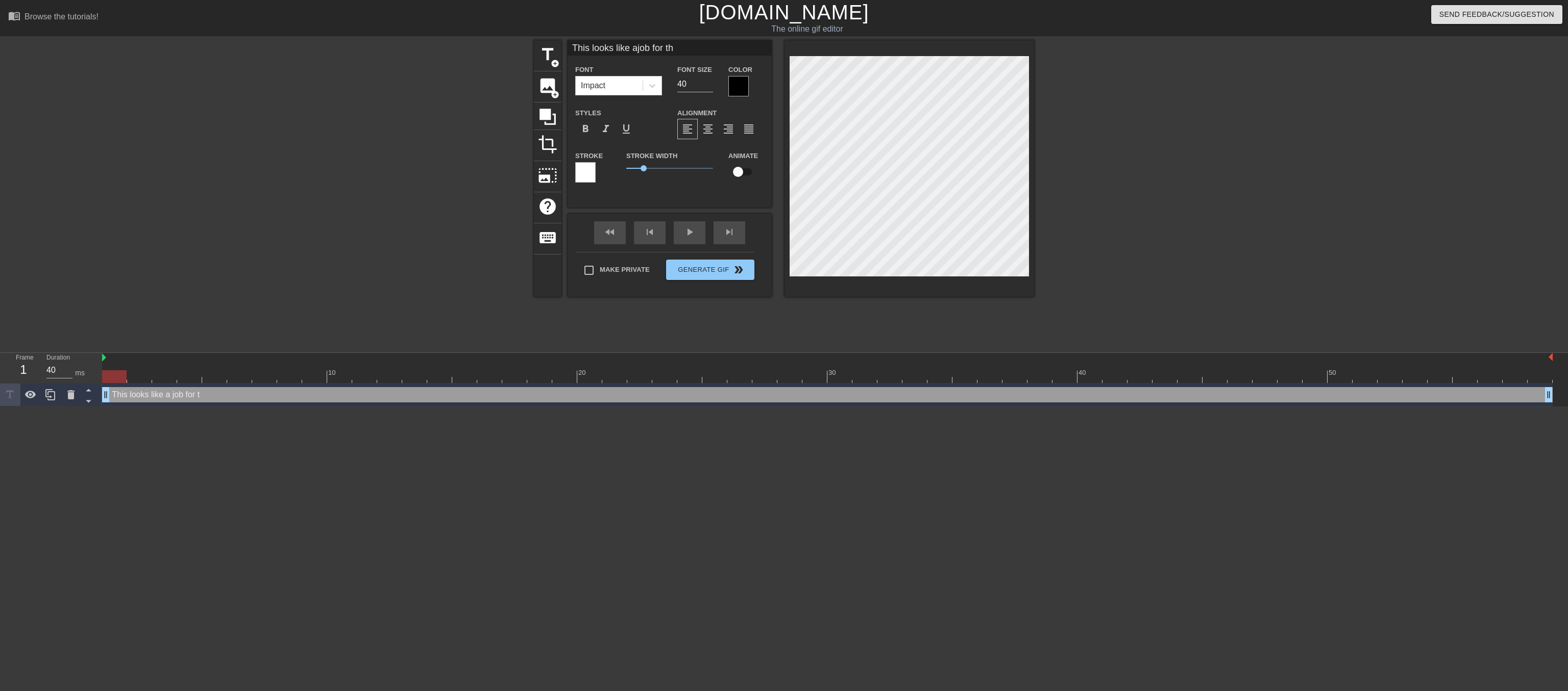
scroll to position [1, 2]
type input "This looks like ajob for the"
type textarea "This looks like a job for the"
type input "This looks like ajob for the"
type textarea "This looks like a job for the"
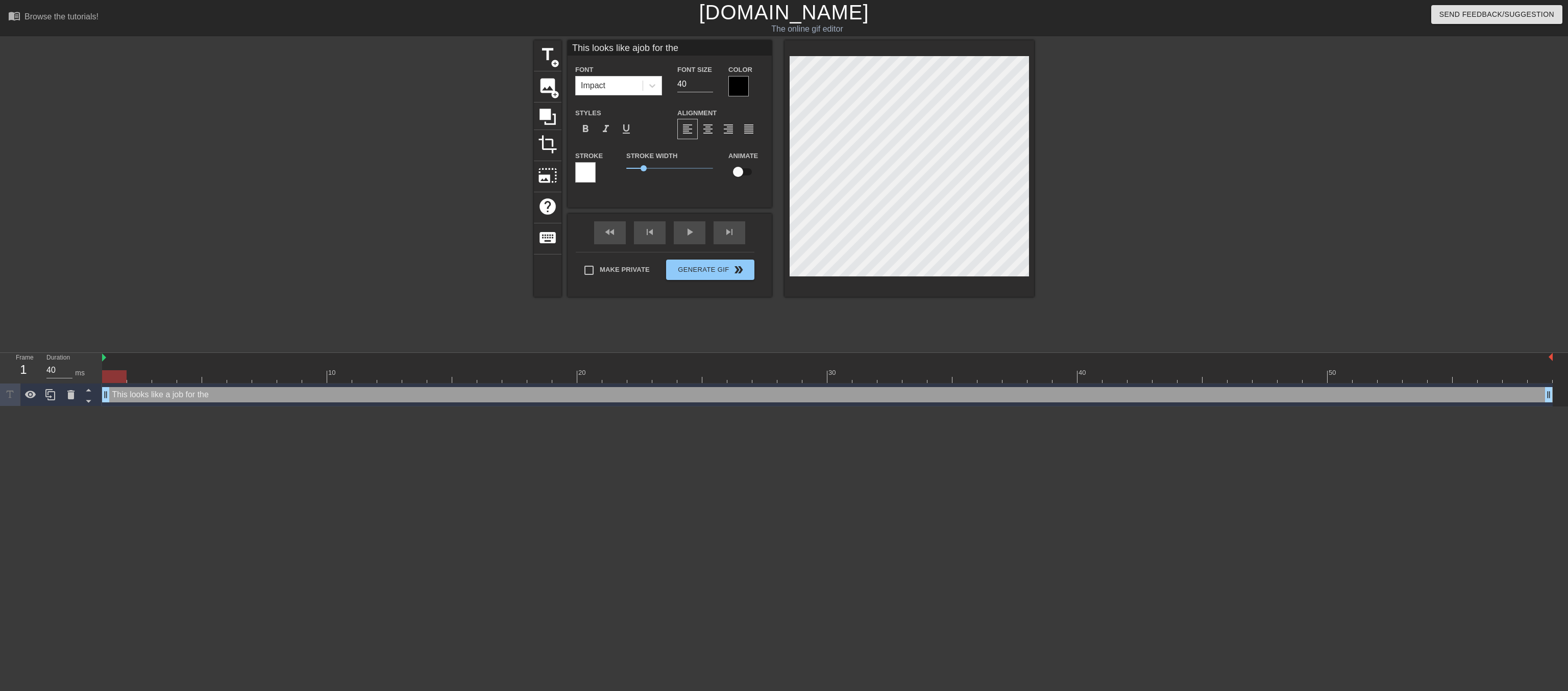
scroll to position [2, 1]
type input "This looks like ajob for theM"
type textarea "This looks like a job for the M"
type input "This looks like ajob for theMA"
type textarea "This looks like a job for the MA"
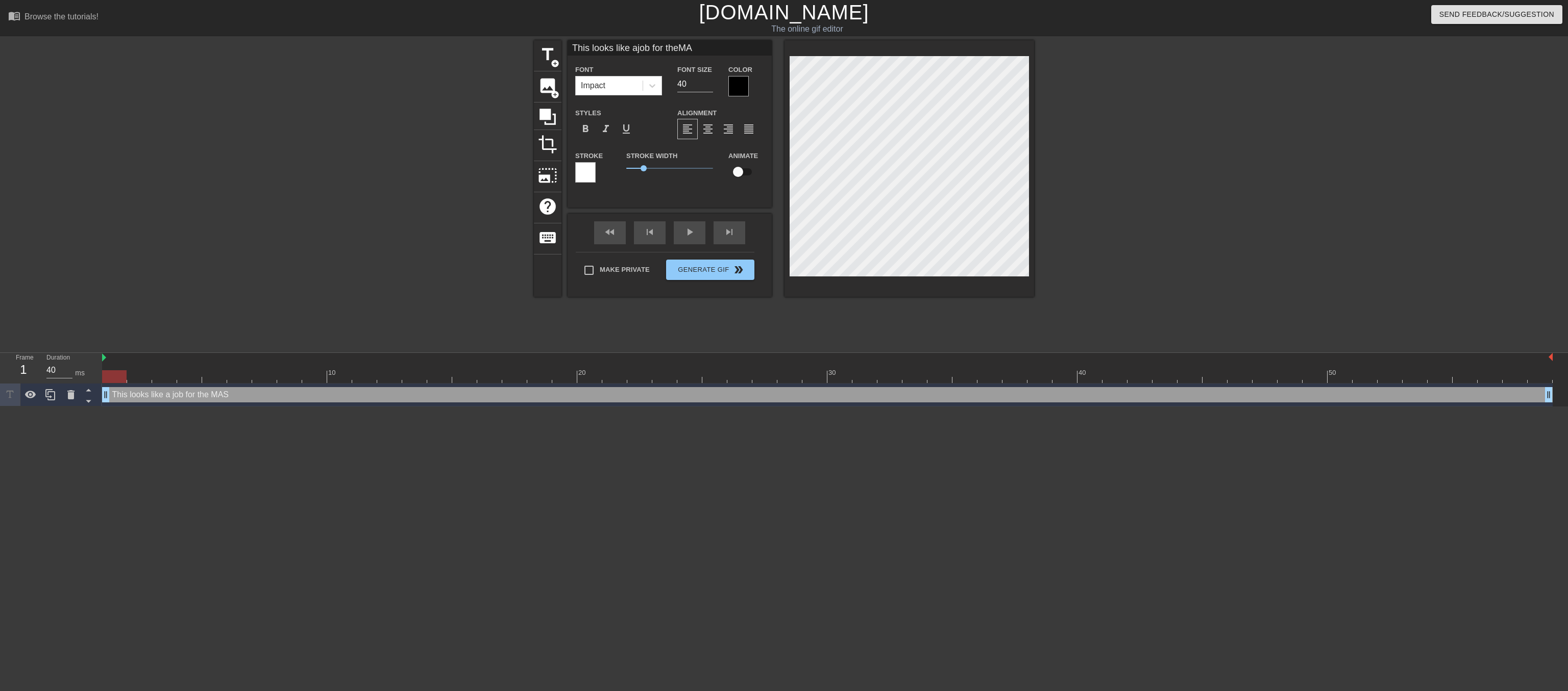
type input "This looks like ajob for theMAS"
type textarea "This looks like a job for the MAS"
type input "This looks like ajob for theMASK"
type textarea "This looks like a job for the MASK"
type input "This looks like ajob for theMASKE"
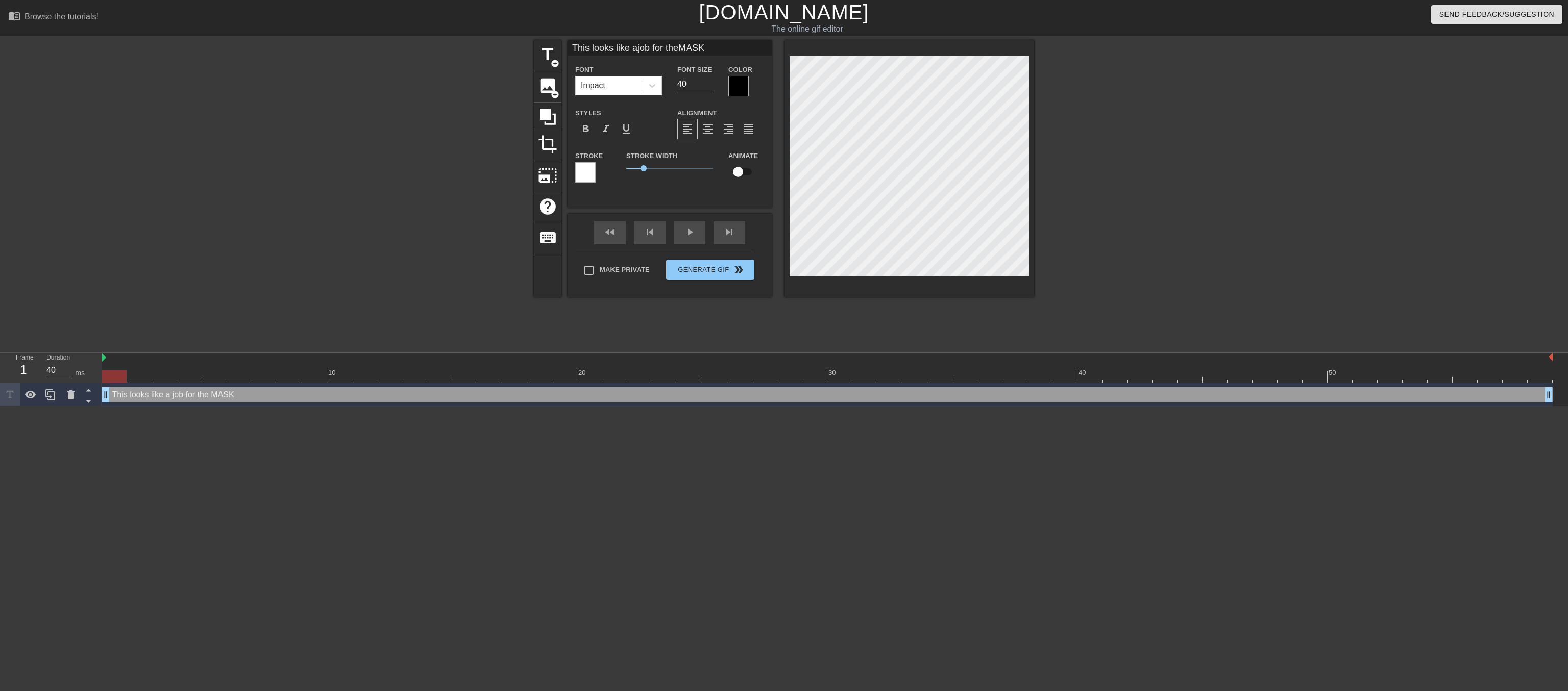
type textarea "This looks like a job for the MASKE"
type input "This looks like ajob for theMASKED"
type textarea "This looks like a job for the MASKED"
type input "This looks like ajob for theMASKED"
type textarea "This looks like a job for the MASKED"
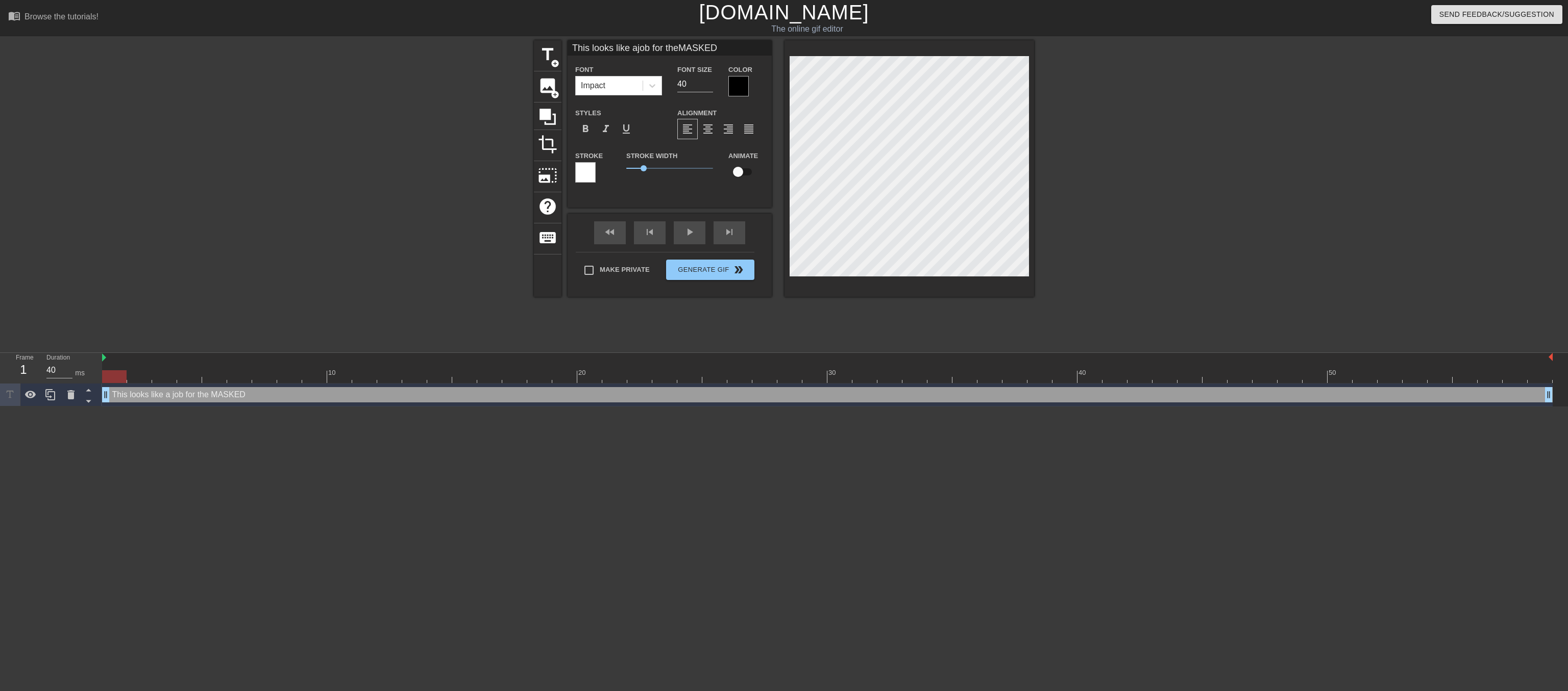
type input "This looks like ajob for theMASKED A"
type textarea "This looks like a job for the MASKED A"
type input "This looks like ajob for theMASKED AV"
type textarea "This looks like a job for the MASKED AV"
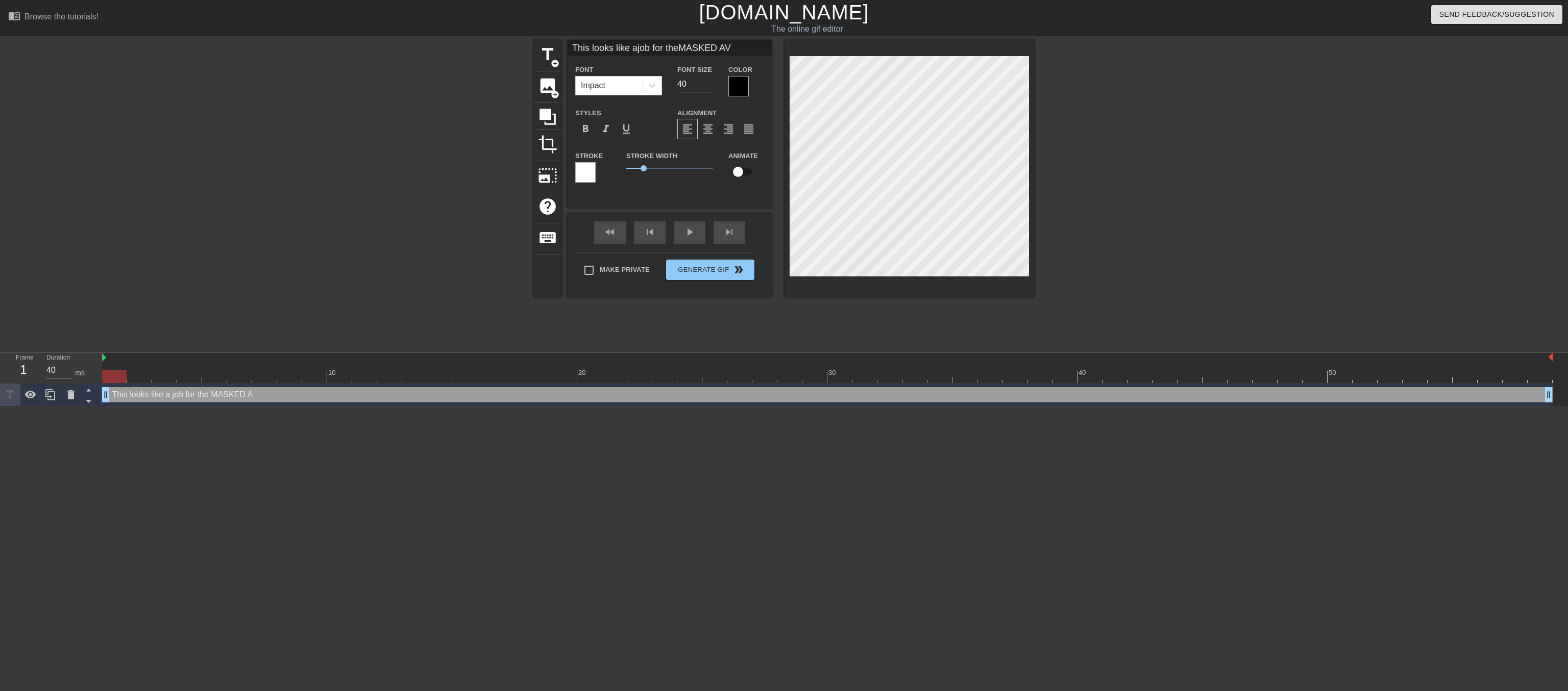
type input "This looks like ajob for theMASKED AVE"
type textarea "This looks like a job for the MASKED AVE"
type input "This looks like ajob for theMASKED AVEN"
type textarea "This looks like a job for the MASKED AVEN"
type input "This looks like ajob for theMASKED AVENG"
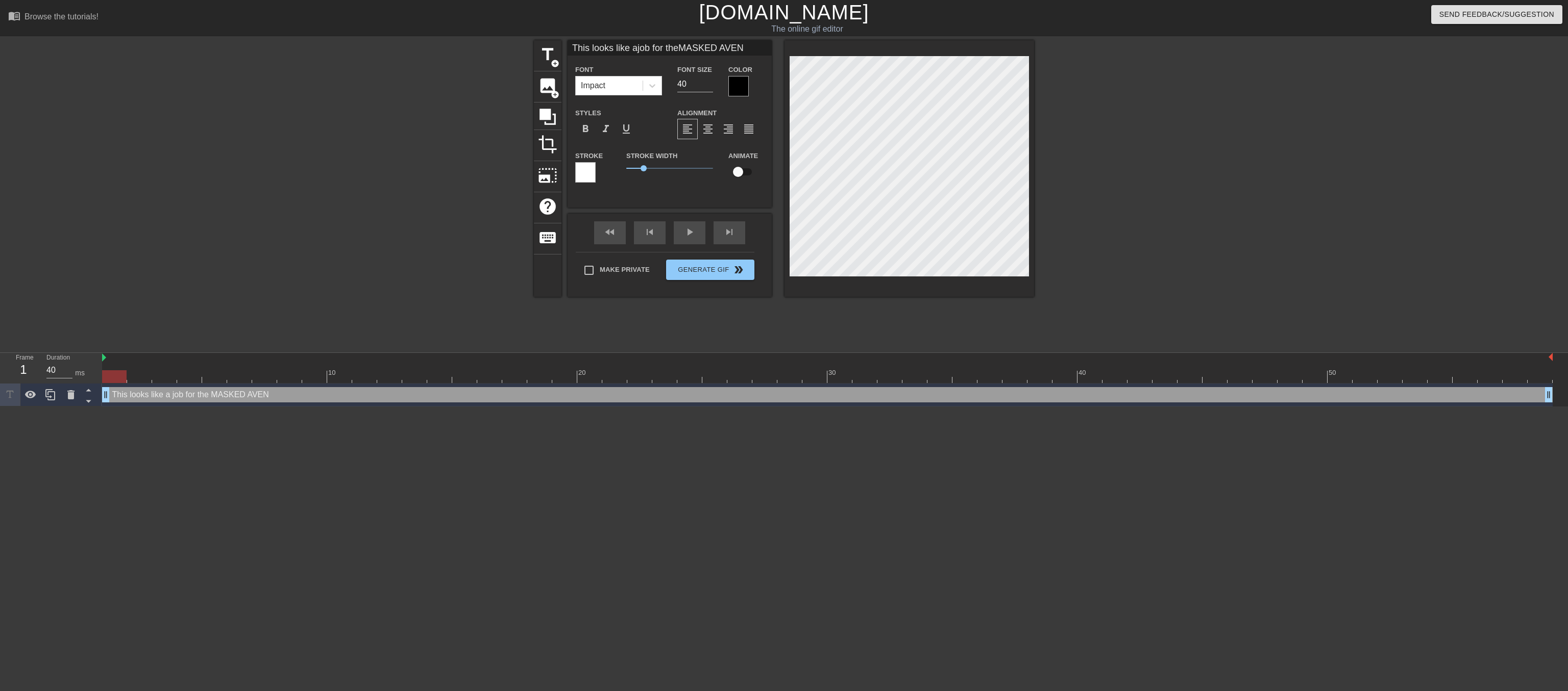
type textarea "This looks like a job for the MASKED AVENG"
type input "This looks like ajob for theMASKED AVENGE"
type textarea "This looks like a job for the MASKED AVENGE"
type input "This looks like ajob for theMASKED AVENGER"
type textarea "This looks like a job for the MASKED AVENGER"
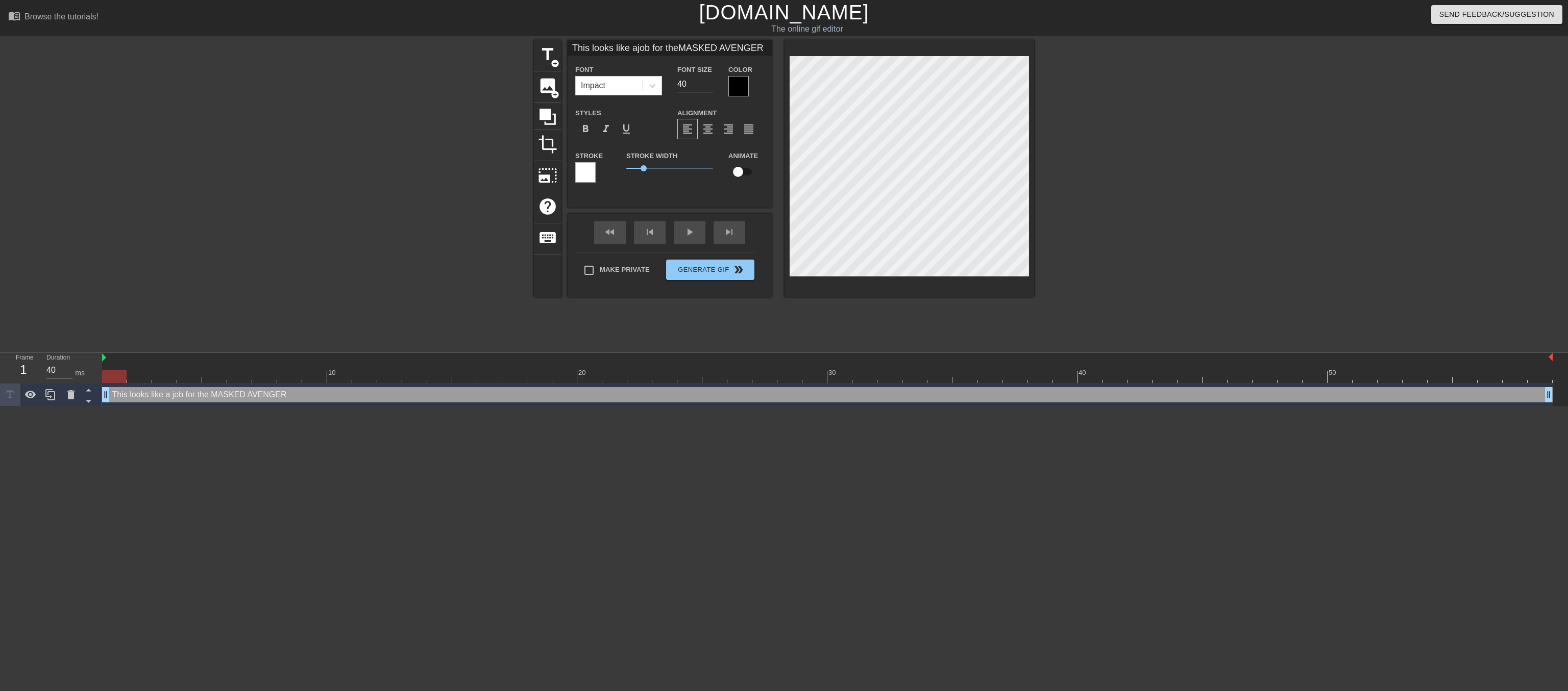
type input "This looks like ajob for theMASKED AVENGER!"
type textarea "This looks like a job for the MASKED AVENGER!"
click at [732, 135] on span "format_align_right" at bounding box center [729, 129] width 12 height 12
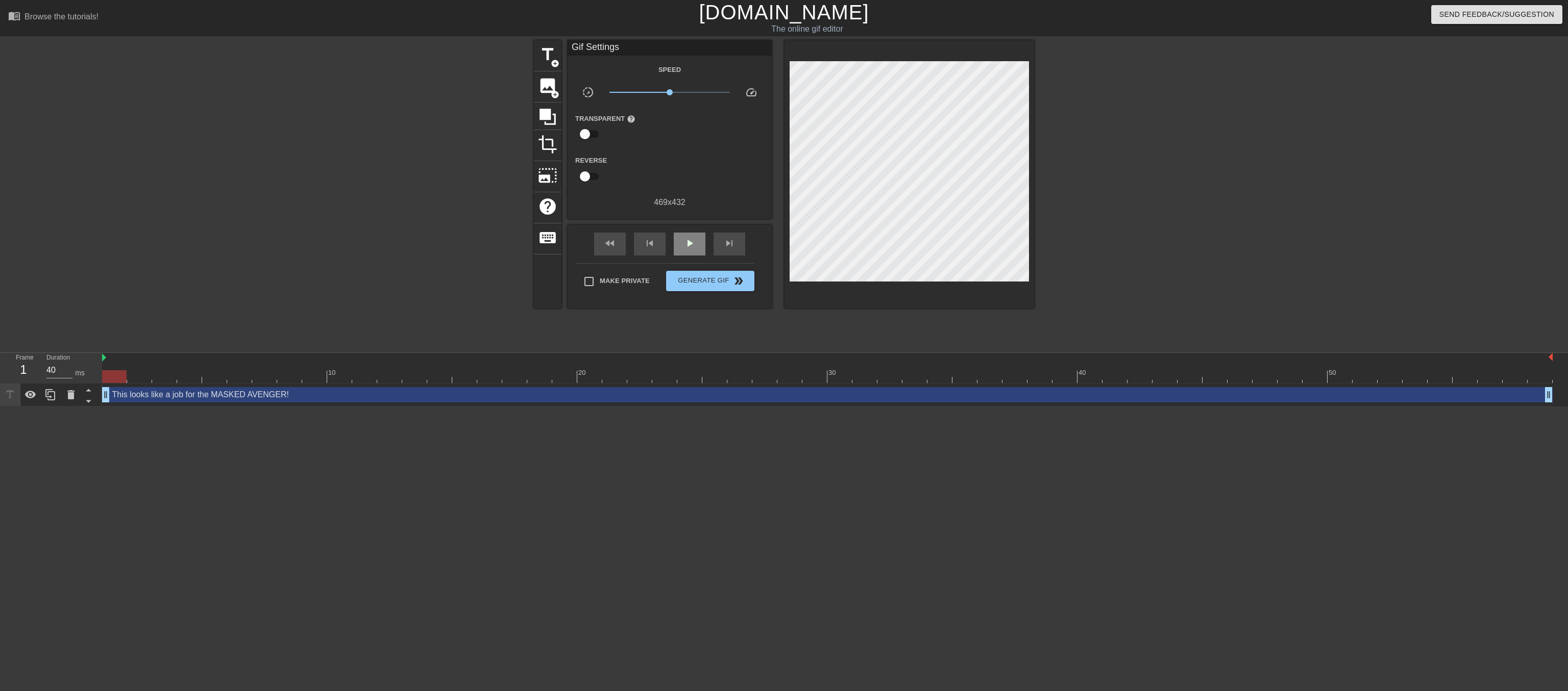
click at [691, 237] on div "Gif Settings Speed slow_motion_video x1.00 speed Transparent help Reverse 469 x…" at bounding box center [669, 174] width 204 height 268
click at [696, 249] on span "play_arrow" at bounding box center [690, 243] width 12 height 12
drag, startPoint x: 667, startPoint y: 92, endPoint x: 642, endPoint y: 94, distance: 25.1
click at [642, 94] on span "x0.351" at bounding box center [670, 92] width 121 height 12
drag, startPoint x: 642, startPoint y: 94, endPoint x: 650, endPoint y: 93, distance: 8.1
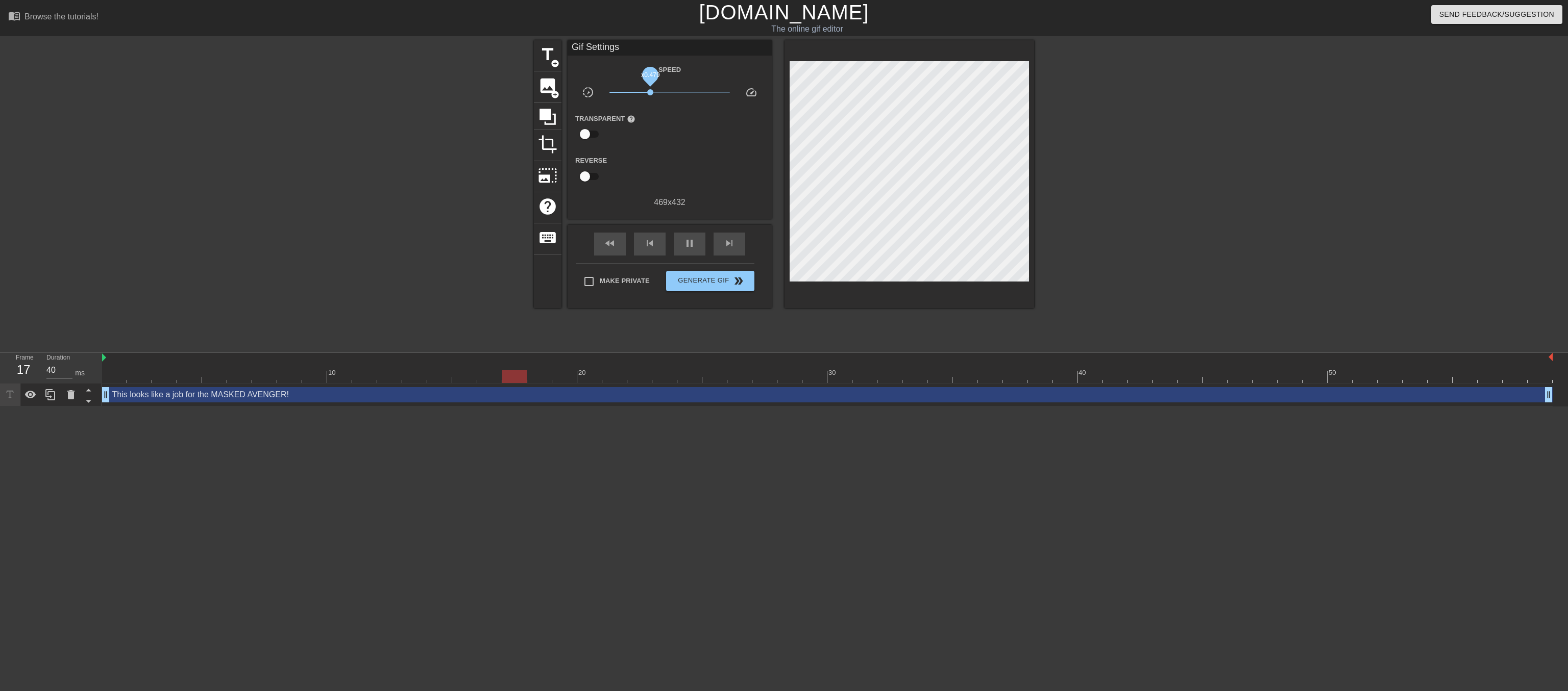
click at [650, 93] on span "x0.479" at bounding box center [650, 92] width 6 height 6
drag, startPoint x: 649, startPoint y: 94, endPoint x: 659, endPoint y: 95, distance: 10.0
click at [659, 95] on span "x0.668" at bounding box center [659, 92] width 6 height 6
click at [708, 287] on span "Generate Gif double_arrow" at bounding box center [710, 281] width 80 height 12
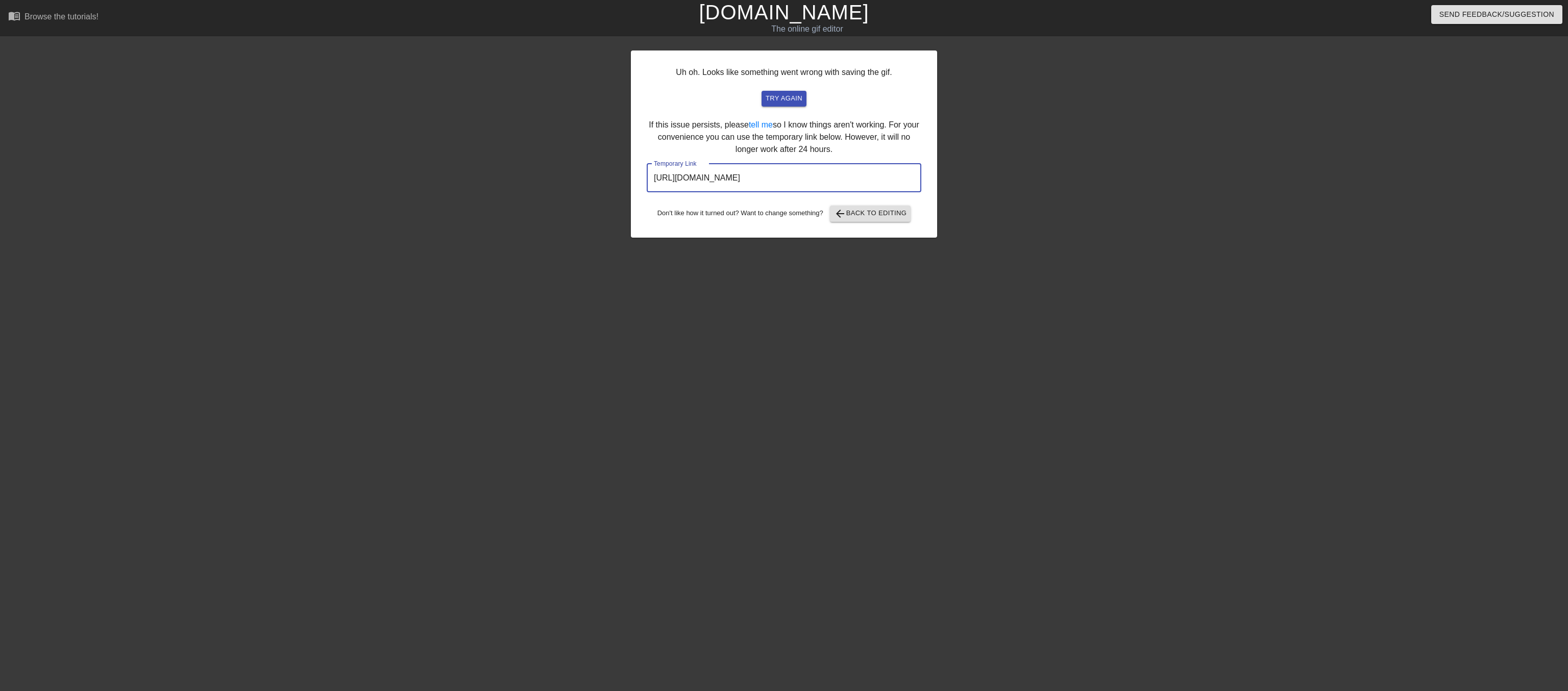
drag, startPoint x: 653, startPoint y: 206, endPoint x: 944, endPoint y: 198, distance: 291.1
click at [944, 198] on div "Uh oh. Looks like something went wrong with saving the gif. try again If this i…" at bounding box center [784, 193] width 1568 height 306
click at [238, 97] on div "Uh oh. Looks like something went wrong with saving the gif. try again If this i…" at bounding box center [784, 193] width 1568 height 306
click at [789, 16] on link "[DOMAIN_NAME]" at bounding box center [783, 12] width 170 height 23
